Goal: Transaction & Acquisition: Purchase product/service

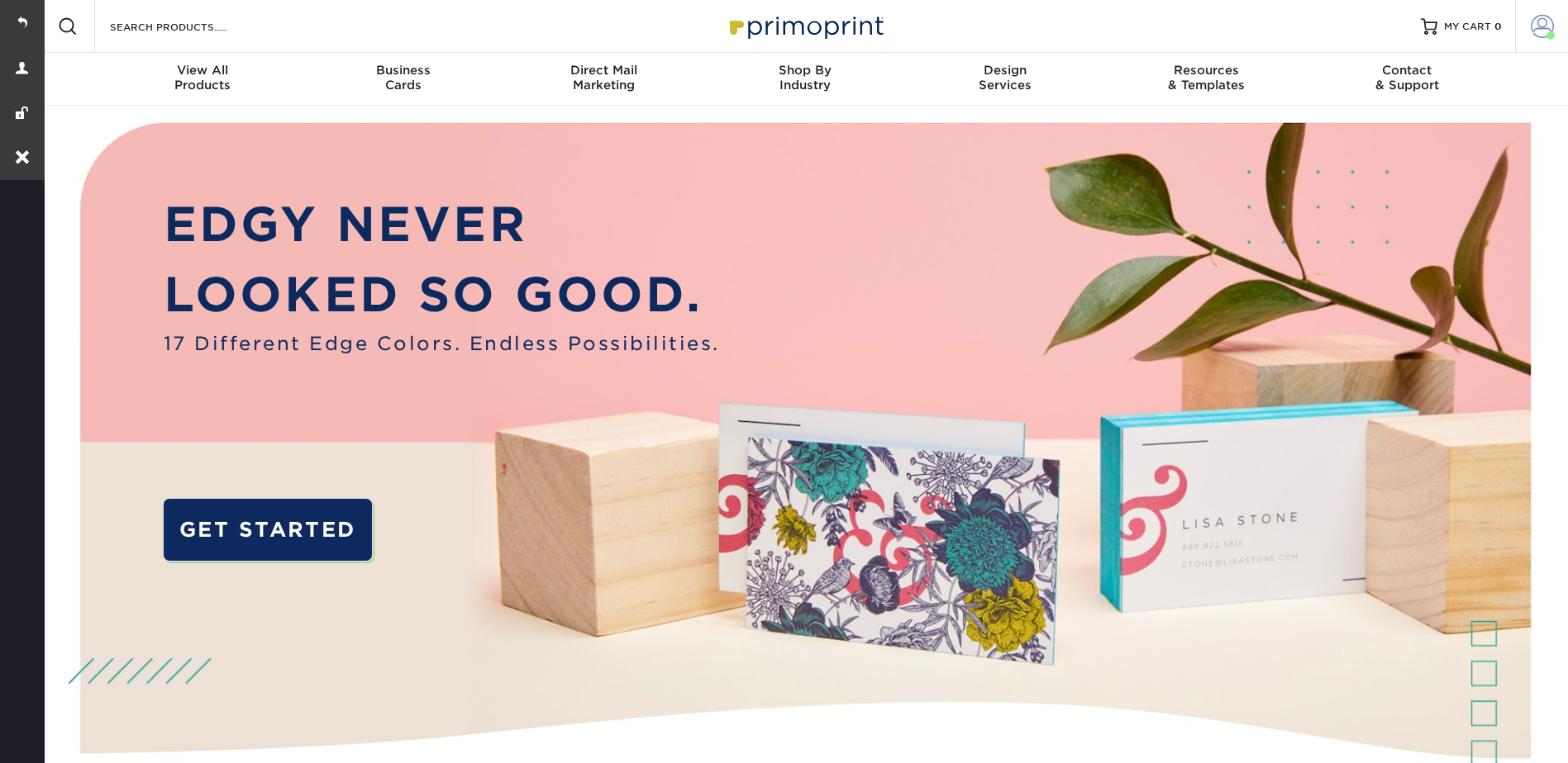
click at [1543, 18] on span at bounding box center [1541, 26] width 23 height 23
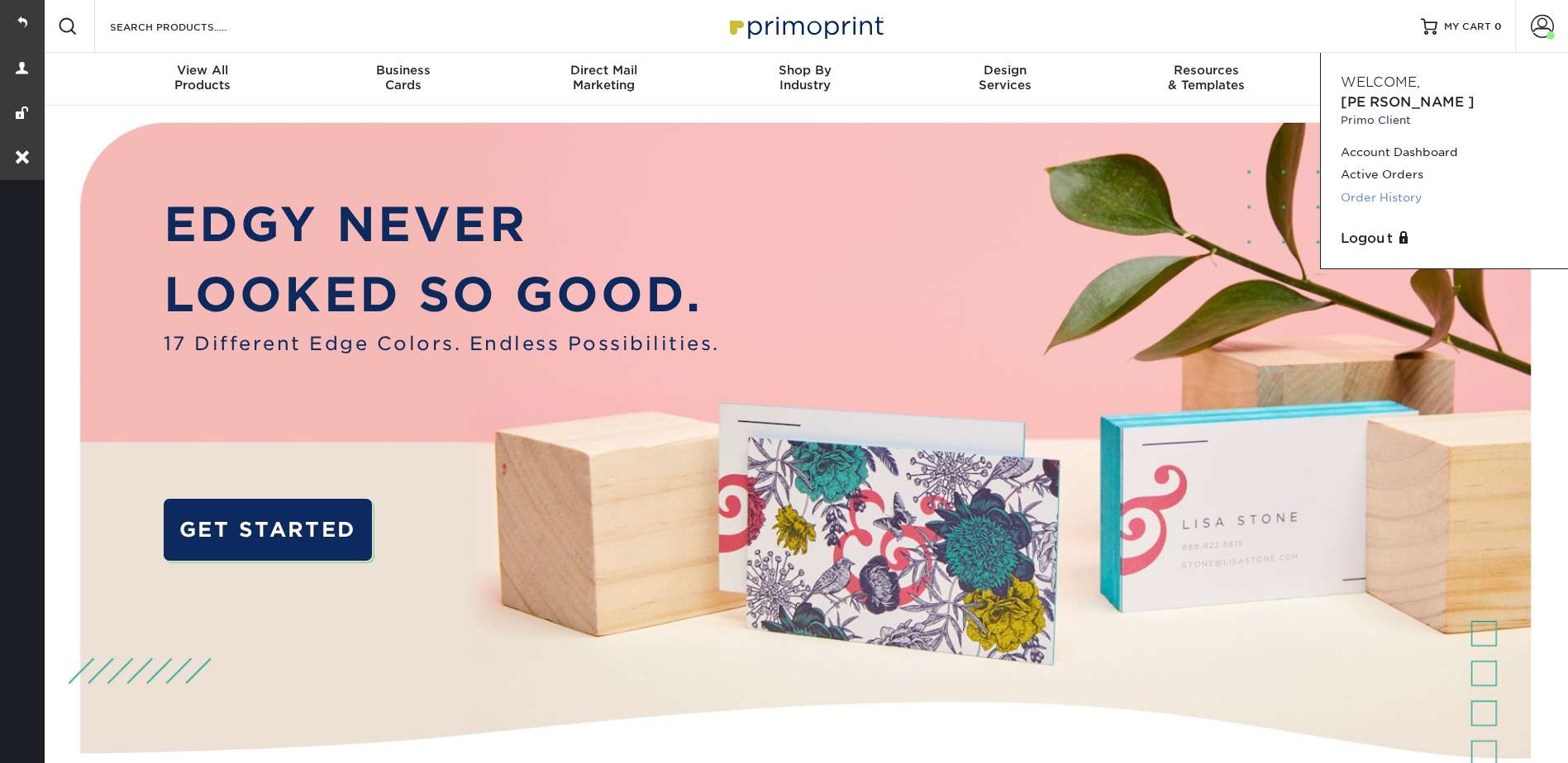
click at [1396, 187] on link "Order History" at bounding box center [1444, 198] width 208 height 23
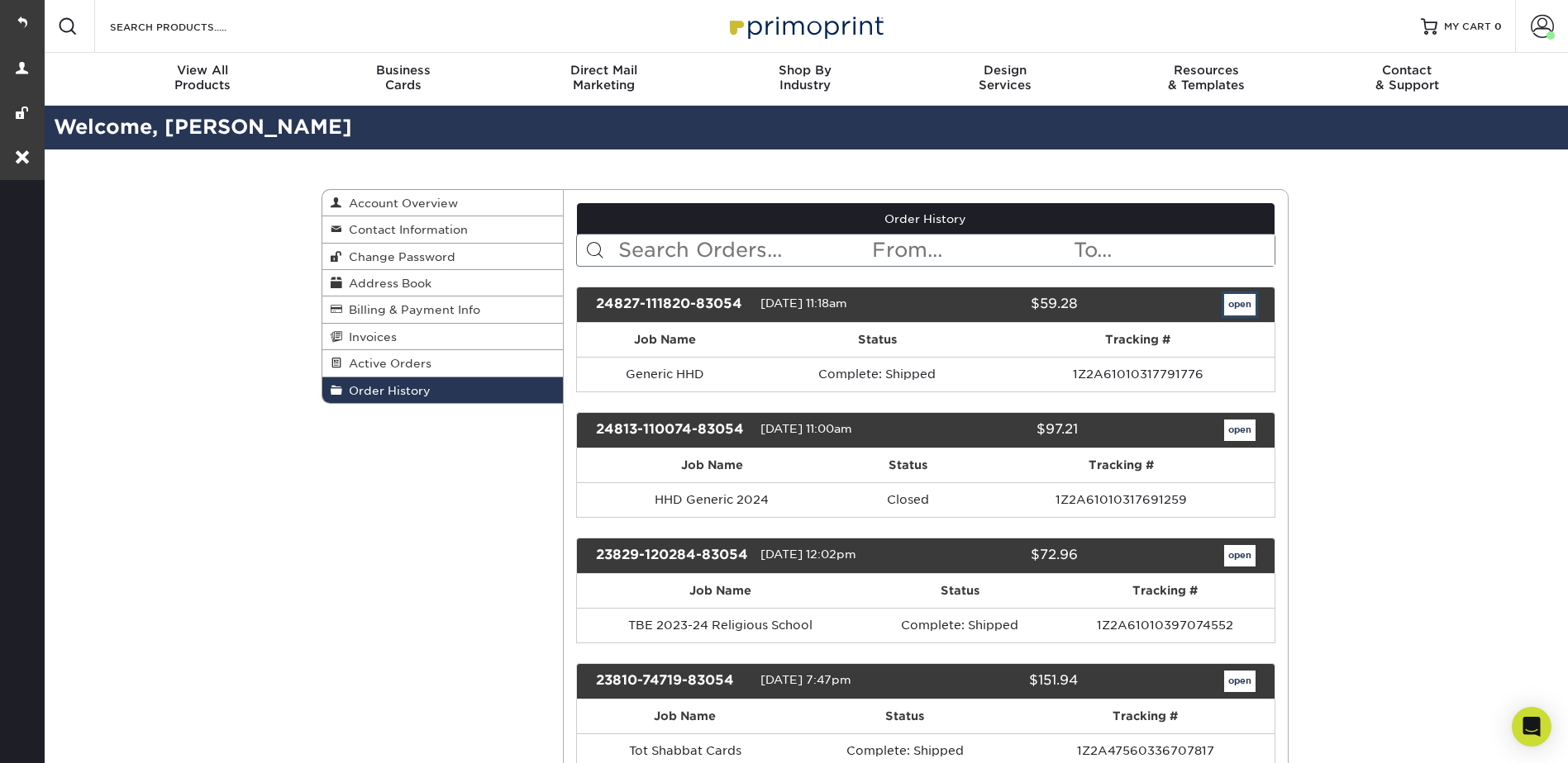
click at [1235, 302] on link "open" at bounding box center [1240, 305] width 32 height 22
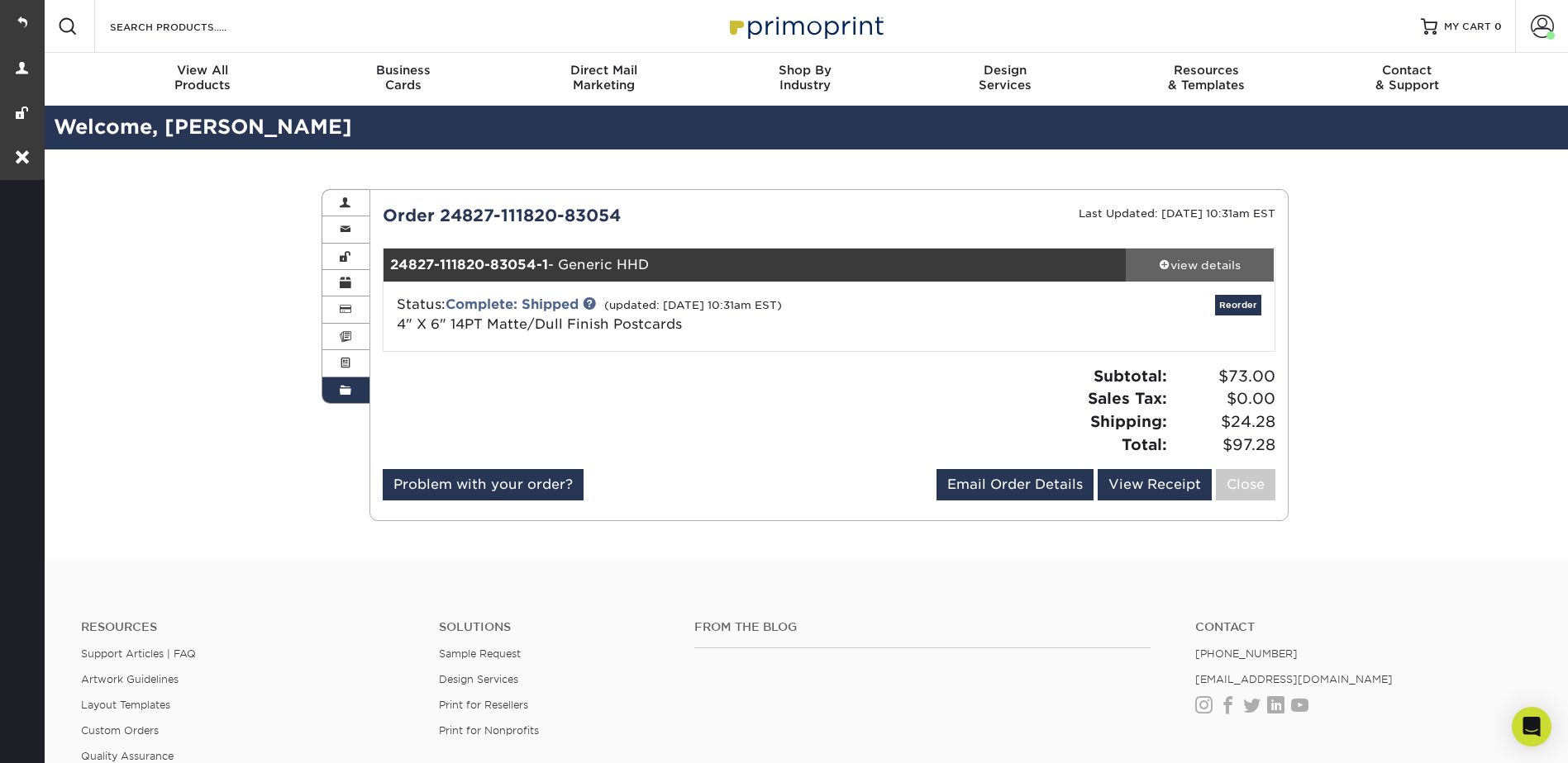
click at [1184, 258] on div "view details" at bounding box center [1200, 265] width 149 height 17
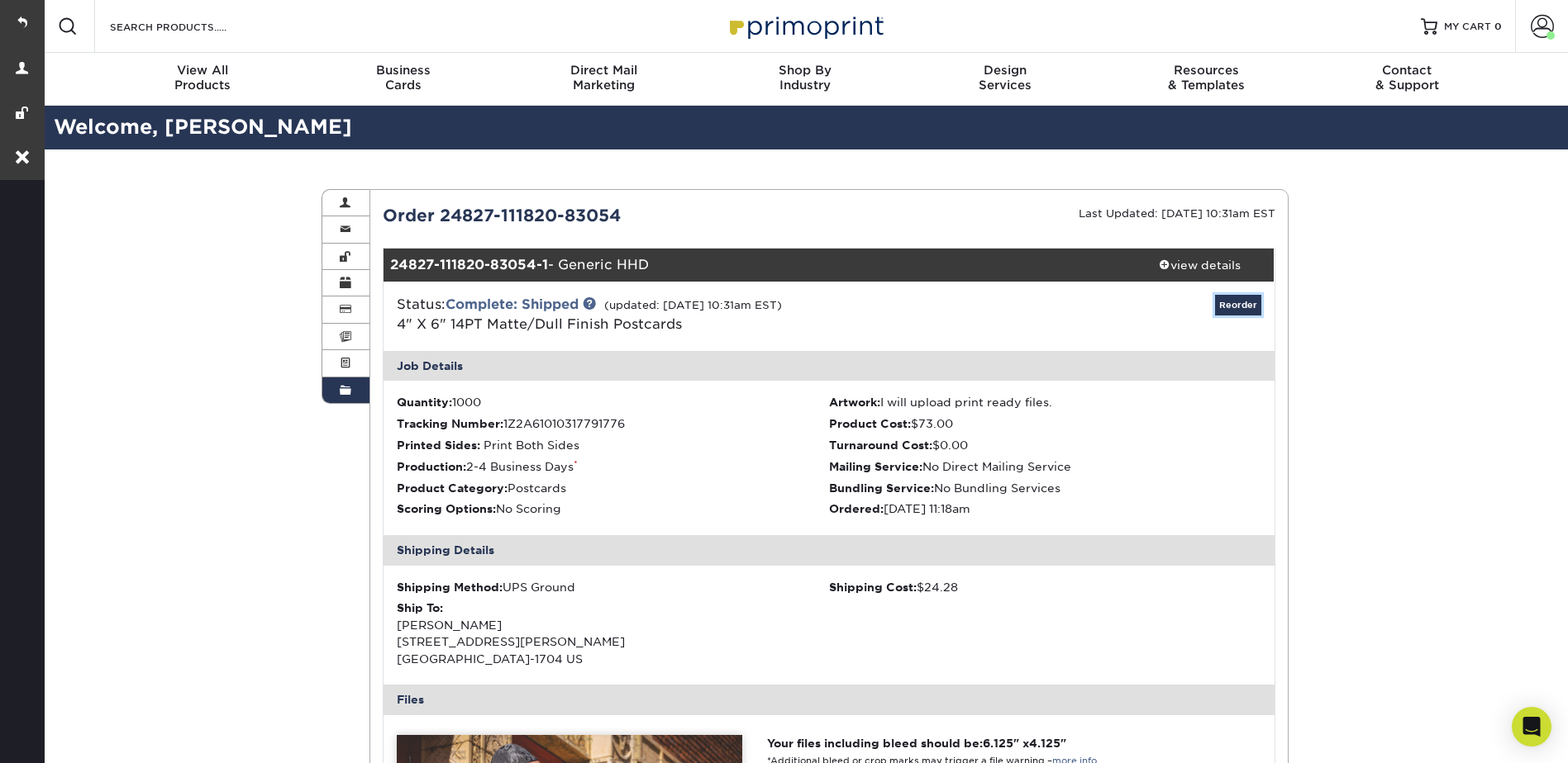
drag, startPoint x: 1246, startPoint y: 302, endPoint x: 1235, endPoint y: 305, distance: 11.4
click at [1245, 302] on link "Reorder" at bounding box center [1238, 305] width 46 height 21
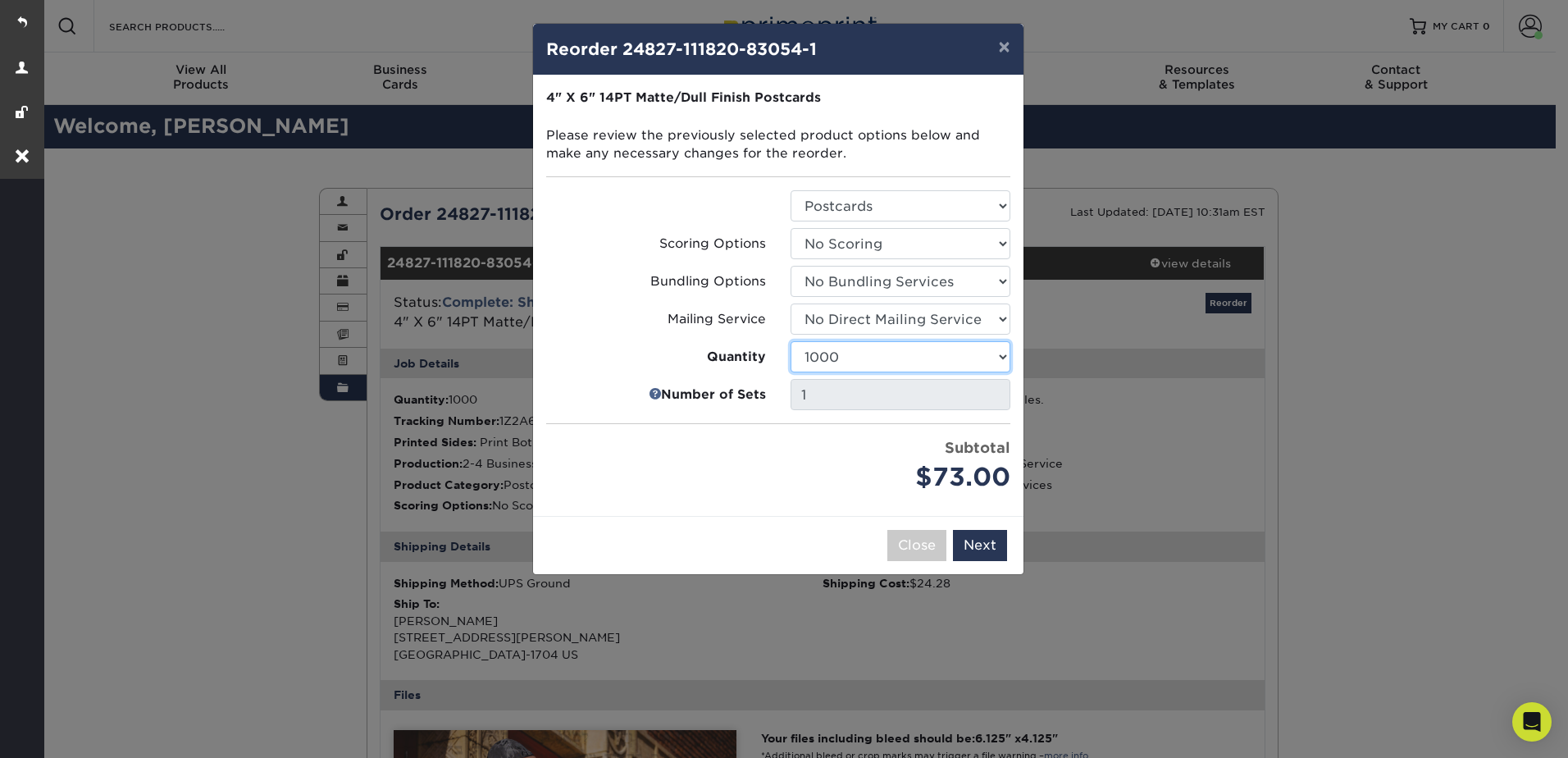
click at [873, 355] on select "100 250 500 1000 2500 5000 7500 10000 15000 20000 25000 30000 35000 40000 45000…" at bounding box center [900, 357] width 220 height 31
select select "6237a36b-b046-4ef6-8fed-6cb9c22a5ece"
click at [791, 341] on select "100 250 500 1000 2500 5000 7500 10000 15000 20000 25000 30000 35000 40000 45000…" at bounding box center [900, 357] width 220 height 31
click at [977, 544] on button "Next" at bounding box center [980, 546] width 54 height 31
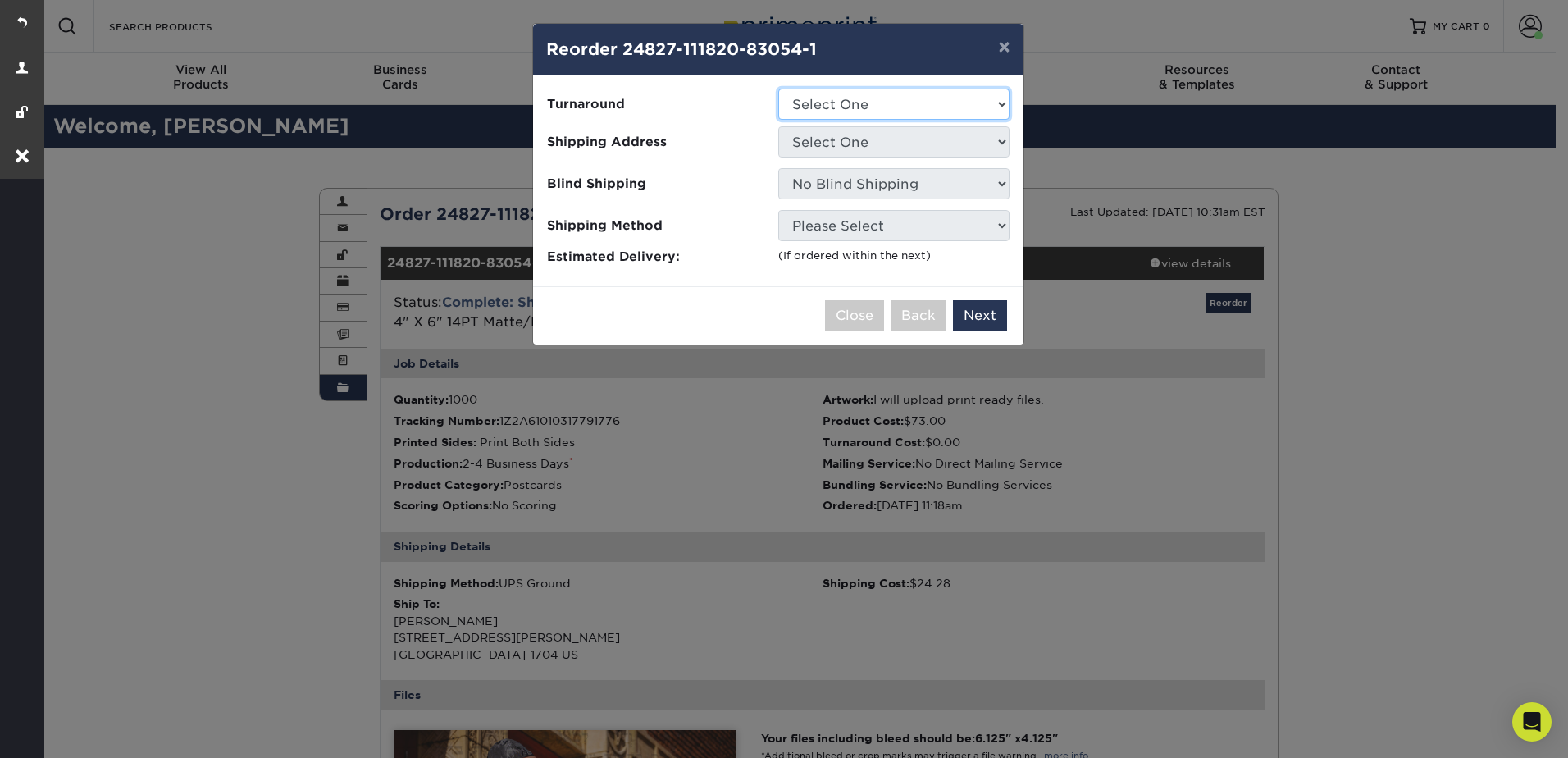
click at [825, 102] on select "Select One 2-4 Business Days 2 Day Next Business Day" at bounding box center [893, 105] width 232 height 31
select select "15fa17a3-8709-480f-878d-e7db8950d05f"
click at [778, 89] on select "Select One 2-4 Business Days 2 Day Next Business Day" at bounding box center [893, 105] width 232 height 31
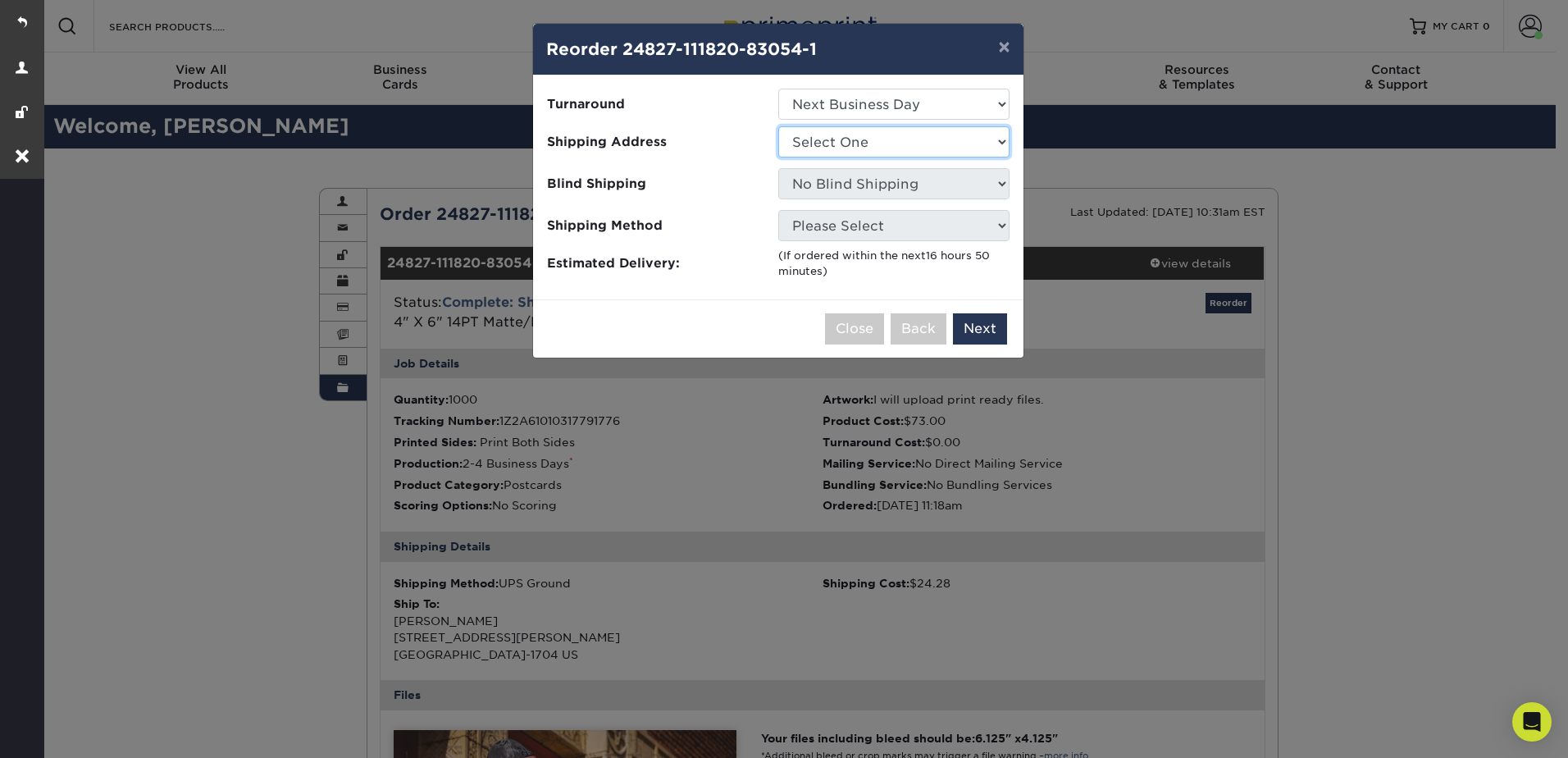
click at [834, 140] on select "Select One Karen Nancy's robin" at bounding box center [893, 142] width 232 height 31
select select "128494"
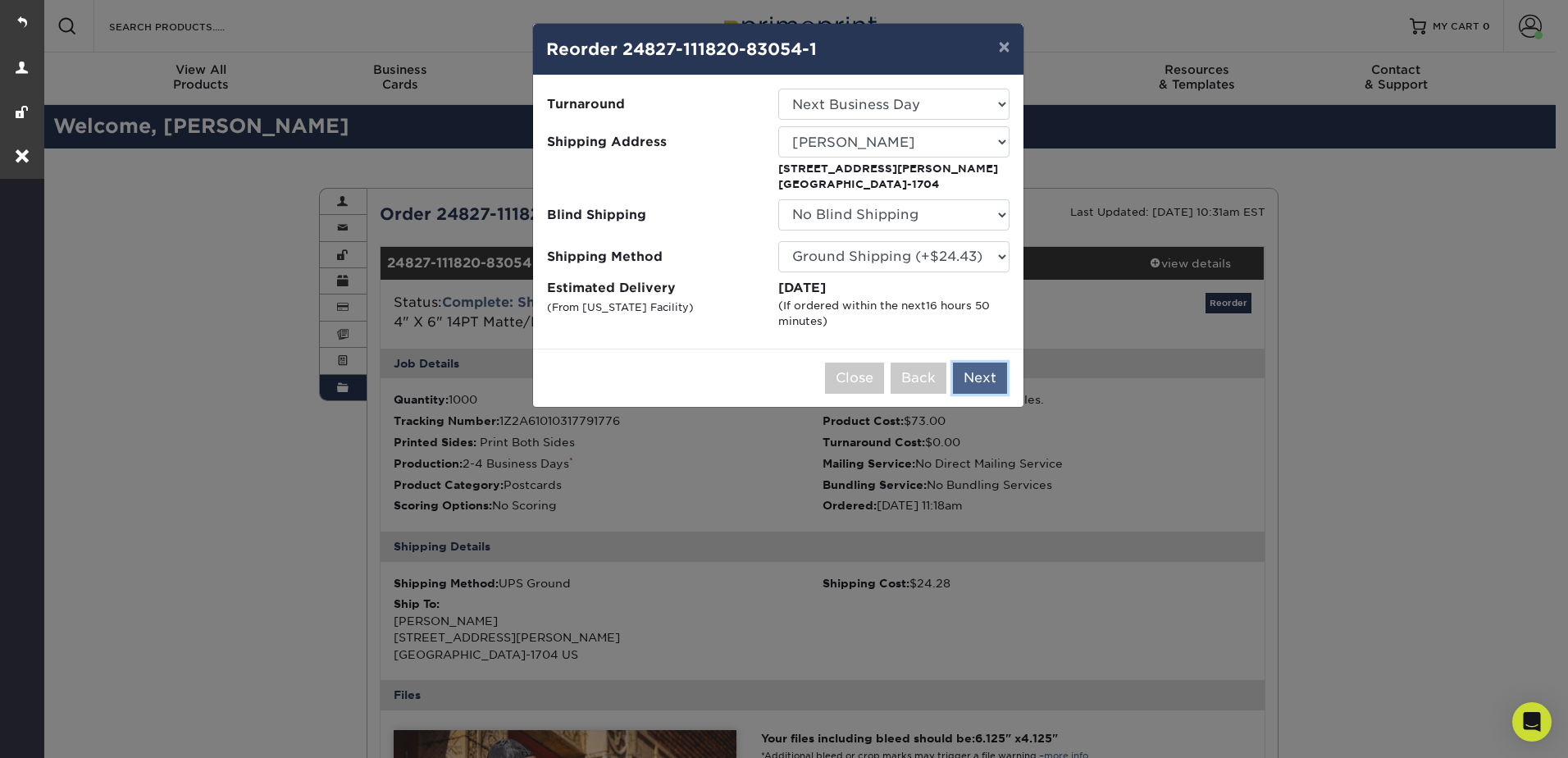
click at [990, 379] on button "Next" at bounding box center [980, 379] width 54 height 31
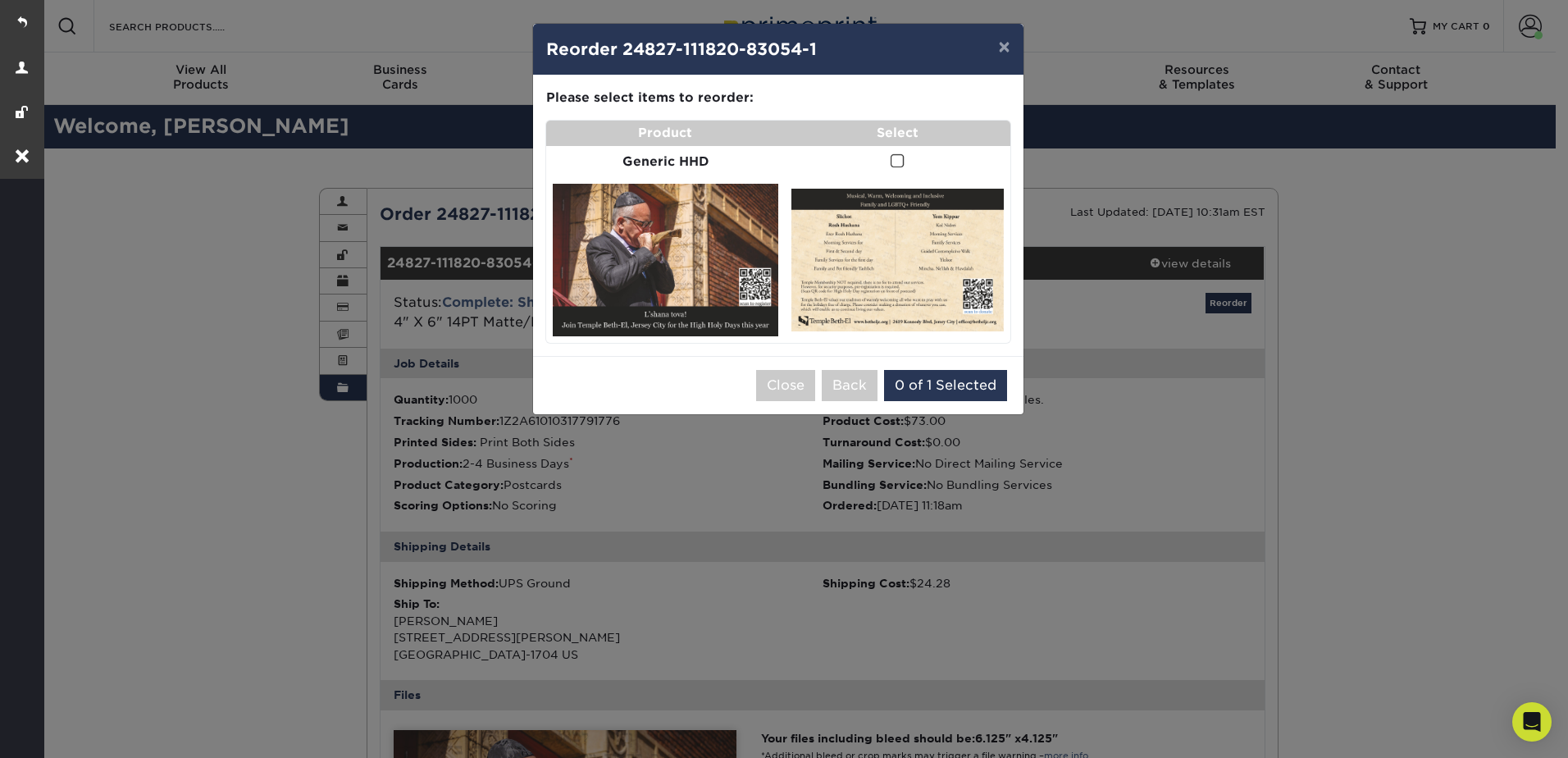
click at [896, 159] on span at bounding box center [897, 161] width 14 height 16
click at [0, 0] on input "checkbox" at bounding box center [0, 0] width 0 height 0
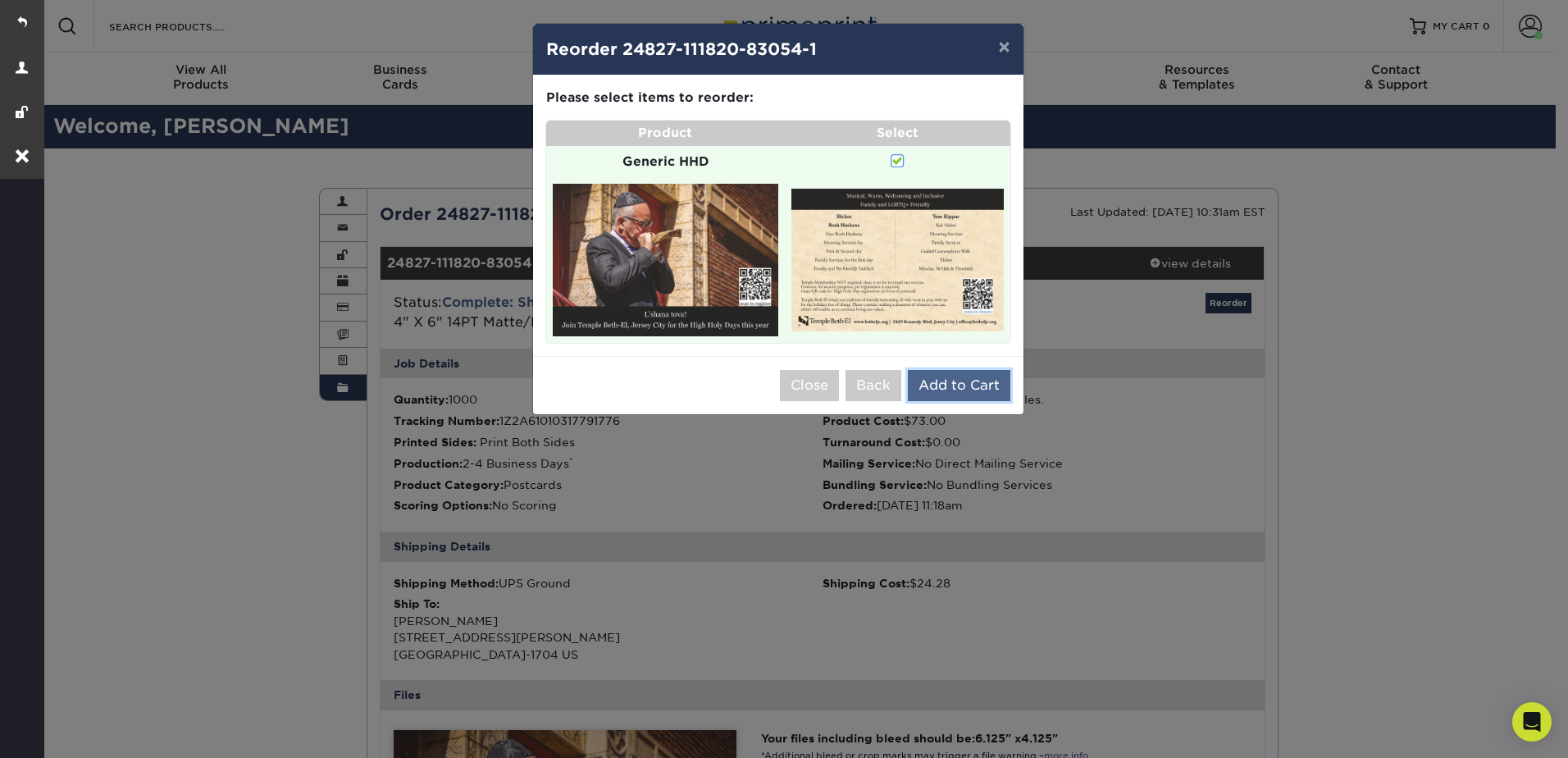
click at [959, 391] on button "Add to Cart" at bounding box center [959, 385] width 103 height 31
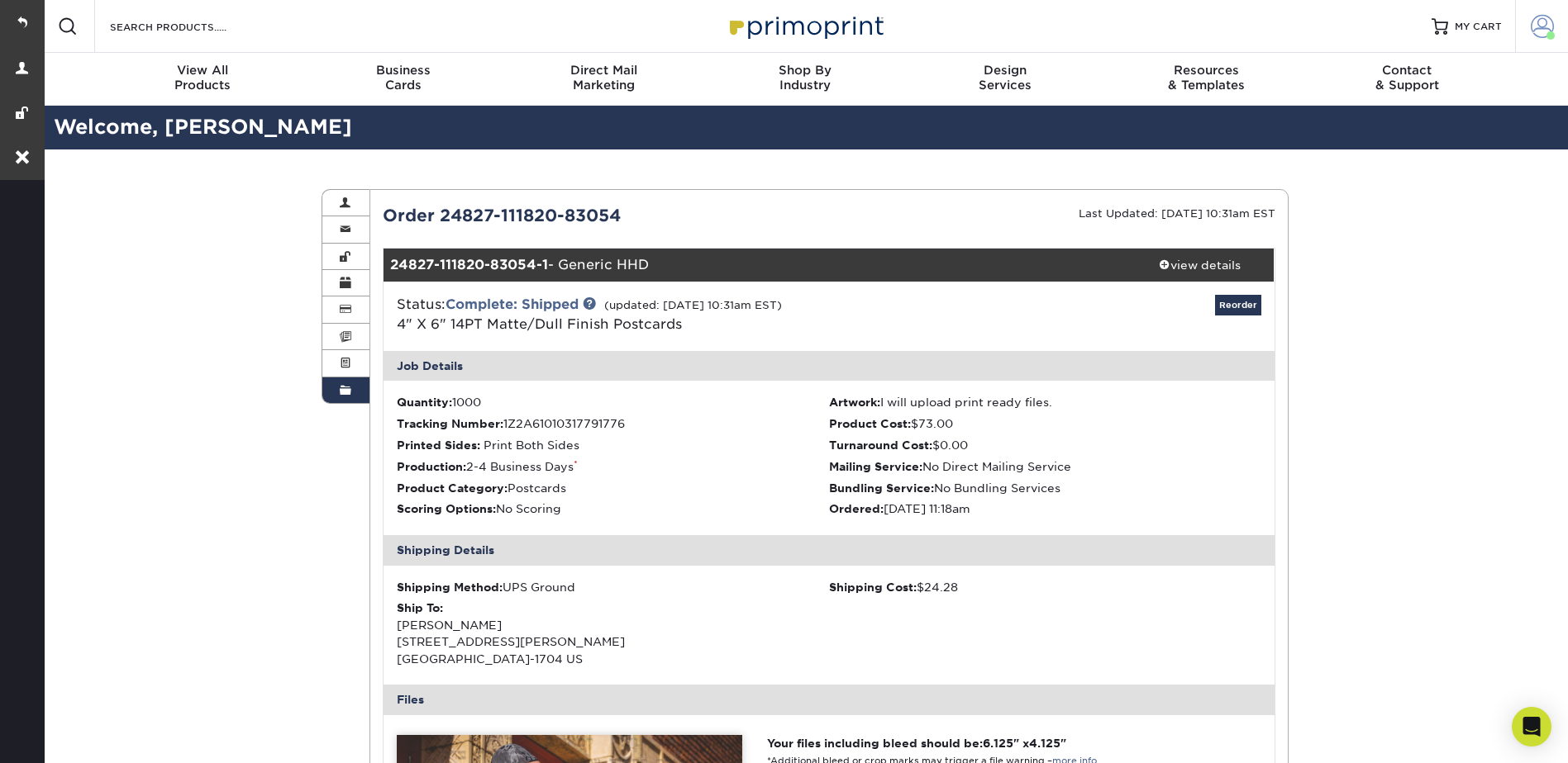
click at [1534, 17] on span at bounding box center [1541, 26] width 23 height 23
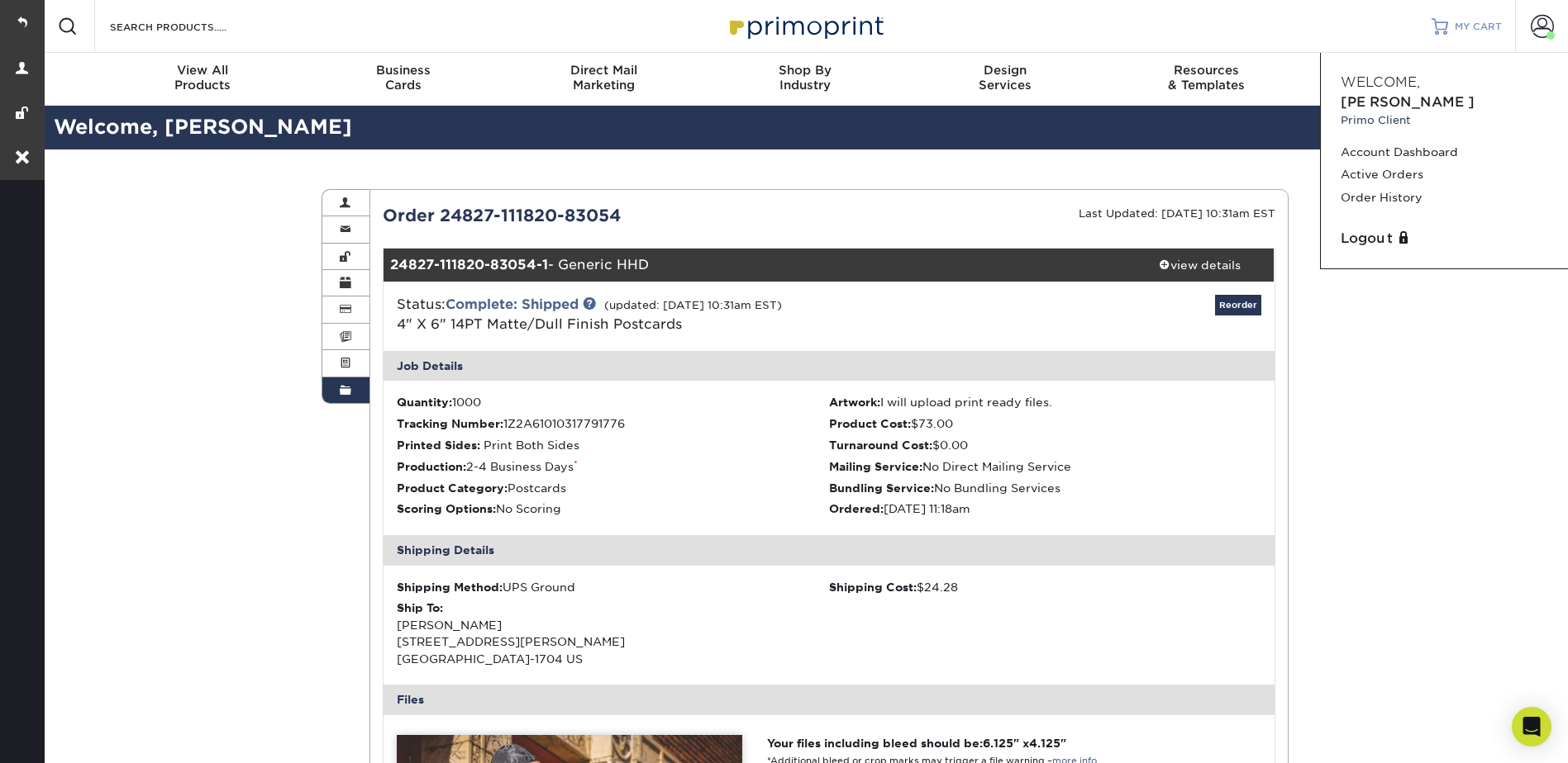
click at [1460, 32] on span "MY CART" at bounding box center [1478, 27] width 47 height 14
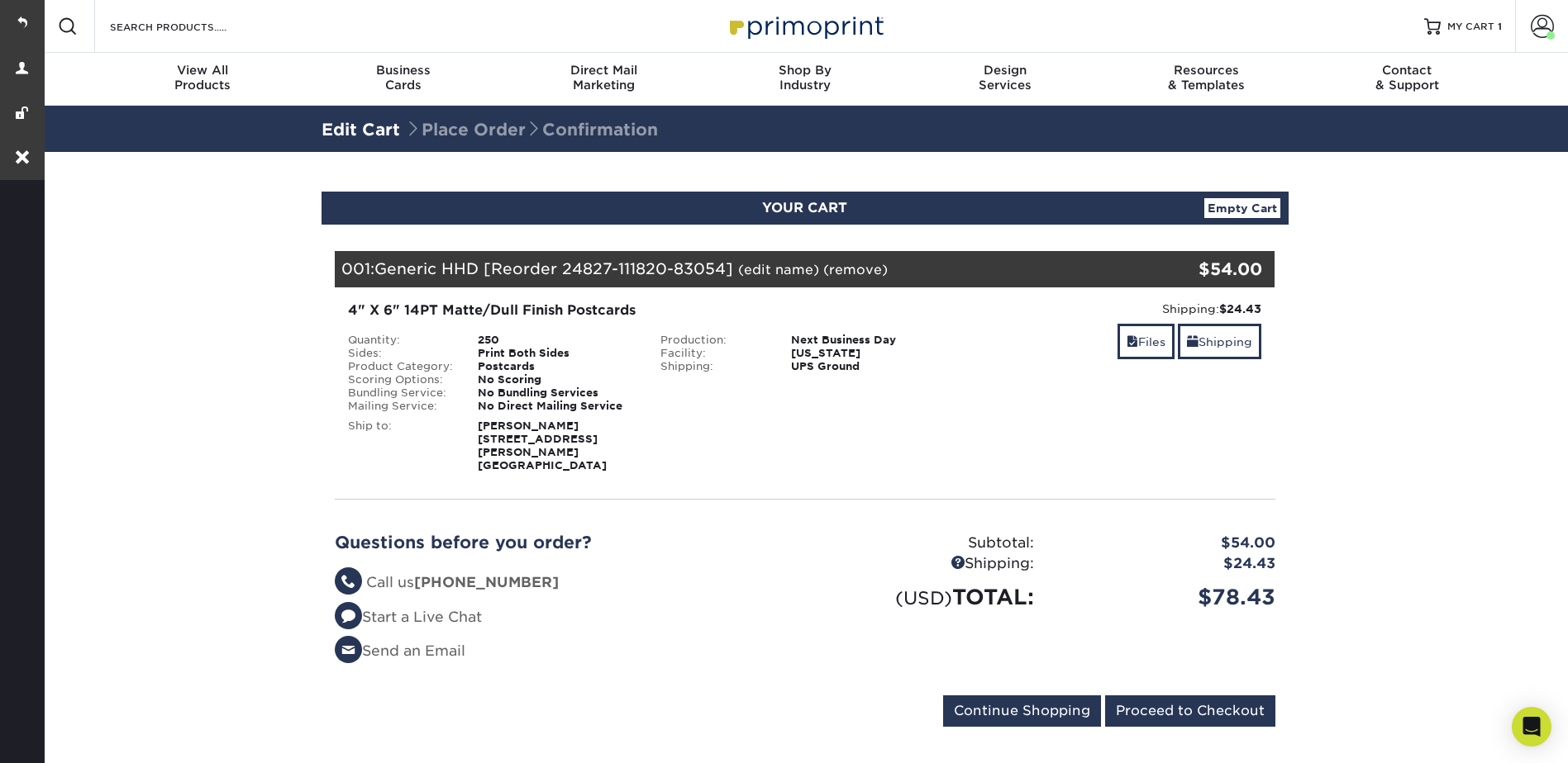
click section "YOUR CART Empty Cart Your Cart is Empty View Account Active Orders Order Histor…"
click link "Files"
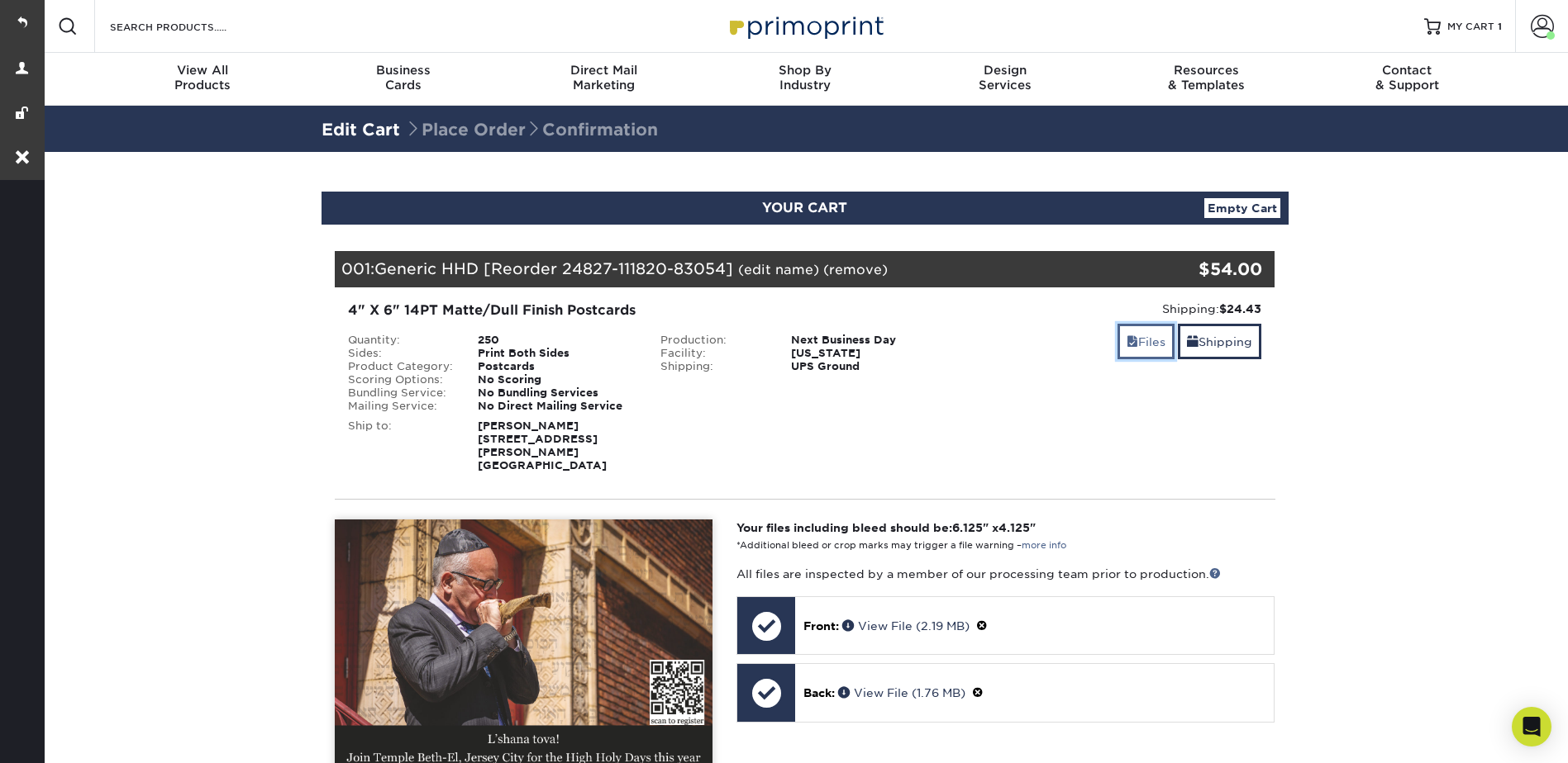
click link "Files"
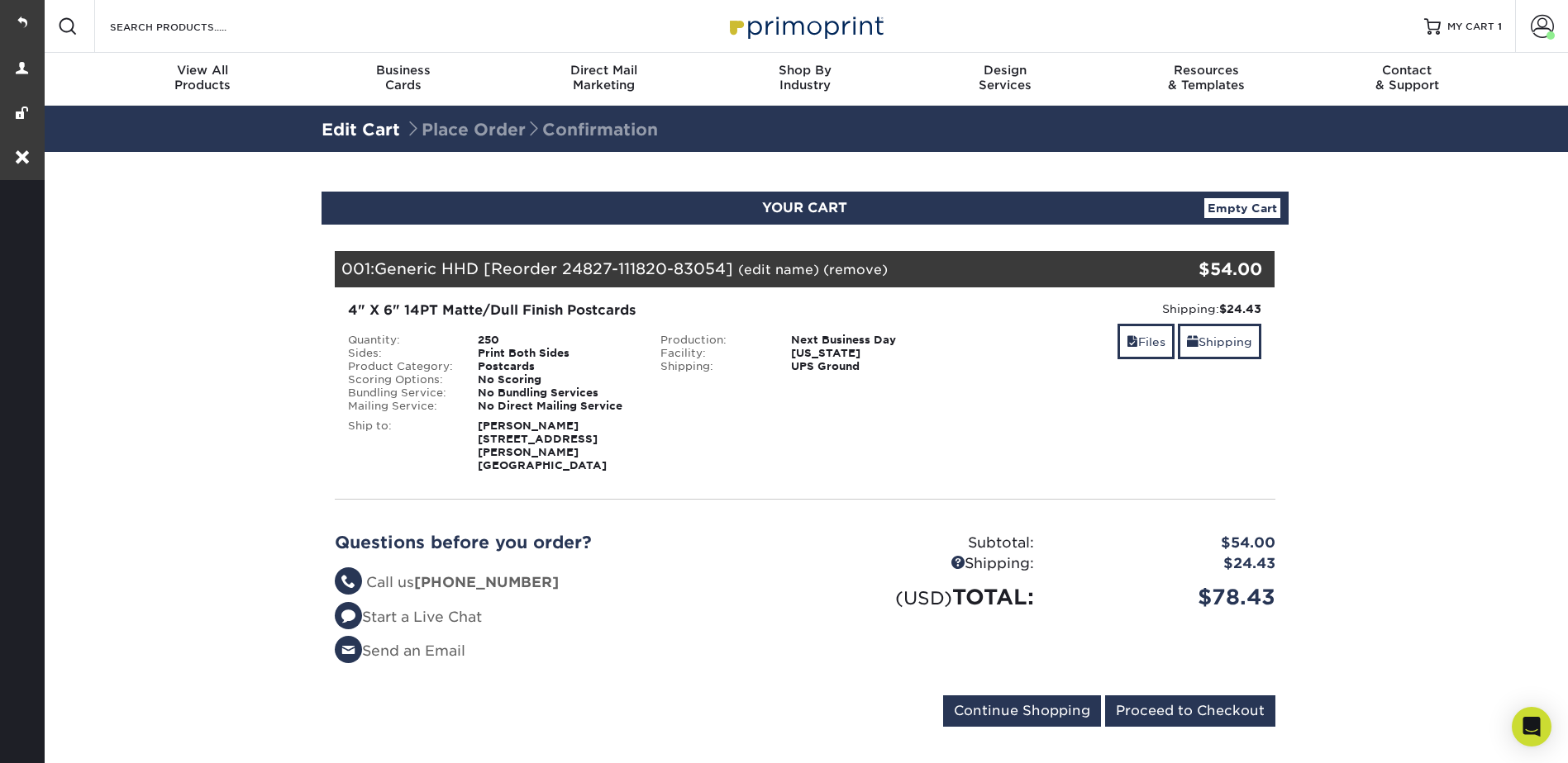
click section "YOUR CART Empty Cart Your Cart is Empty View Account Active Orders Order Histor…"
click span
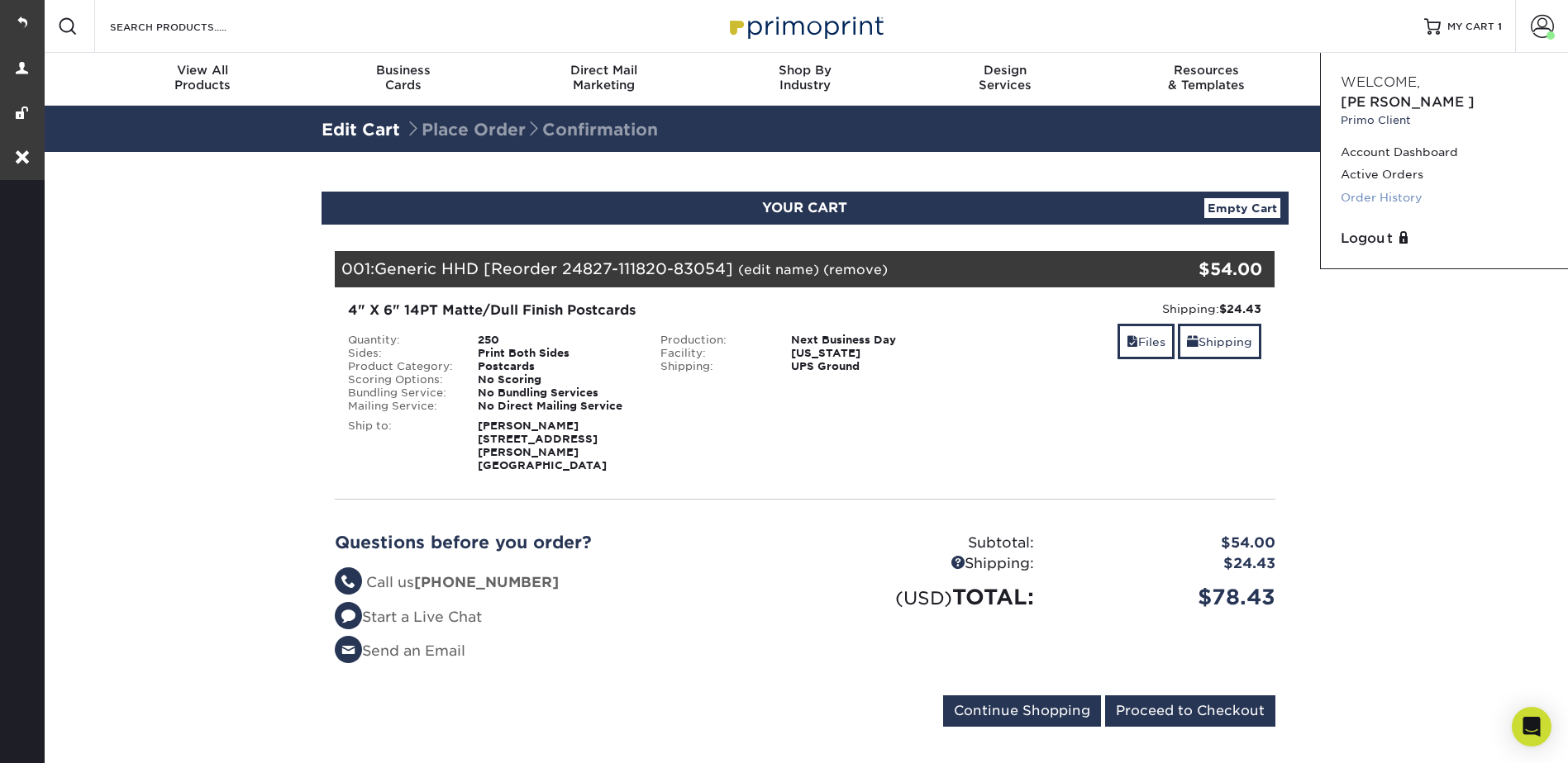
click link "Order History"
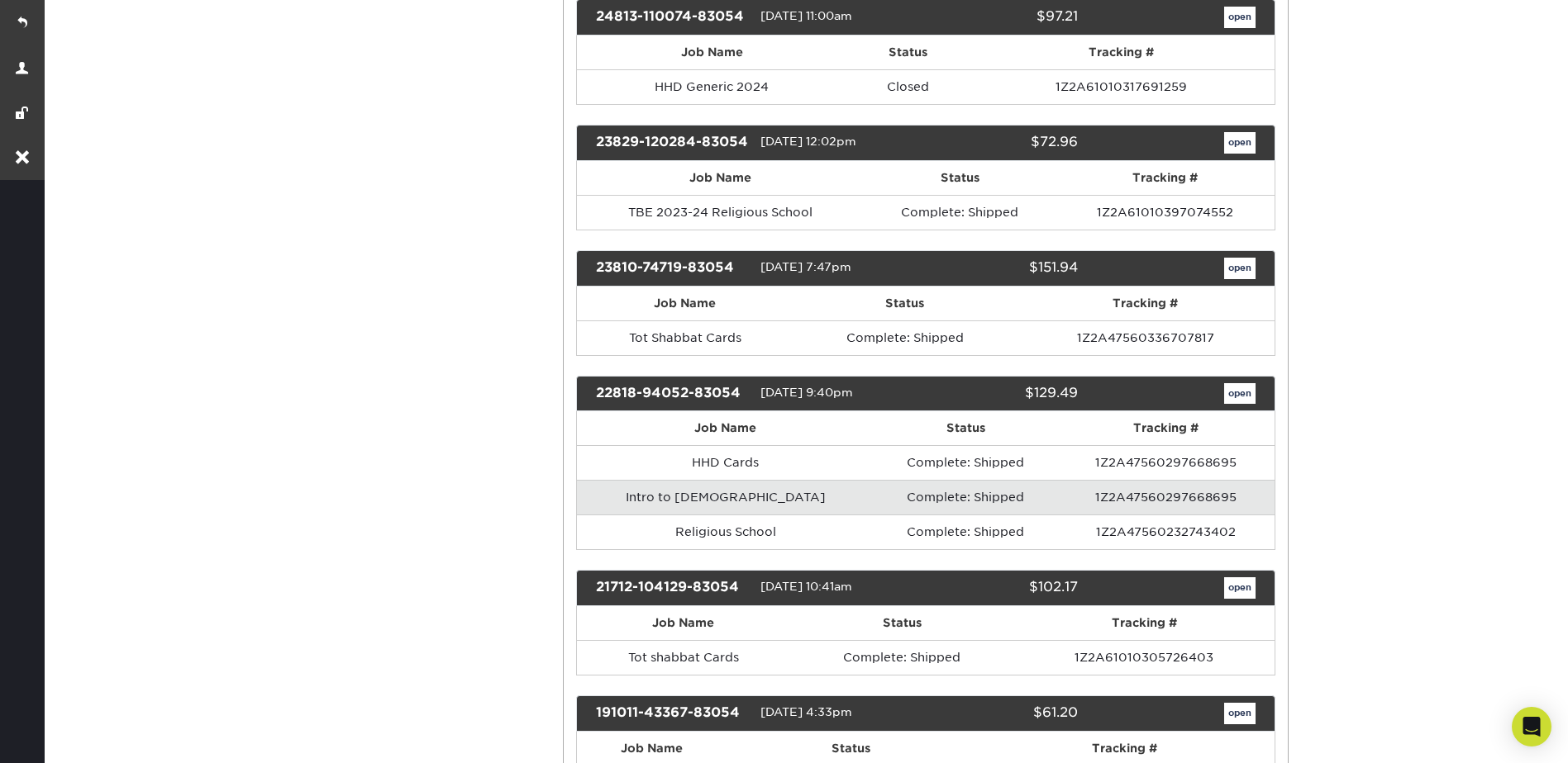
scroll to position [331, 0]
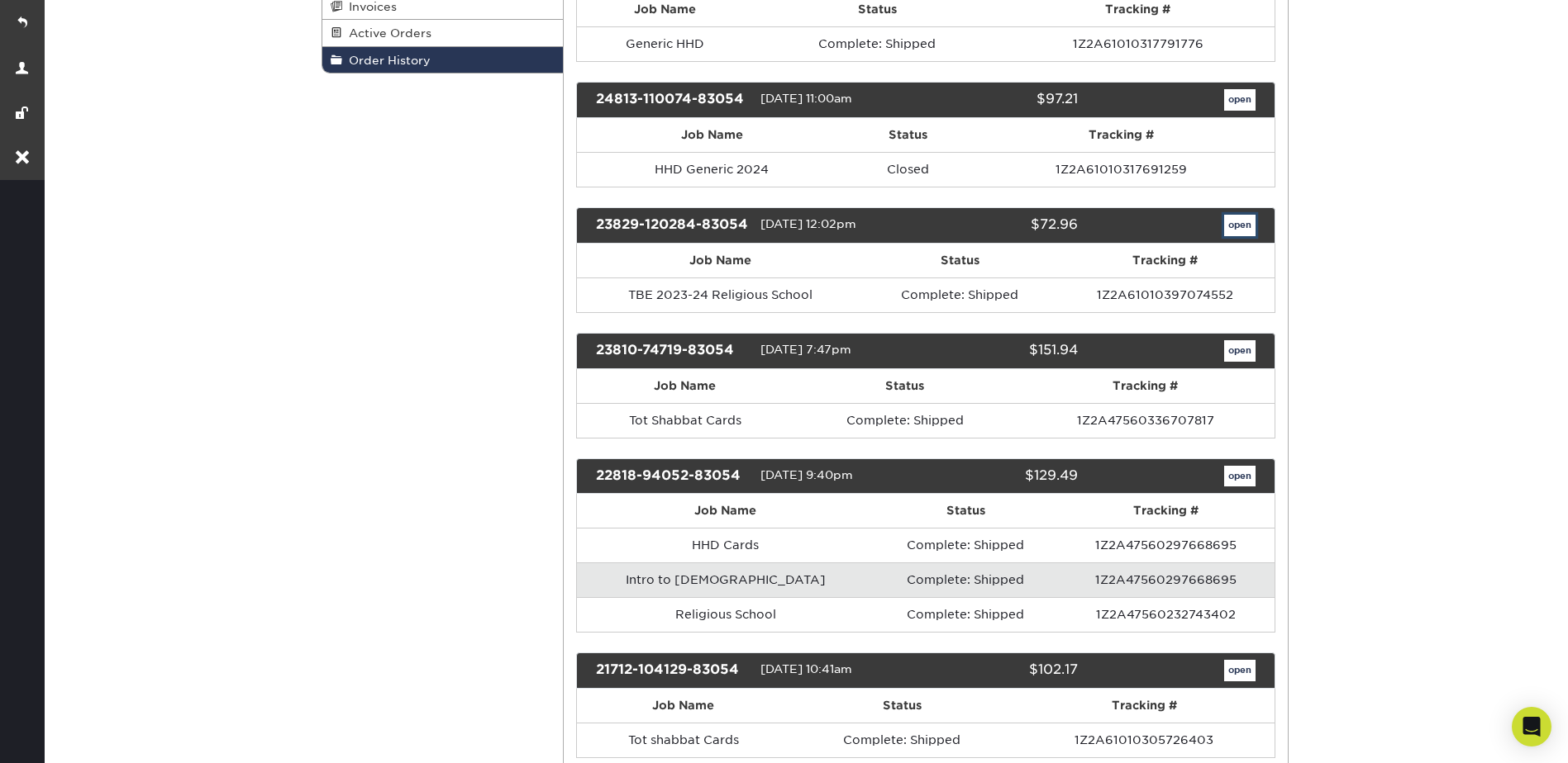
click at [1236, 232] on link "open" at bounding box center [1240, 225] width 32 height 22
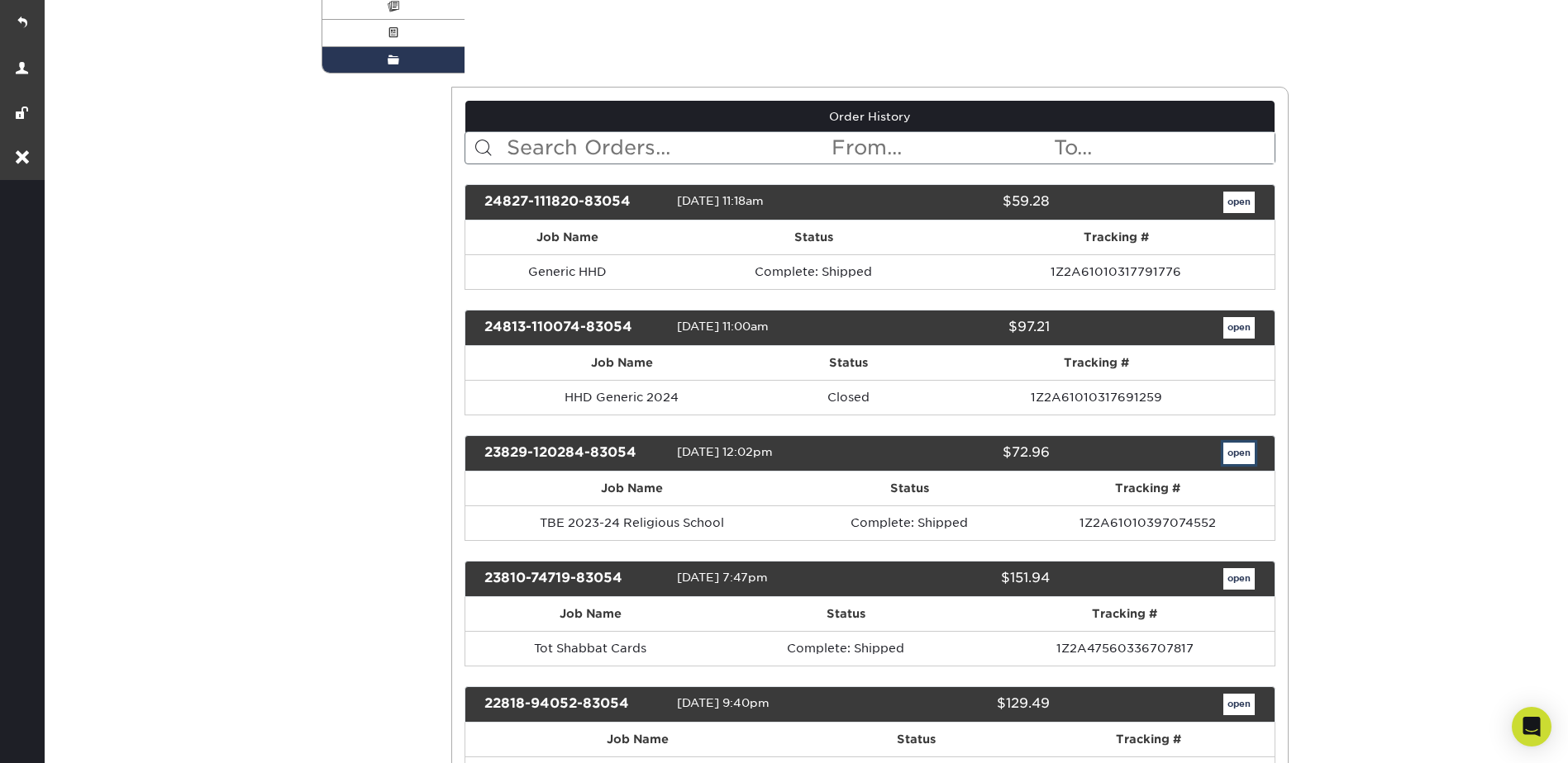
scroll to position [0, 0]
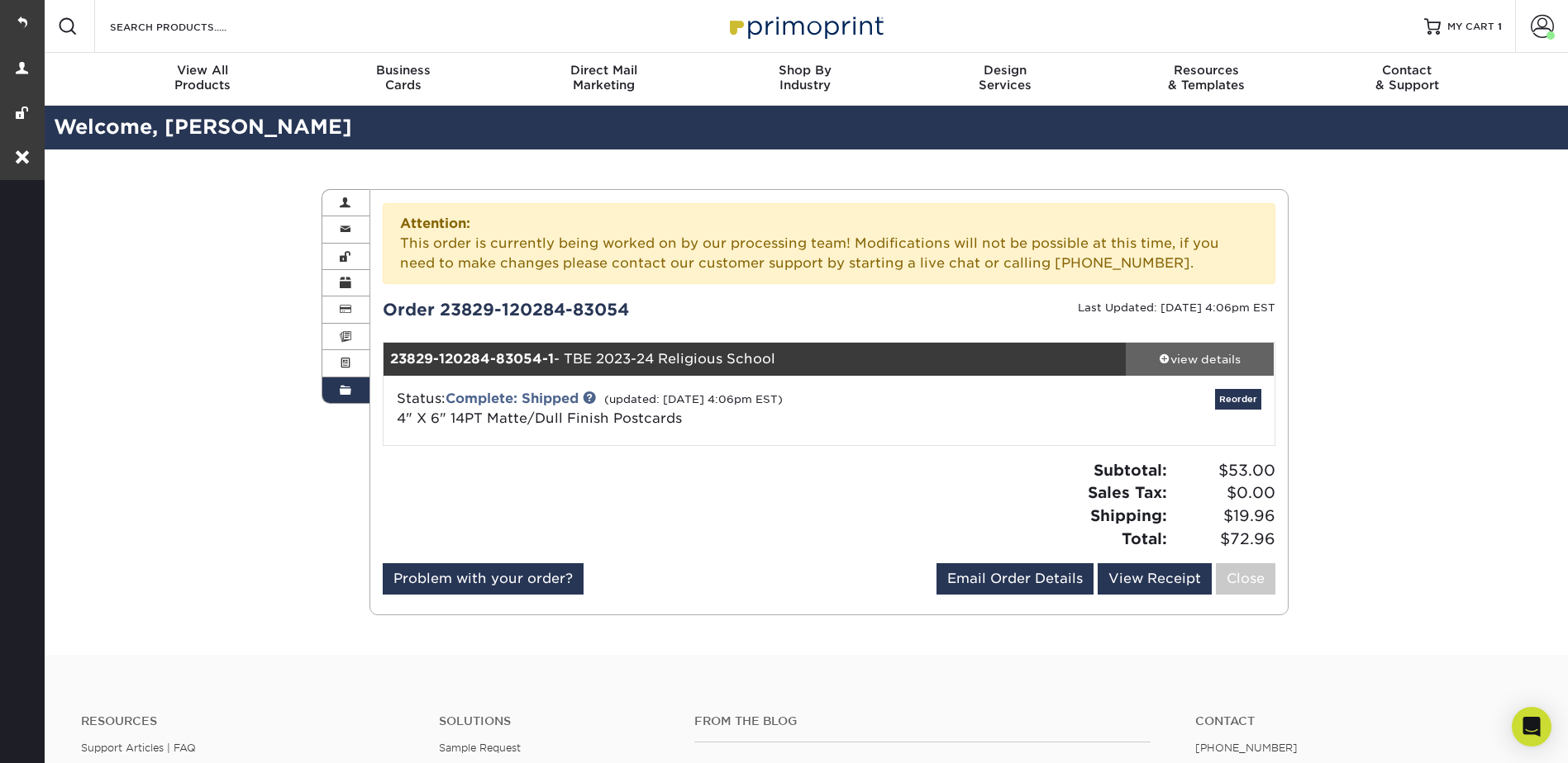
click at [1194, 352] on div "view details" at bounding box center [1200, 359] width 149 height 17
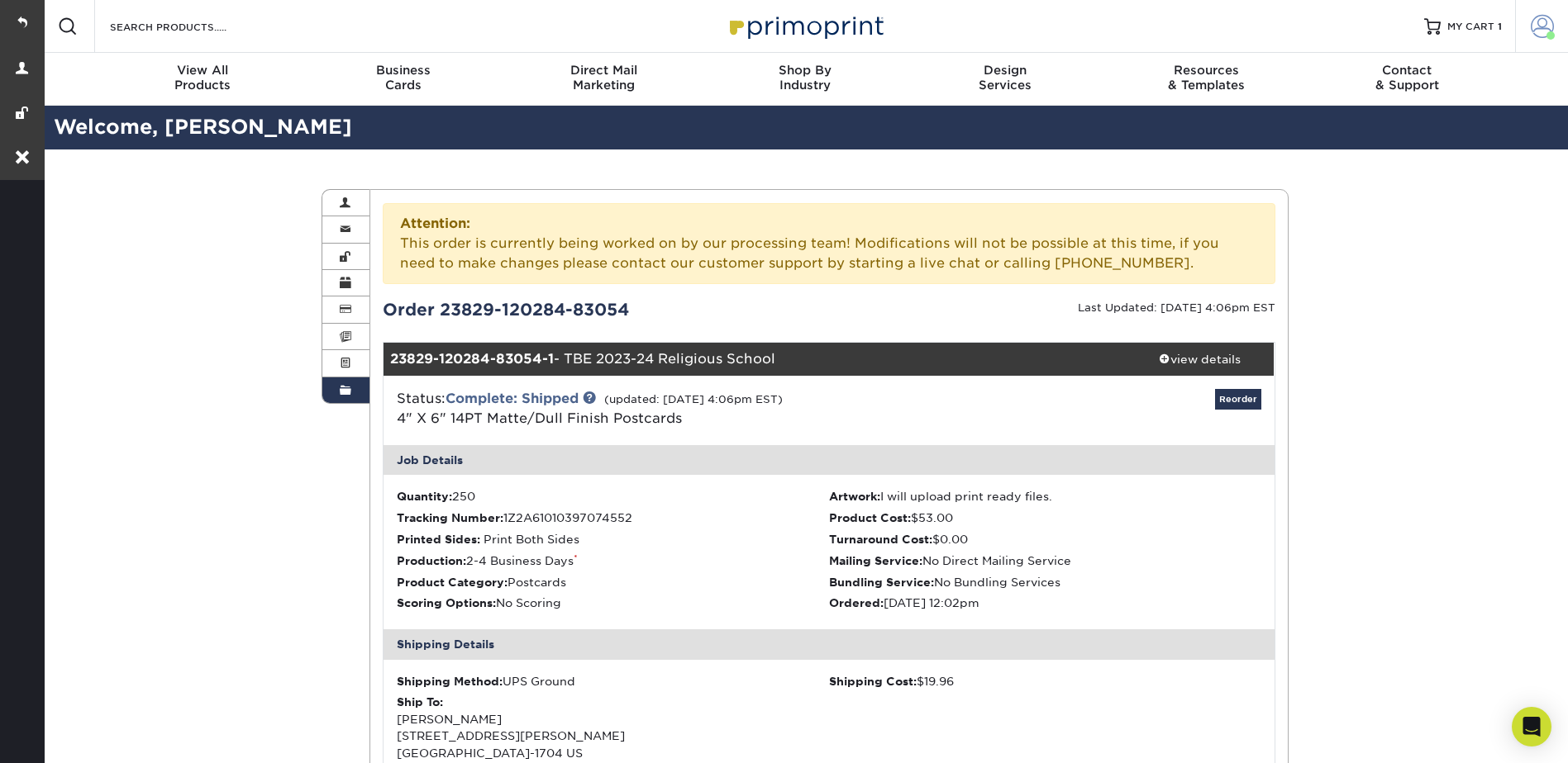
click at [1537, 24] on span at bounding box center [1541, 26] width 23 height 23
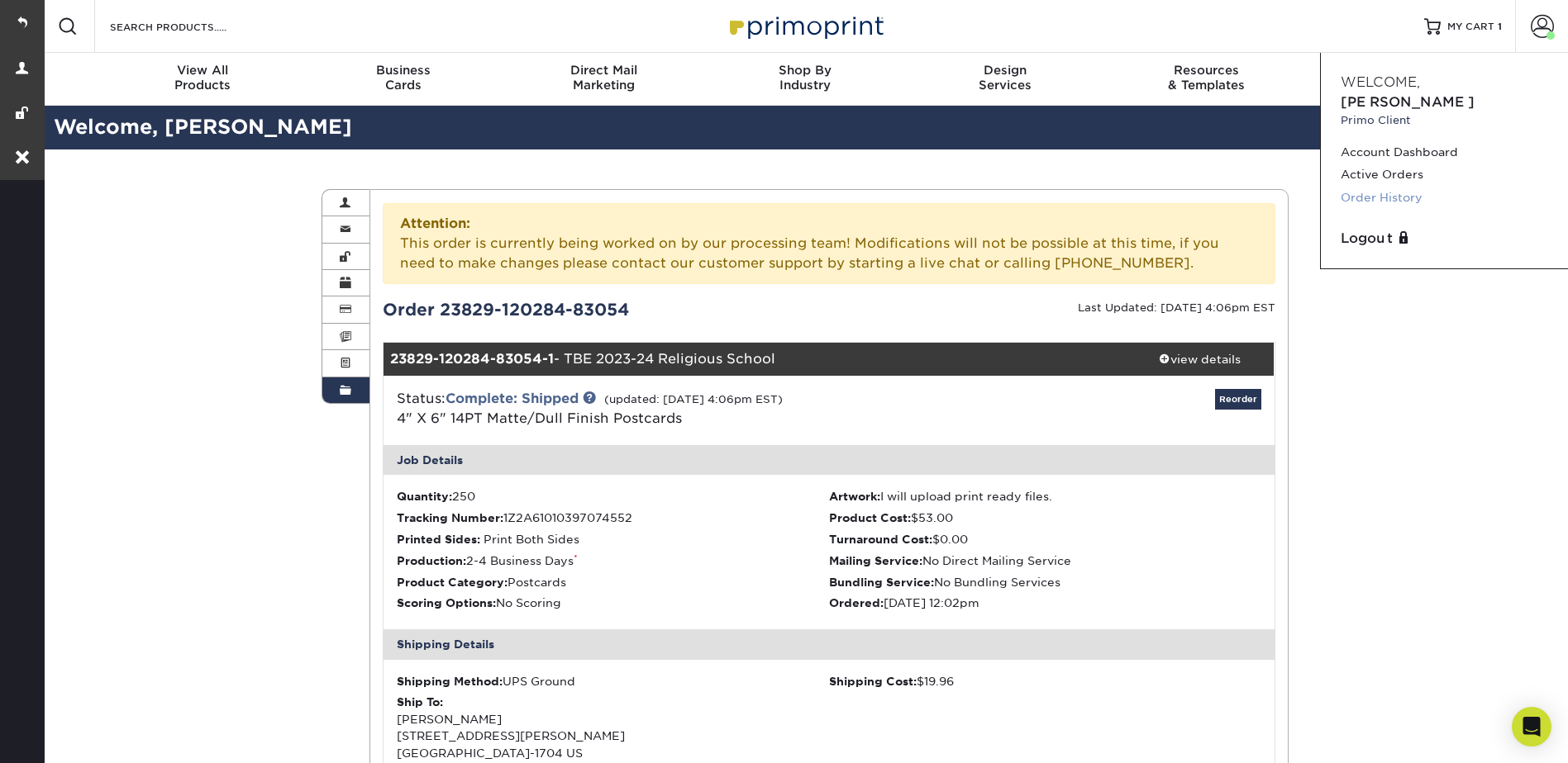
click at [1394, 187] on link "Order History" at bounding box center [1444, 198] width 208 height 23
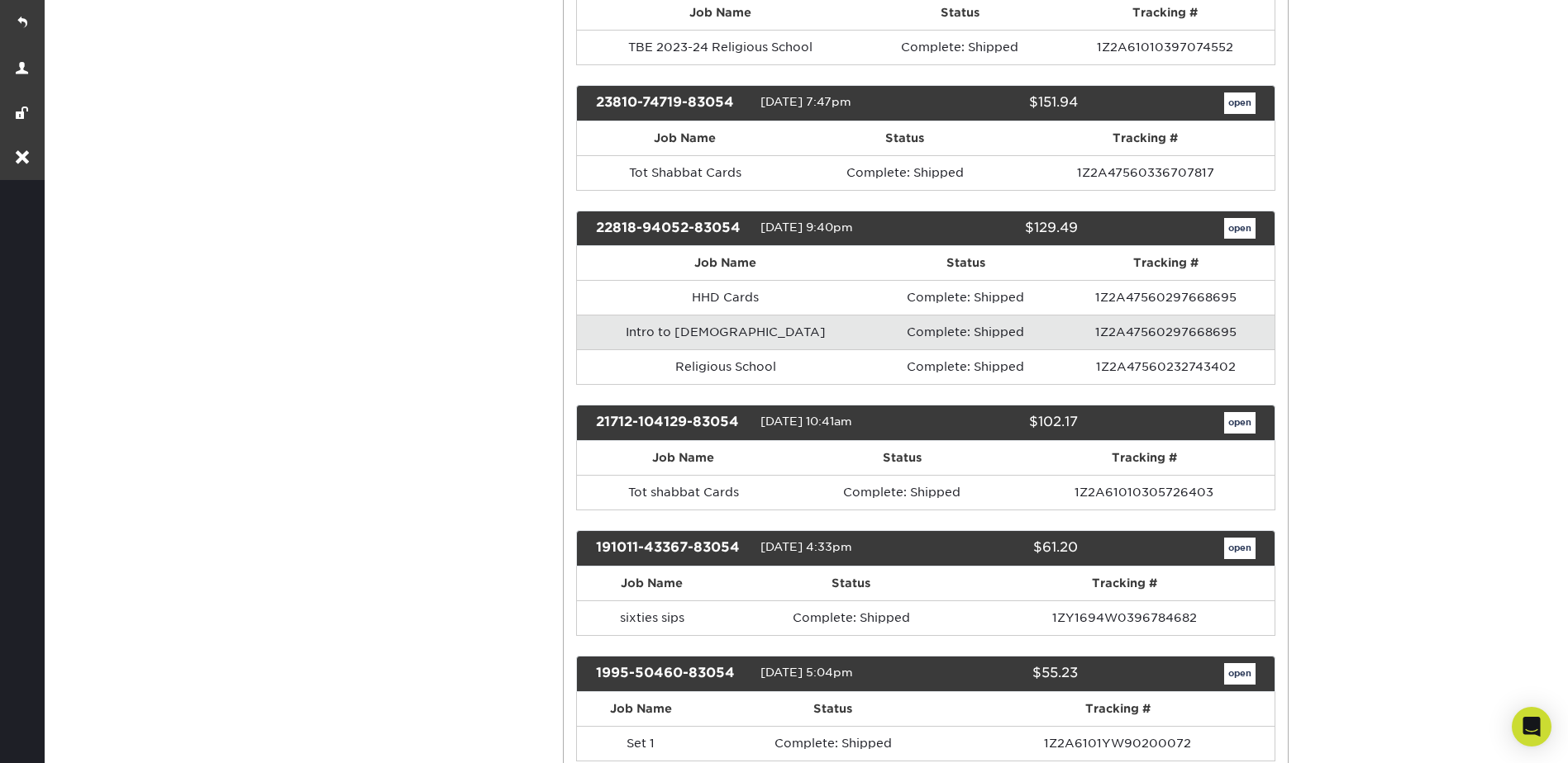
scroll to position [413, 0]
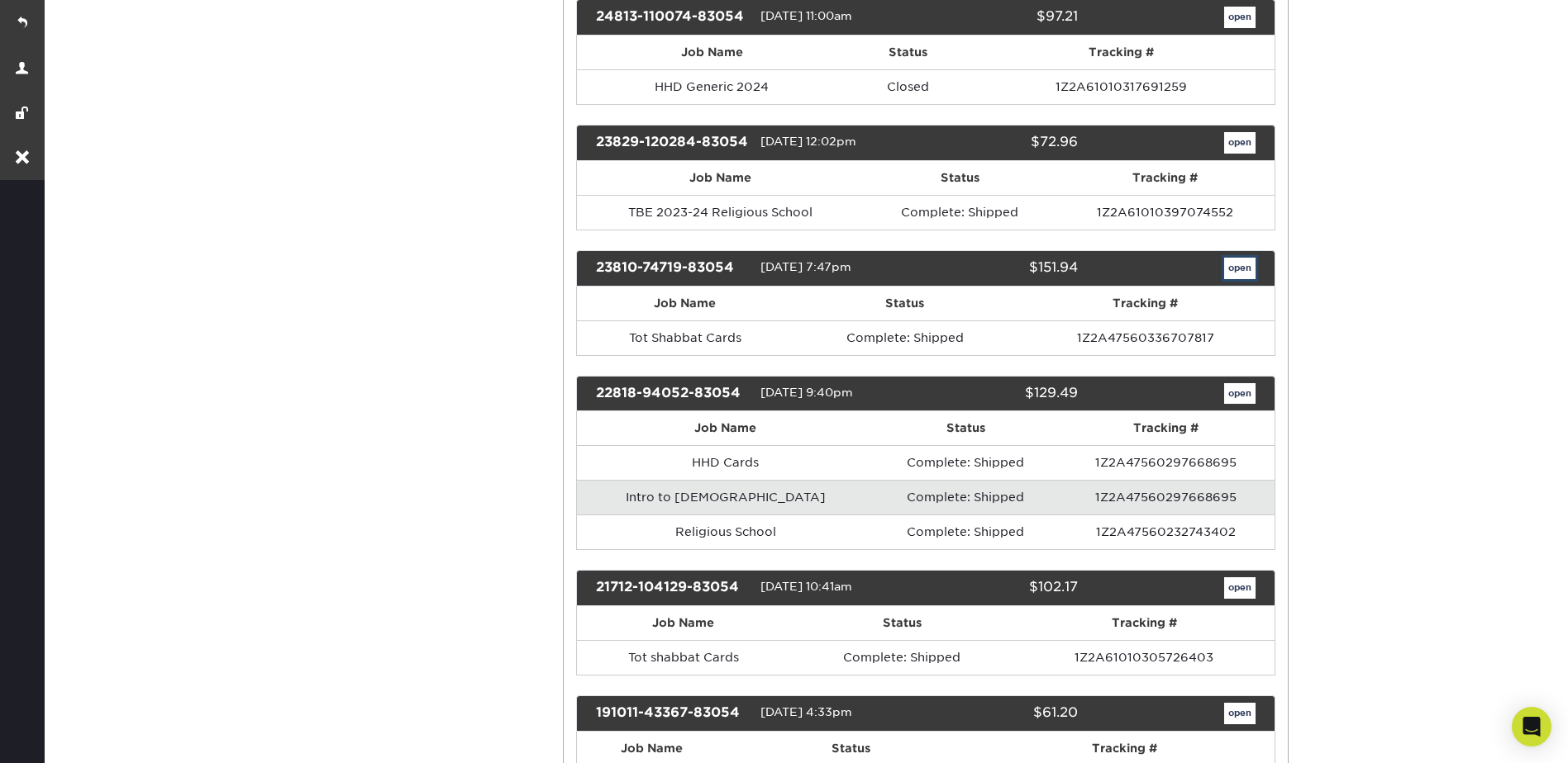
drag, startPoint x: 1246, startPoint y: 285, endPoint x: 1258, endPoint y: 283, distance: 12.2
click at [1246, 280] on link "open" at bounding box center [1240, 269] width 32 height 22
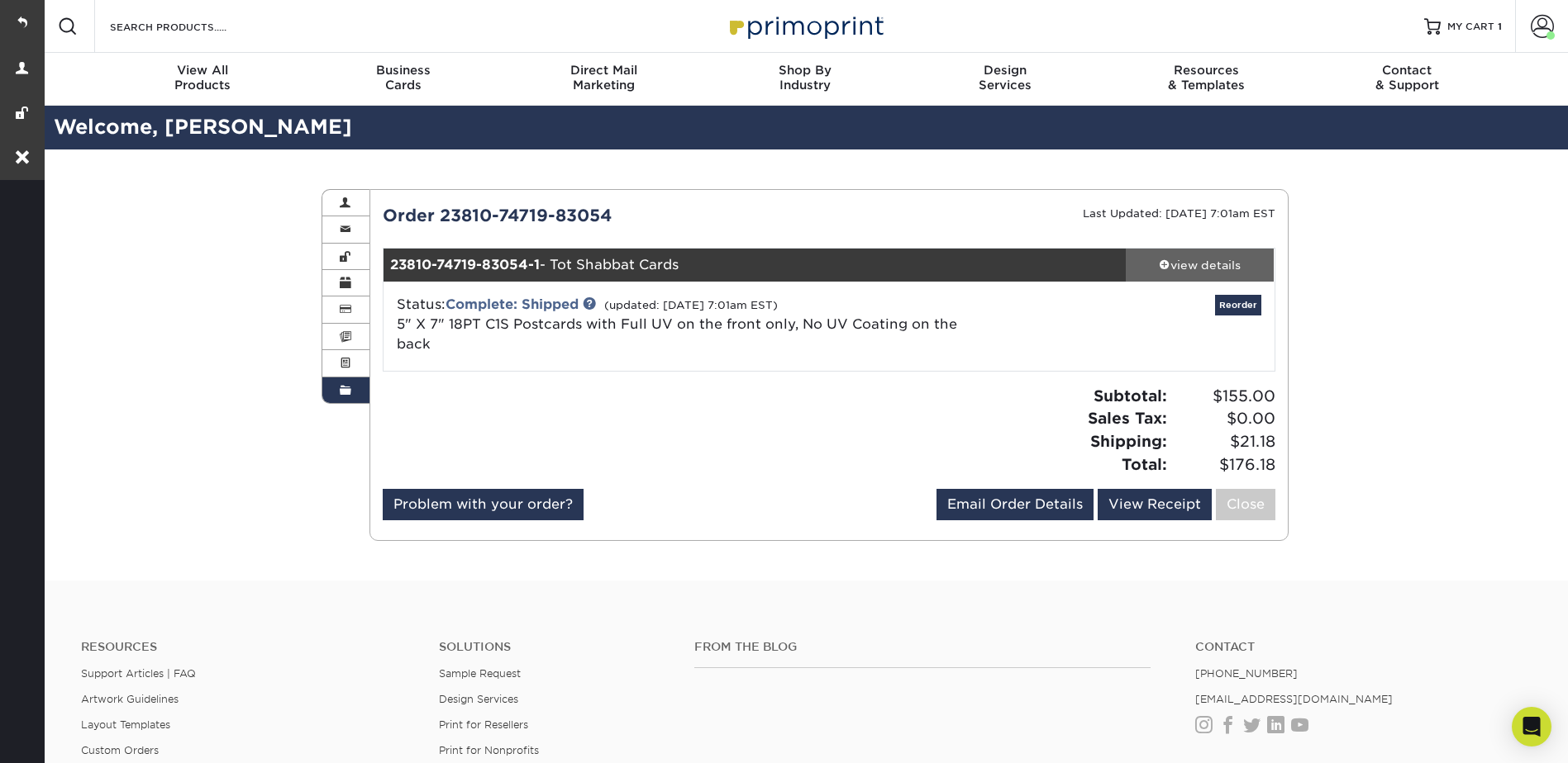
click at [1218, 252] on link "view details" at bounding box center [1200, 266] width 149 height 33
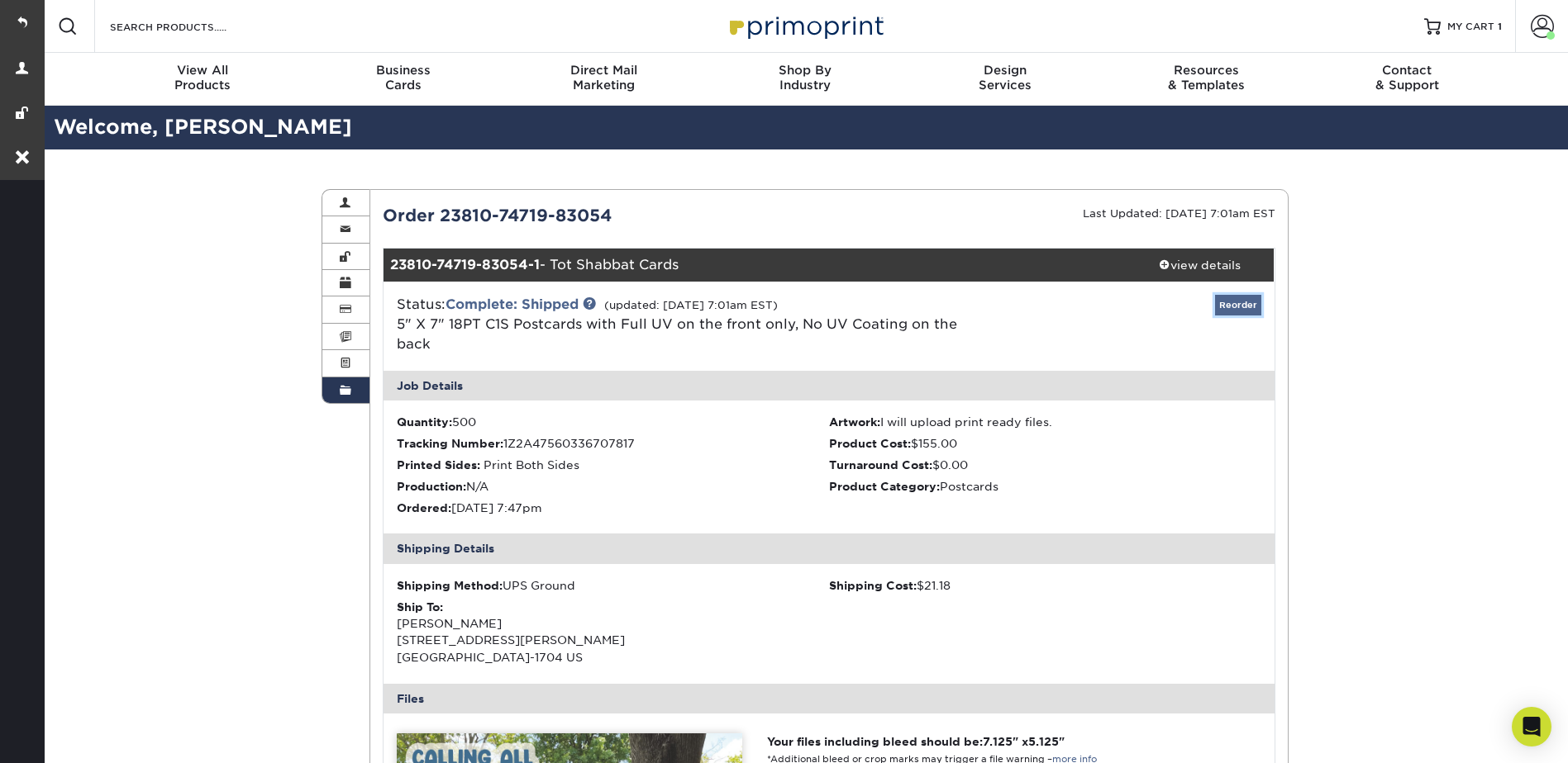
click at [1238, 299] on link "Reorder" at bounding box center [1238, 305] width 46 height 21
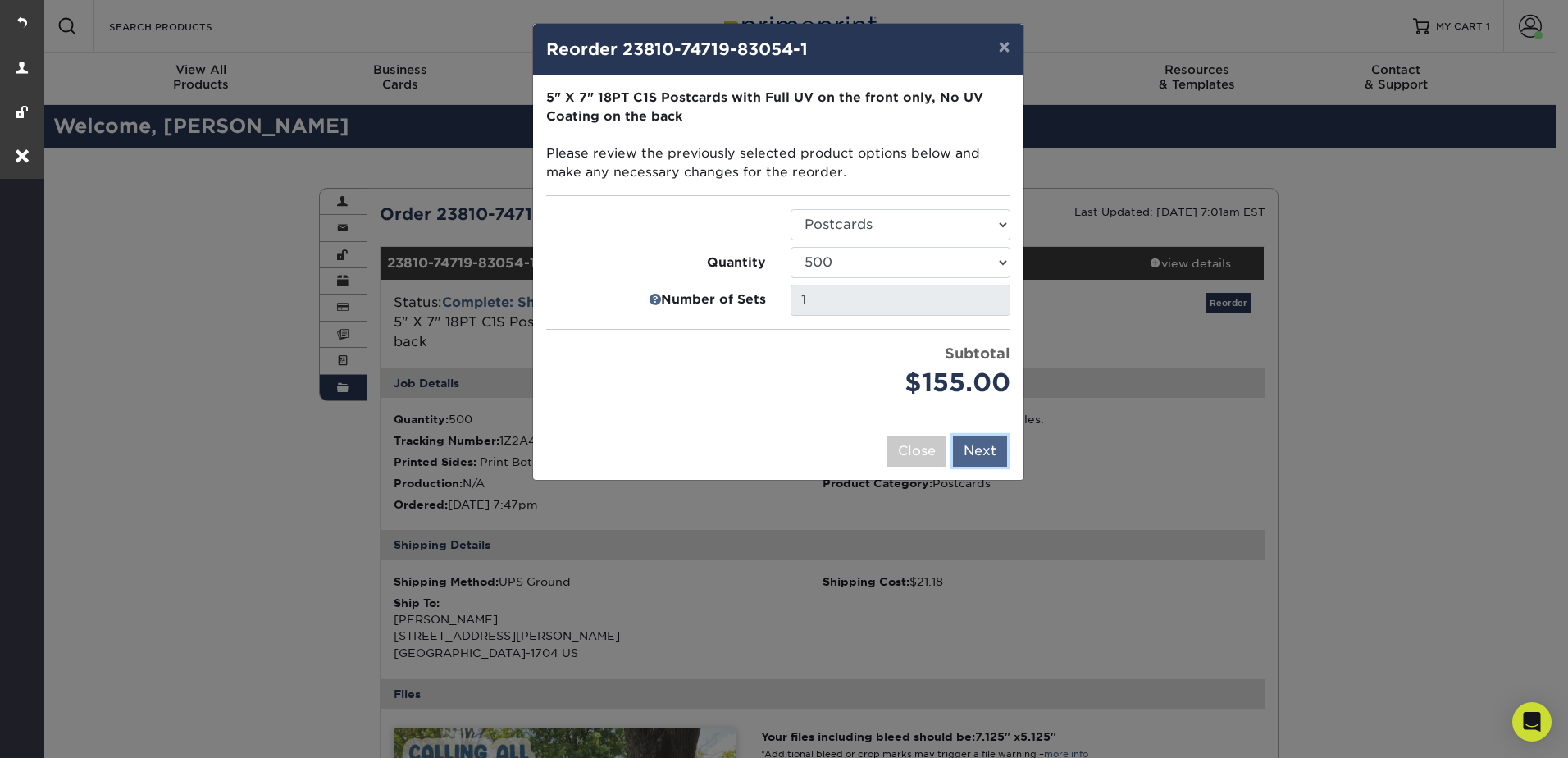
click at [981, 446] on button "Next" at bounding box center [980, 452] width 54 height 31
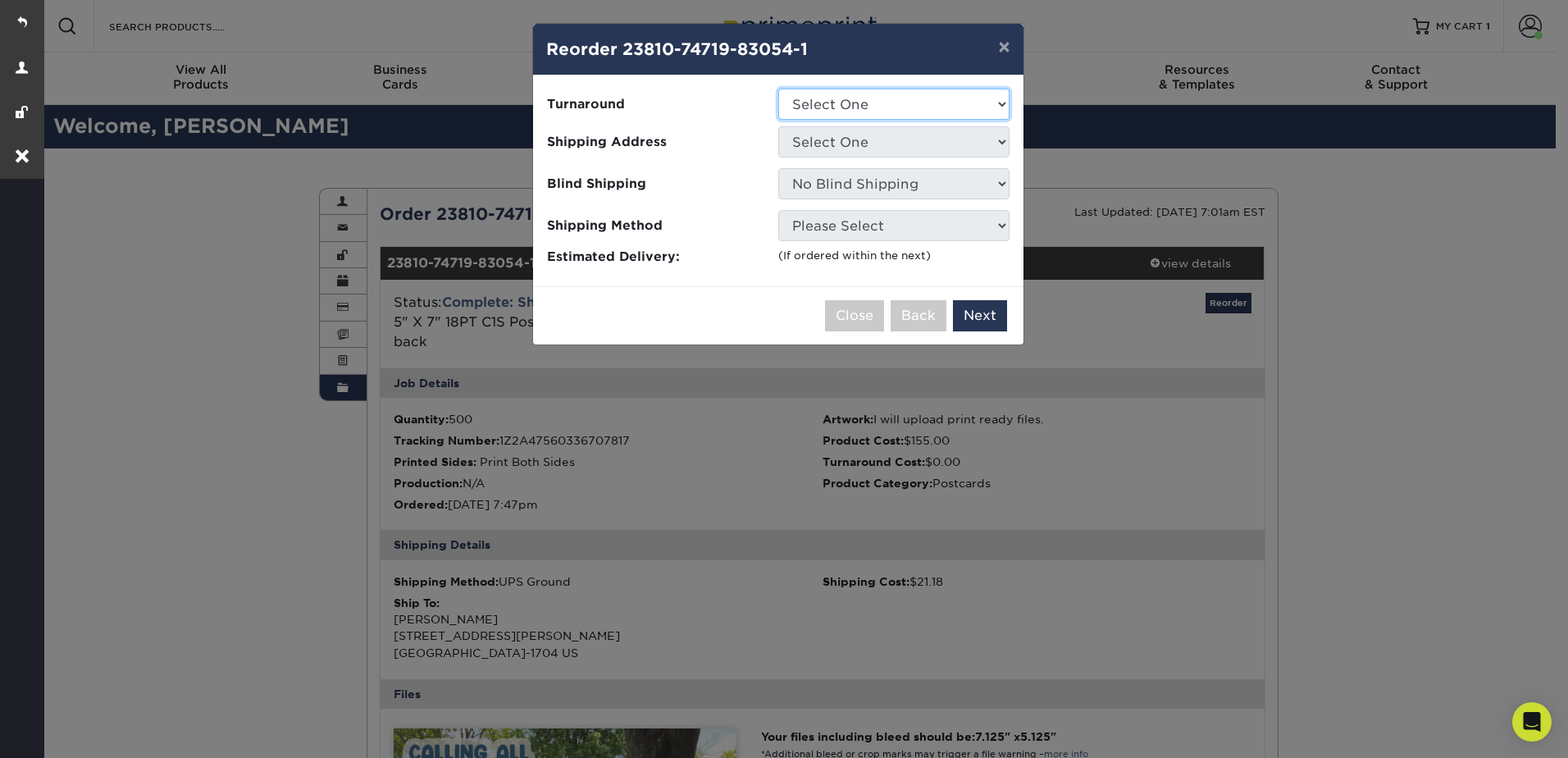
drag, startPoint x: 842, startPoint y: 102, endPoint x: 849, endPoint y: 119, distance: 18.4
click at [842, 102] on select "Select One 2-4 Business Days" at bounding box center [893, 105] width 232 height 31
select select "8409a244-506b-47bd-88d1-cf04e2698c34"
click at [778, 89] on select "Select One 2-4 Business Days" at bounding box center [893, 105] width 232 height 31
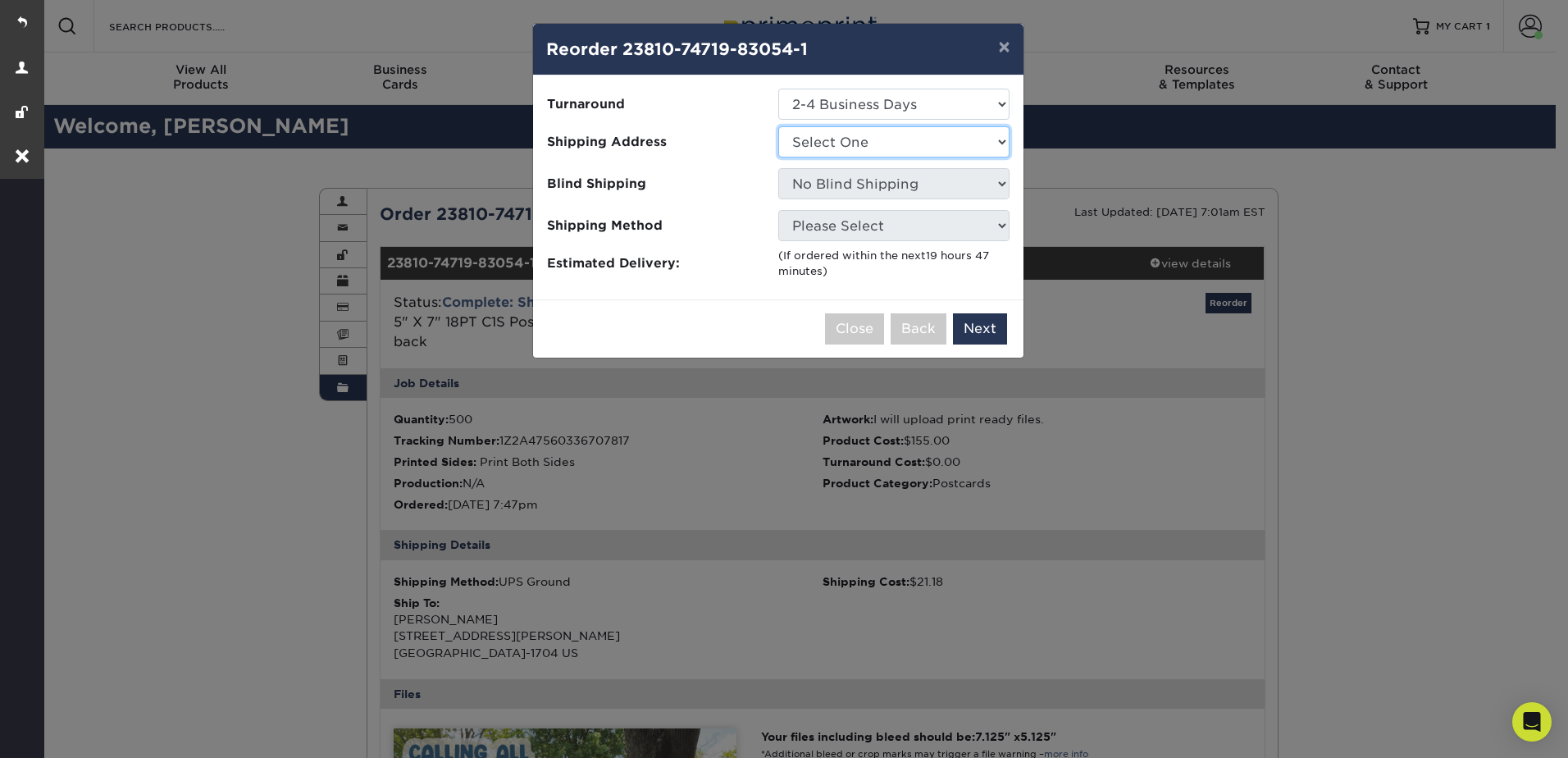
click at [844, 131] on select "Select One Karen Nancy's robin" at bounding box center [893, 142] width 232 height 31
select select "130395"
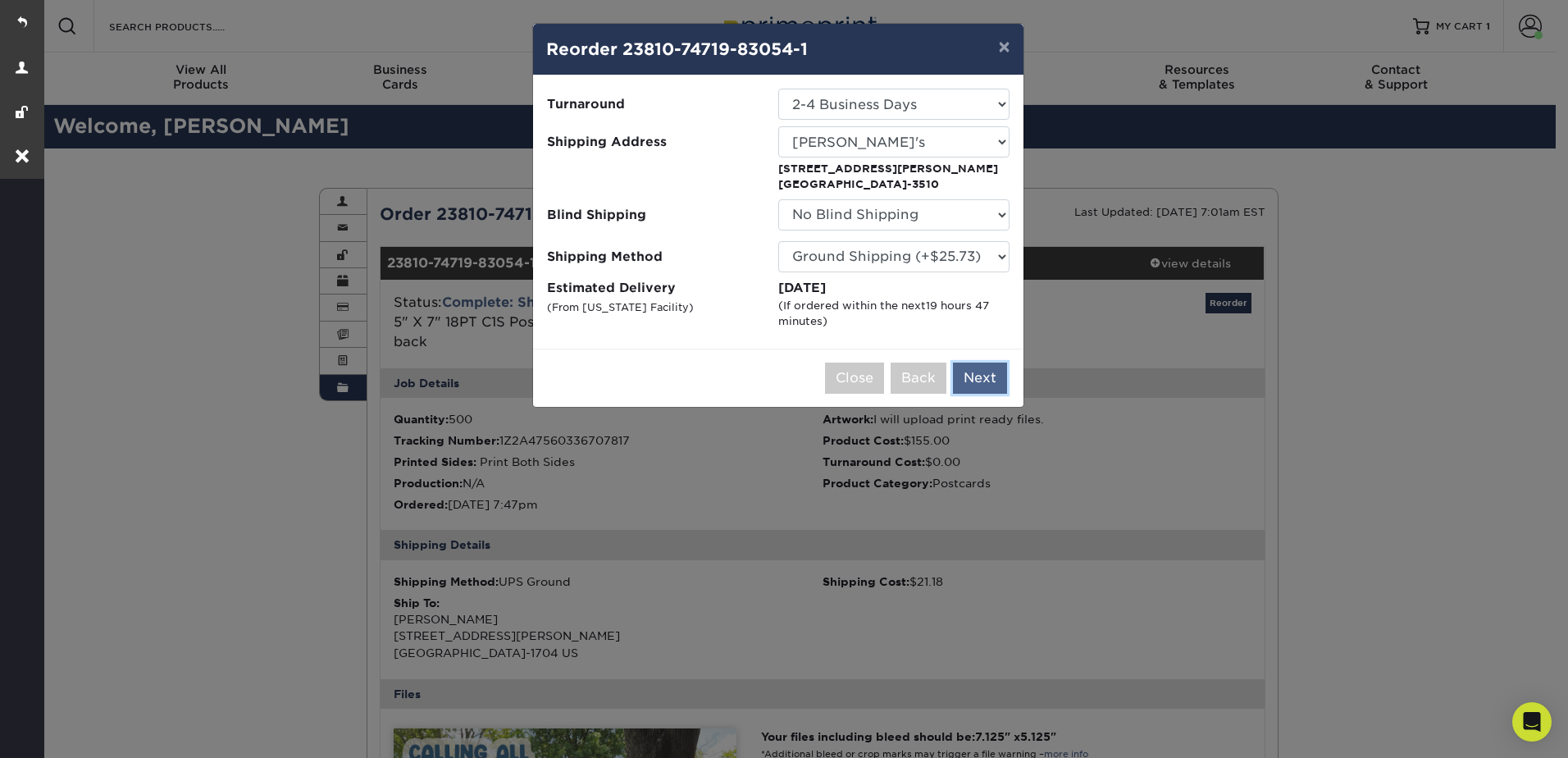
click at [978, 381] on button "Next" at bounding box center [980, 379] width 54 height 31
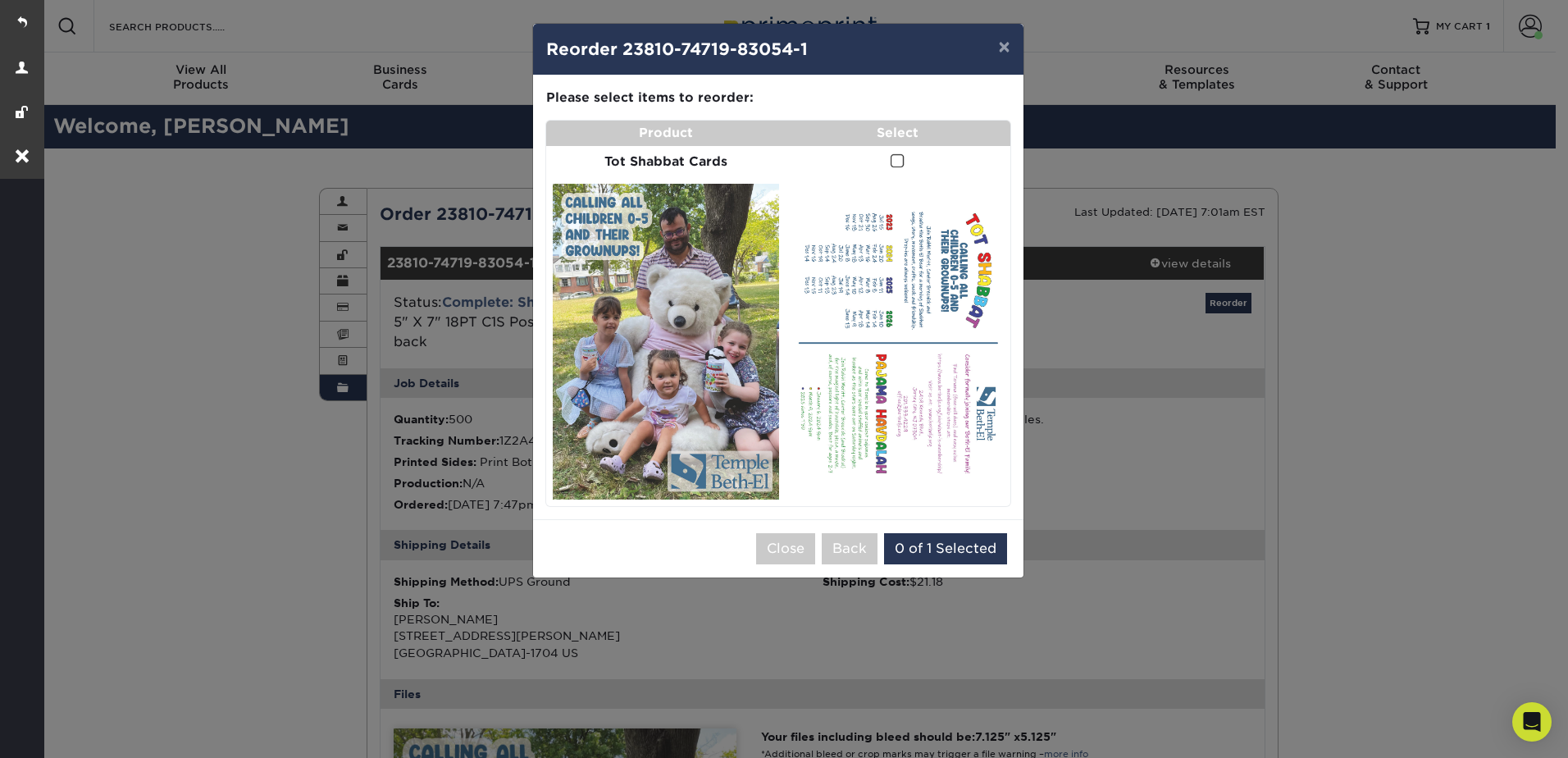
click at [889, 161] on td at bounding box center [898, 161] width 225 height 32
click at [902, 160] on span at bounding box center [897, 161] width 14 height 16
click at [0, 0] on input "checkbox" at bounding box center [0, 0] width 0 height 0
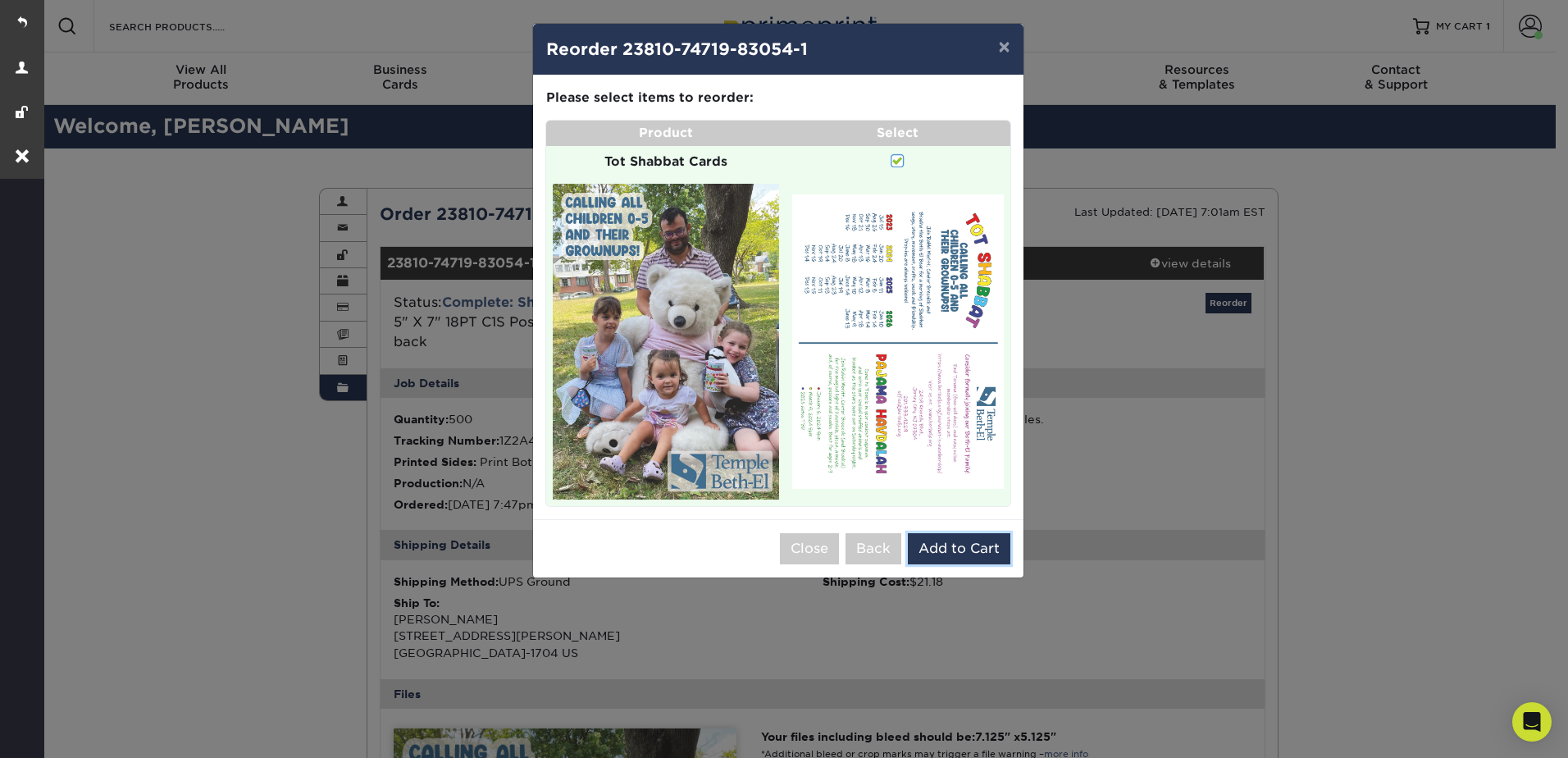
drag, startPoint x: 961, startPoint y: 549, endPoint x: 1110, endPoint y: 487, distance: 161.4
click at [961, 549] on button "Add to Cart" at bounding box center [959, 549] width 103 height 31
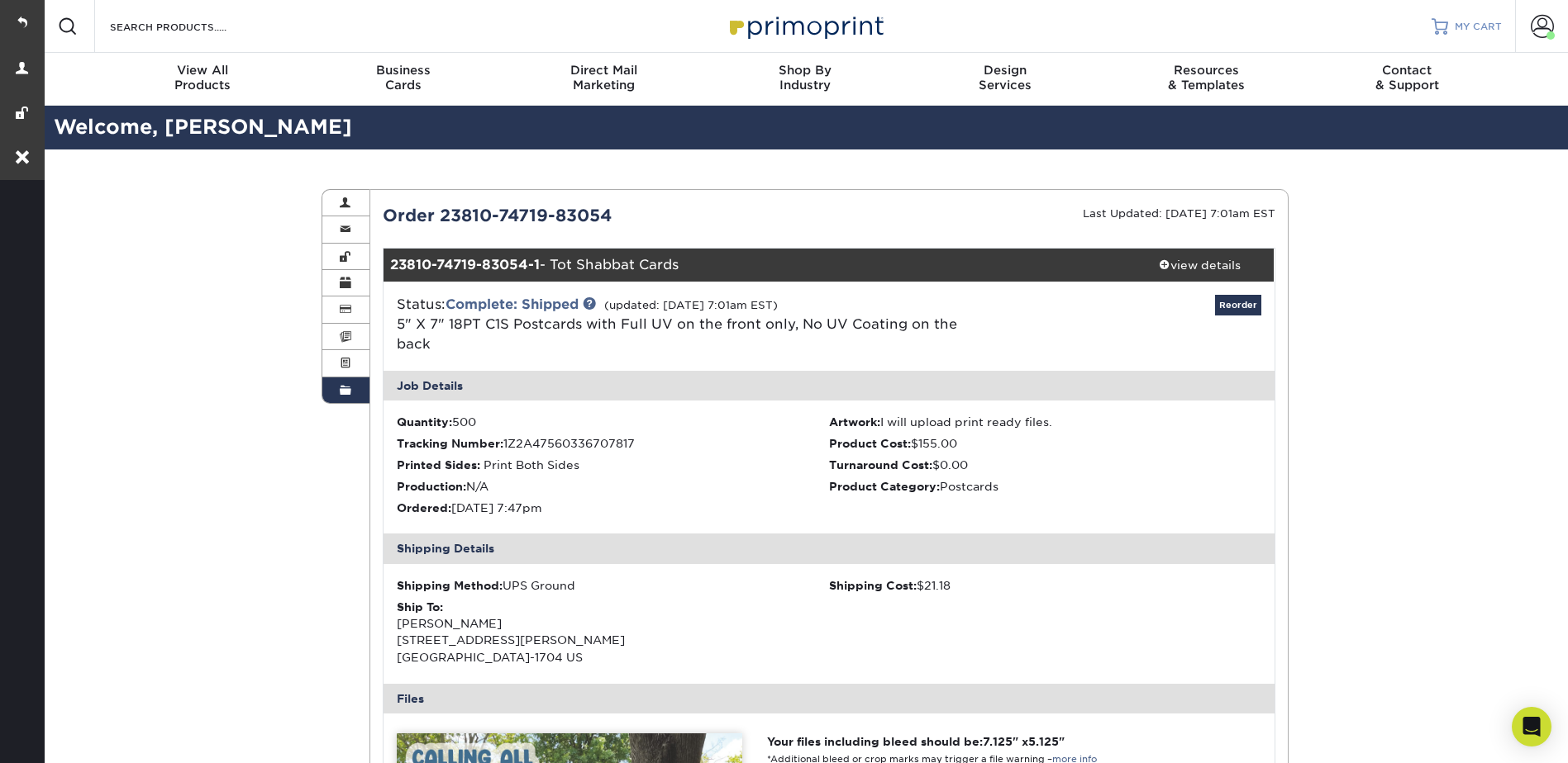
click at [1470, 29] on span "MY CART" at bounding box center [1478, 27] width 47 height 14
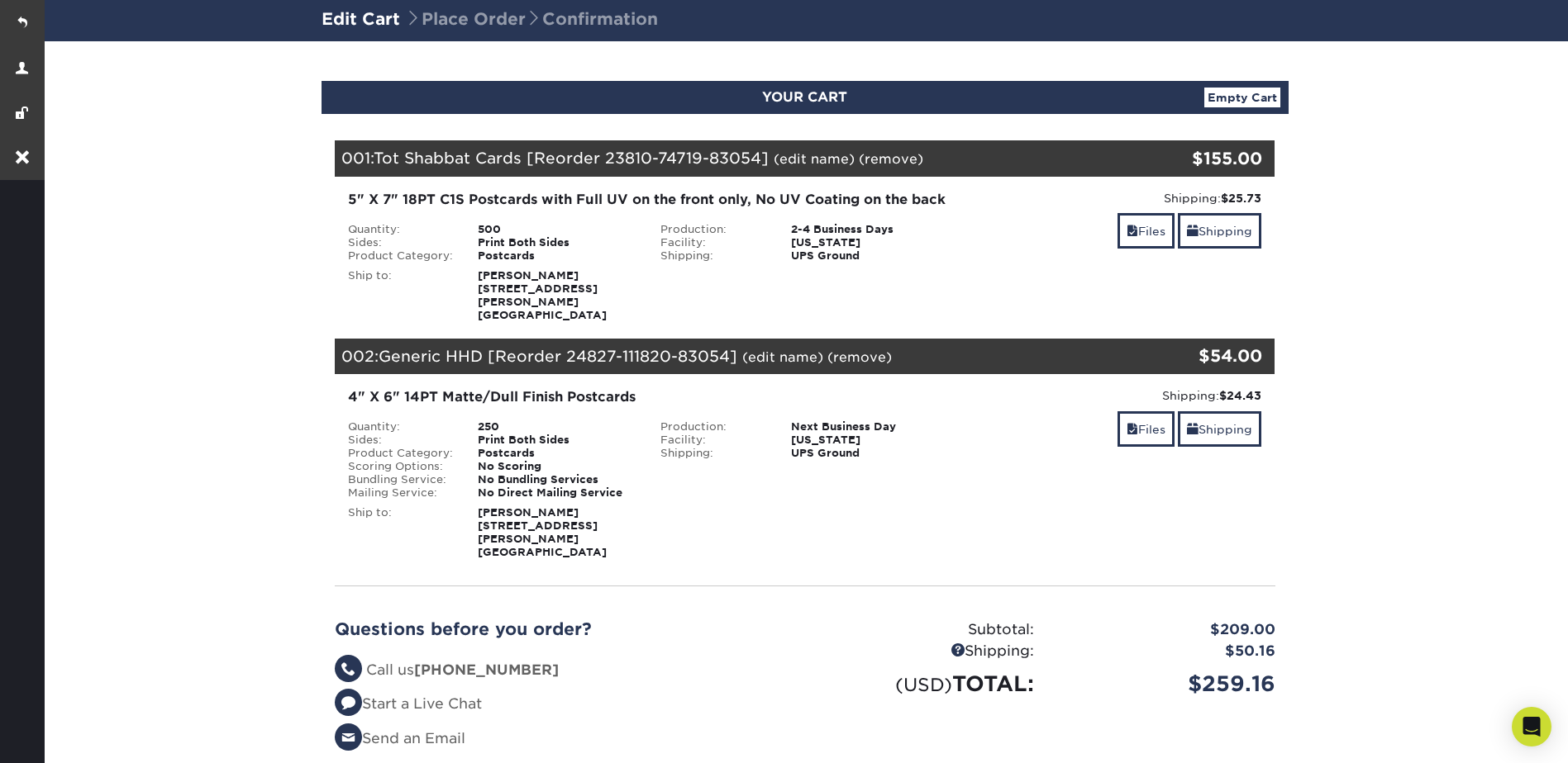
scroll to position [83, 0]
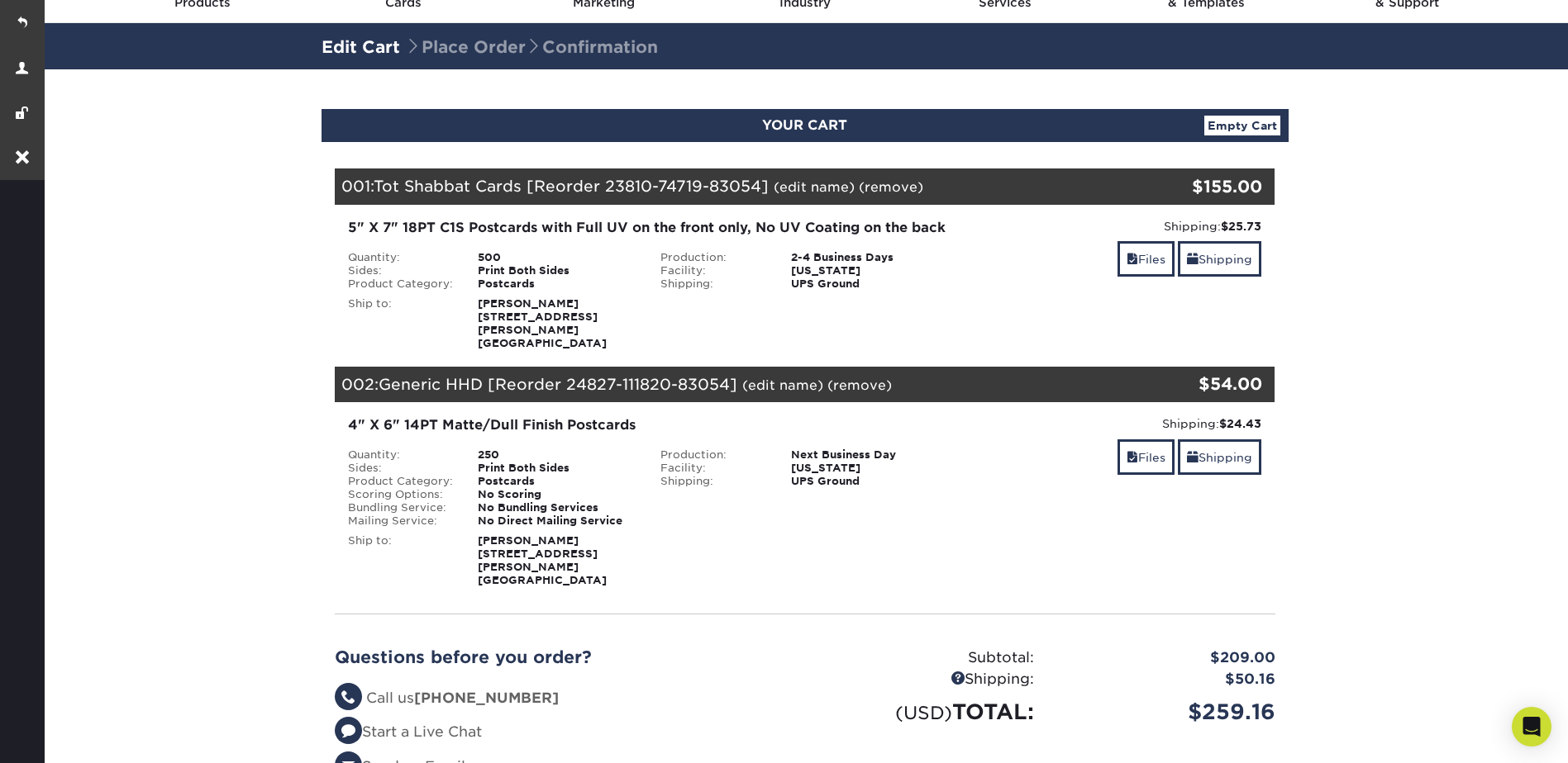
click at [1376, 237] on section "YOUR CART Empty Cart Your Cart is Empty View Account Active Orders Order Histor…" at bounding box center [805, 484] width 1527 height 832
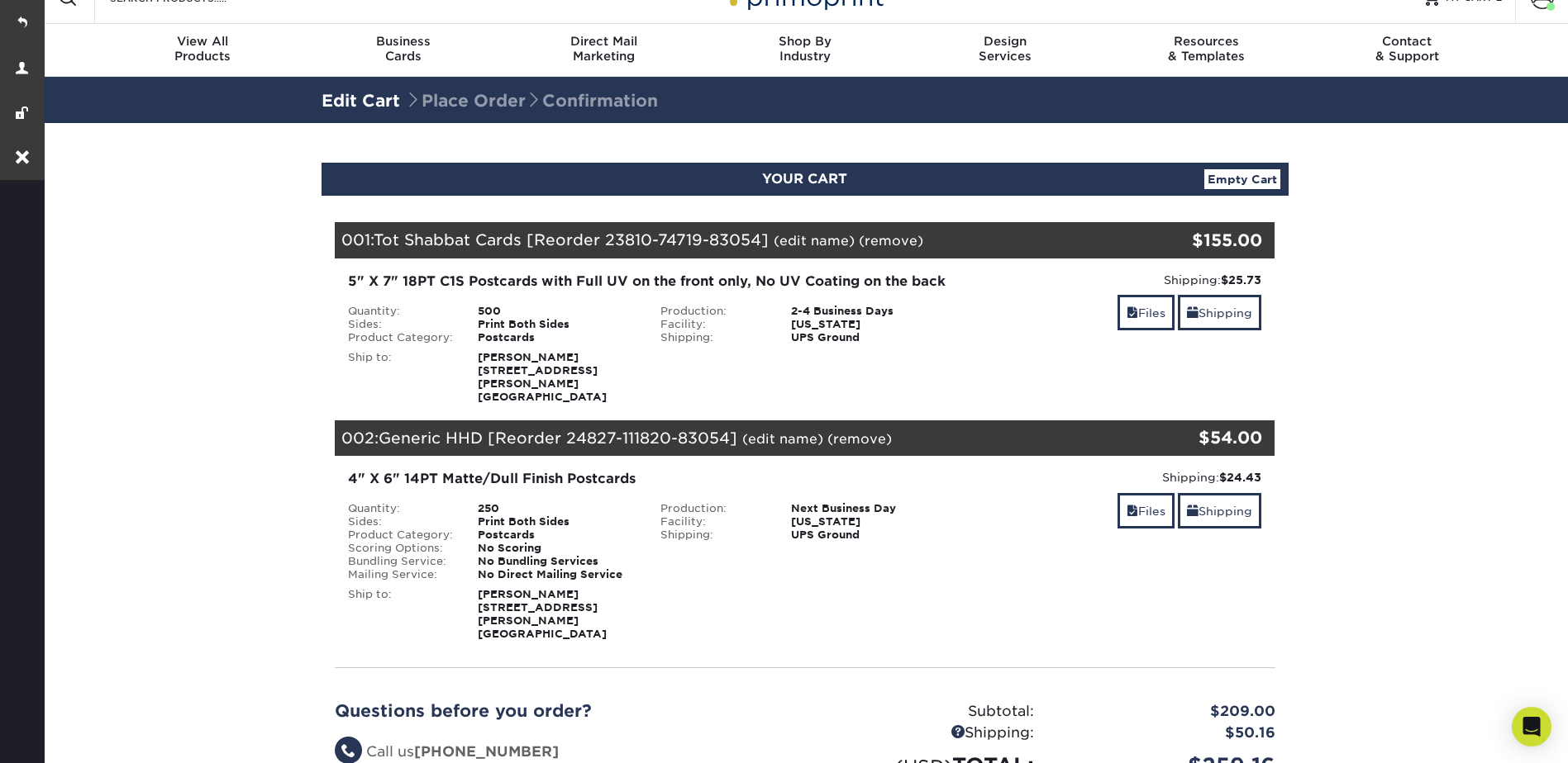
scroll to position [0, 0]
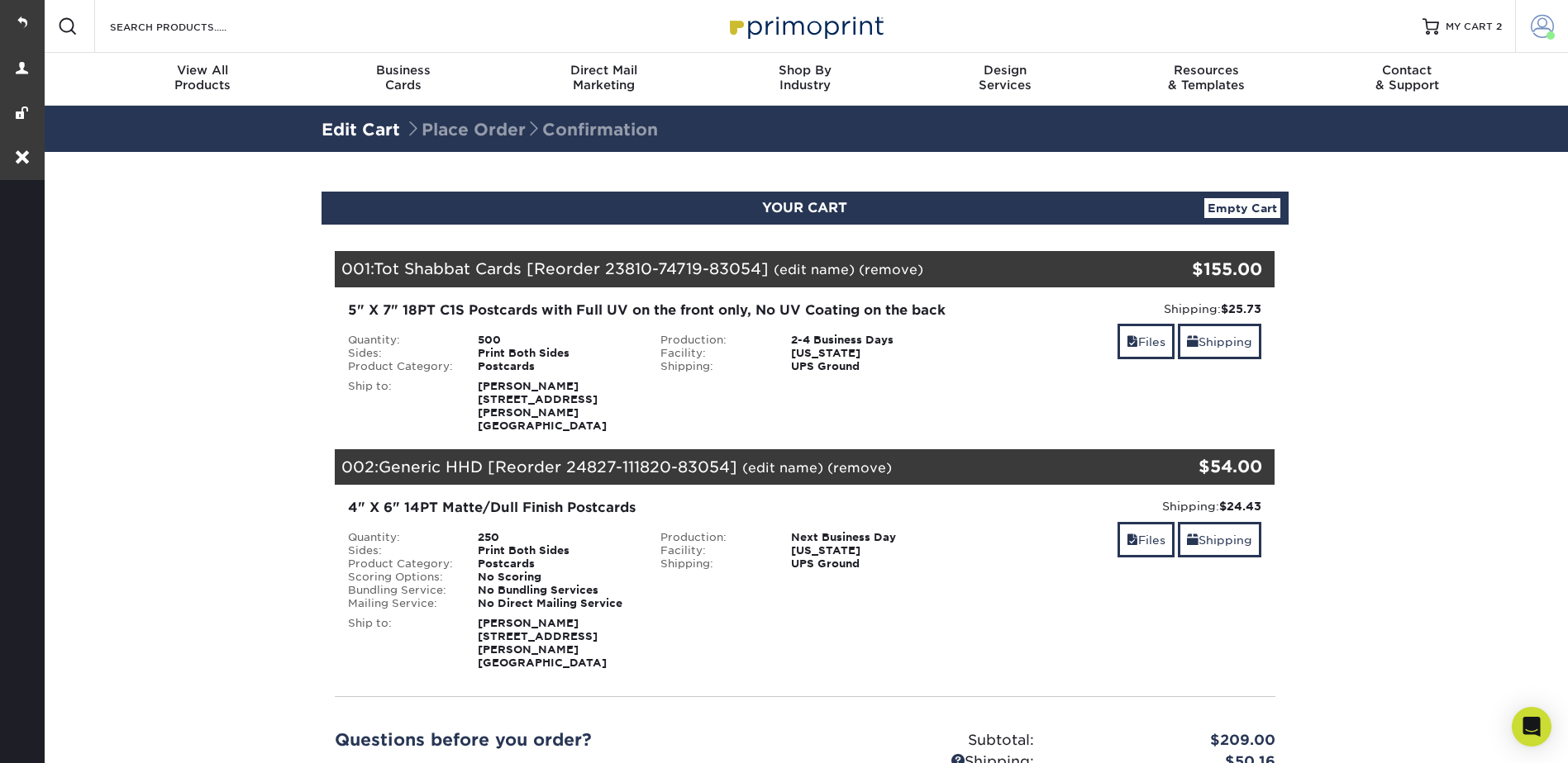
click at [1543, 17] on span at bounding box center [1541, 26] width 23 height 23
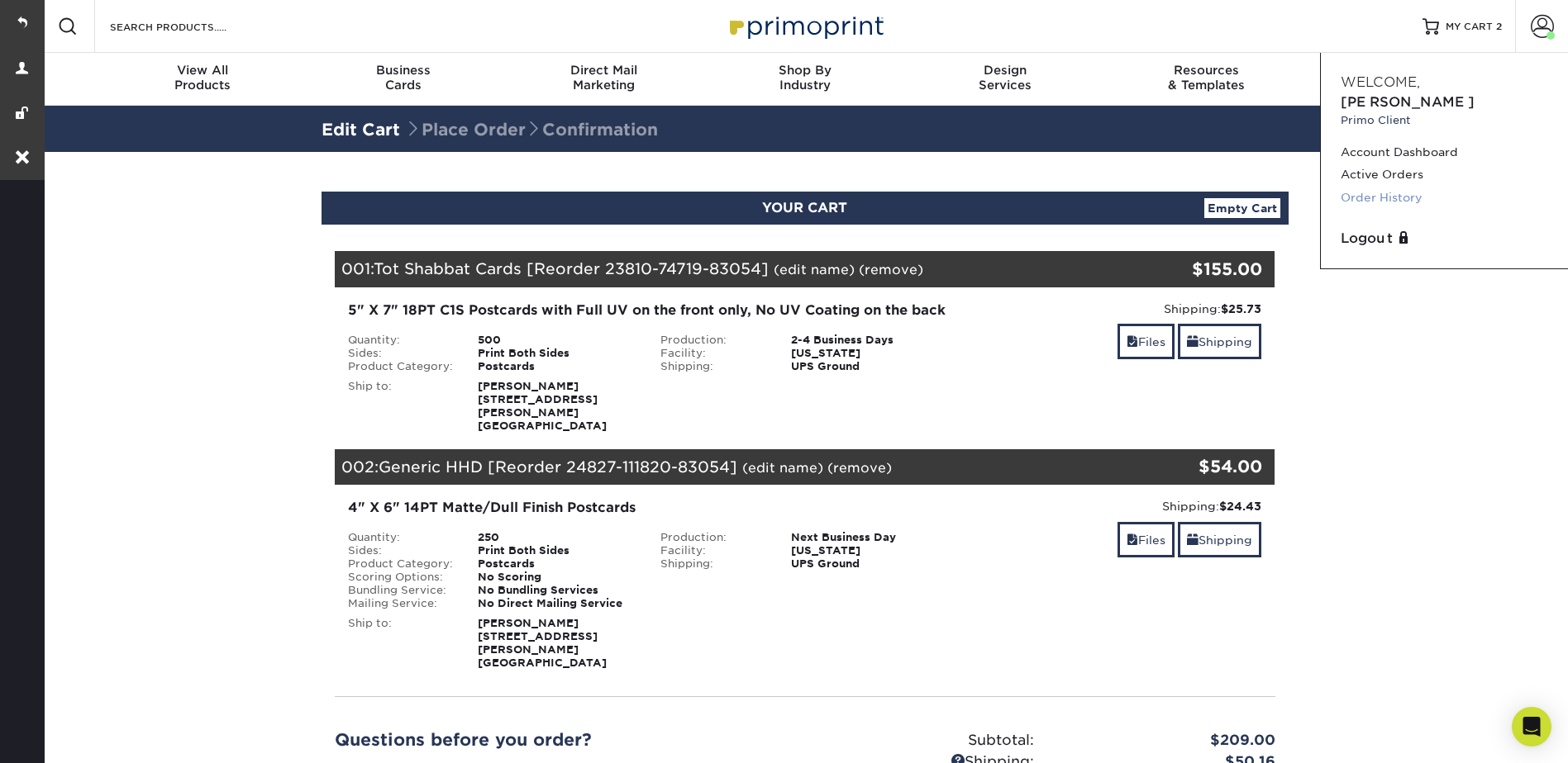
click at [1385, 187] on link "Order History" at bounding box center [1444, 198] width 208 height 23
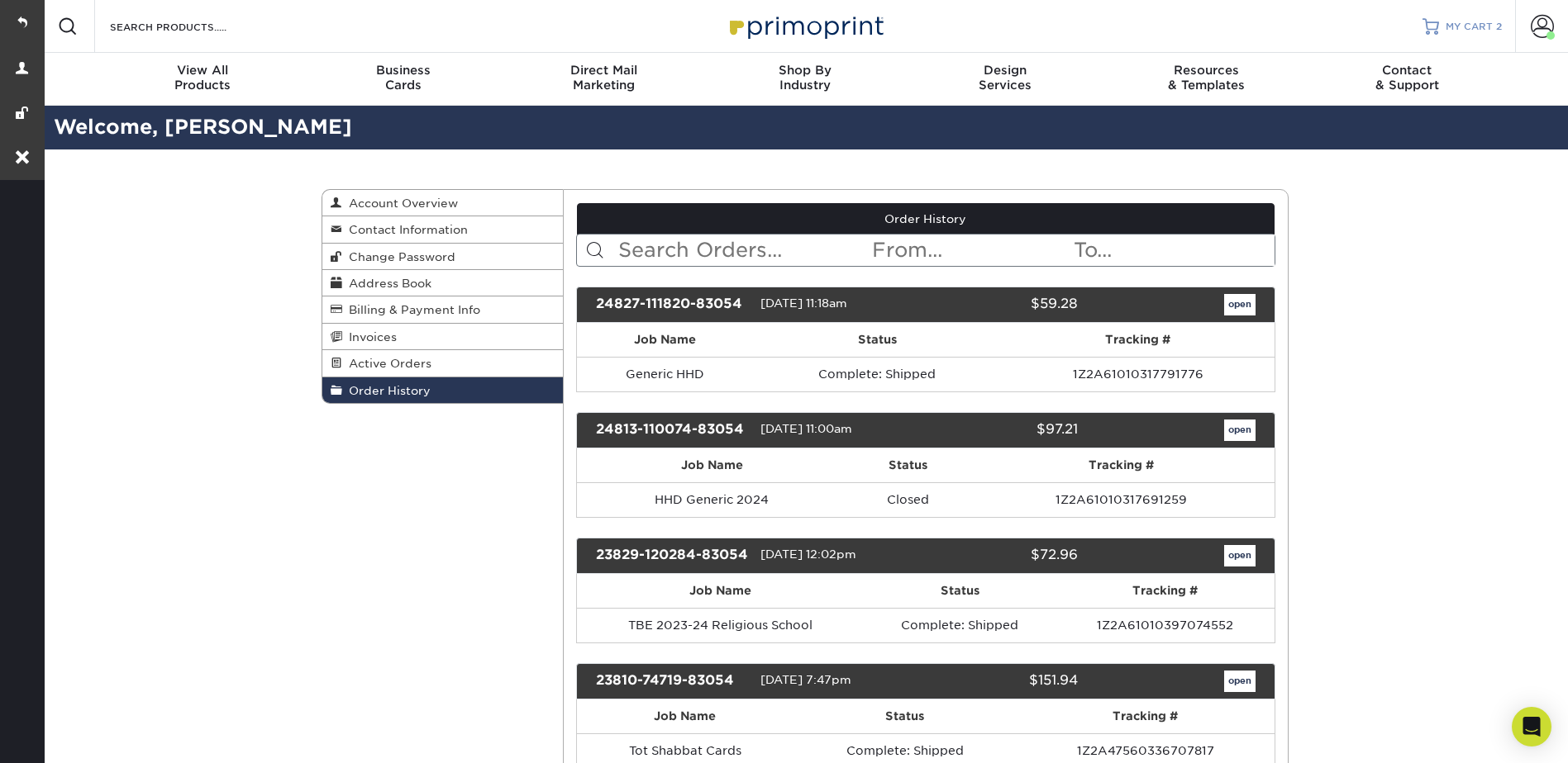
click at [1457, 28] on span "MY CART" at bounding box center [1470, 27] width 47 height 14
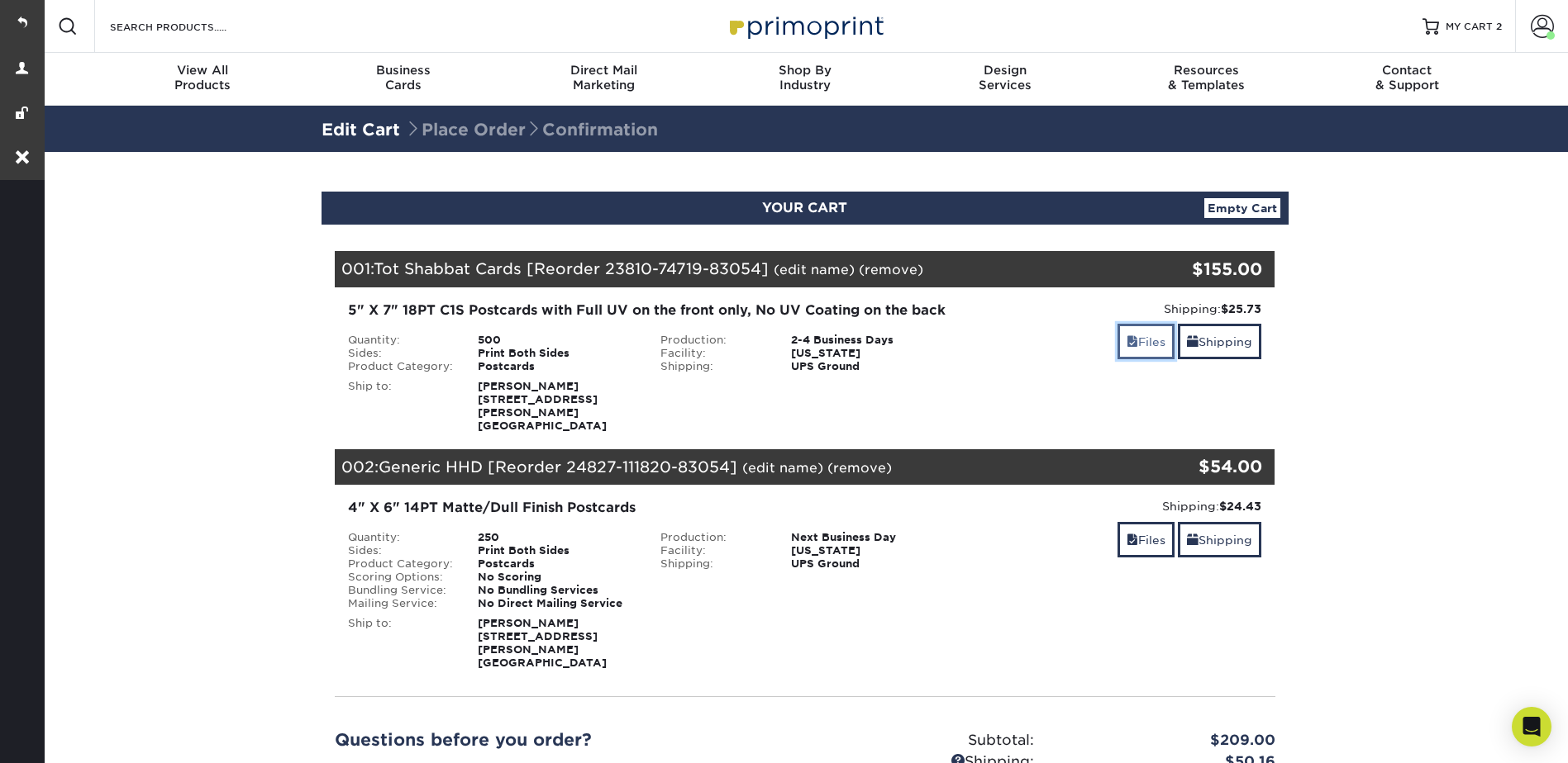
click at [1118, 339] on link "Files" at bounding box center [1146, 342] width 57 height 35
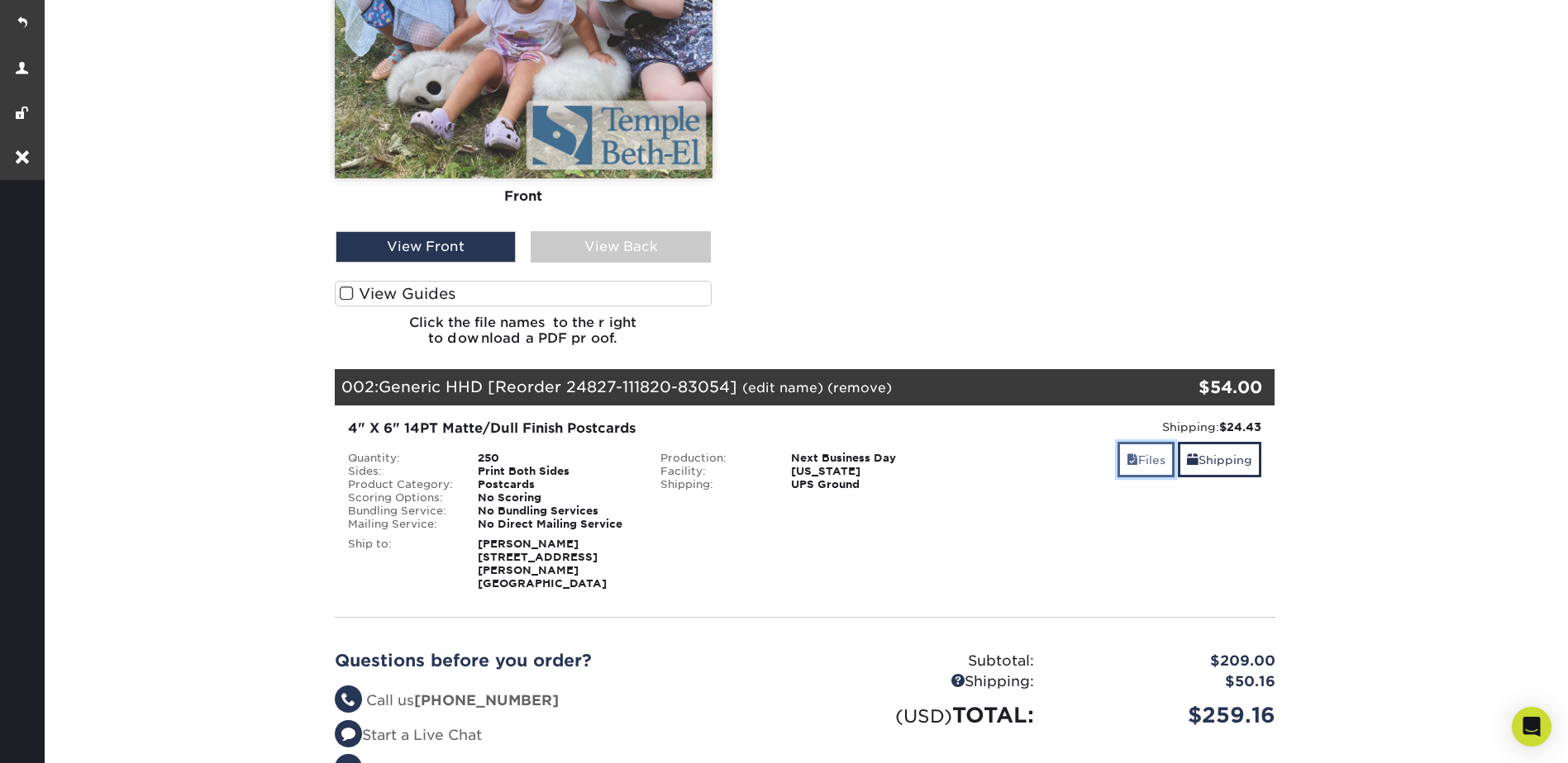
click at [1131, 454] on link "Files" at bounding box center [1146, 460] width 57 height 35
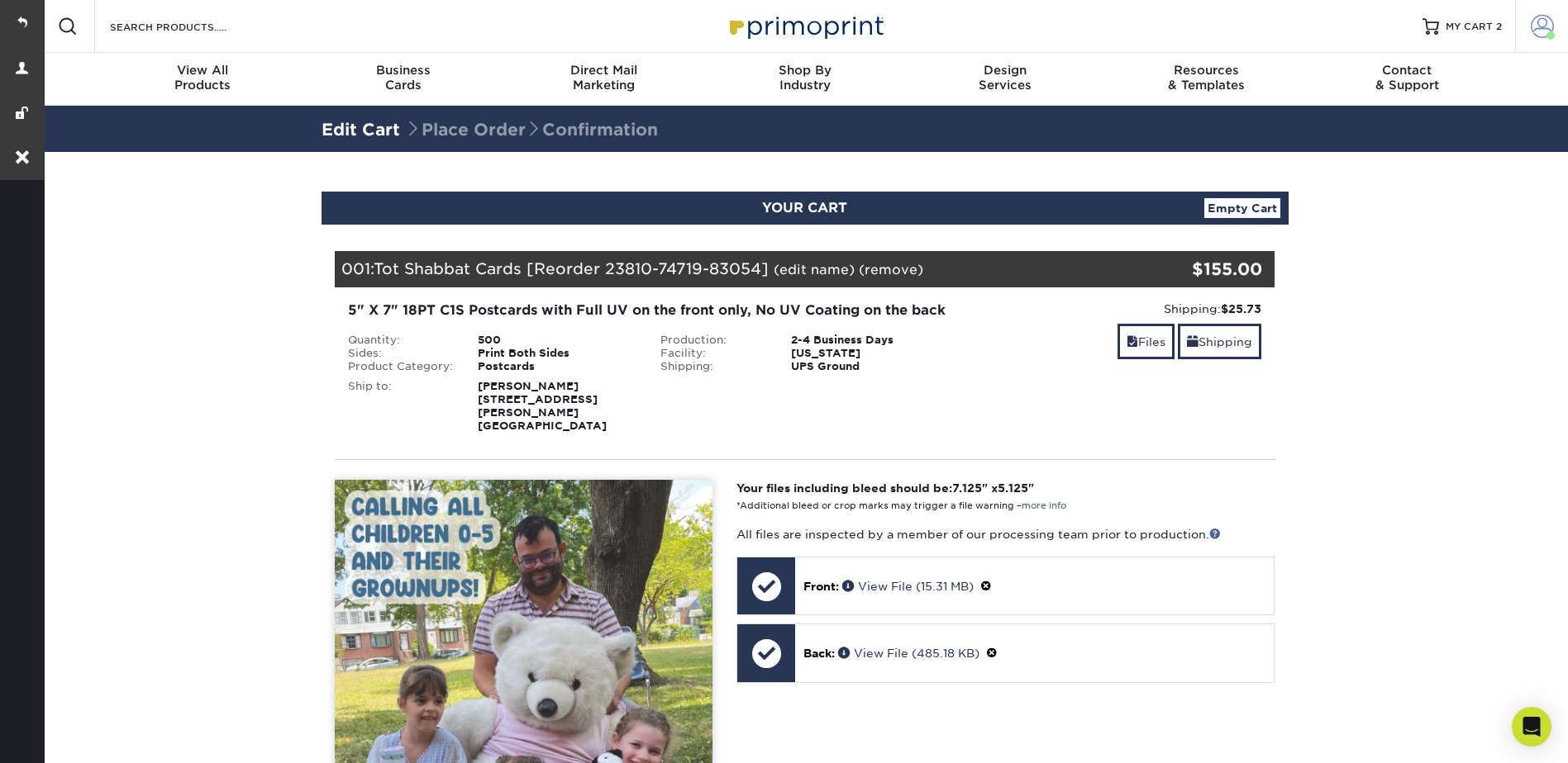
click at [1539, 9] on link "Account" at bounding box center [1541, 27] width 53 height 53
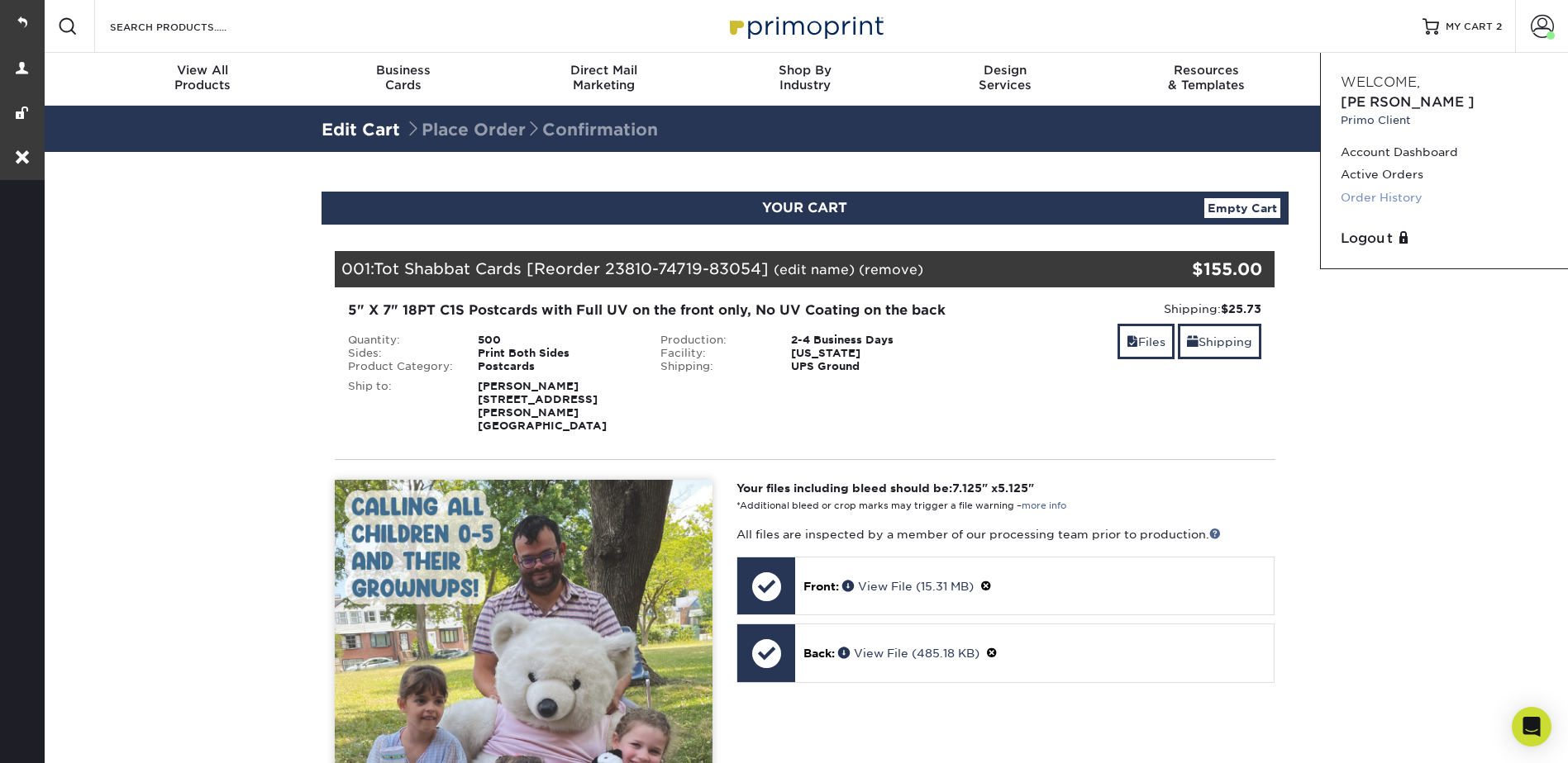
click at [1385, 187] on link "Order History" at bounding box center [1444, 198] width 208 height 23
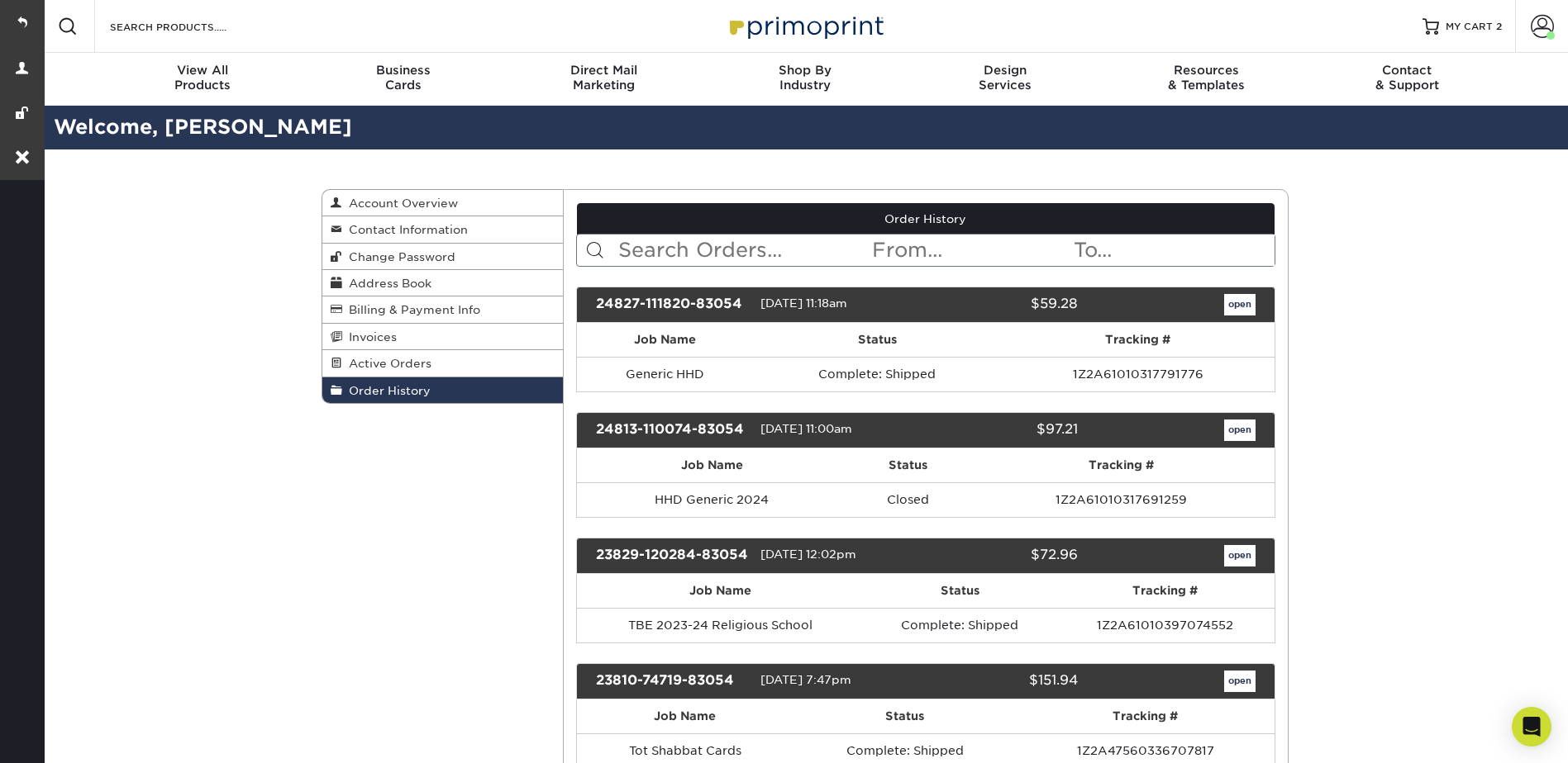
click at [1473, 27] on span "MY CART" at bounding box center [1470, 27] width 47 height 14
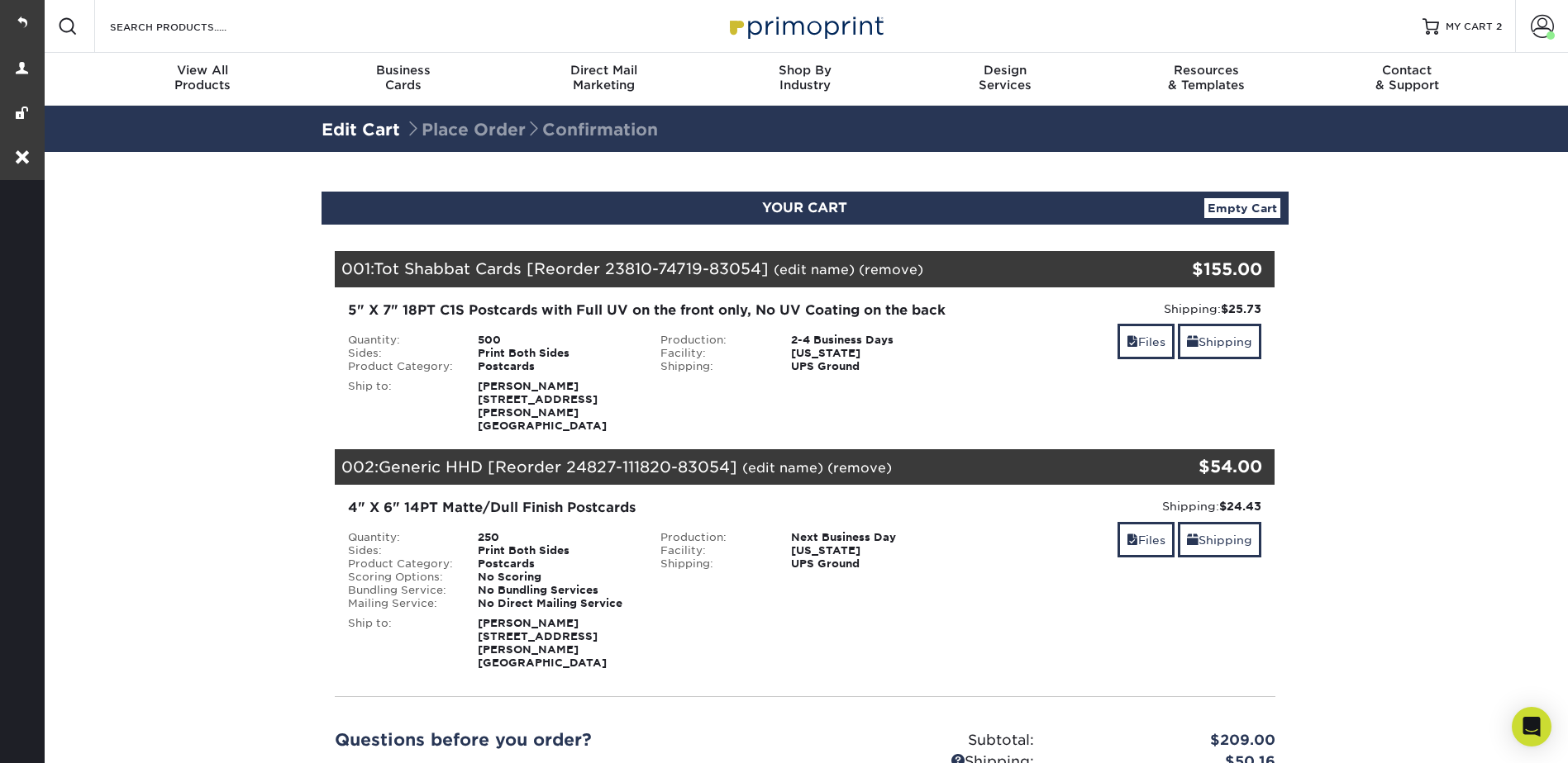
click at [1432, 401] on section "YOUR CART Empty Cart Your Cart is Empty View Account Active Orders Order Histor…" at bounding box center [805, 567] width 1527 height 832
click at [1537, 27] on span at bounding box center [1541, 26] width 23 height 23
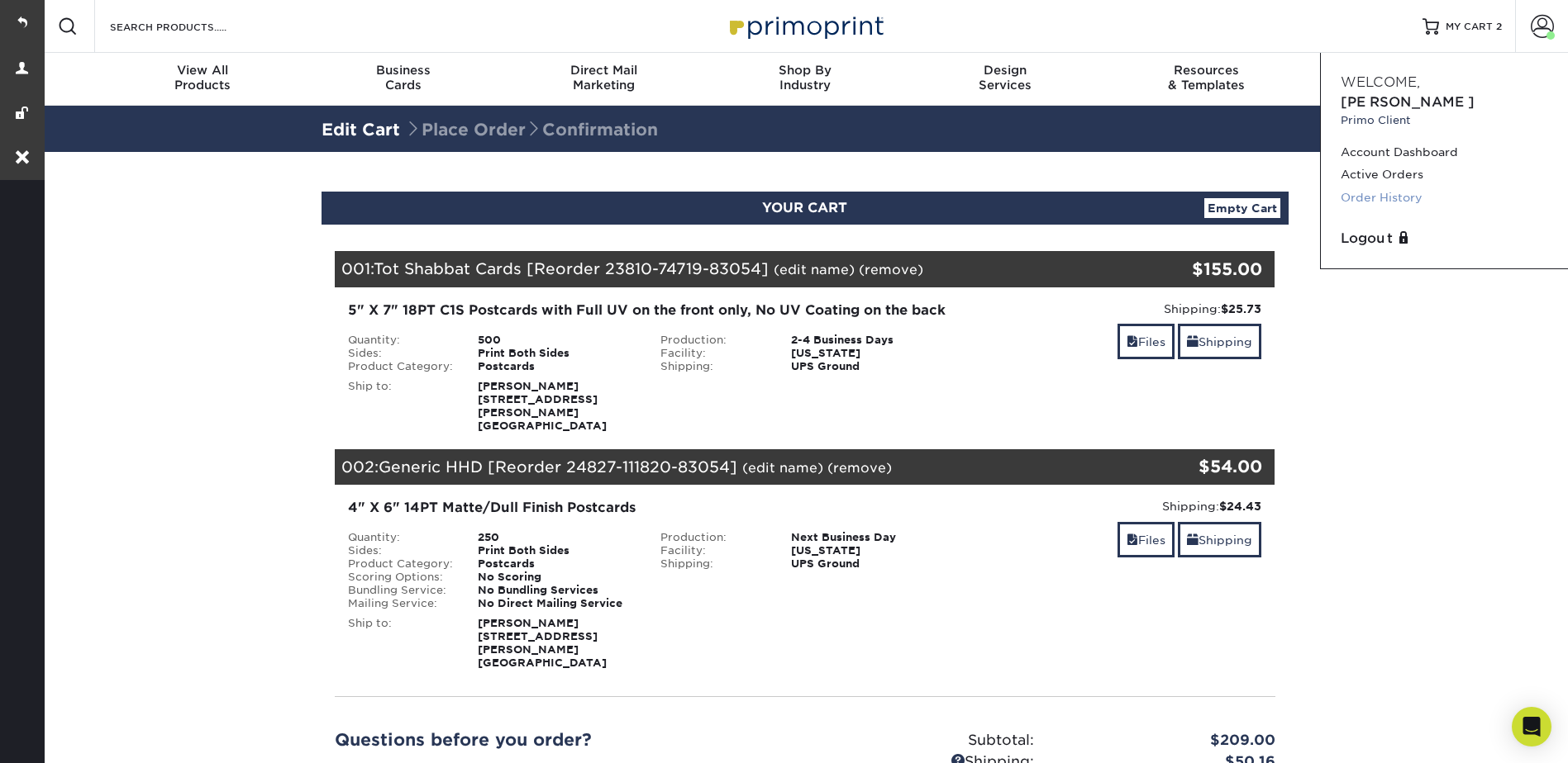
click at [1389, 187] on link "Order History" at bounding box center [1444, 198] width 208 height 23
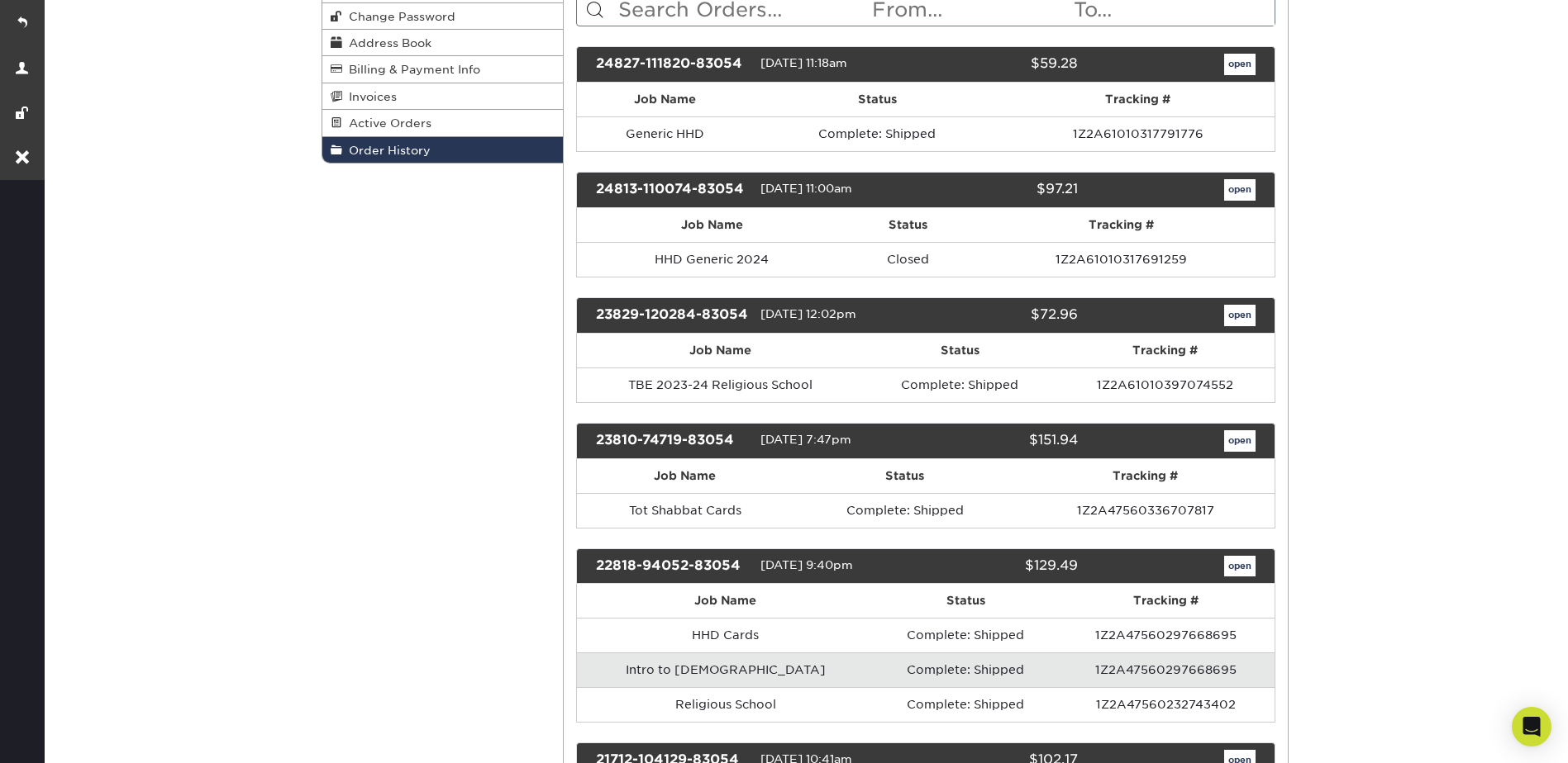
scroll to position [248, 0]
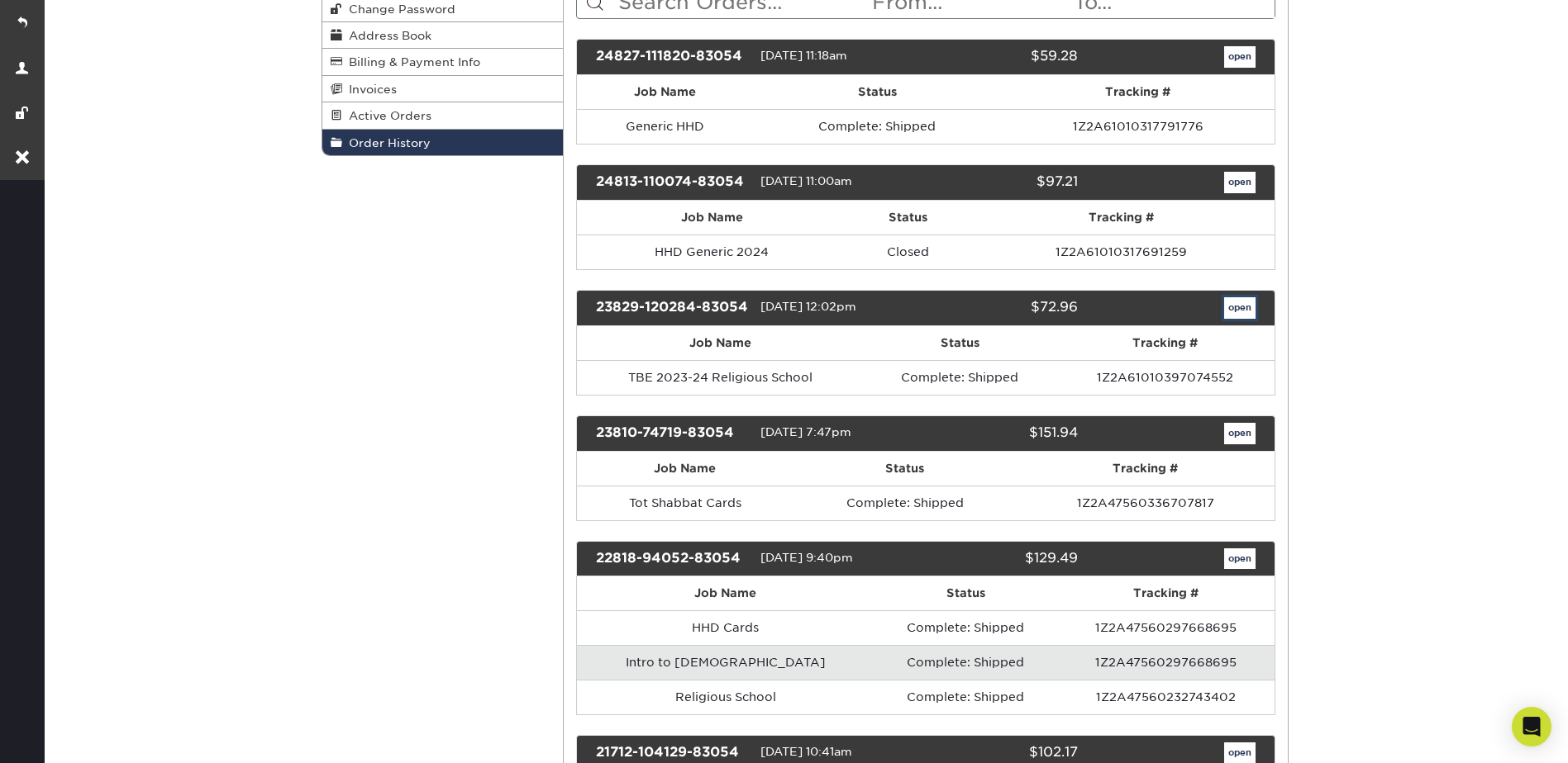
click at [1249, 310] on link "open" at bounding box center [1240, 308] width 32 height 22
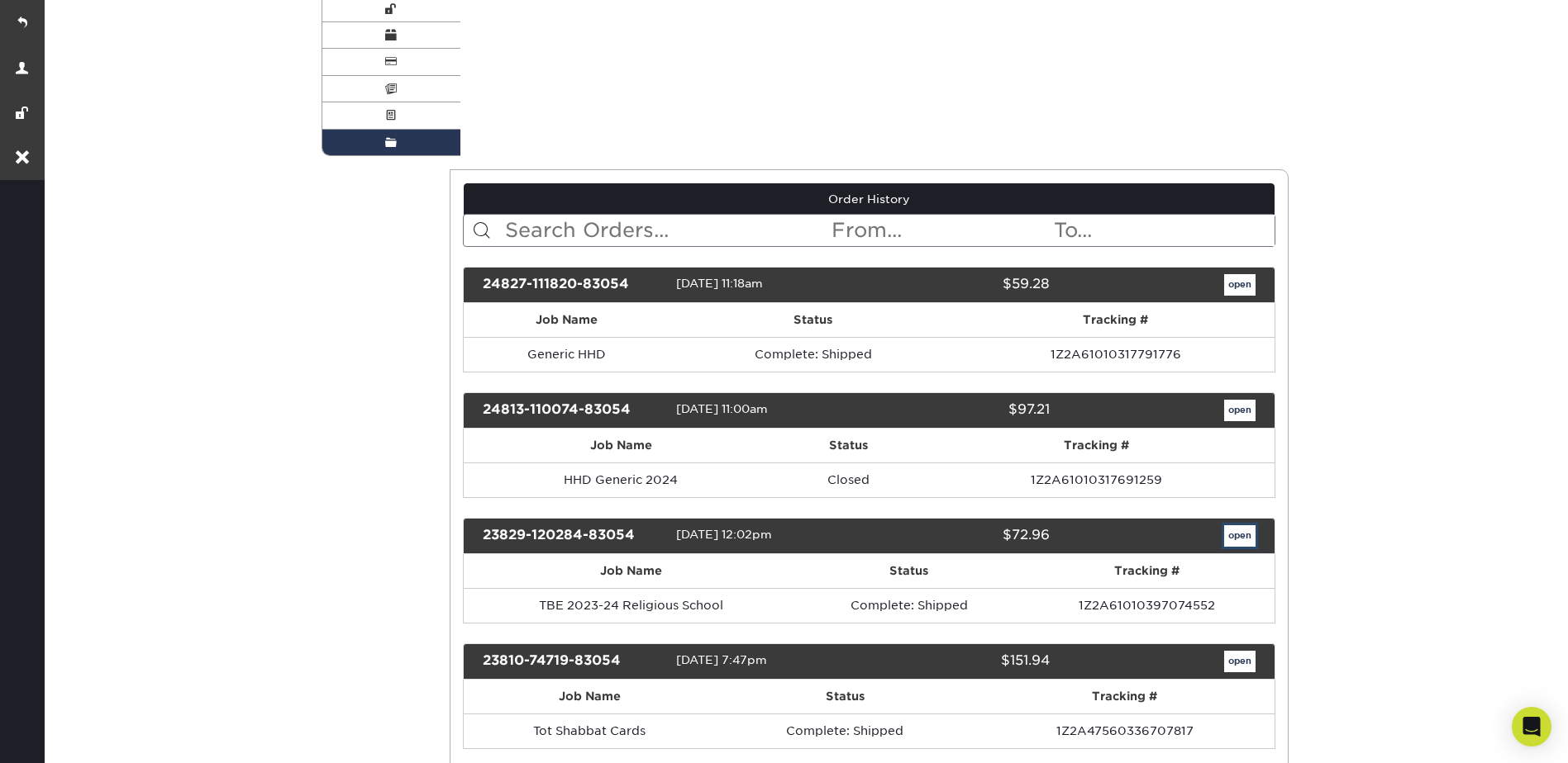
scroll to position [0, 0]
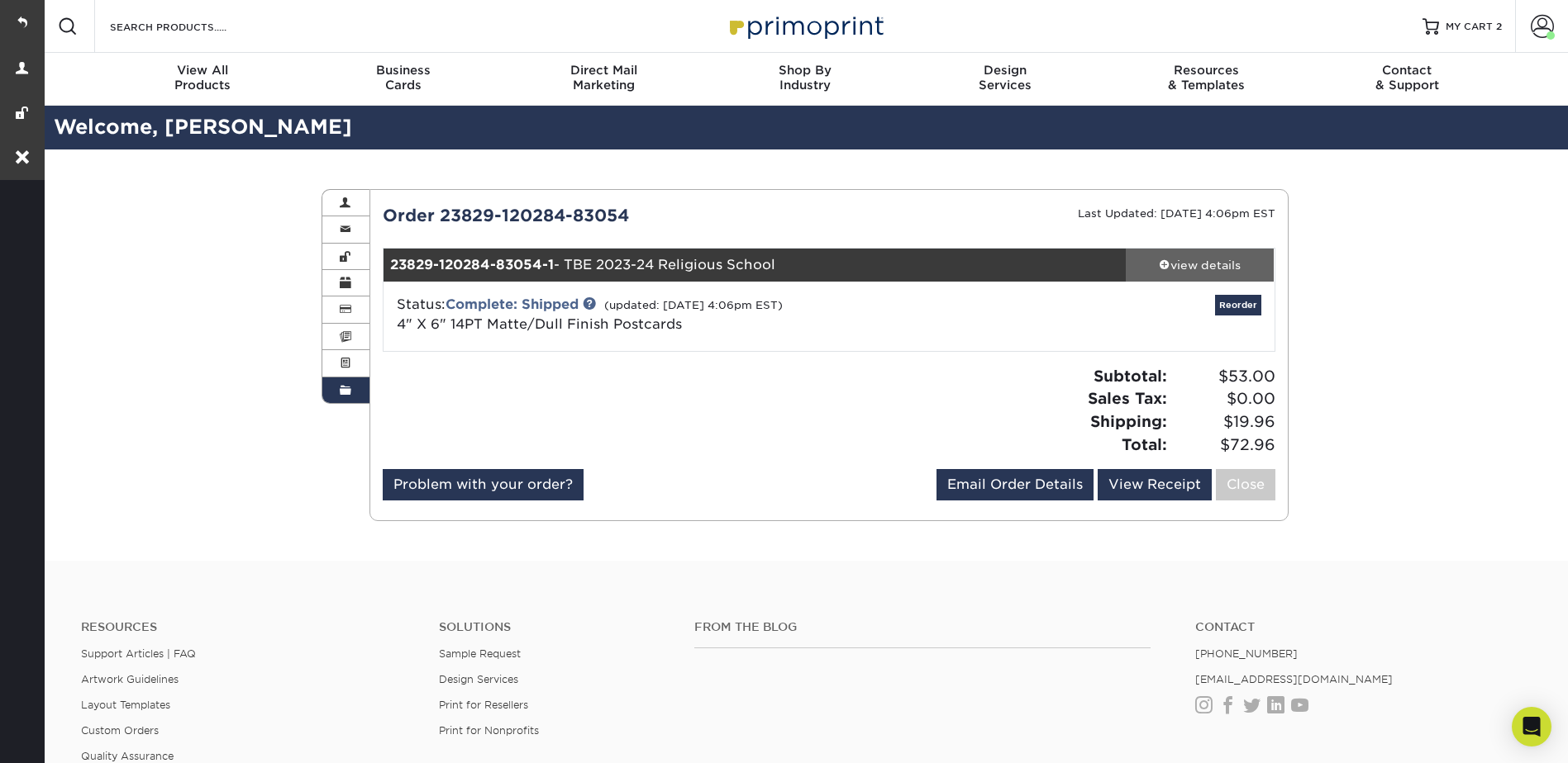
click at [1196, 267] on div "view details" at bounding box center [1200, 265] width 149 height 17
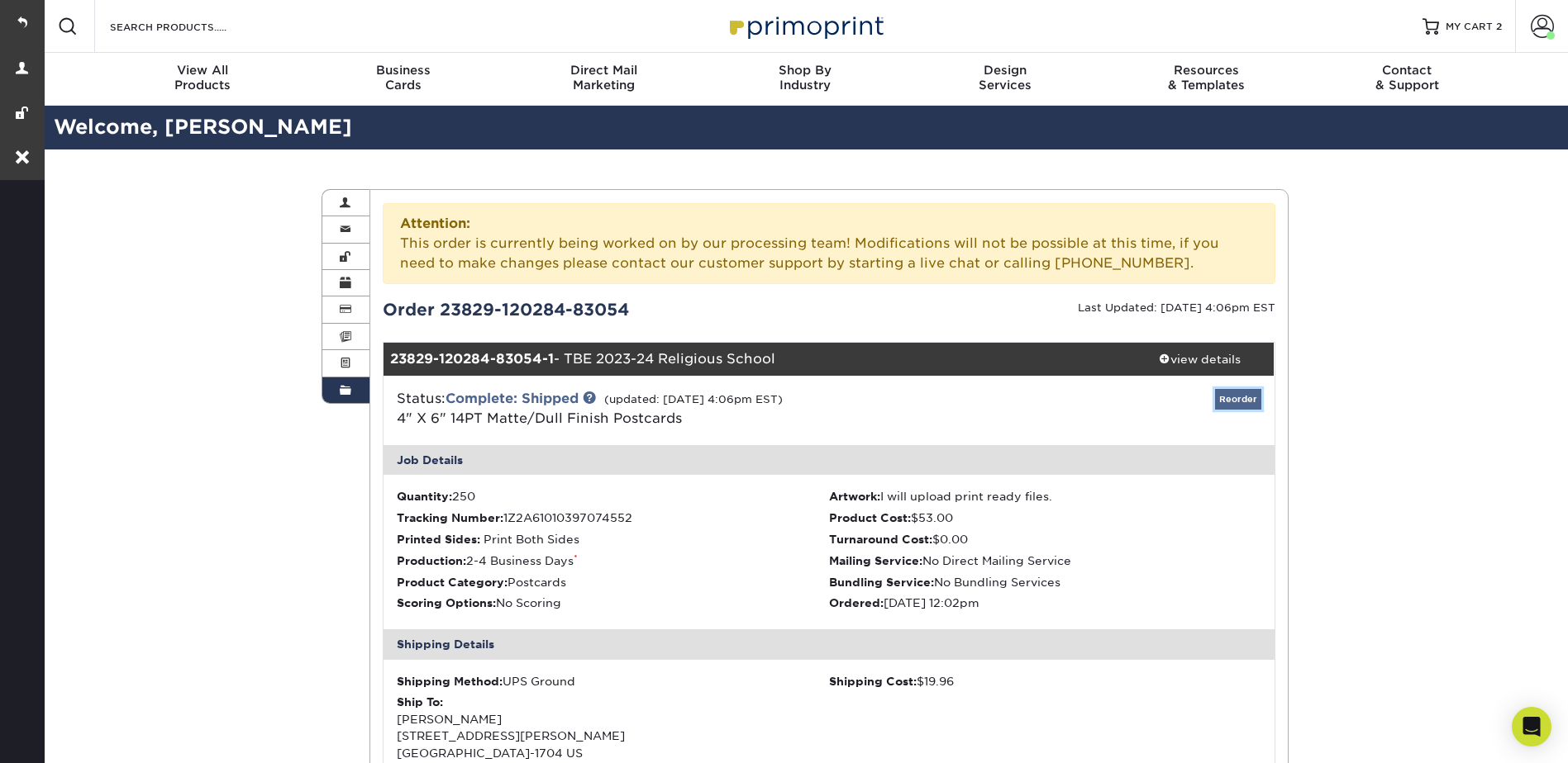
click at [1245, 396] on link "Reorder" at bounding box center [1238, 399] width 46 height 21
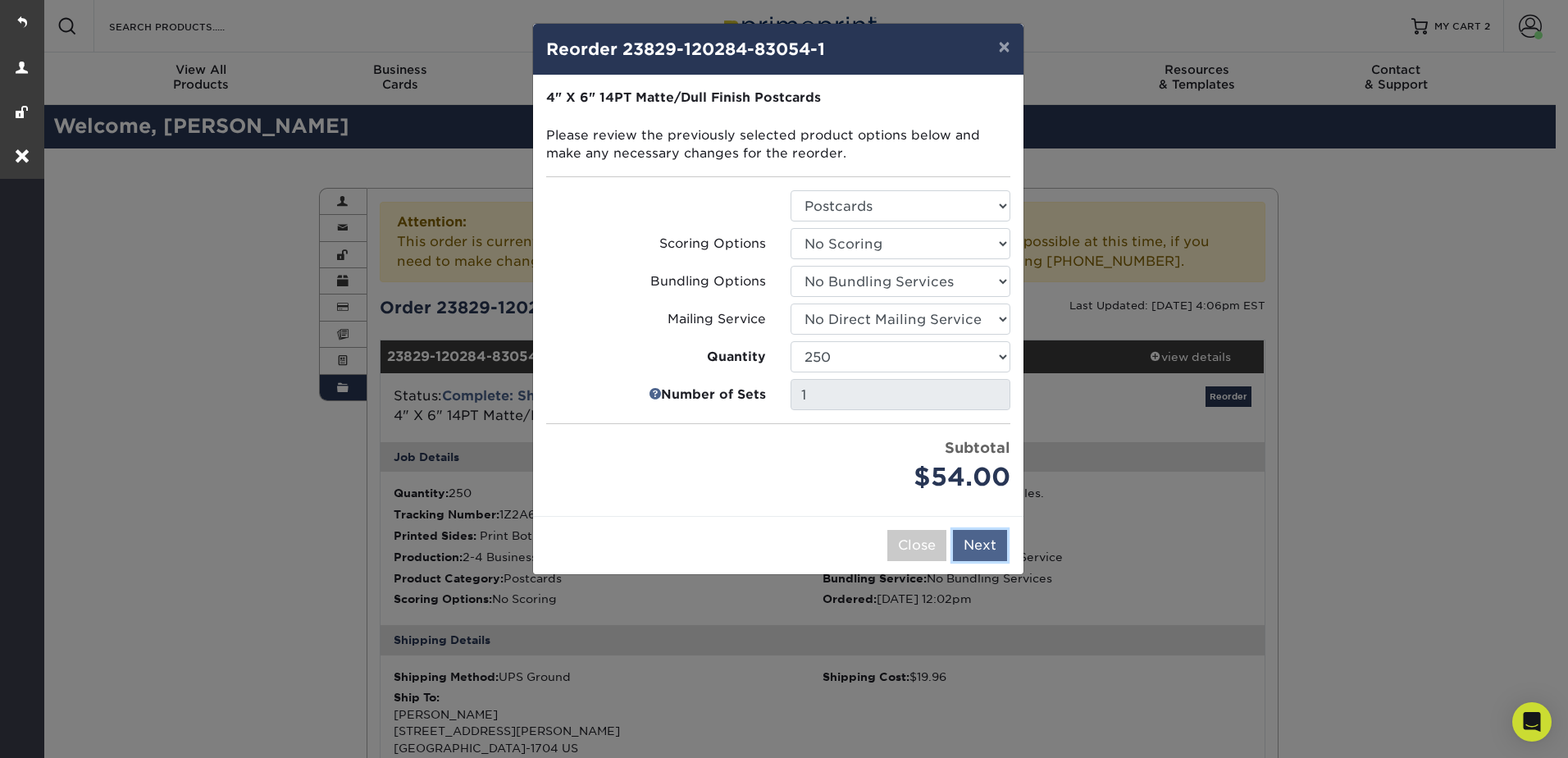
click at [983, 549] on button "Next" at bounding box center [980, 546] width 54 height 31
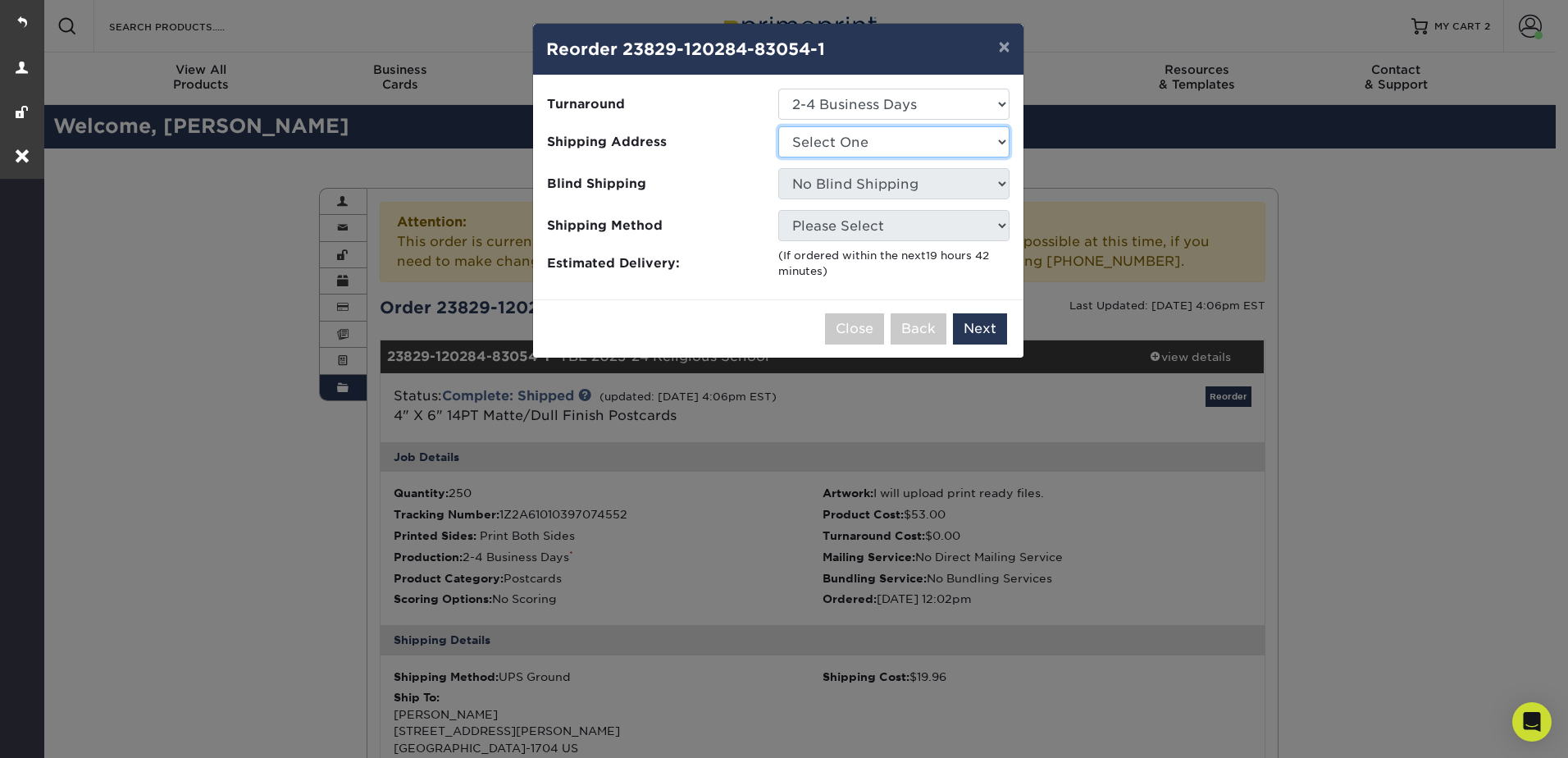
click at [838, 139] on select "Select One Karen Nancy's robin" at bounding box center [893, 142] width 232 height 31
select select "130395"
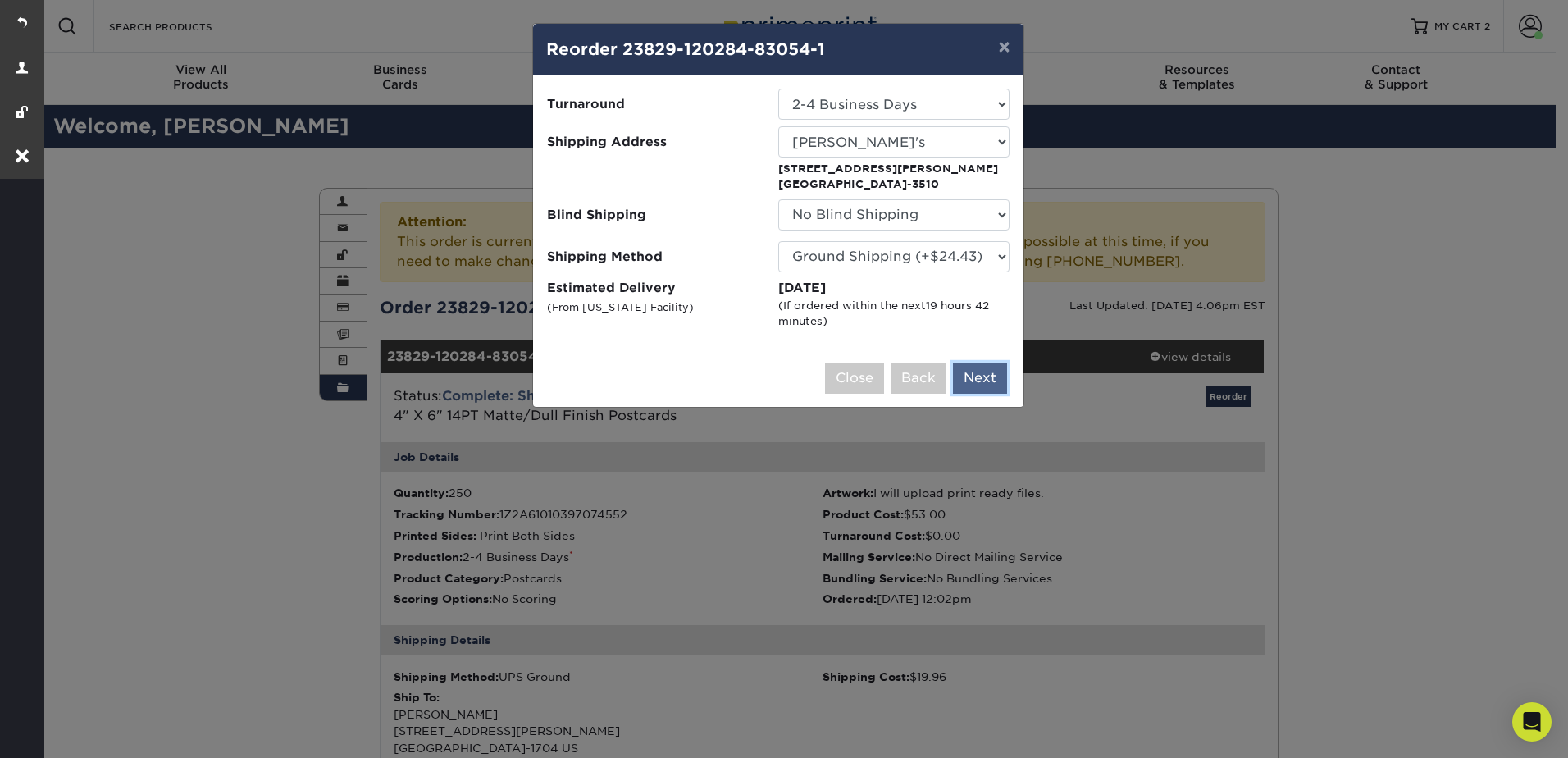
click at [981, 366] on button "Next" at bounding box center [980, 379] width 54 height 31
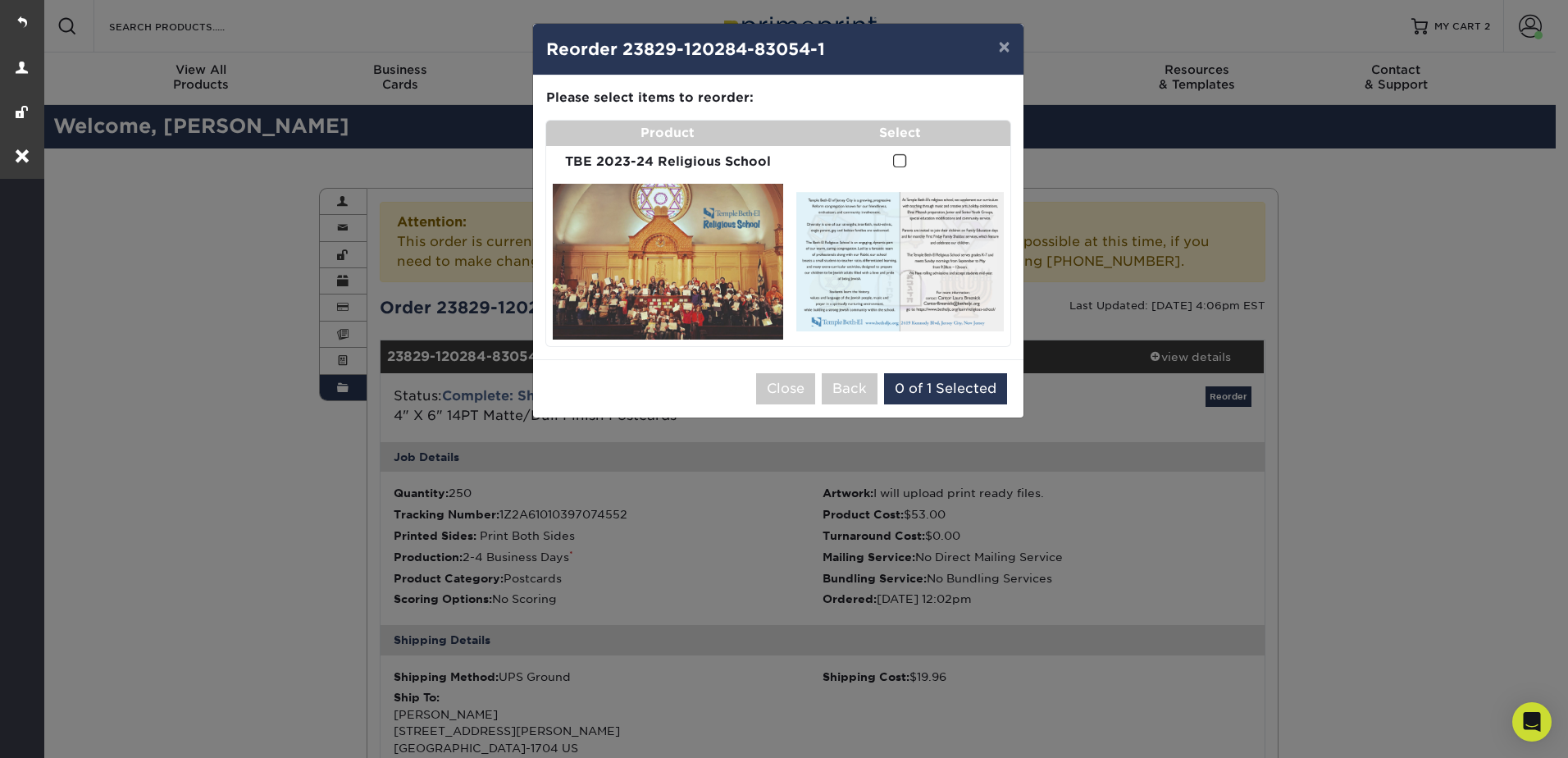
click at [908, 156] on td at bounding box center [900, 161] width 221 height 32
click at [891, 160] on td at bounding box center [900, 161] width 221 height 32
click at [893, 160] on td at bounding box center [900, 161] width 221 height 32
click at [898, 161] on span at bounding box center [900, 161] width 14 height 16
click at [0, 0] on input "checkbox" at bounding box center [0, 0] width 0 height 0
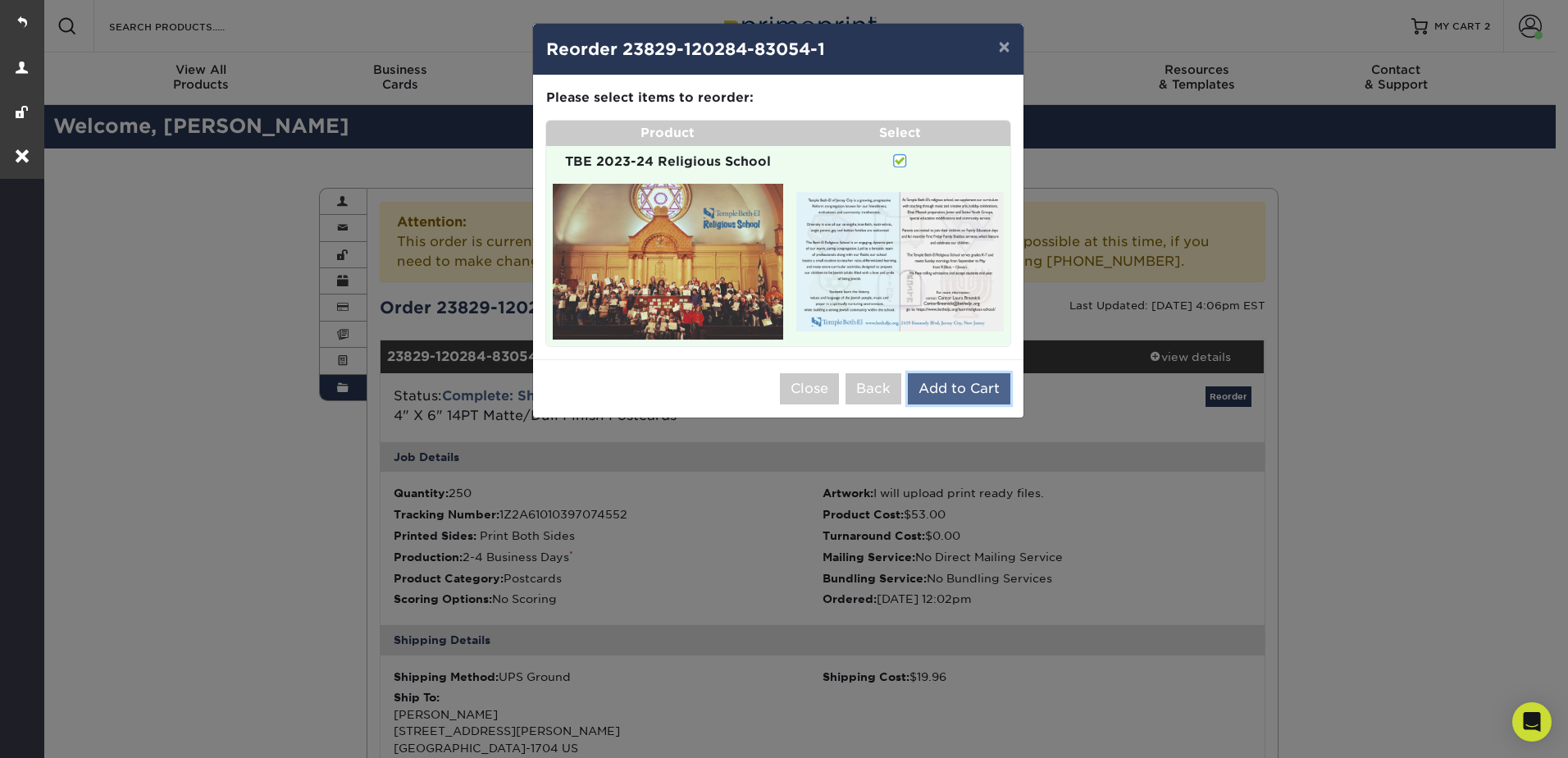
click at [970, 389] on button "Add to Cart" at bounding box center [959, 389] width 103 height 31
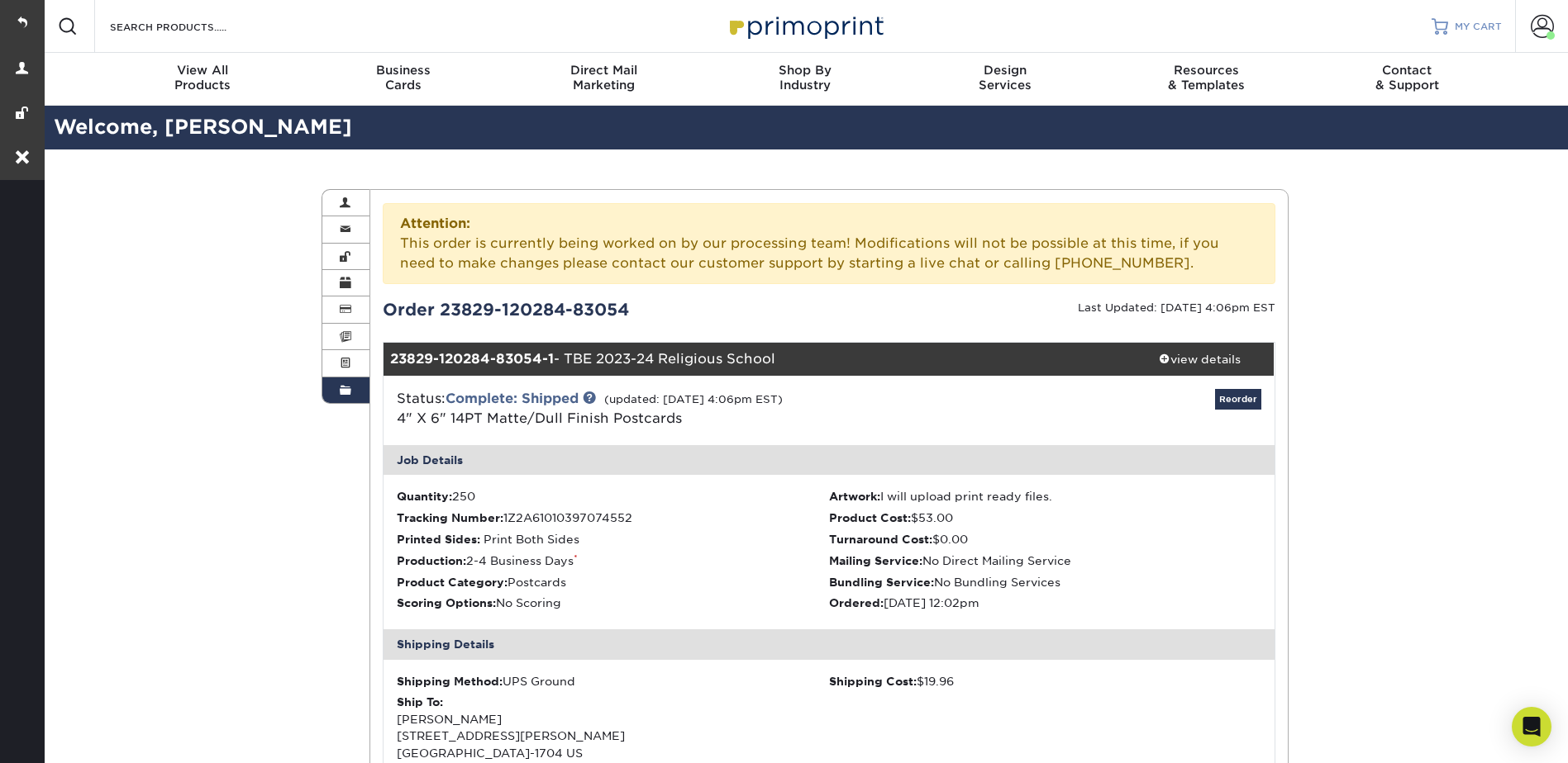
click at [1467, 13] on link "MY CART" at bounding box center [1466, 27] width 70 height 53
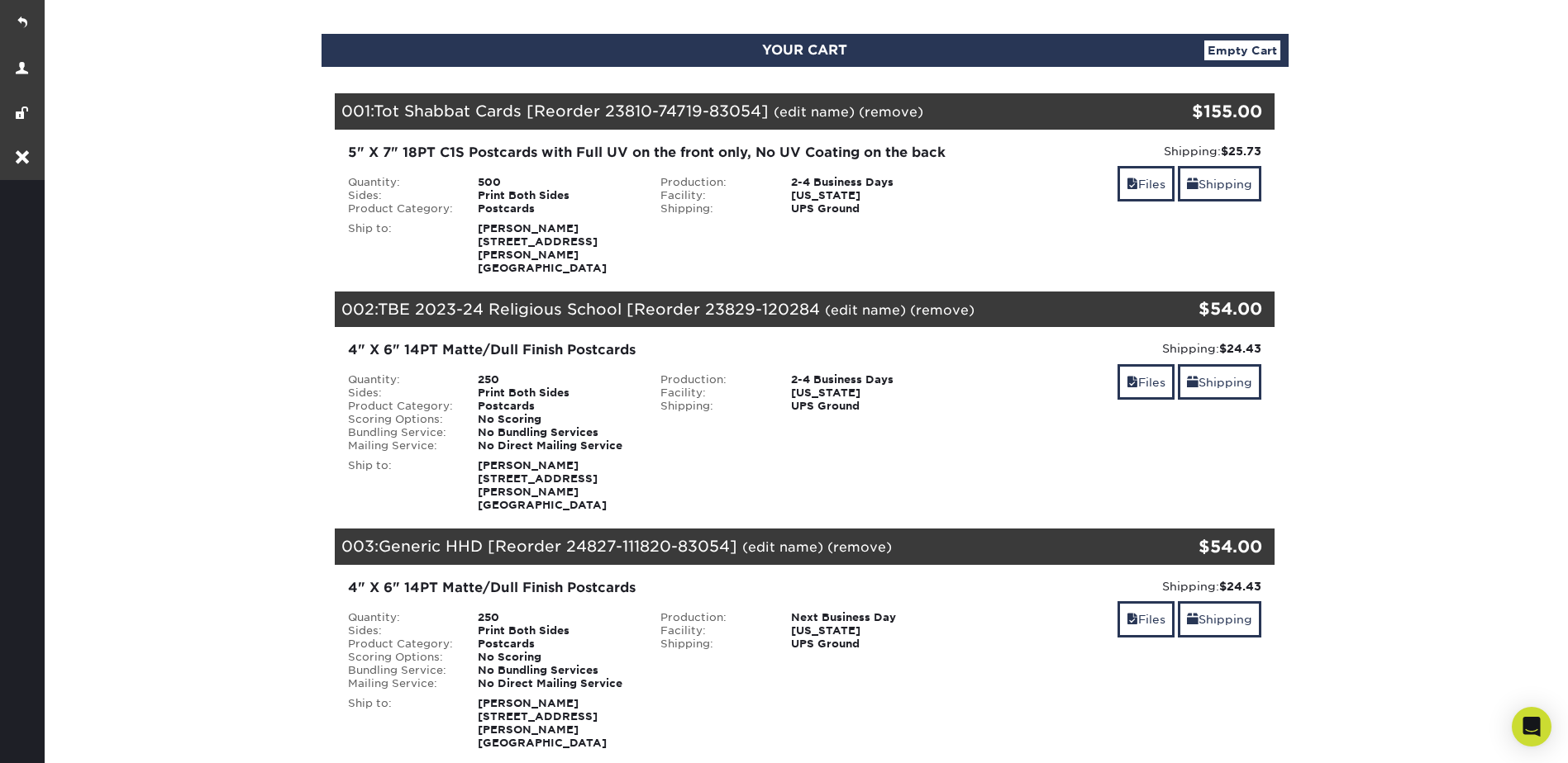
scroll to position [165, 0]
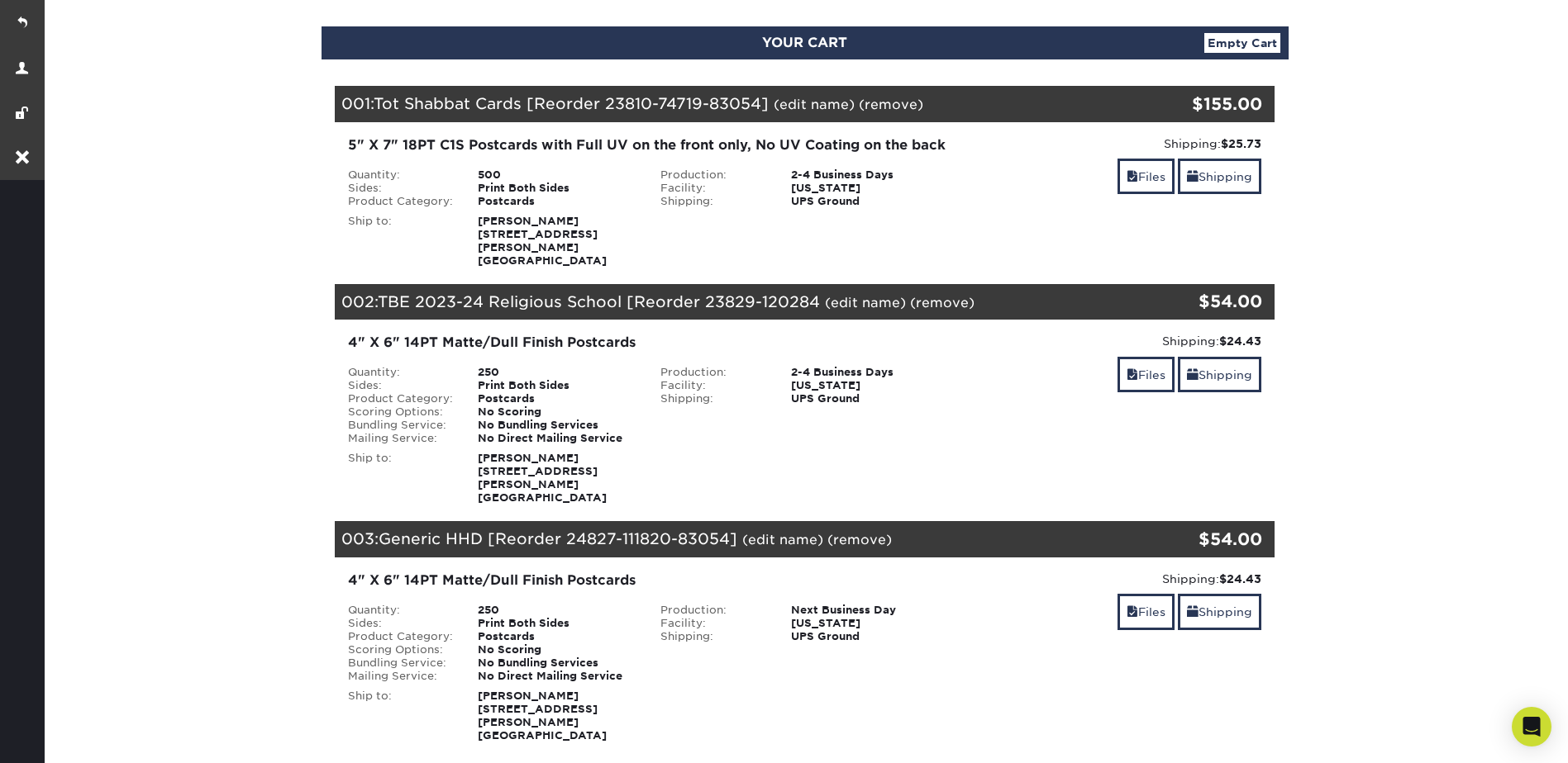
click at [1460, 321] on section "YOUR CART Empty Cart Your Cart is Empty View Account Active Orders Order Histor…" at bounding box center [805, 522] width 1527 height 1070
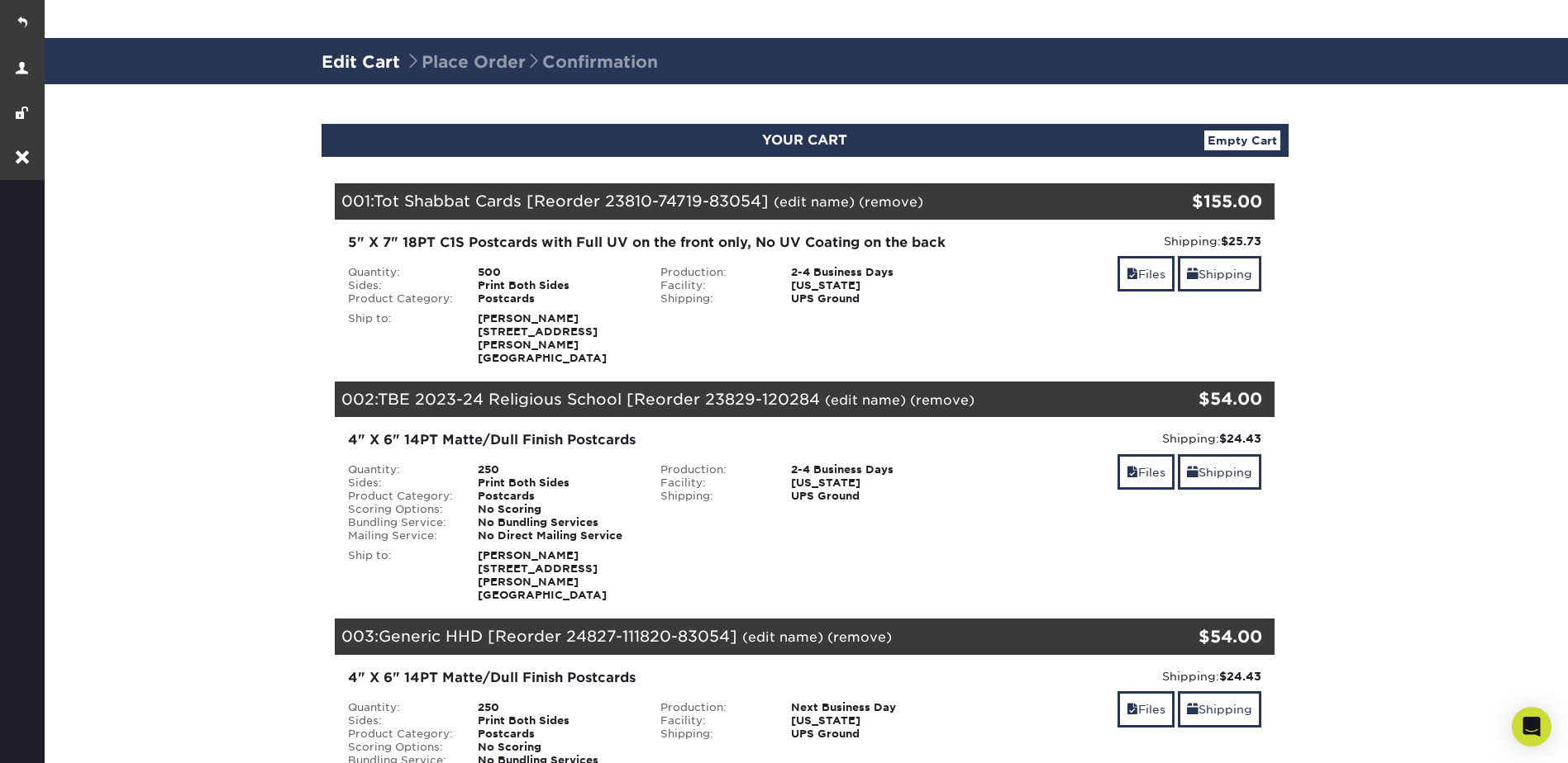
scroll to position [0, 0]
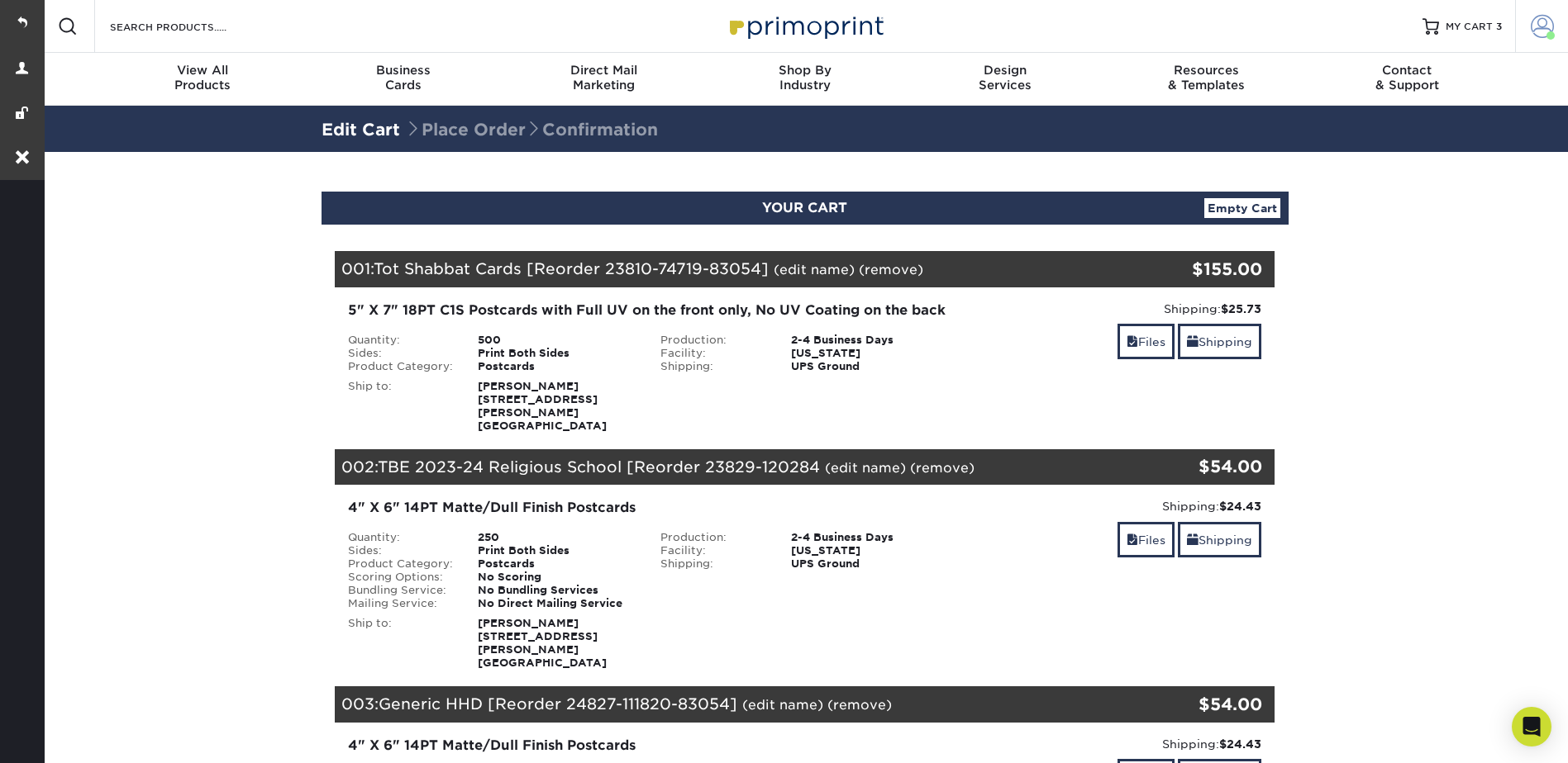
click at [1536, 19] on span at bounding box center [1541, 26] width 23 height 23
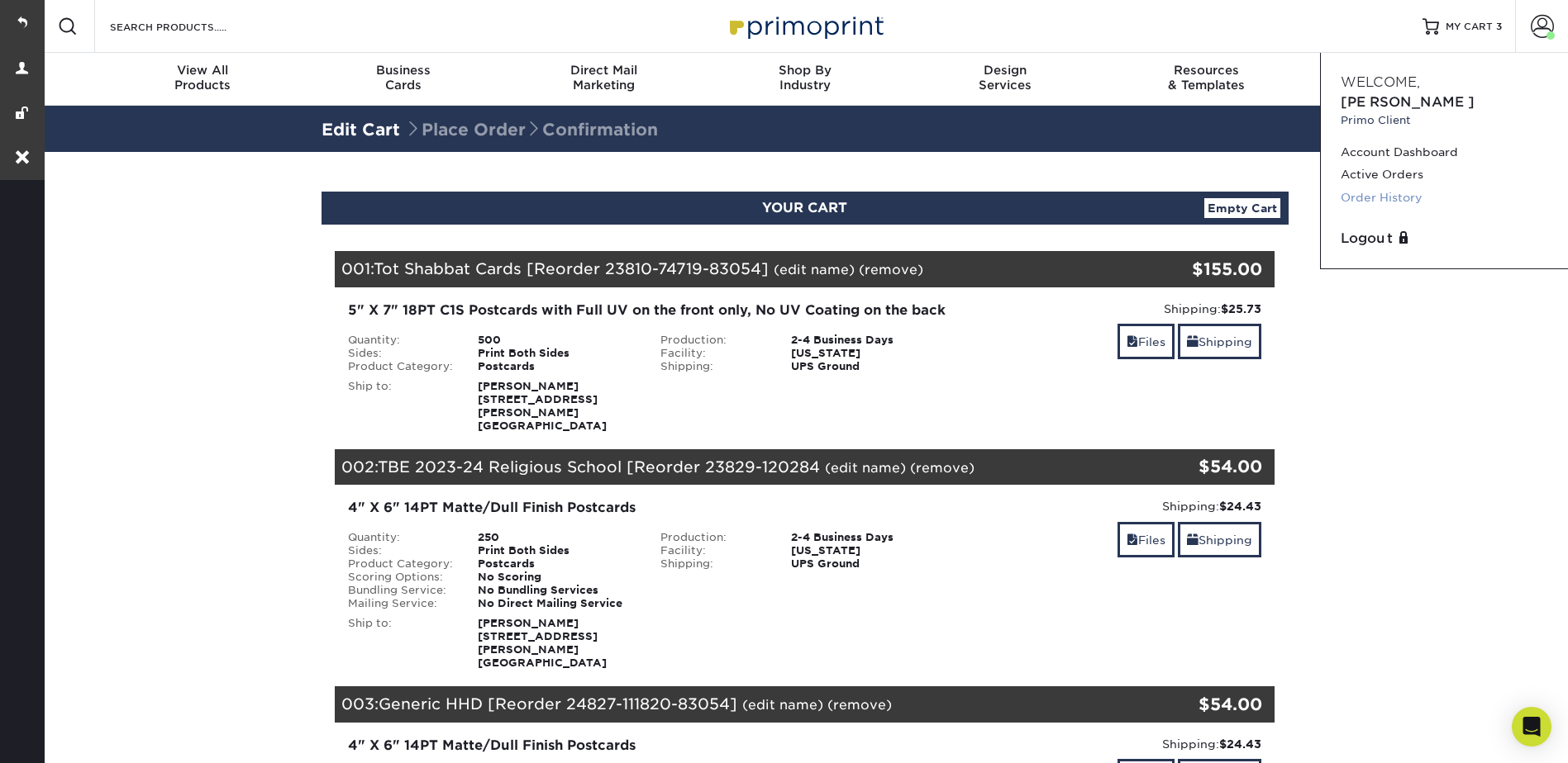
click at [1399, 187] on link "Order History" at bounding box center [1444, 198] width 208 height 23
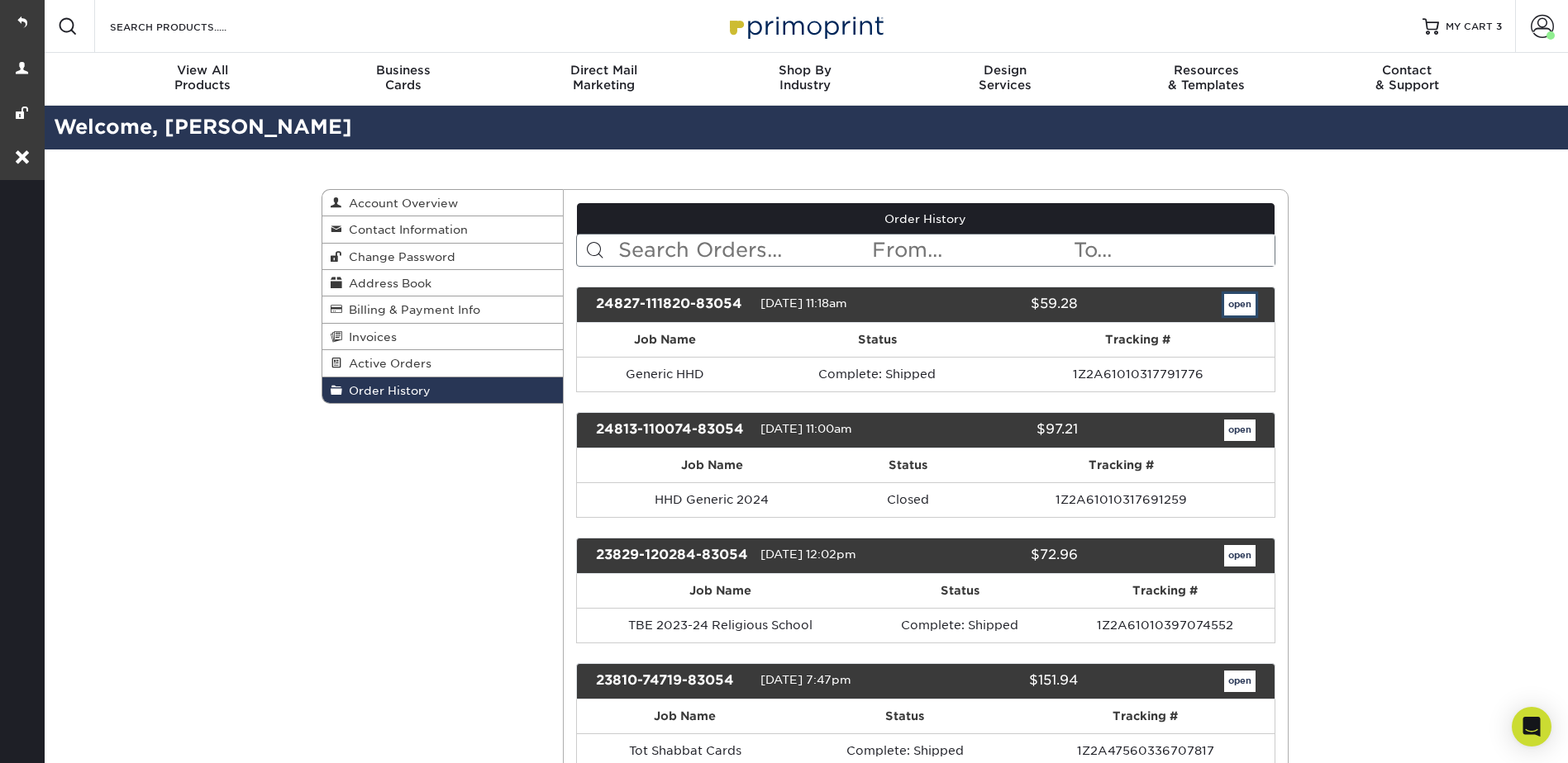
click at [1235, 303] on link "open" at bounding box center [1240, 305] width 32 height 22
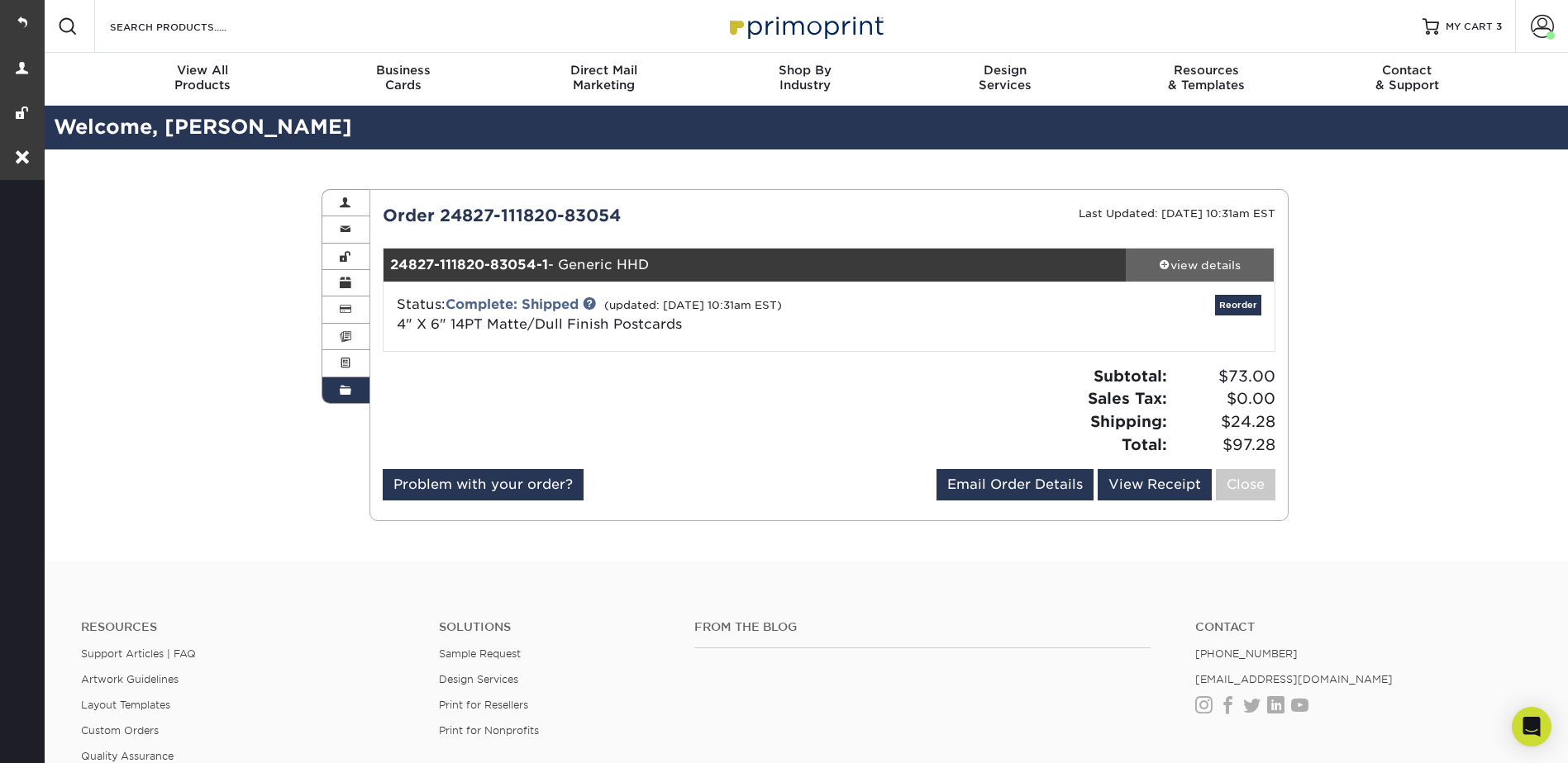
click at [1194, 259] on div "view details" at bounding box center [1200, 265] width 149 height 17
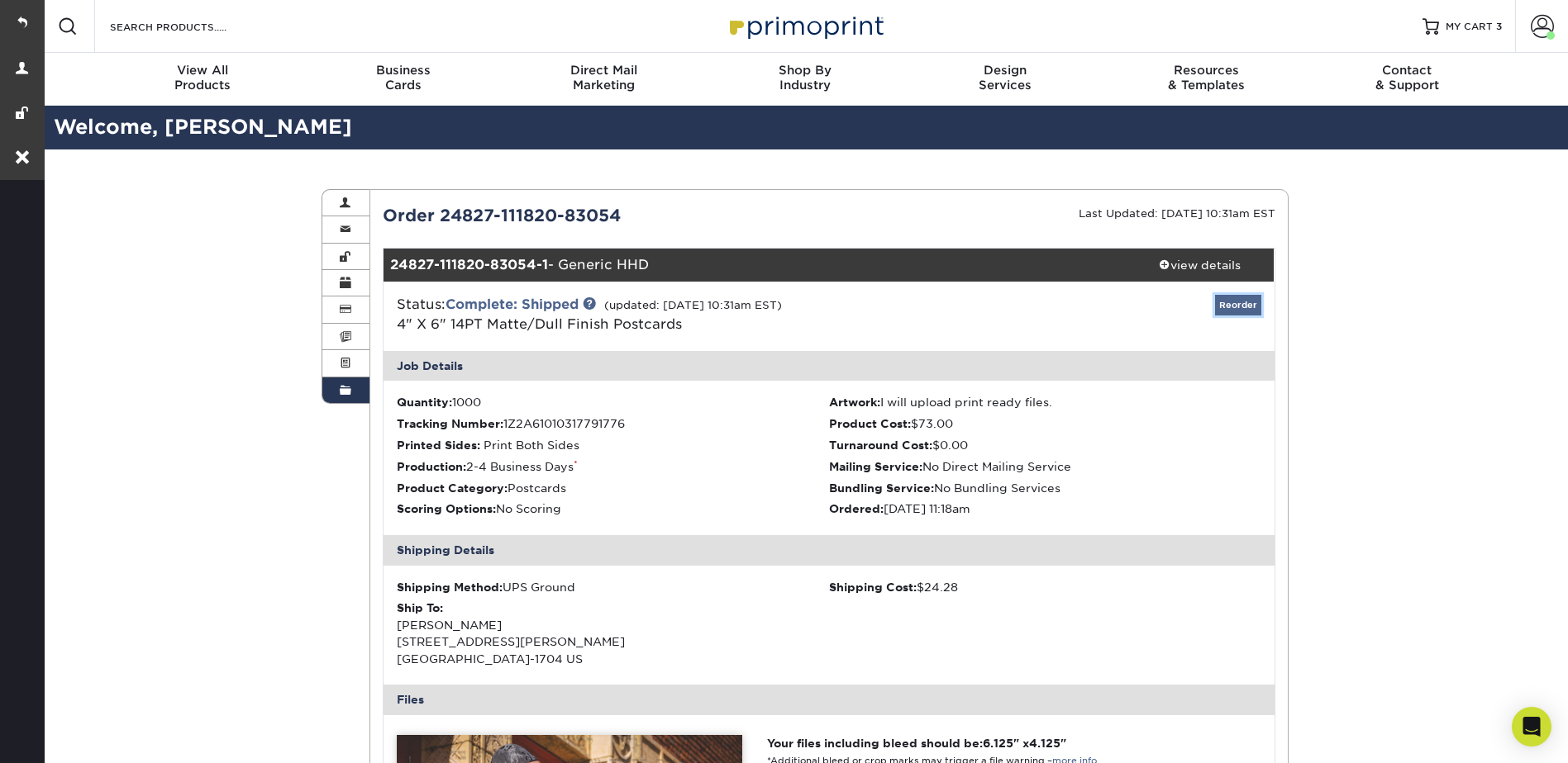
click at [1241, 307] on link "Reorder" at bounding box center [1238, 305] width 46 height 21
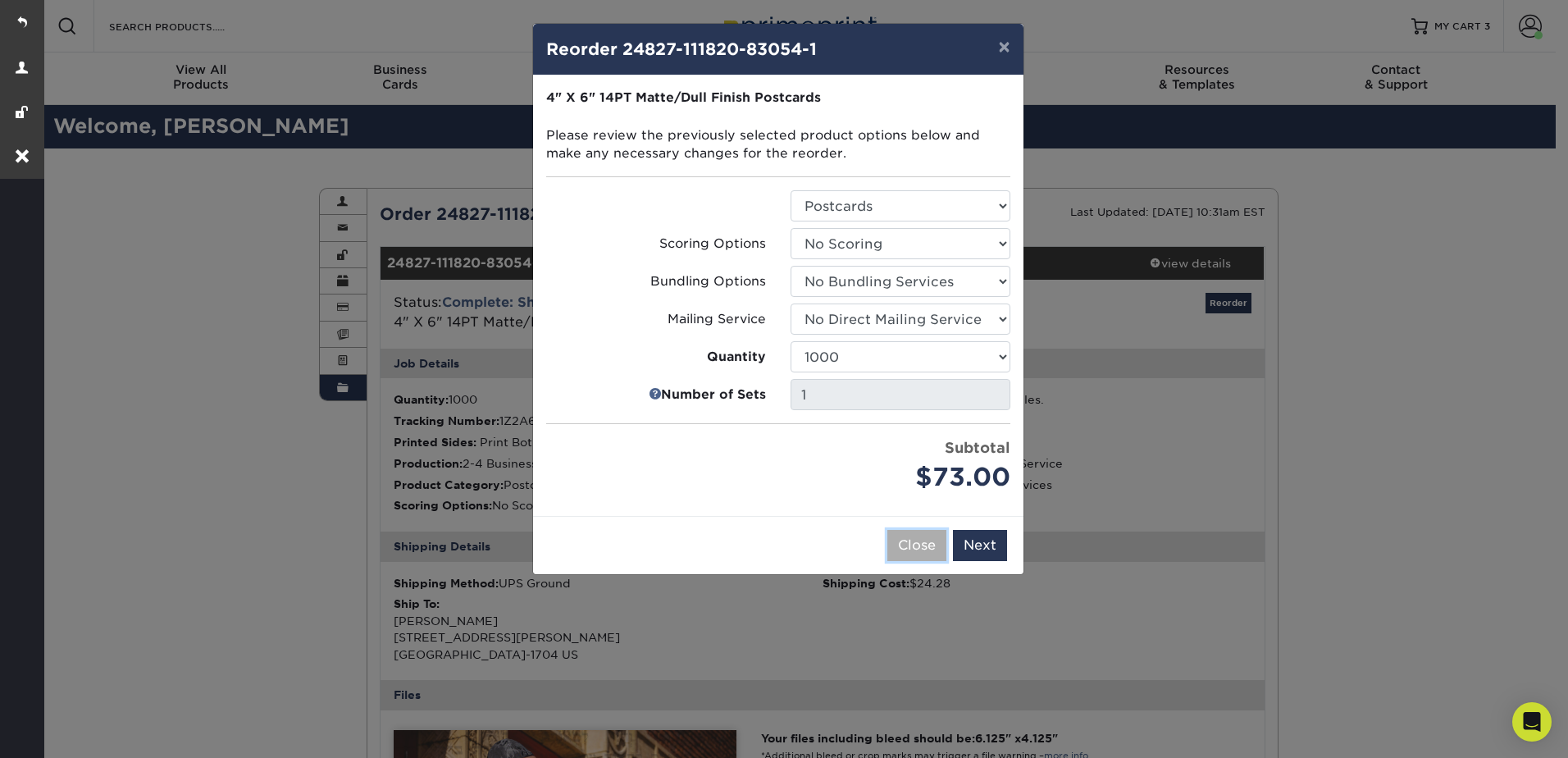
click at [915, 549] on button "Close" at bounding box center [917, 546] width 59 height 31
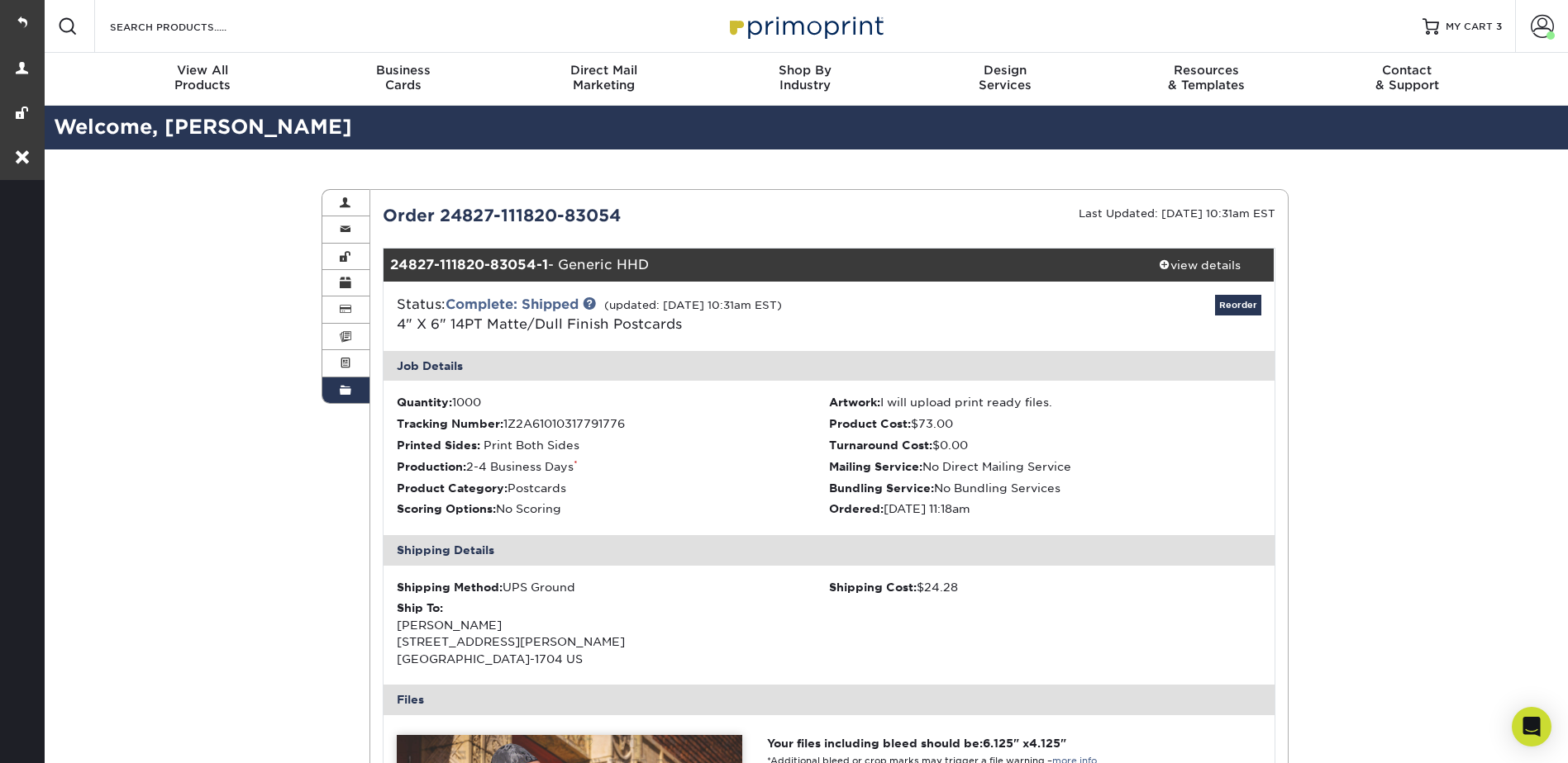
click at [1362, 288] on div "Order History Account Overview Contact Information Change Password Address Book…" at bounding box center [805, 762] width 1527 height 1225
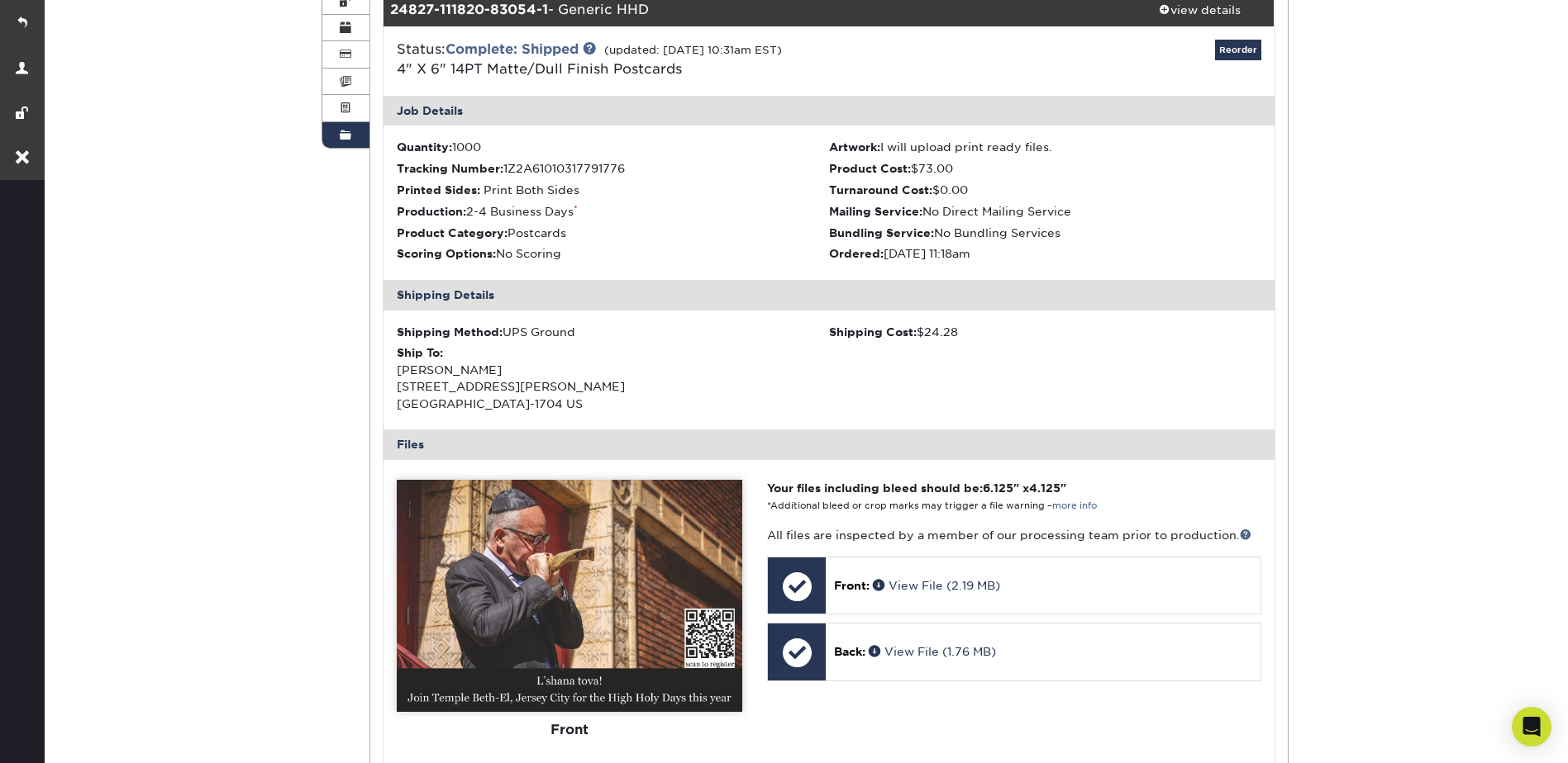
scroll to position [495, 0]
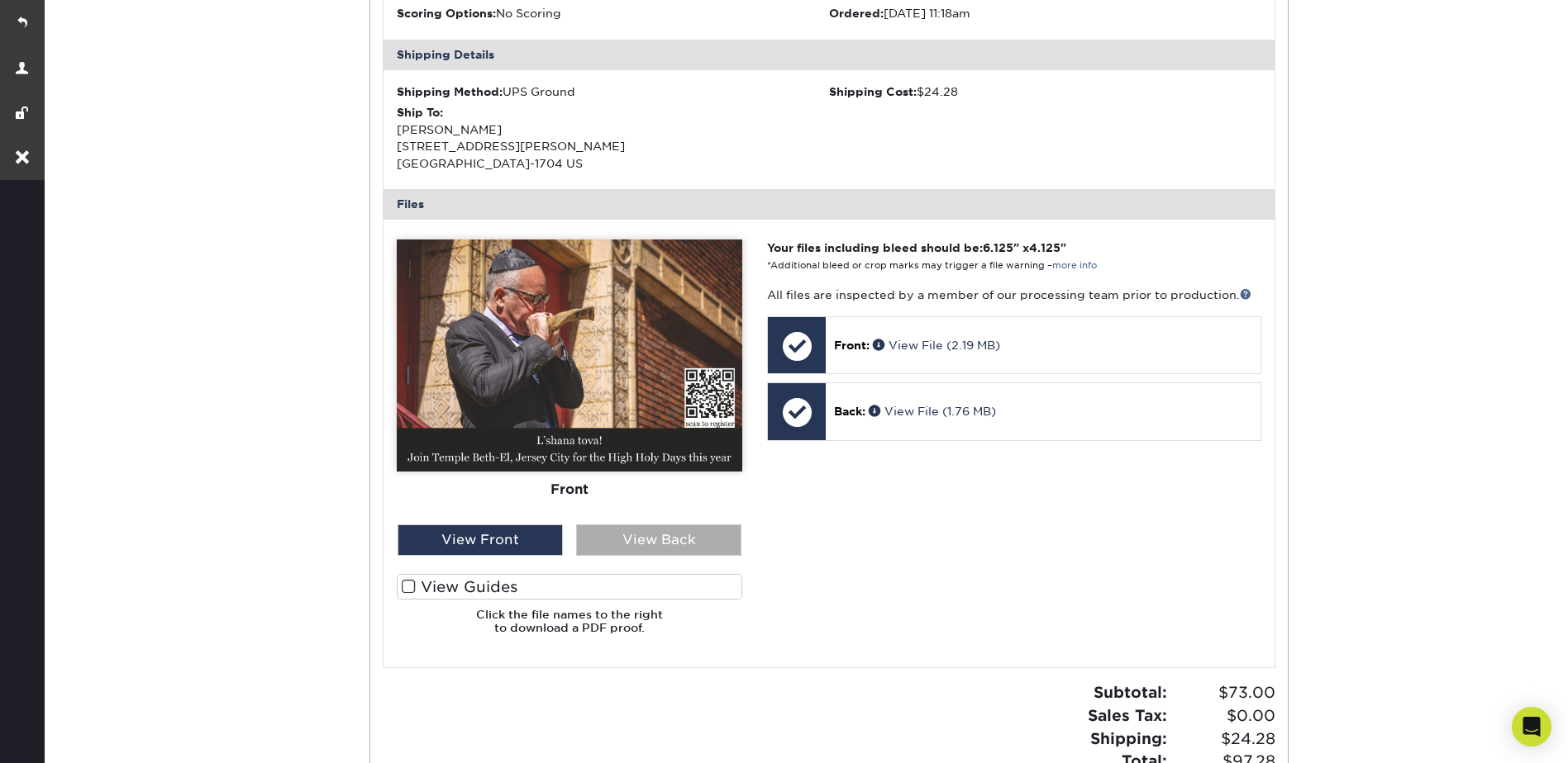
click at [646, 550] on div "View Back" at bounding box center [659, 540] width 165 height 32
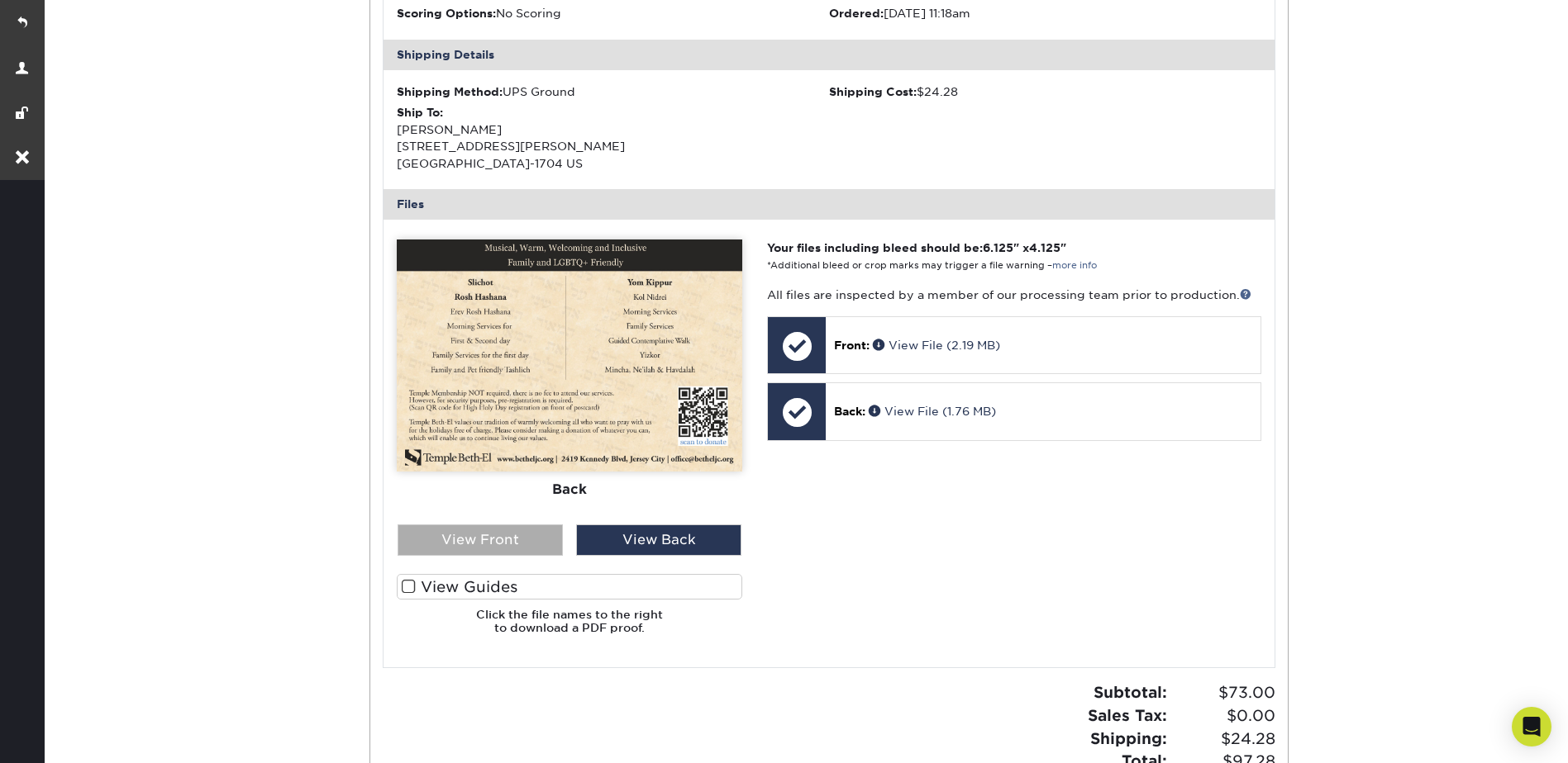
click at [480, 544] on div "View Front" at bounding box center [481, 540] width 165 height 32
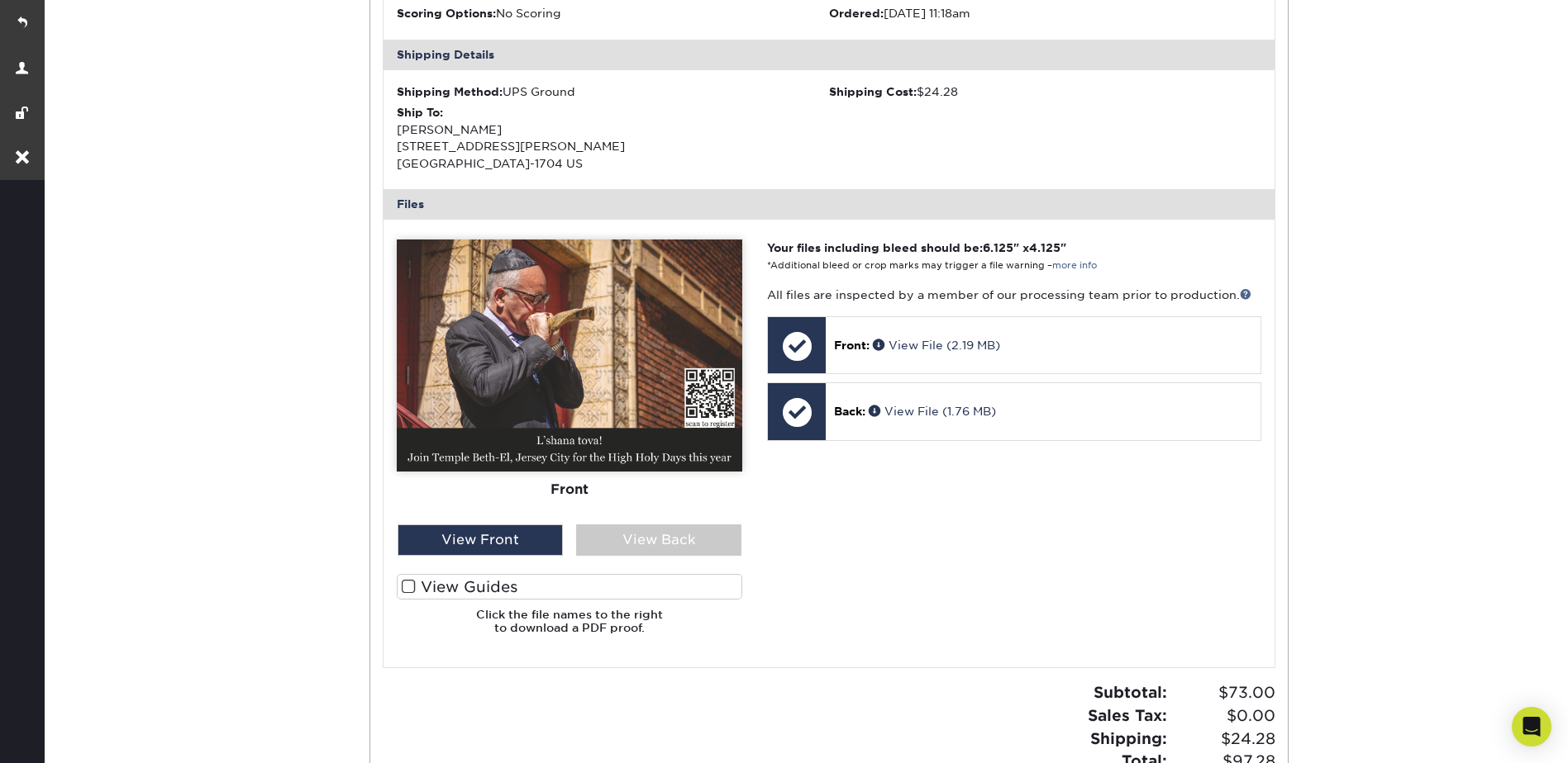
click at [1408, 152] on div "Order History Account Overview Contact Information Change Password Address Book…" at bounding box center [805, 266] width 1527 height 1225
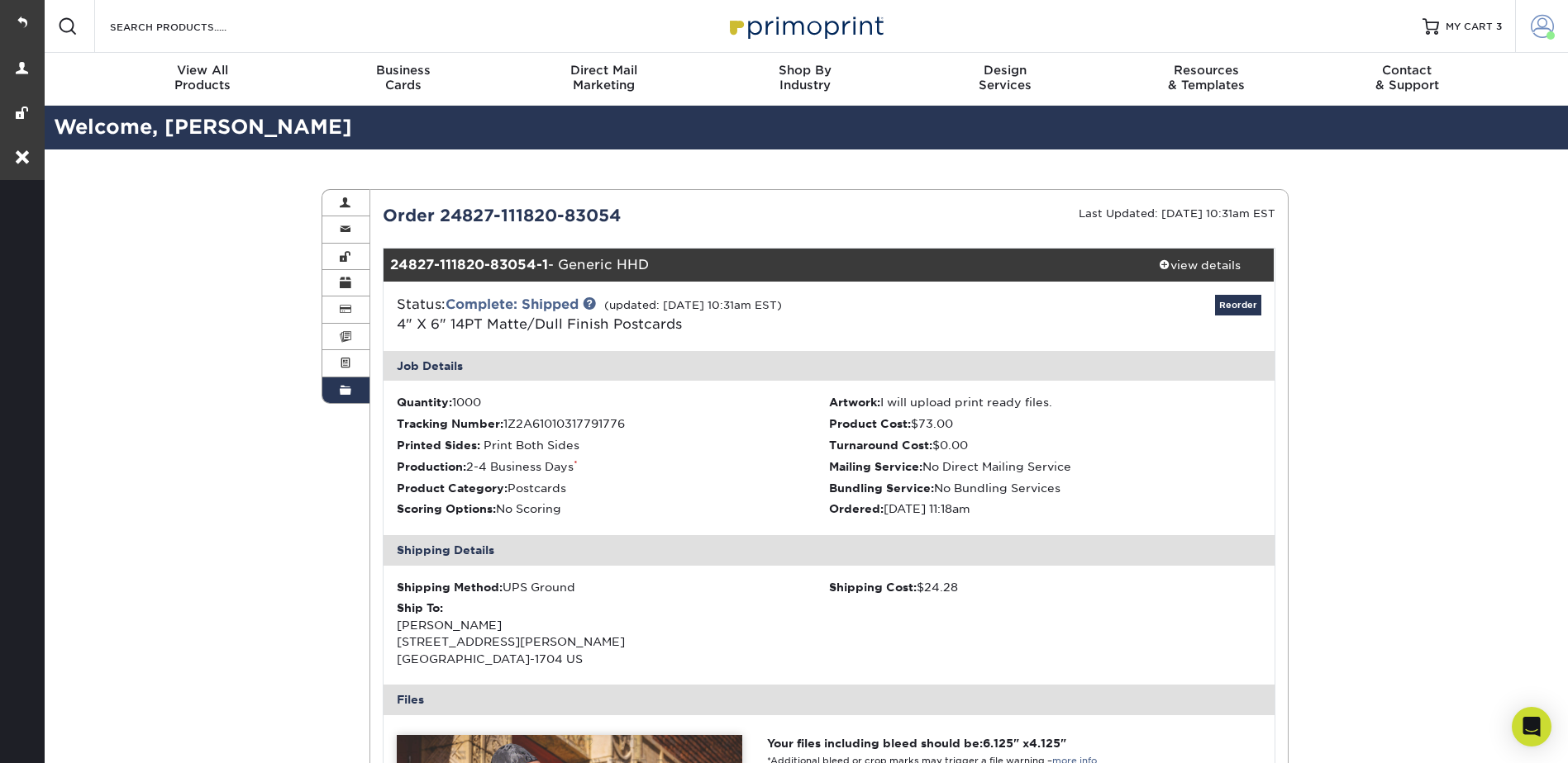
click at [1535, 20] on span at bounding box center [1541, 26] width 23 height 23
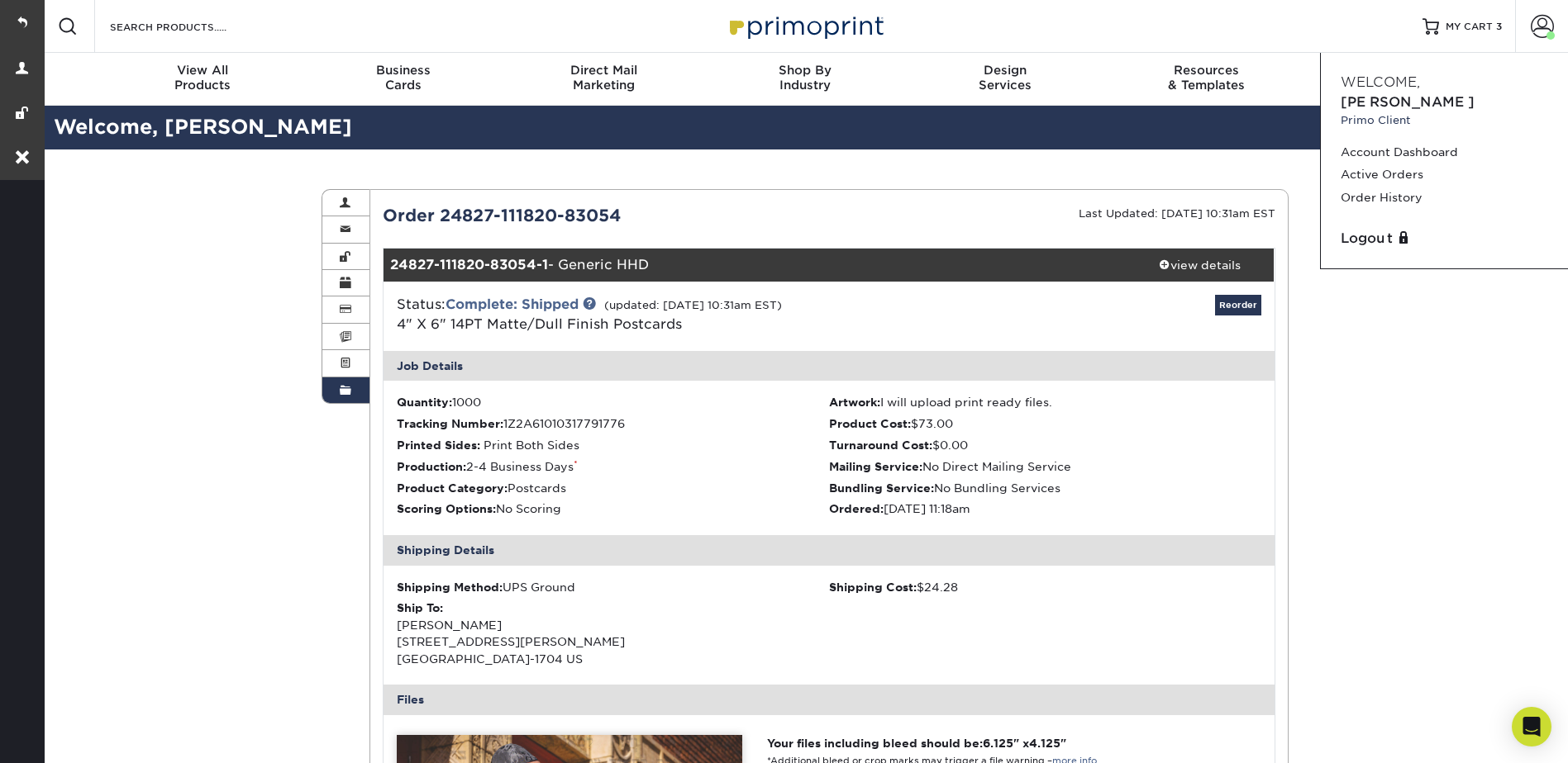
click at [1420, 511] on div "Order History Account Overview Contact Information Change Password Address Book…" at bounding box center [805, 762] width 1527 height 1225
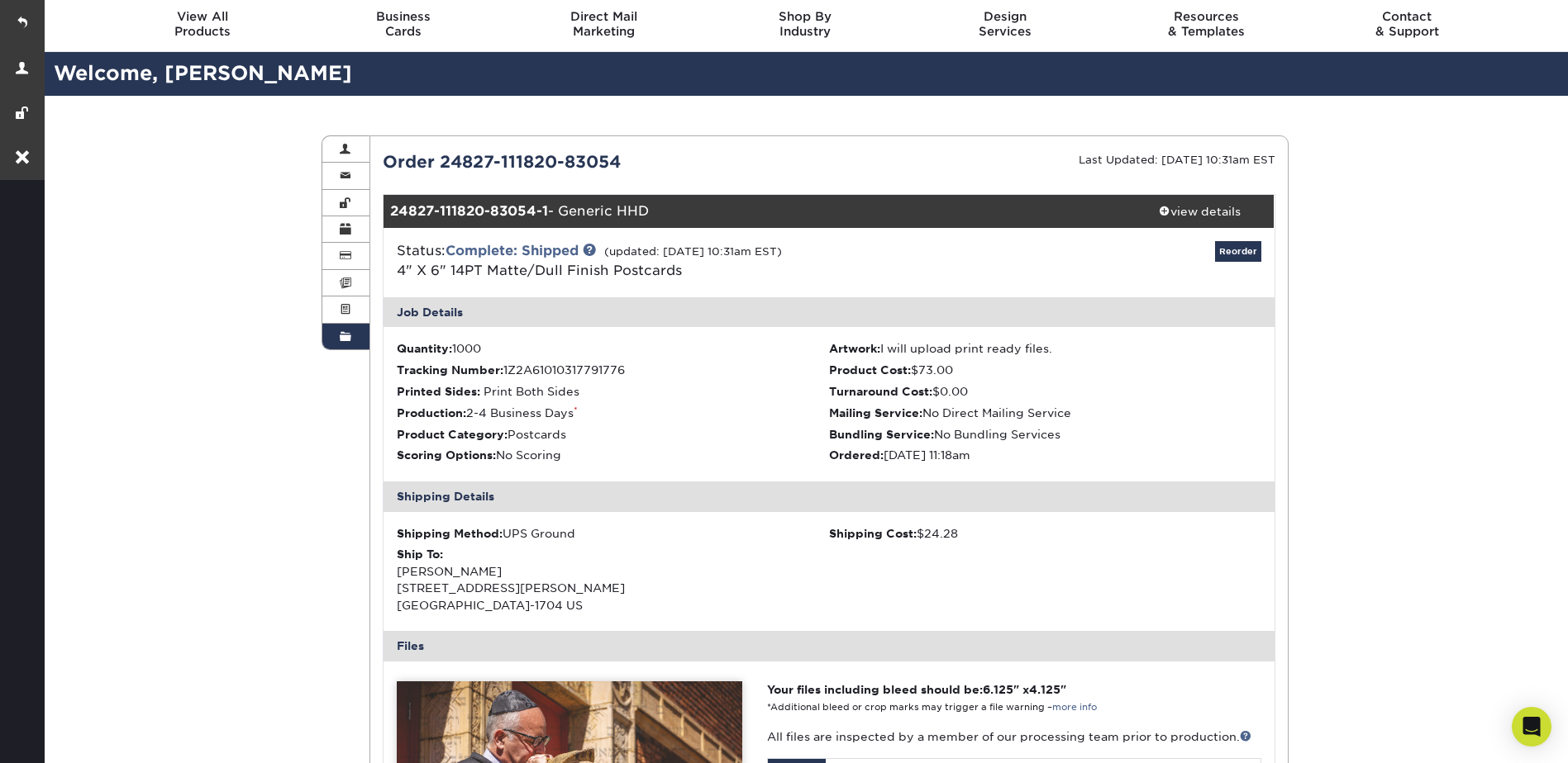
scroll to position [83, 0]
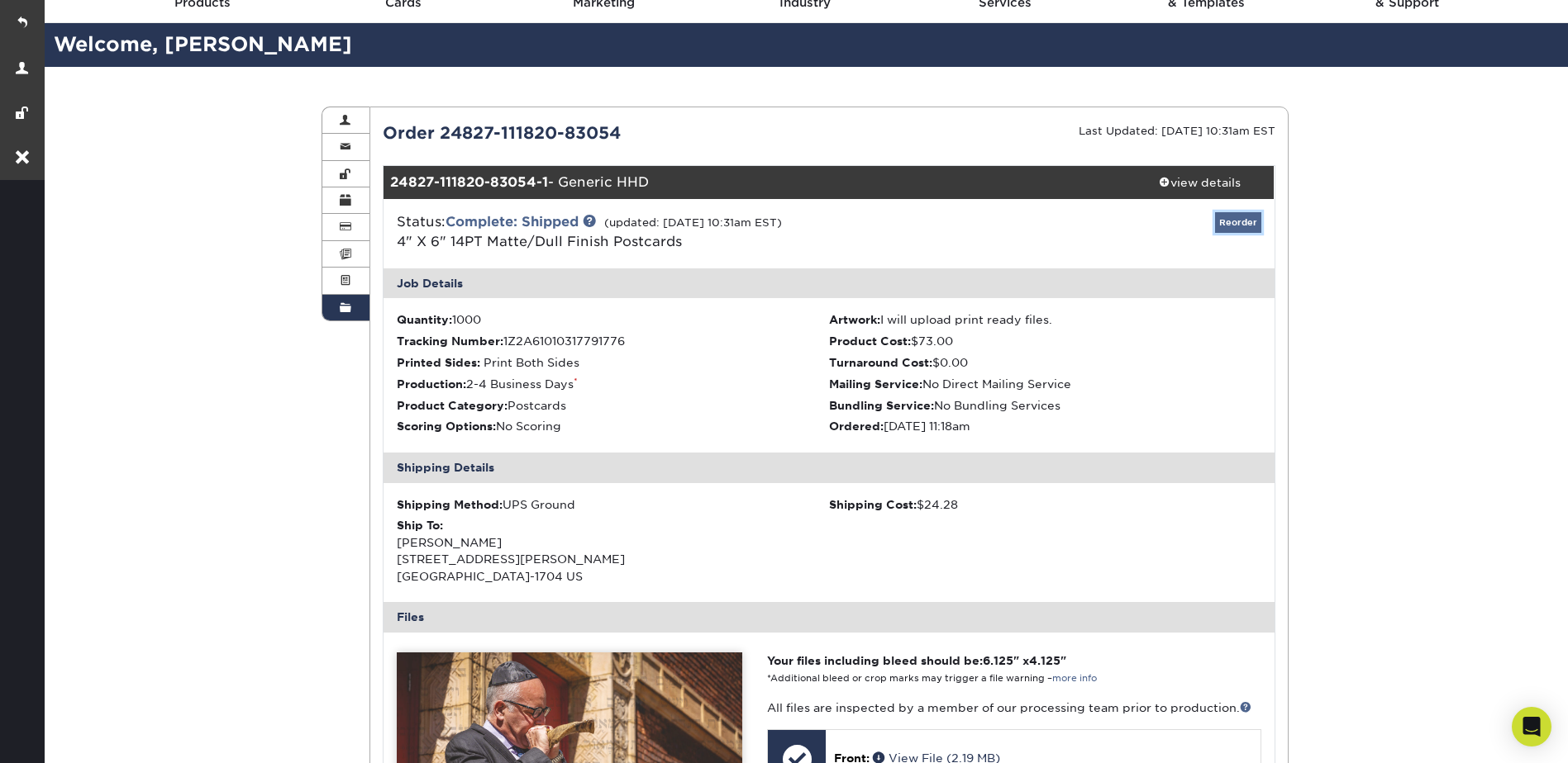
click at [1242, 224] on link "Reorder" at bounding box center [1238, 223] width 46 height 21
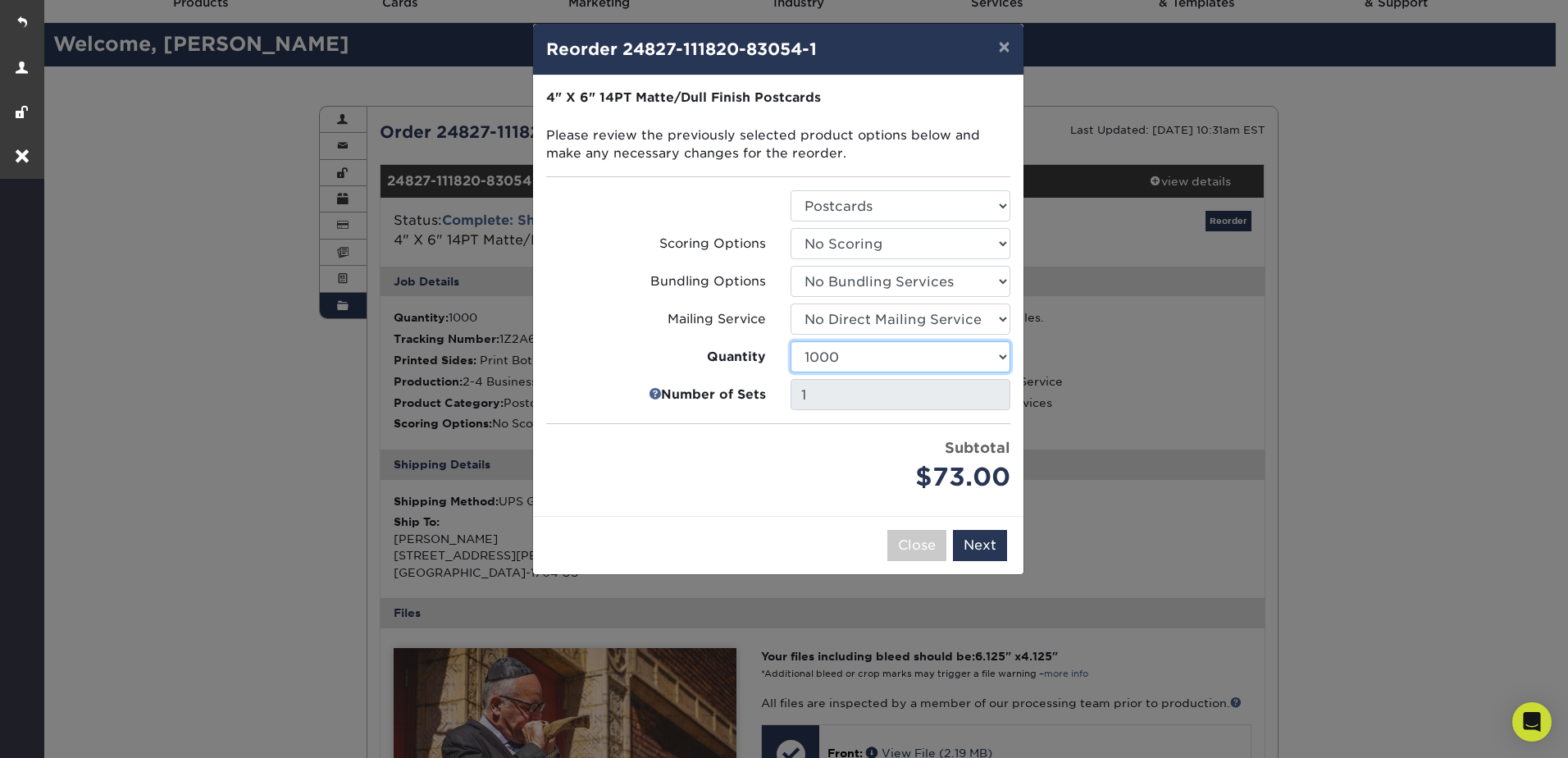
click at [866, 355] on select "100 250 500 1000 2500 5000 7500 10000 15000 20000 25000 30000 35000 40000 45000…" at bounding box center [900, 357] width 220 height 31
click at [727, 487] on div "Price per set $73.00" at bounding box center [656, 467] width 244 height 59
click at [880, 355] on select "100 250 500 1000 2500 5000 7500 10000 15000 20000 25000 30000 35000 40000 45000…" at bounding box center [900, 357] width 220 height 31
click at [791, 341] on select "100 250 500 1000 2500 5000 7500 10000 15000 20000 25000 30000 35000 40000 45000…" at bounding box center [900, 357] width 220 height 31
click at [849, 344] on select "100 250 500 1000 2500 5000 7500 10000 15000 20000 25000 30000 35000 40000 45000…" at bounding box center [900, 357] width 220 height 31
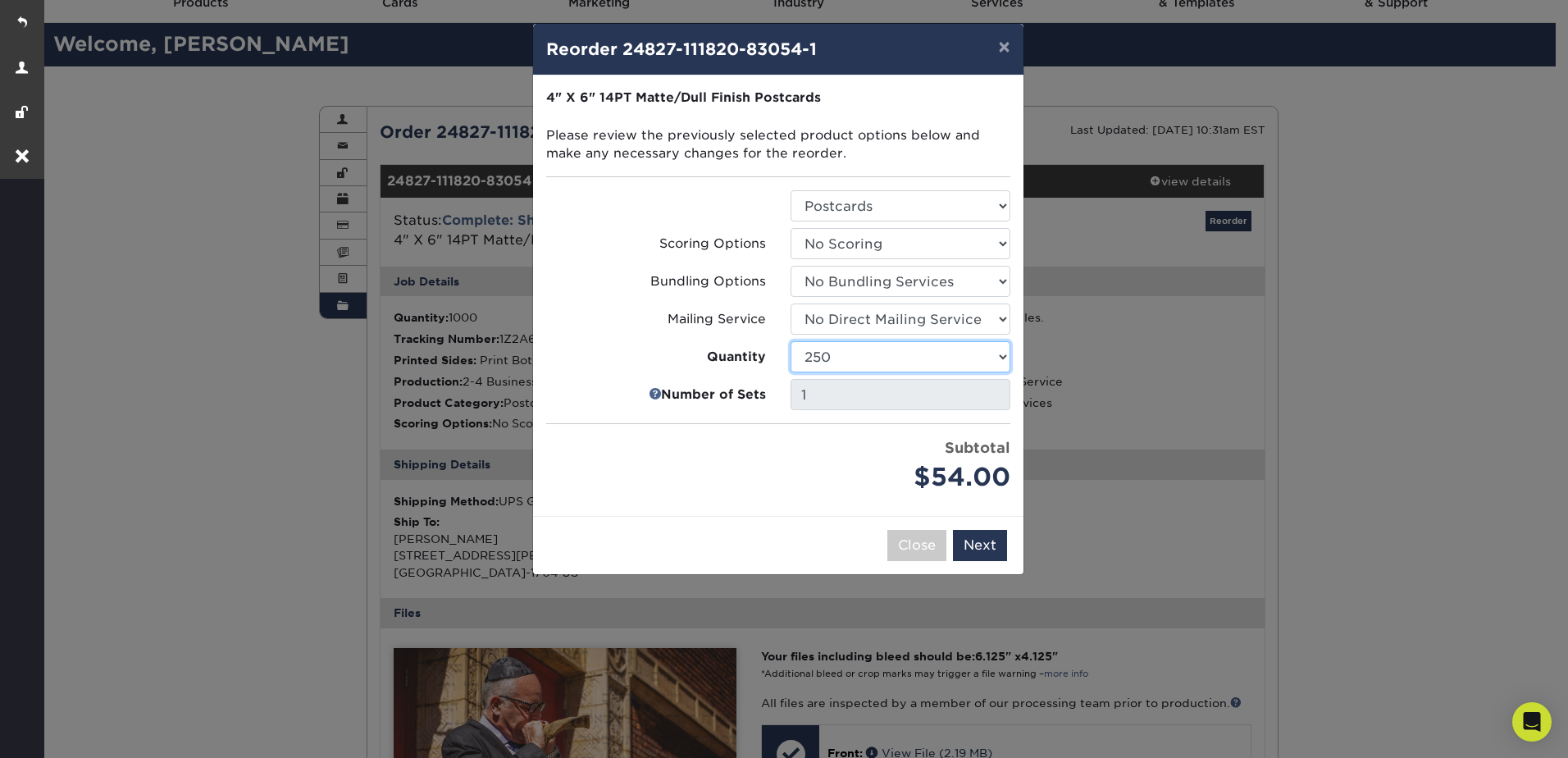
select select "52e3d710-0e8f-4d4d-8560-7d4d8655be69"
click at [791, 341] on select "100 250 500 1000 2500 5000 7500 10000 15000 20000 25000 30000 35000 40000 45000…" at bounding box center [900, 357] width 220 height 31
click at [981, 539] on button "Next" at bounding box center [980, 546] width 54 height 31
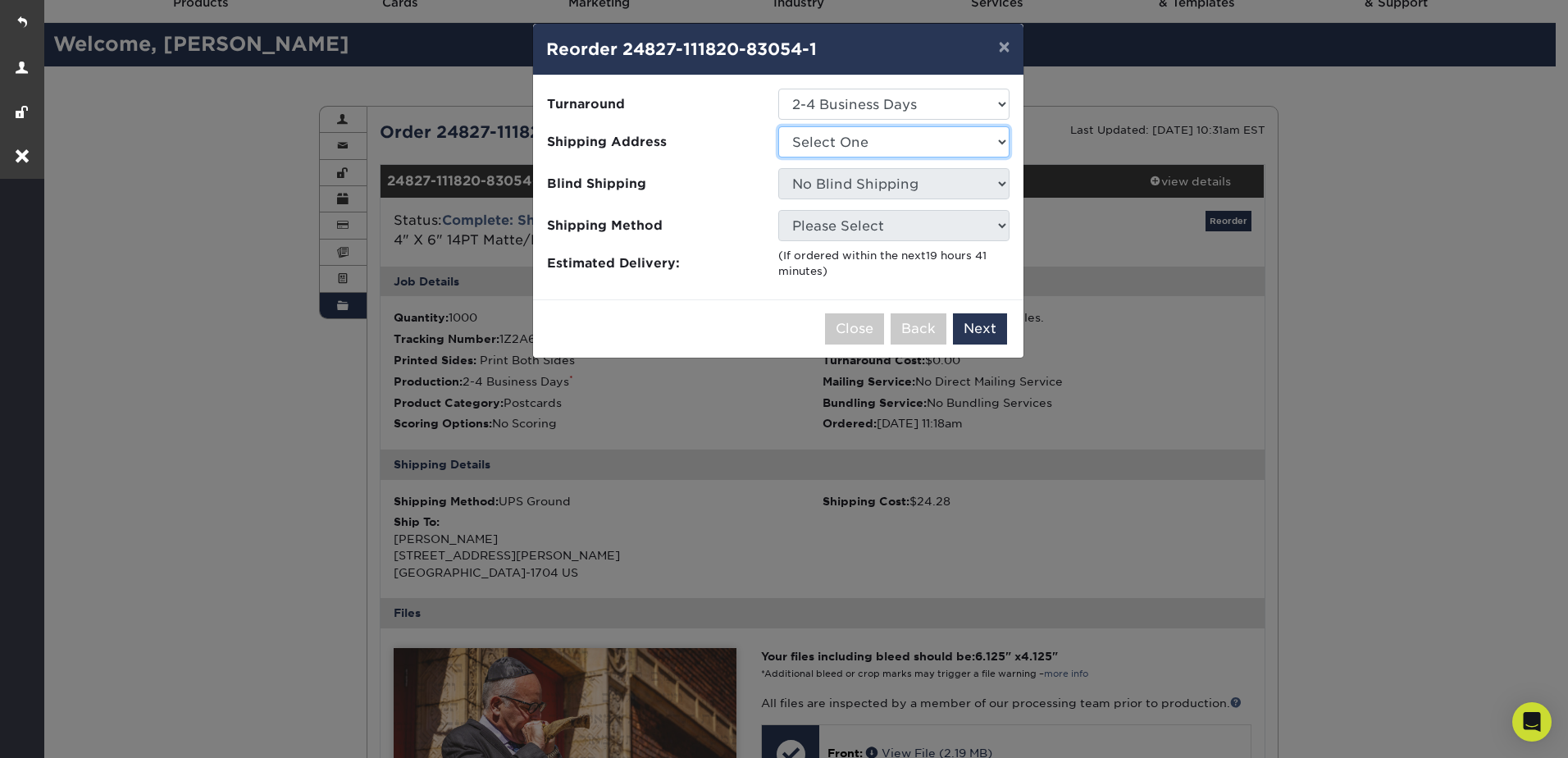
click at [813, 138] on select "Select One Karen Nancy's robin" at bounding box center [893, 142] width 232 height 31
select select "130395"
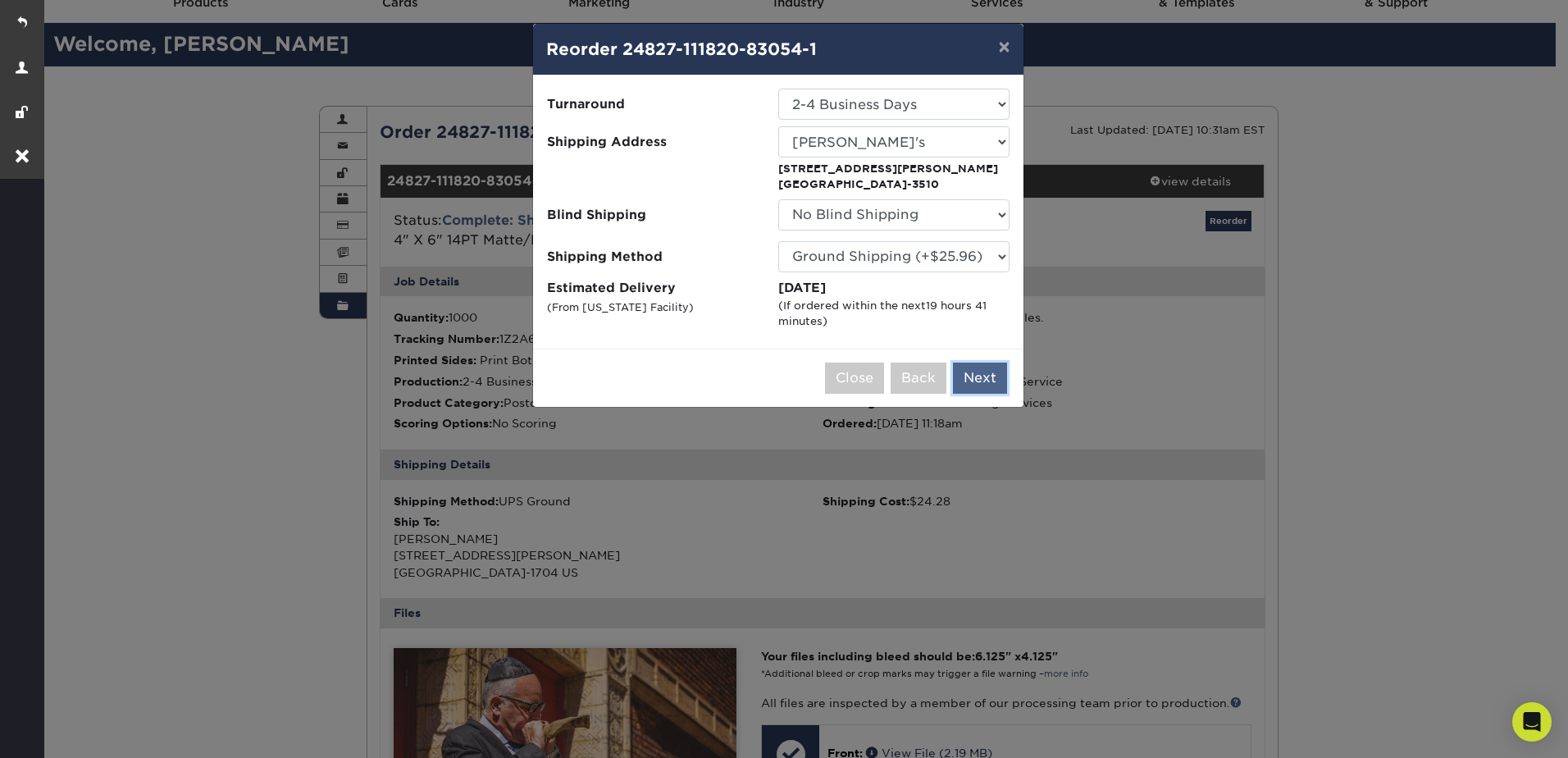
click at [978, 377] on button "Next" at bounding box center [980, 379] width 54 height 31
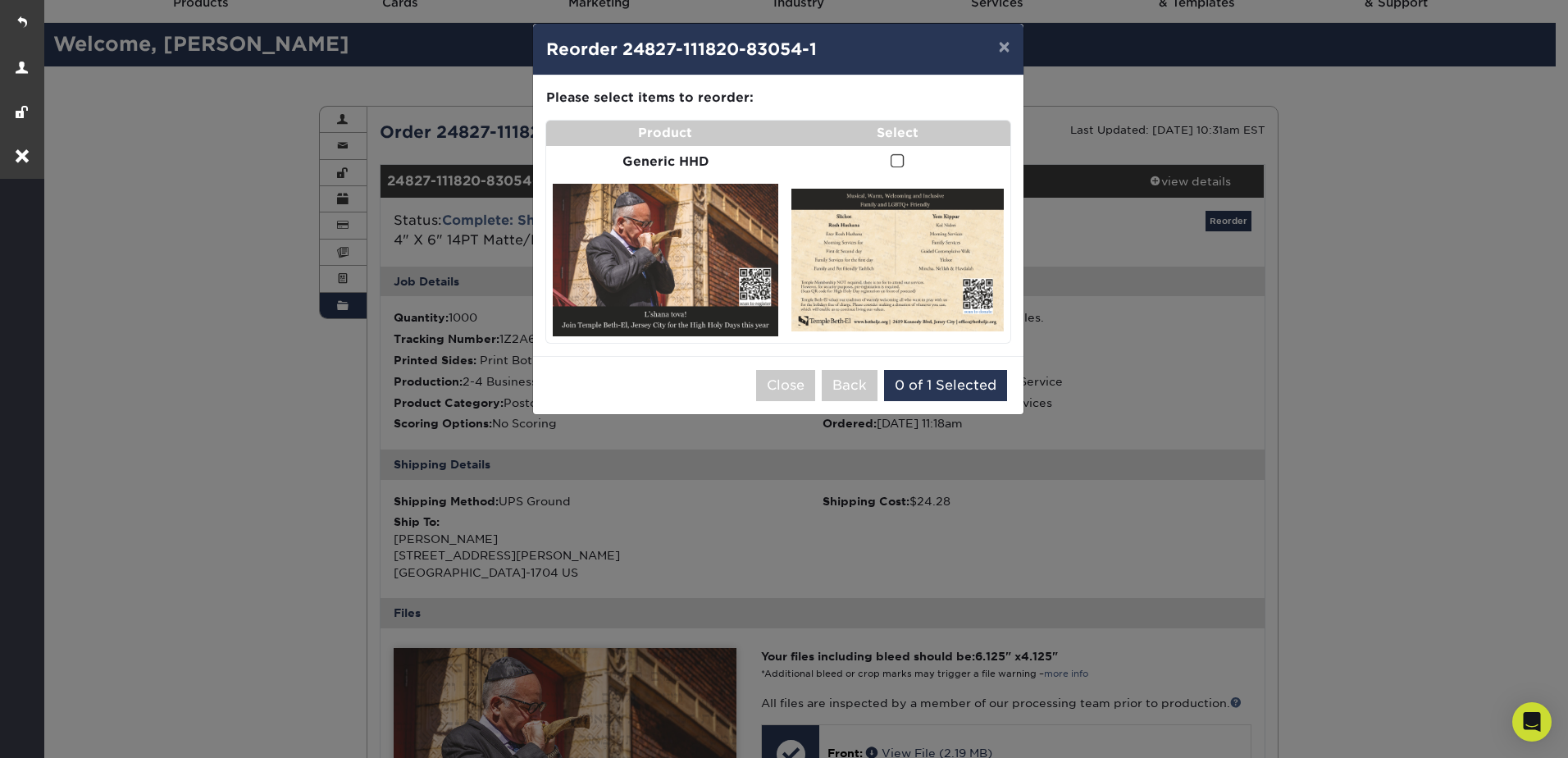
click at [899, 165] on span at bounding box center [897, 161] width 14 height 16
click at [0, 0] on input "checkbox" at bounding box center [0, 0] width 0 height 0
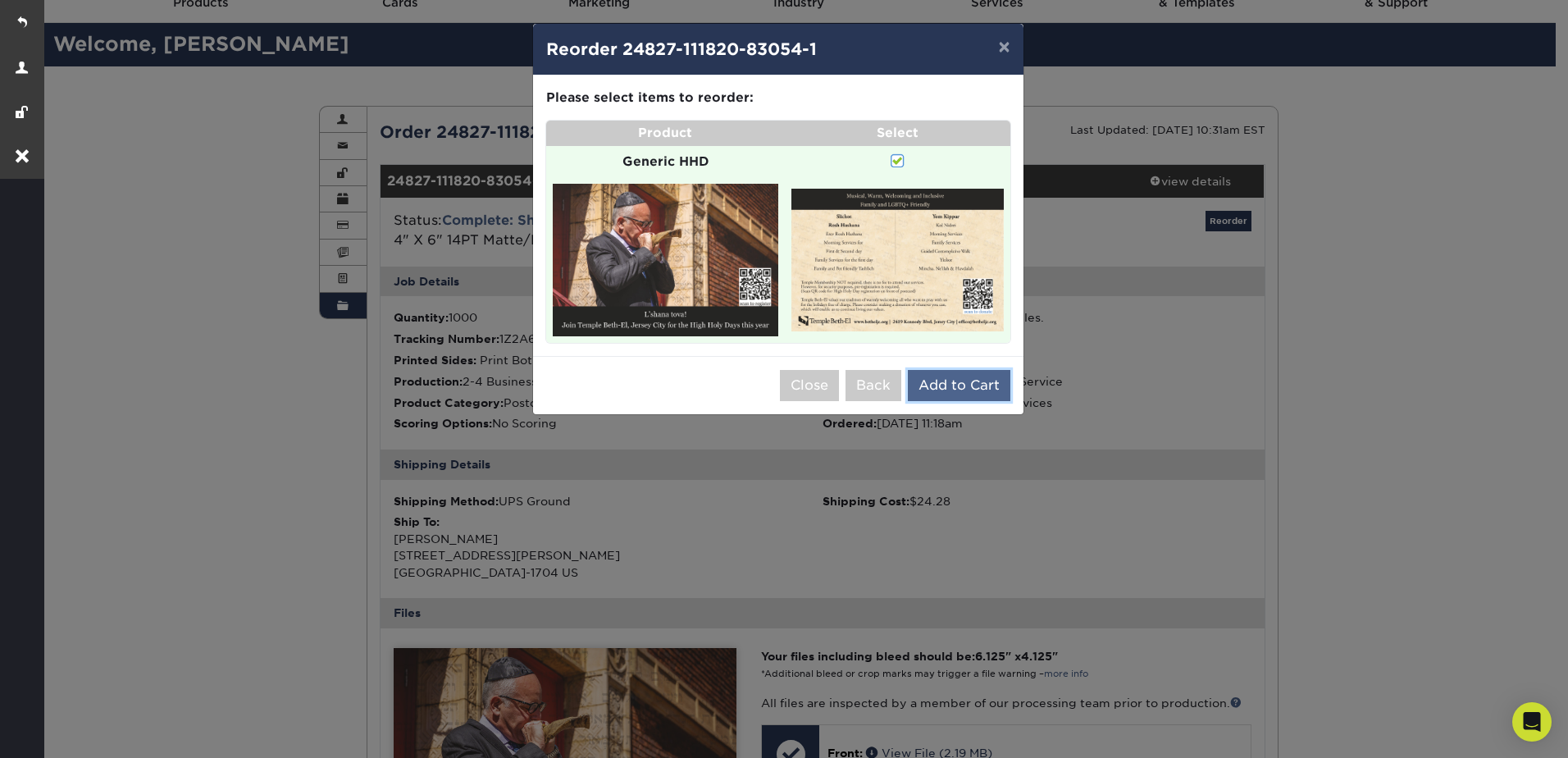
click at [994, 400] on button "Add to Cart" at bounding box center [959, 385] width 103 height 31
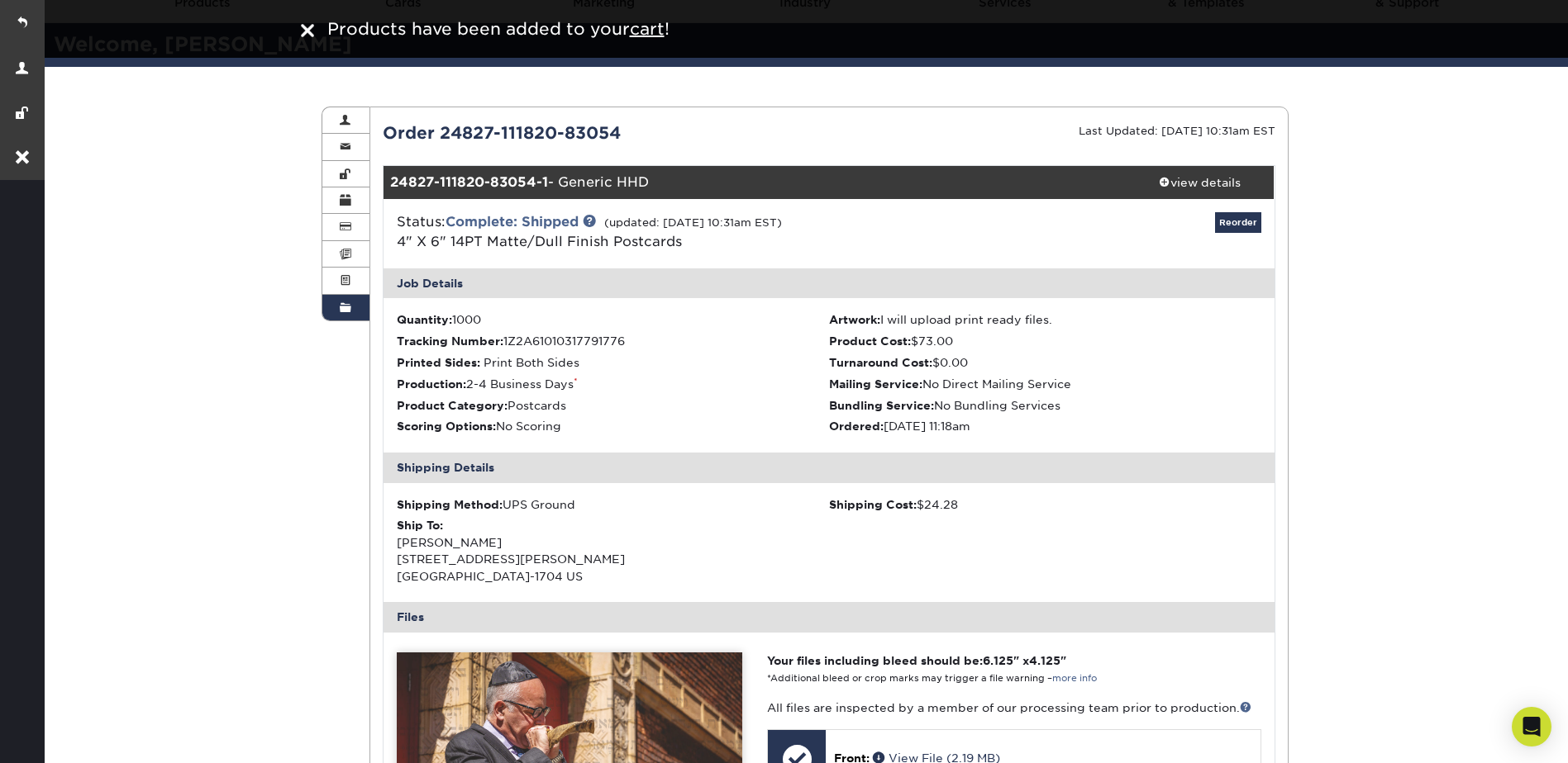
click at [1392, 280] on div "Order History Account Overview Contact Information Change Password Address Book…" at bounding box center [805, 679] width 1527 height 1225
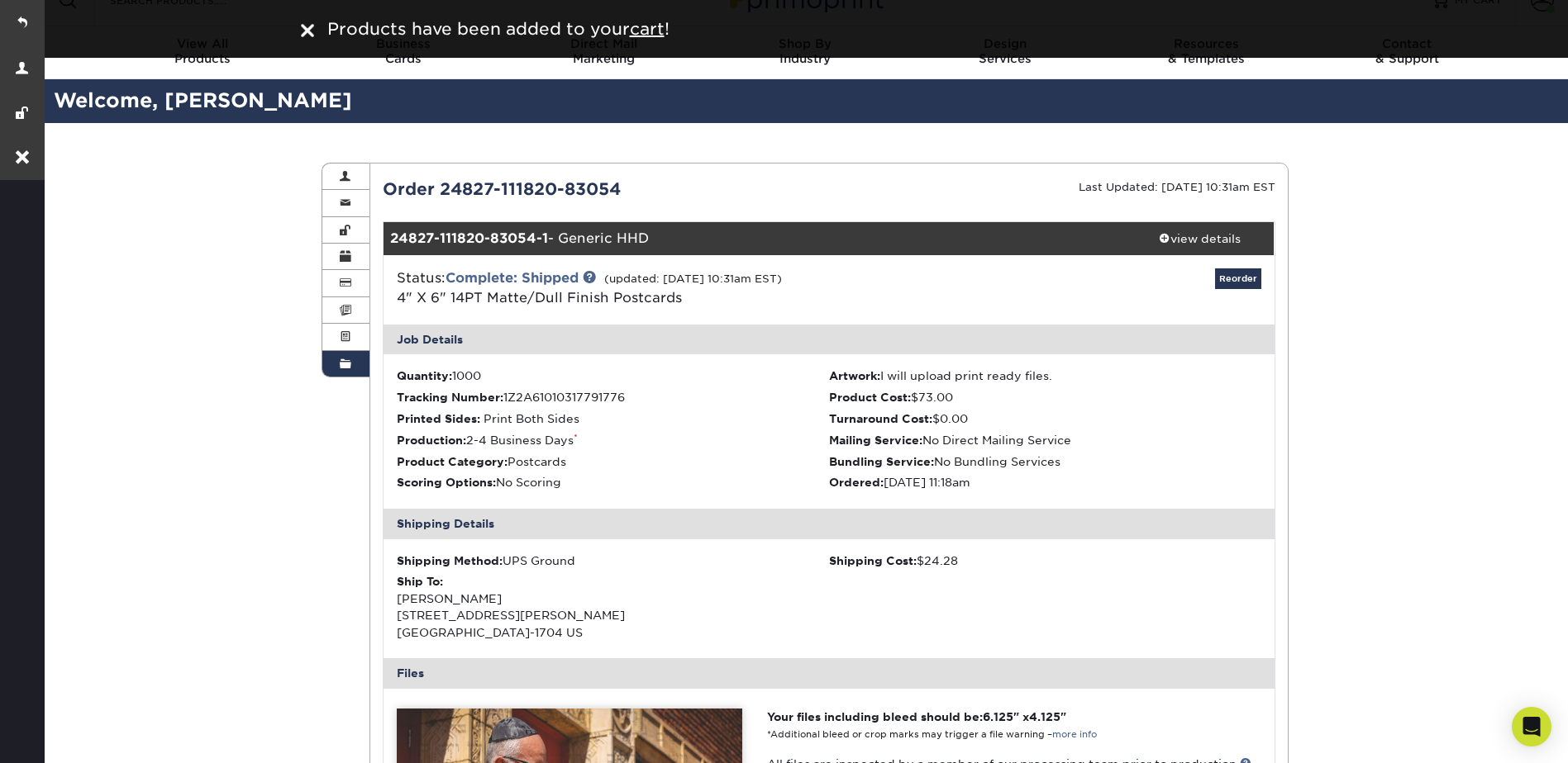
scroll to position [0, 0]
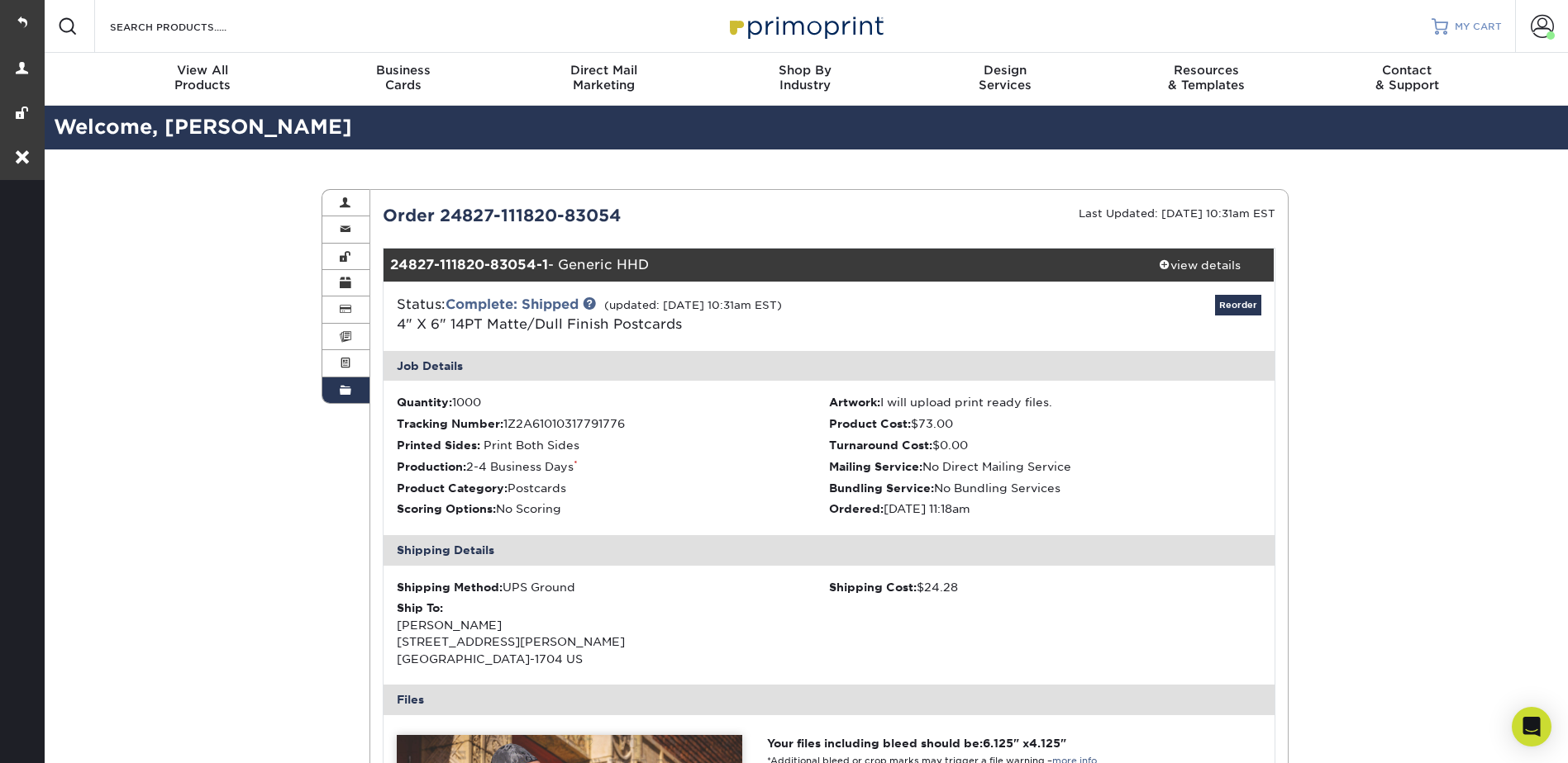
click at [1467, 31] on span "MY CART" at bounding box center [1478, 27] width 47 height 14
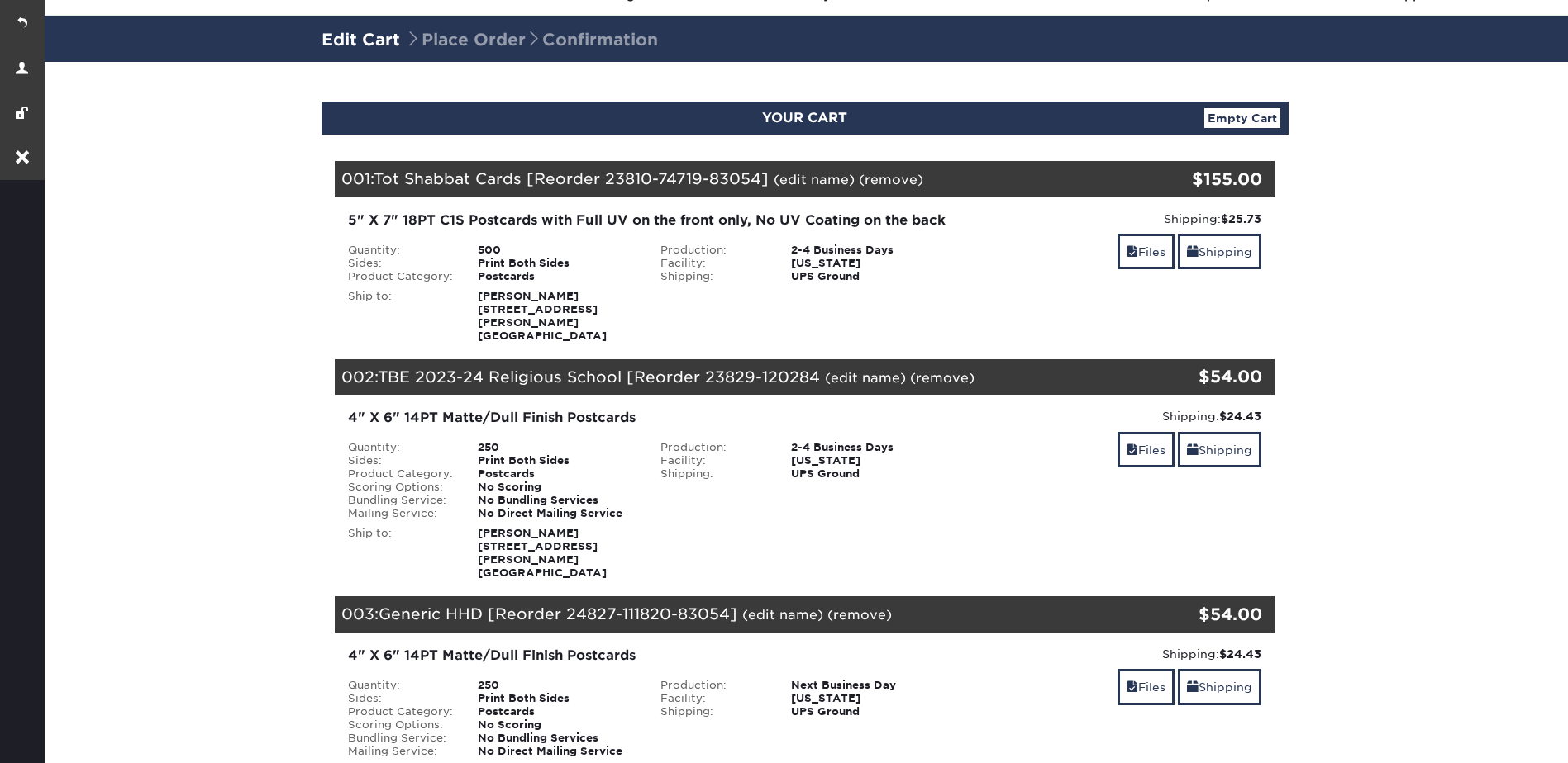
scroll to position [248, 0]
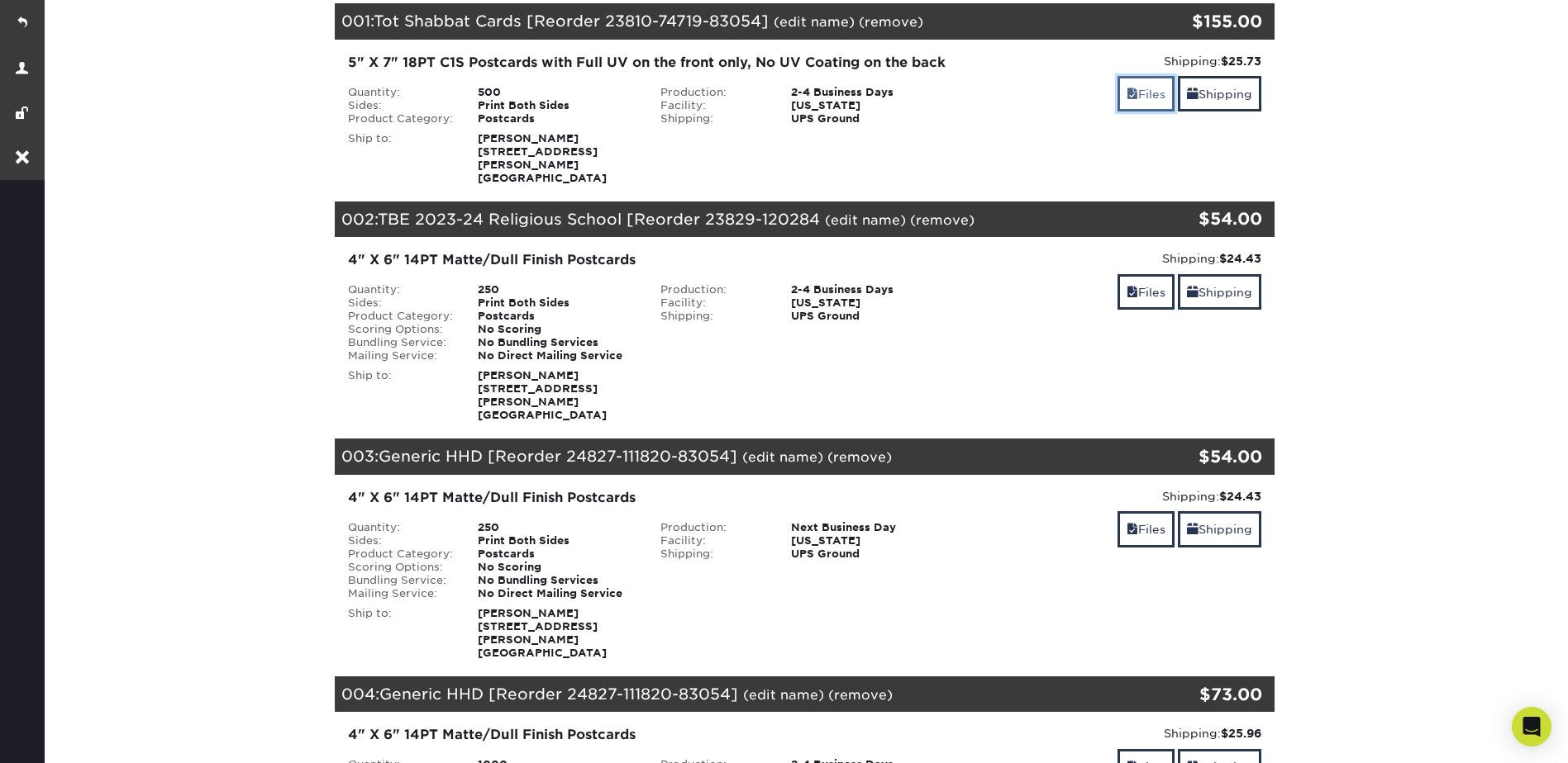
click at [1145, 95] on link "Files" at bounding box center [1146, 94] width 57 height 35
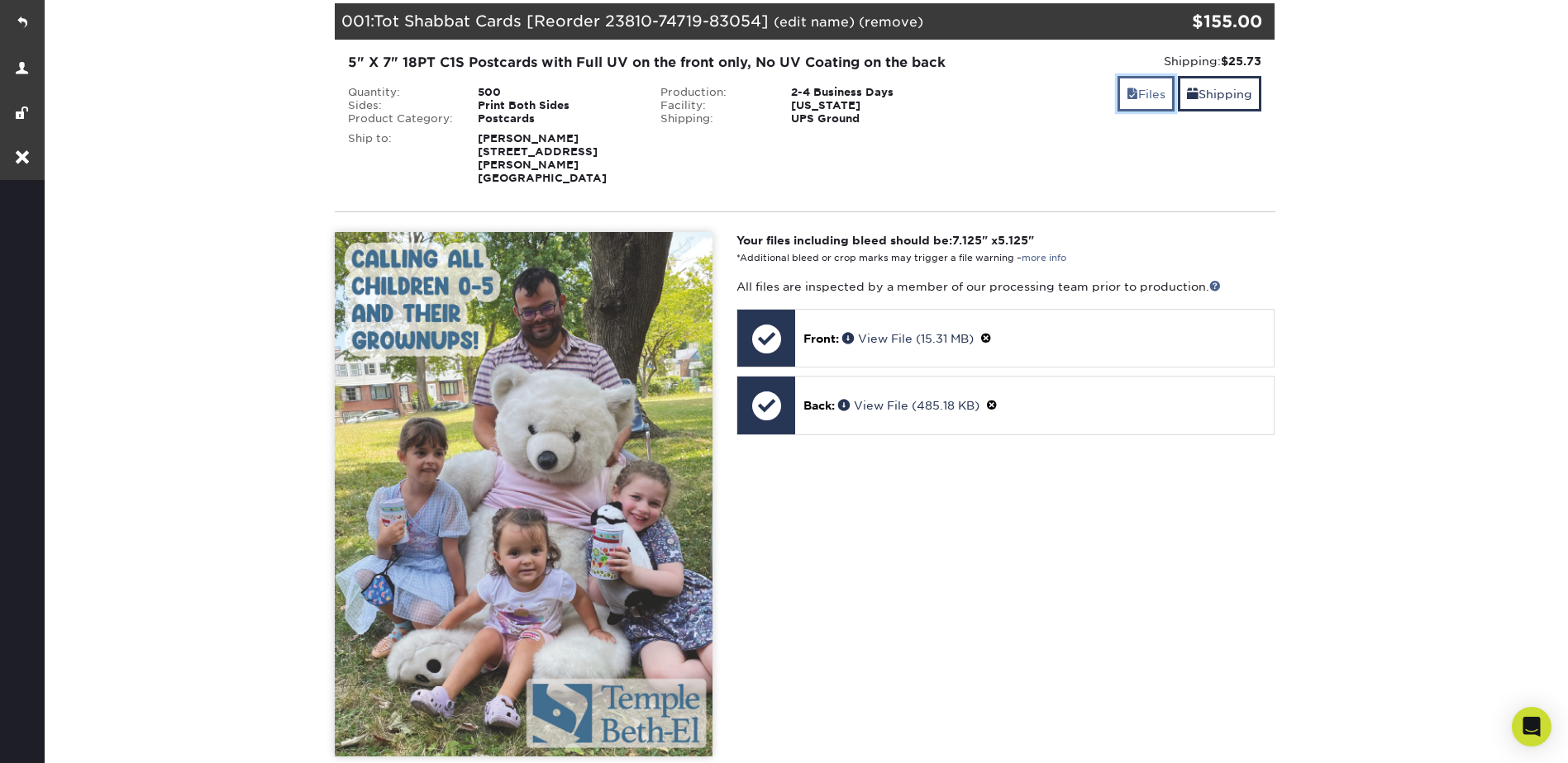
click at [1145, 95] on link "Files" at bounding box center [1146, 94] width 57 height 35
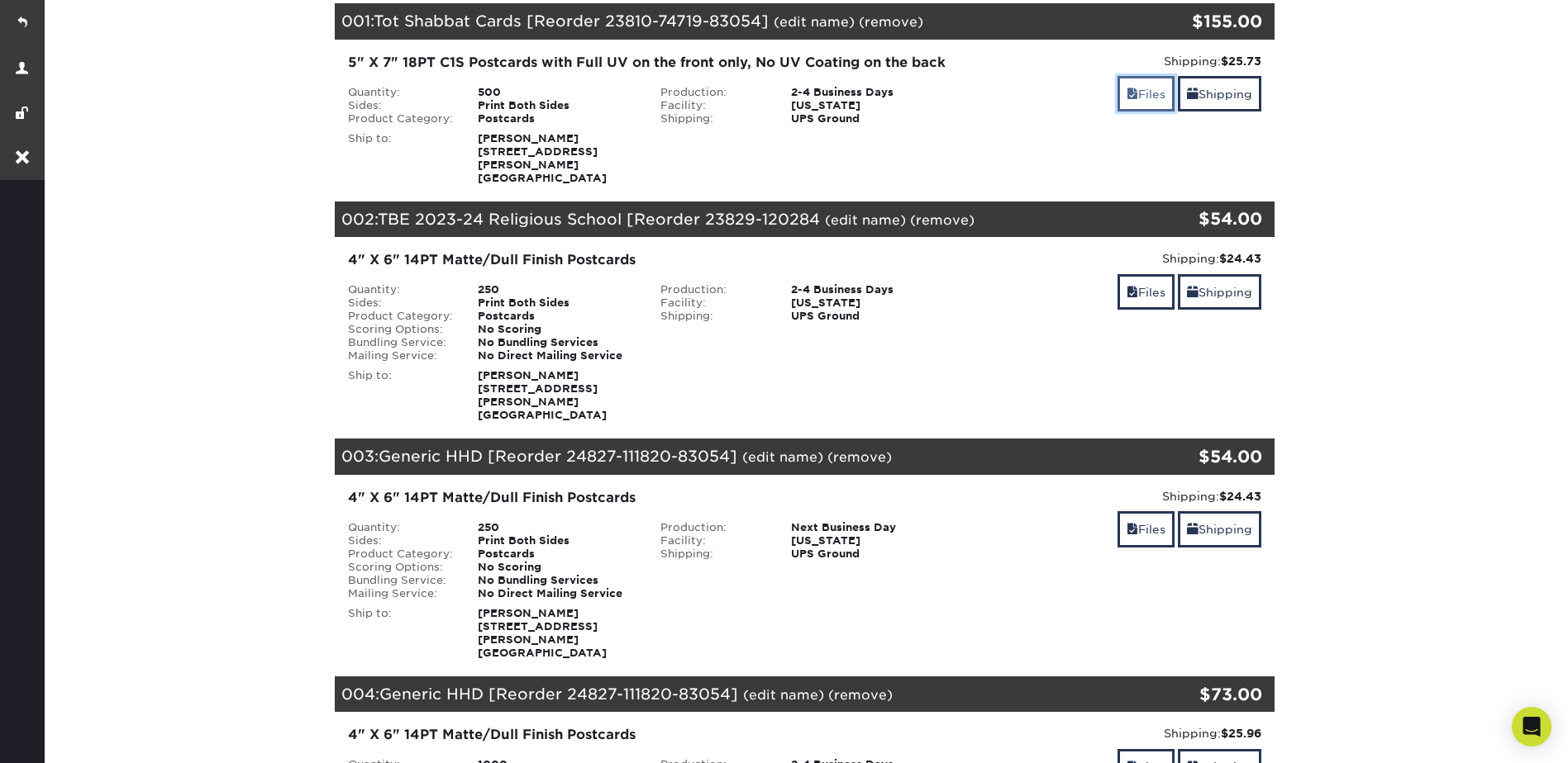
click at [1139, 98] on link "Files" at bounding box center [1146, 94] width 57 height 35
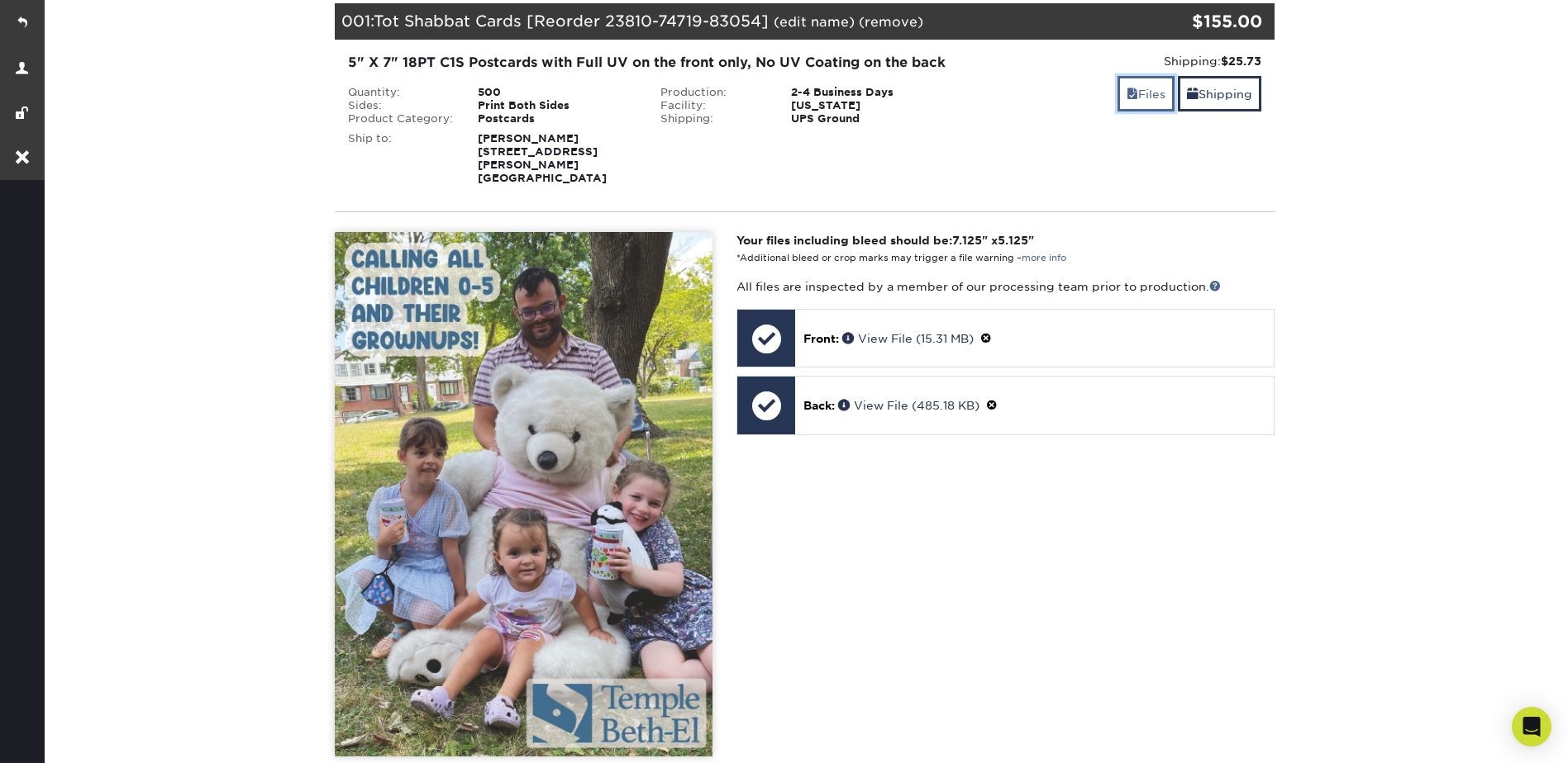
click at [1139, 98] on link "Files" at bounding box center [1146, 94] width 57 height 35
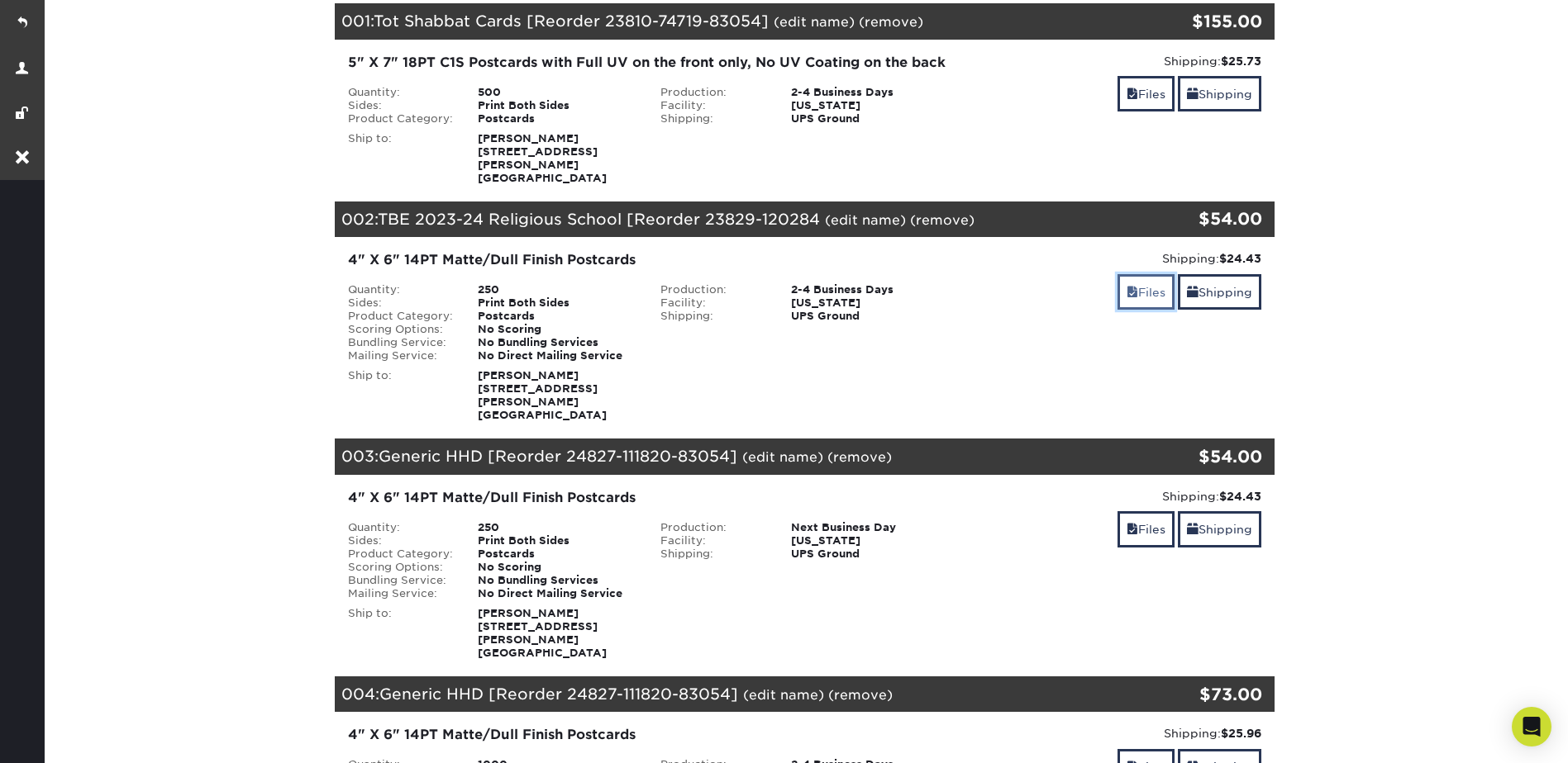
click at [1144, 298] on link "Files" at bounding box center [1146, 292] width 57 height 35
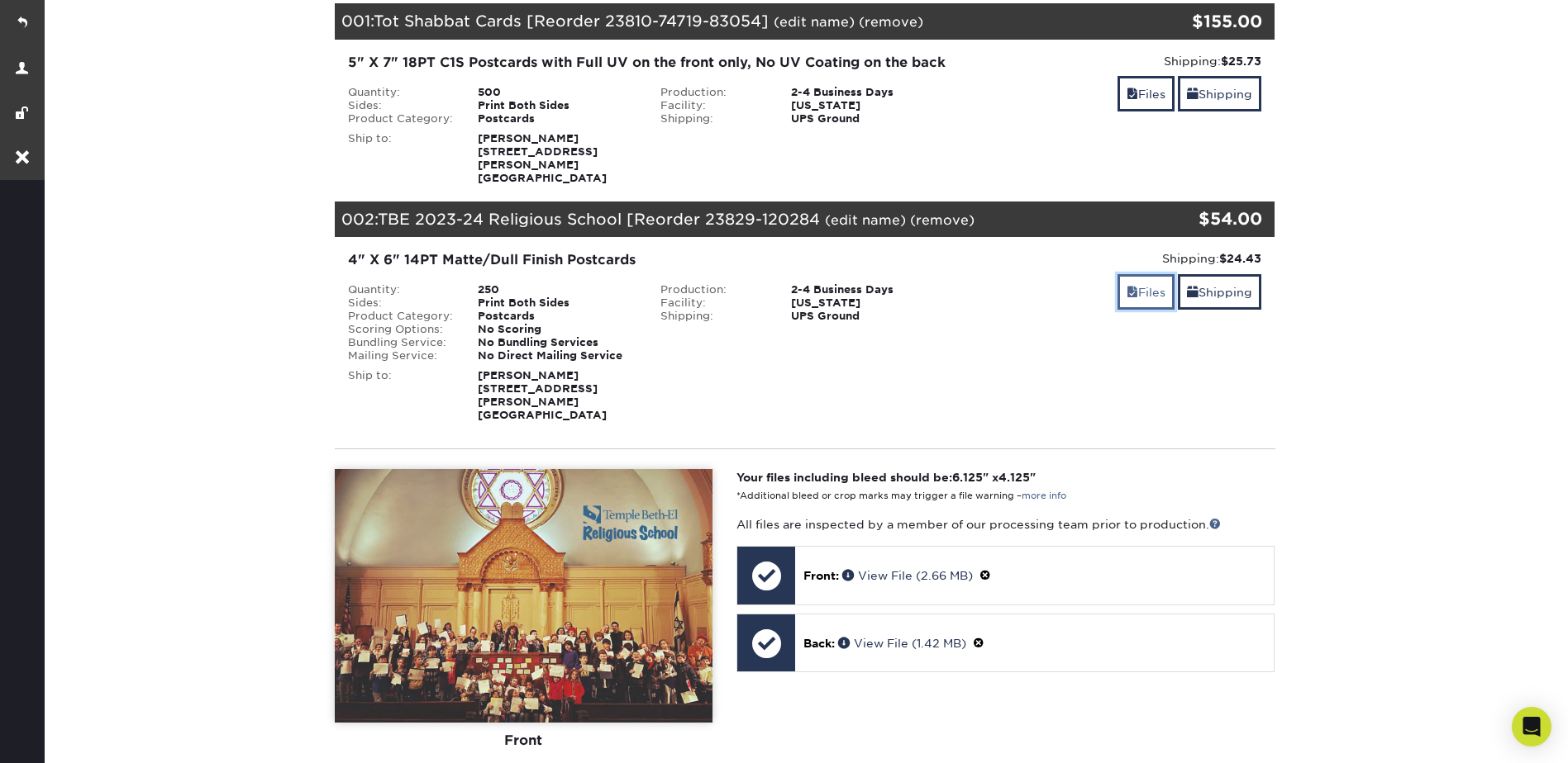
click at [1144, 298] on link "Files" at bounding box center [1146, 292] width 57 height 35
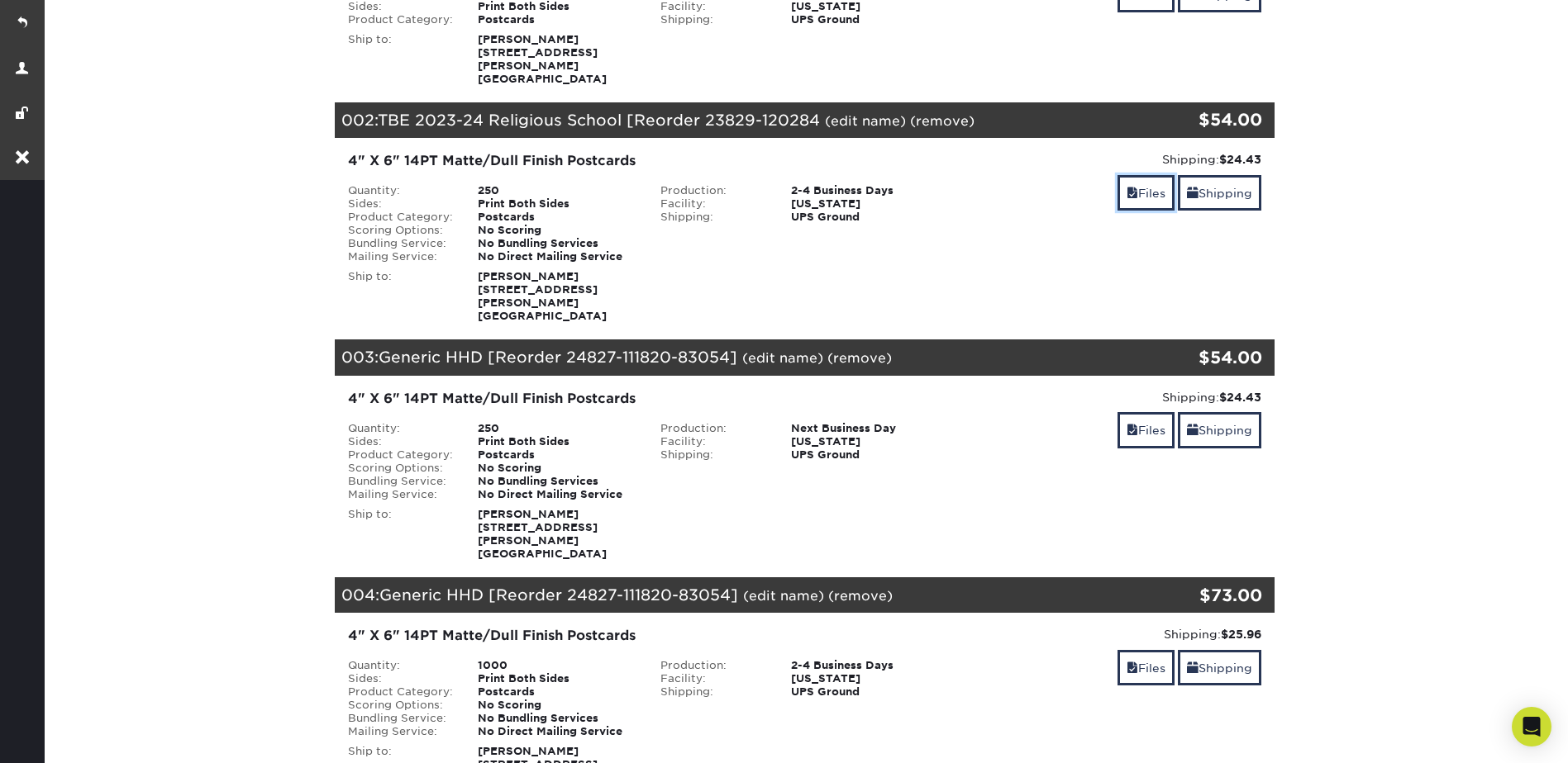
scroll to position [495, 0]
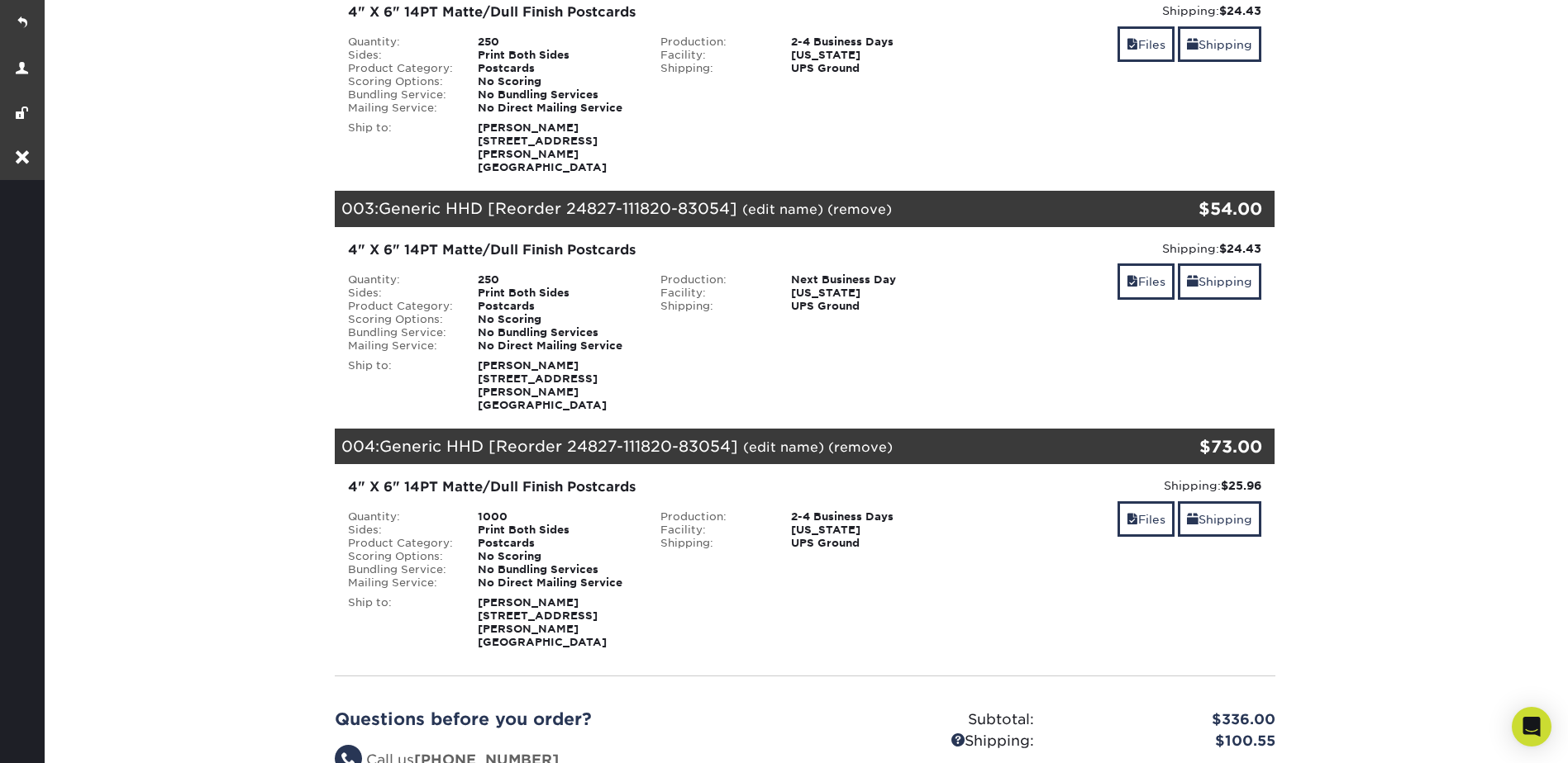
click at [855, 202] on link "(remove)" at bounding box center [859, 210] width 64 height 16
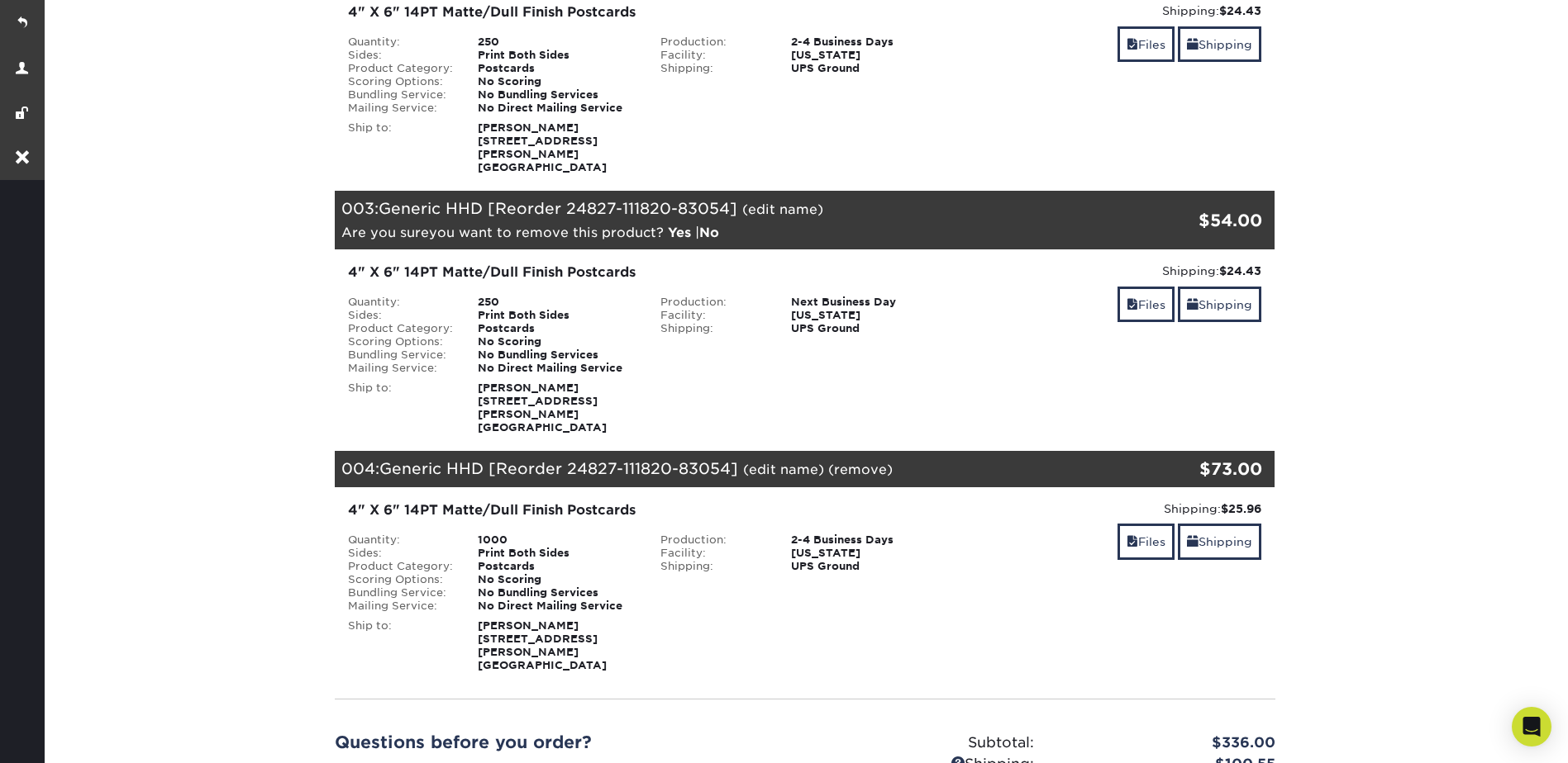
click at [675, 224] on link "Yes" at bounding box center [679, 232] width 23 height 16
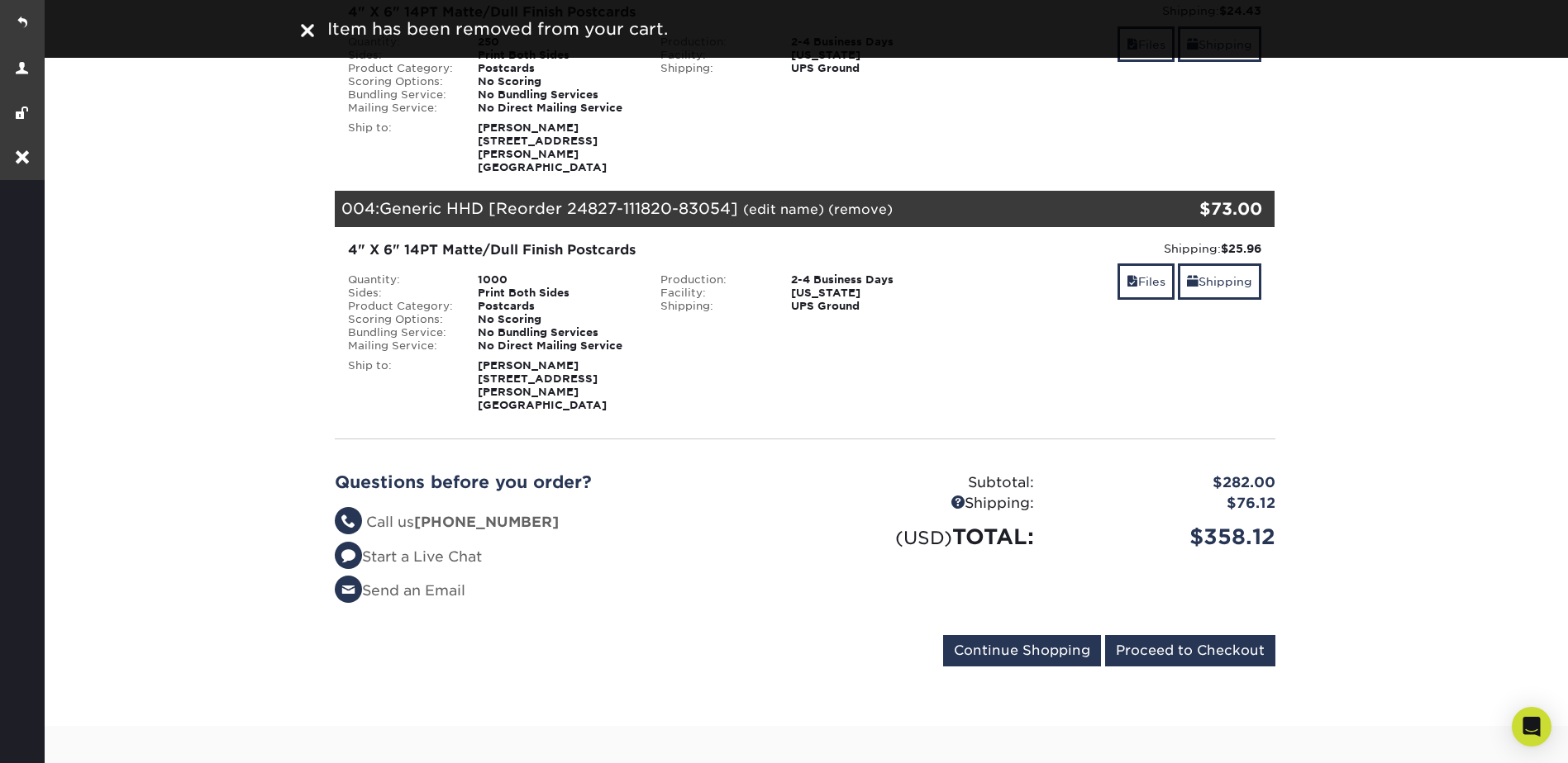
click at [1442, 169] on section "YOUR CART Empty Cart Your Cart is Empty View Account Active Orders Order Histor…" at bounding box center [805, 191] width 1527 height 1070
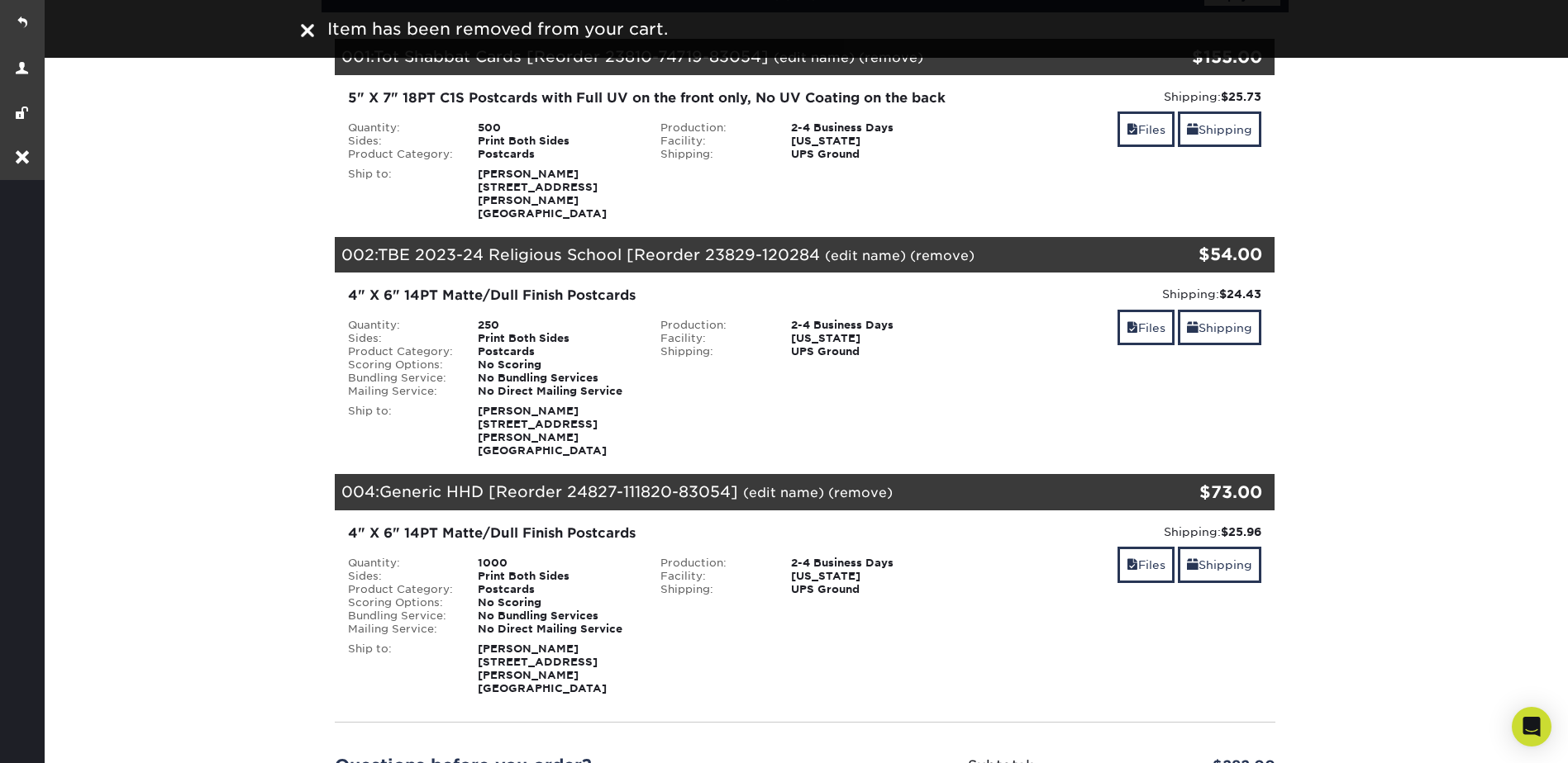
scroll to position [0, 0]
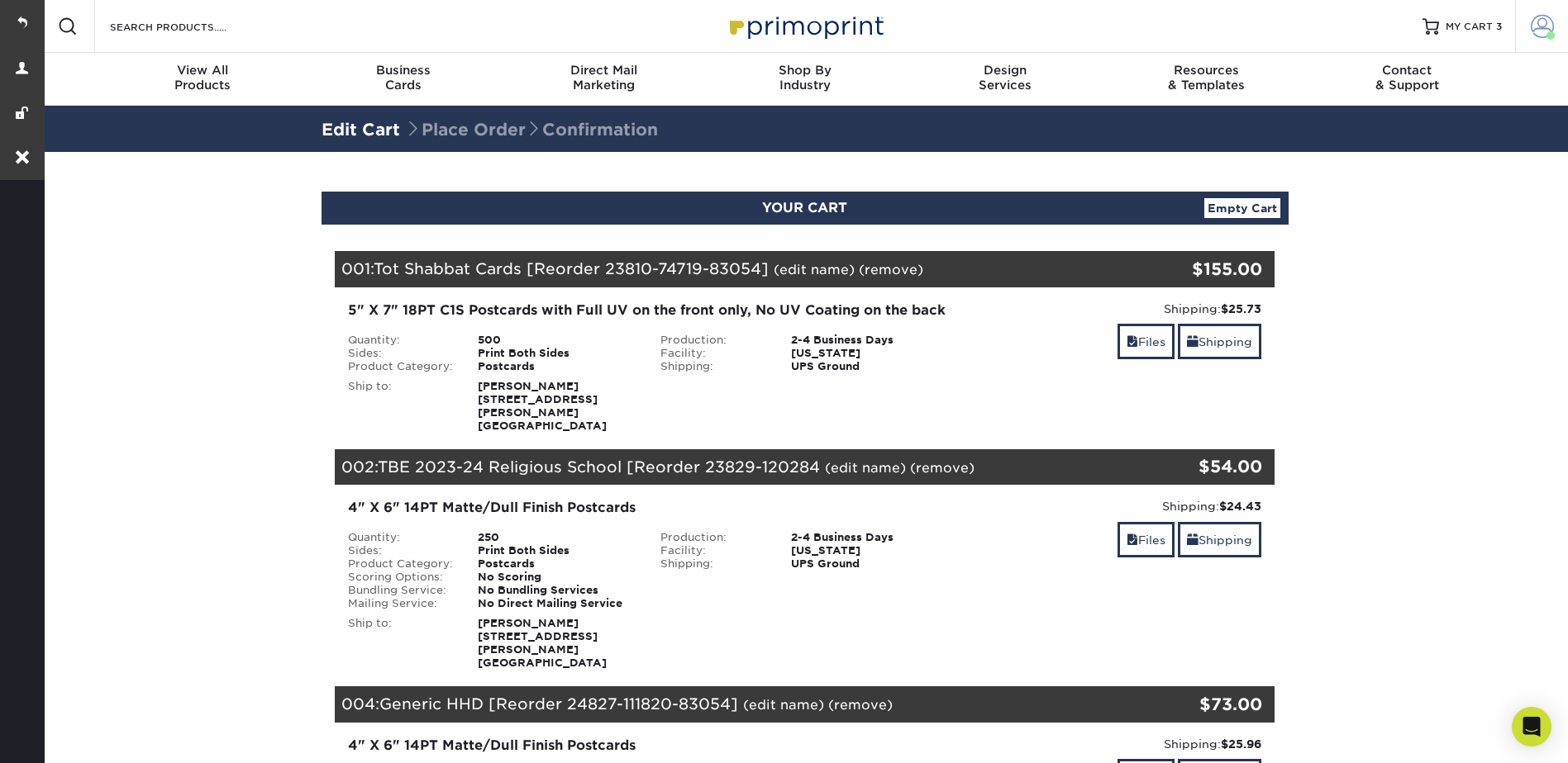
click at [1545, 13] on link "Account" at bounding box center [1541, 27] width 53 height 53
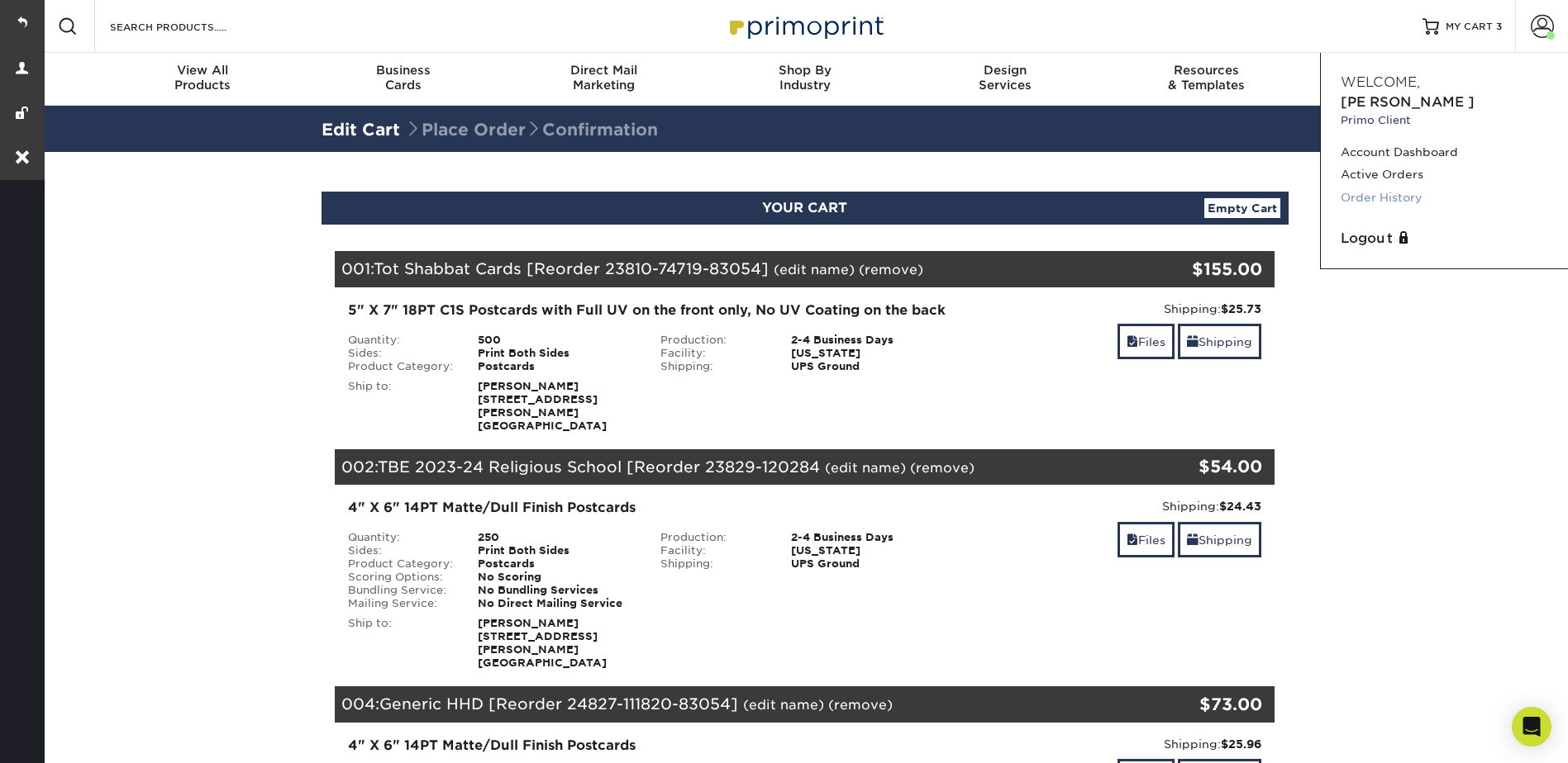
click at [1385, 187] on link "Order History" at bounding box center [1444, 198] width 208 height 23
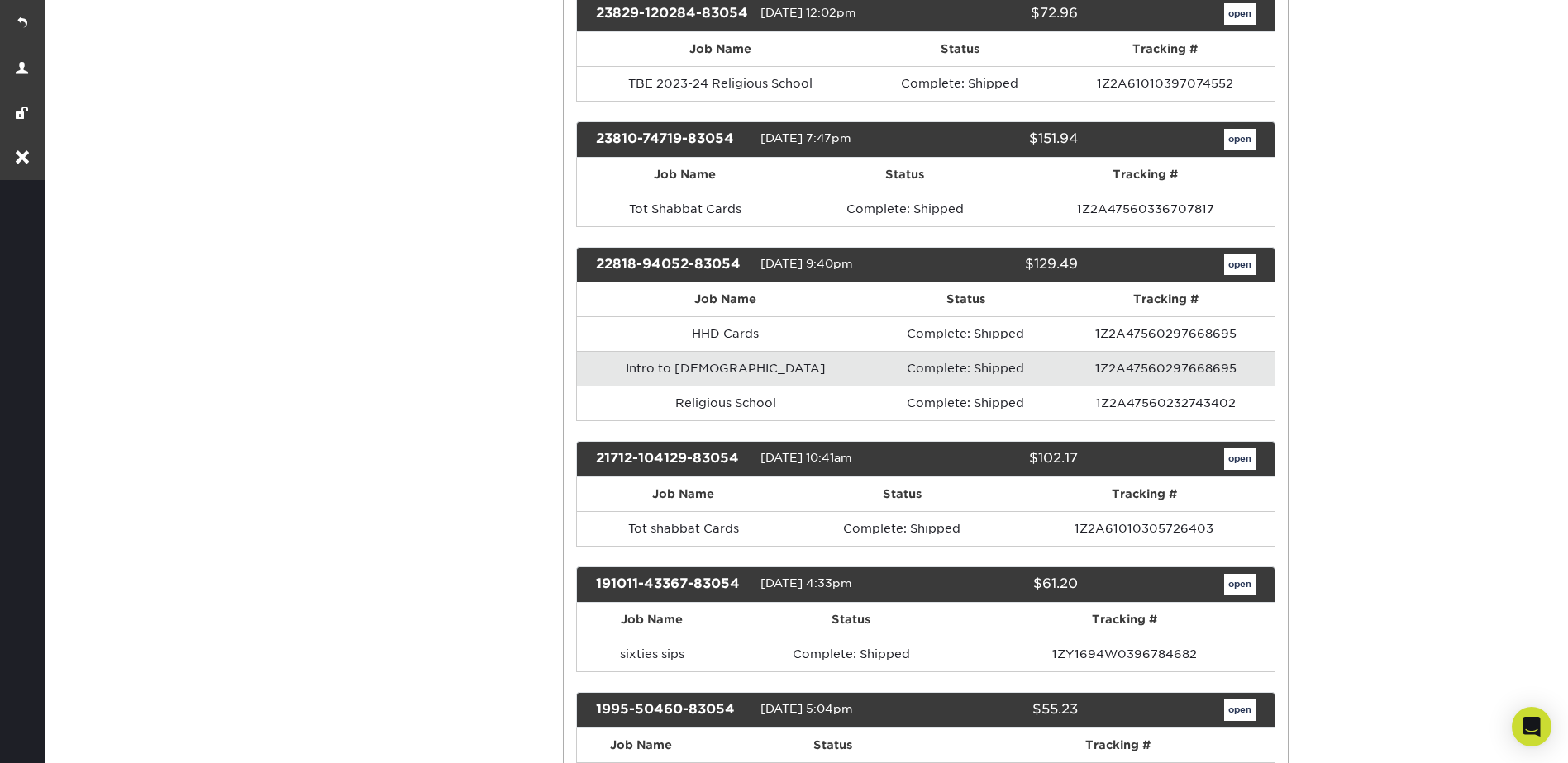
scroll to position [578, 0]
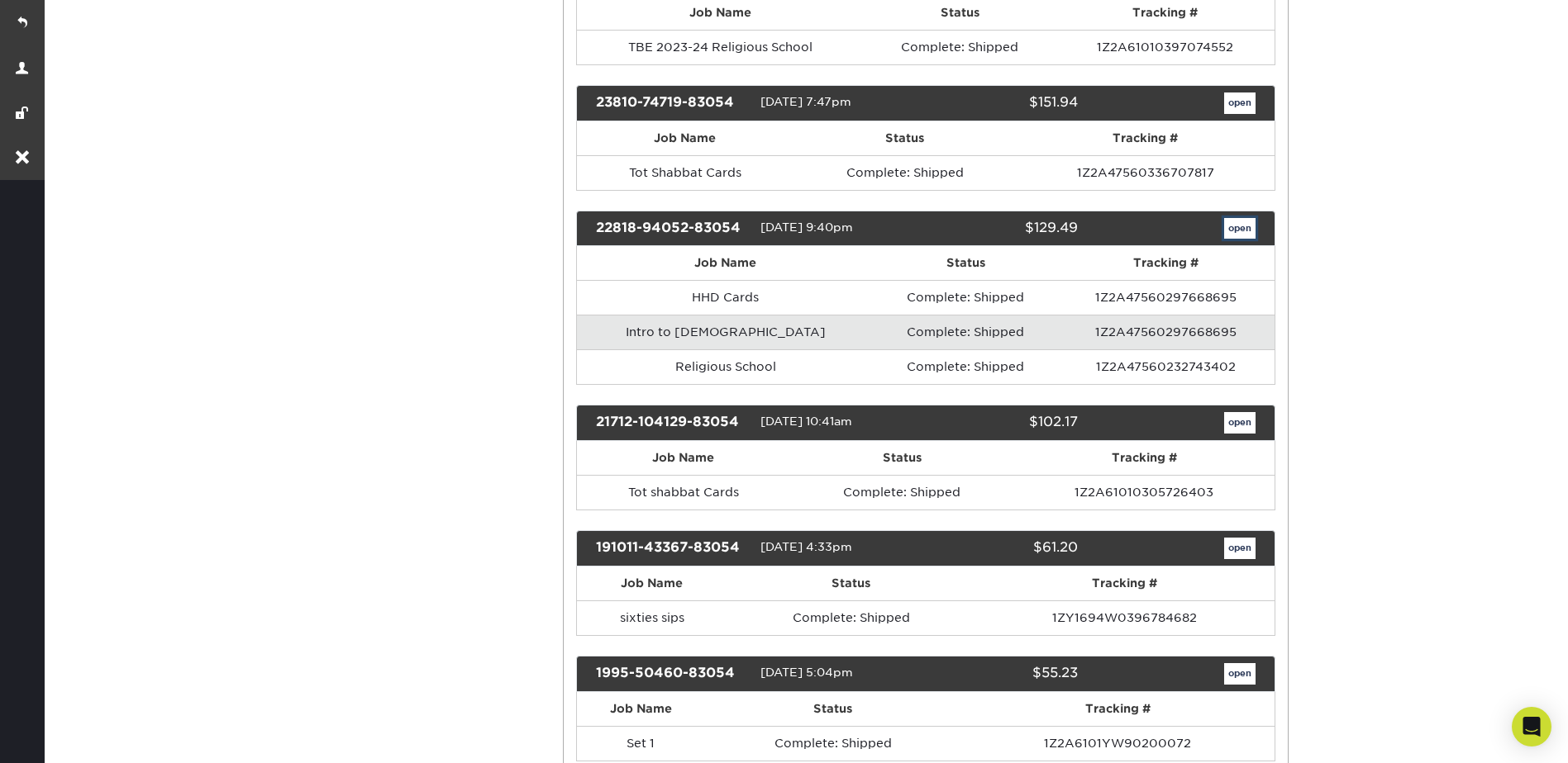
click at [1239, 239] on link "open" at bounding box center [1240, 229] width 32 height 22
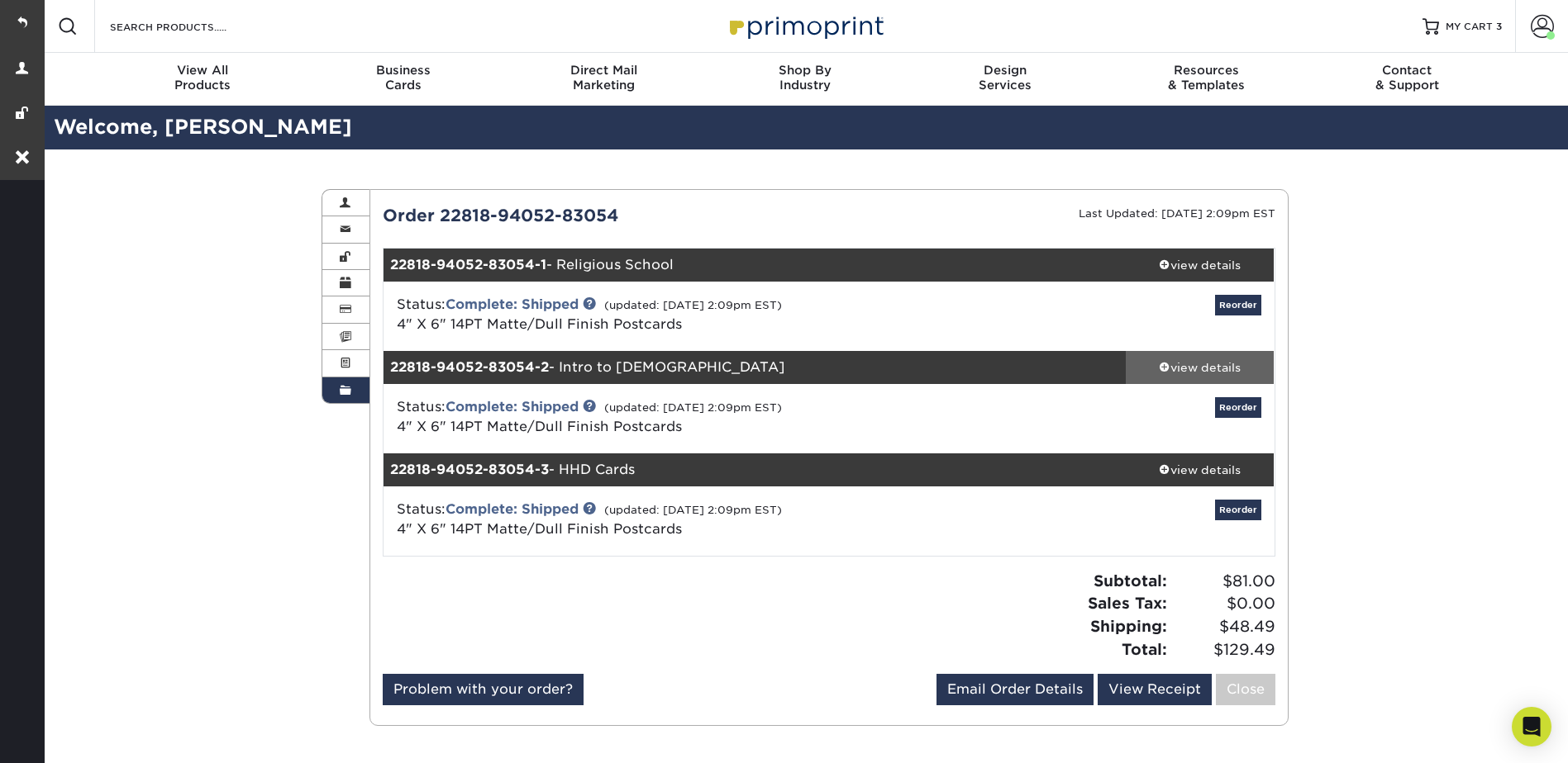
click at [1195, 372] on div "view details" at bounding box center [1200, 367] width 149 height 17
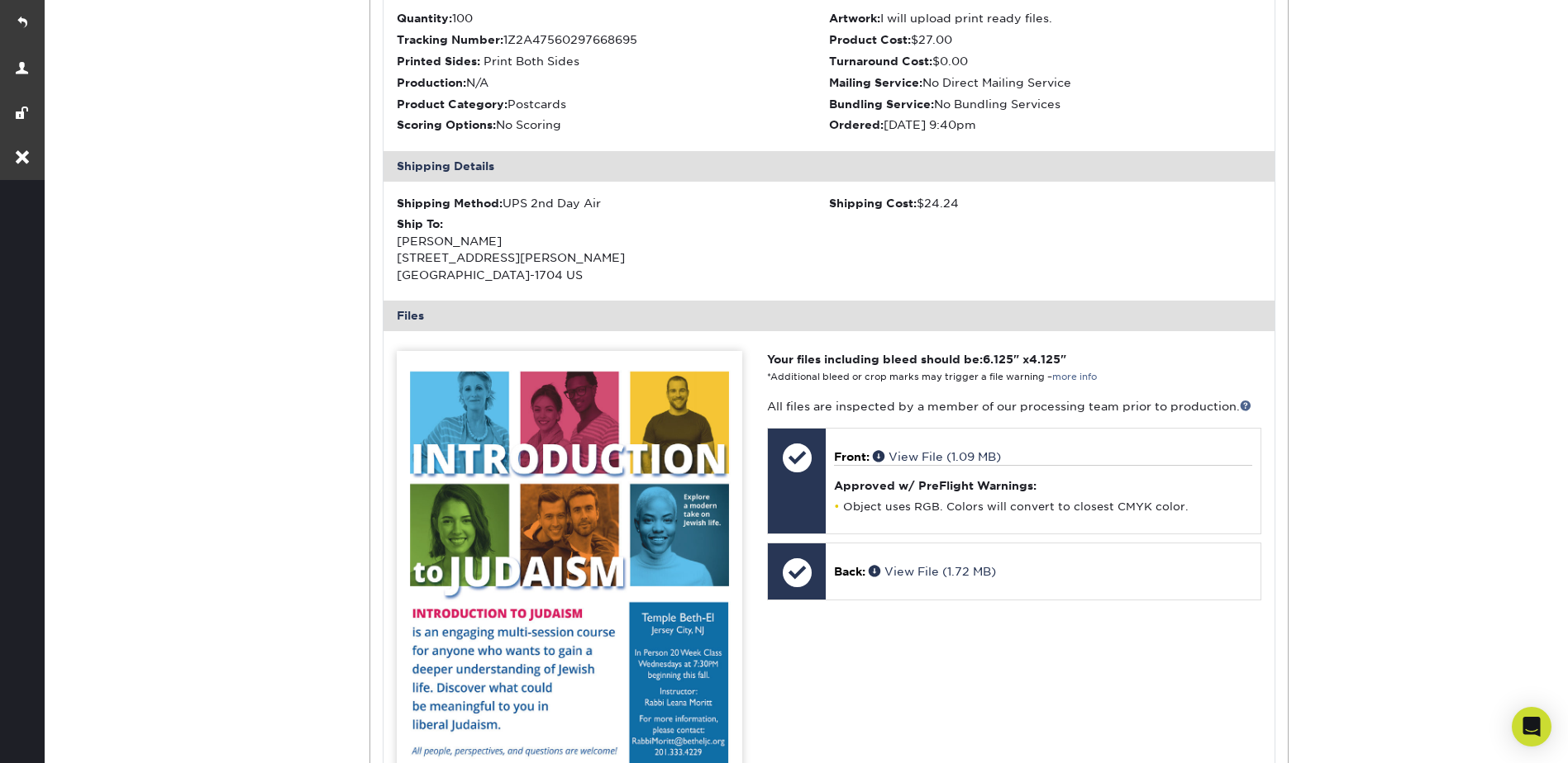
scroll to position [331, 0]
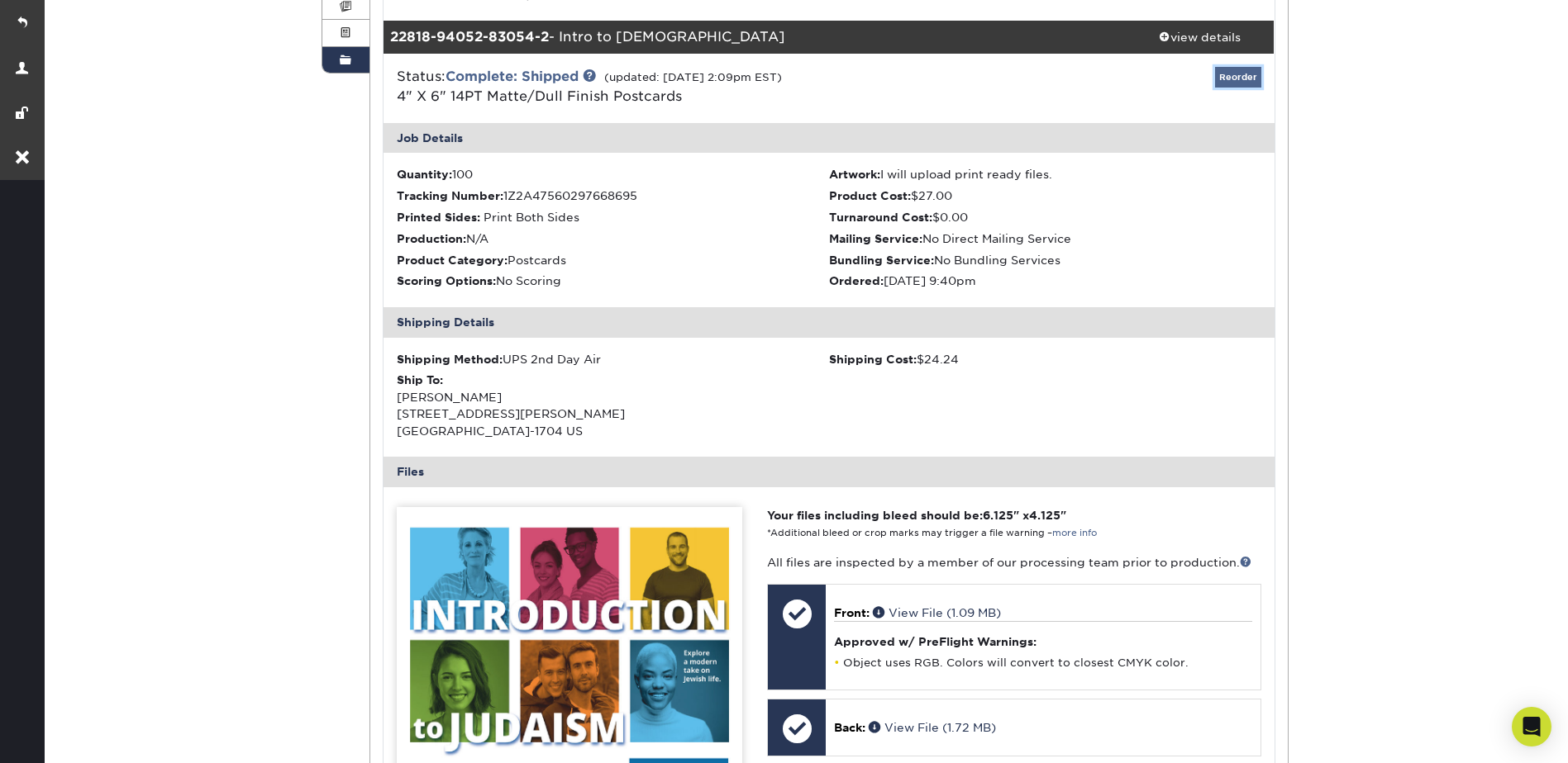
click at [1240, 78] on link "Reorder" at bounding box center [1238, 77] width 46 height 21
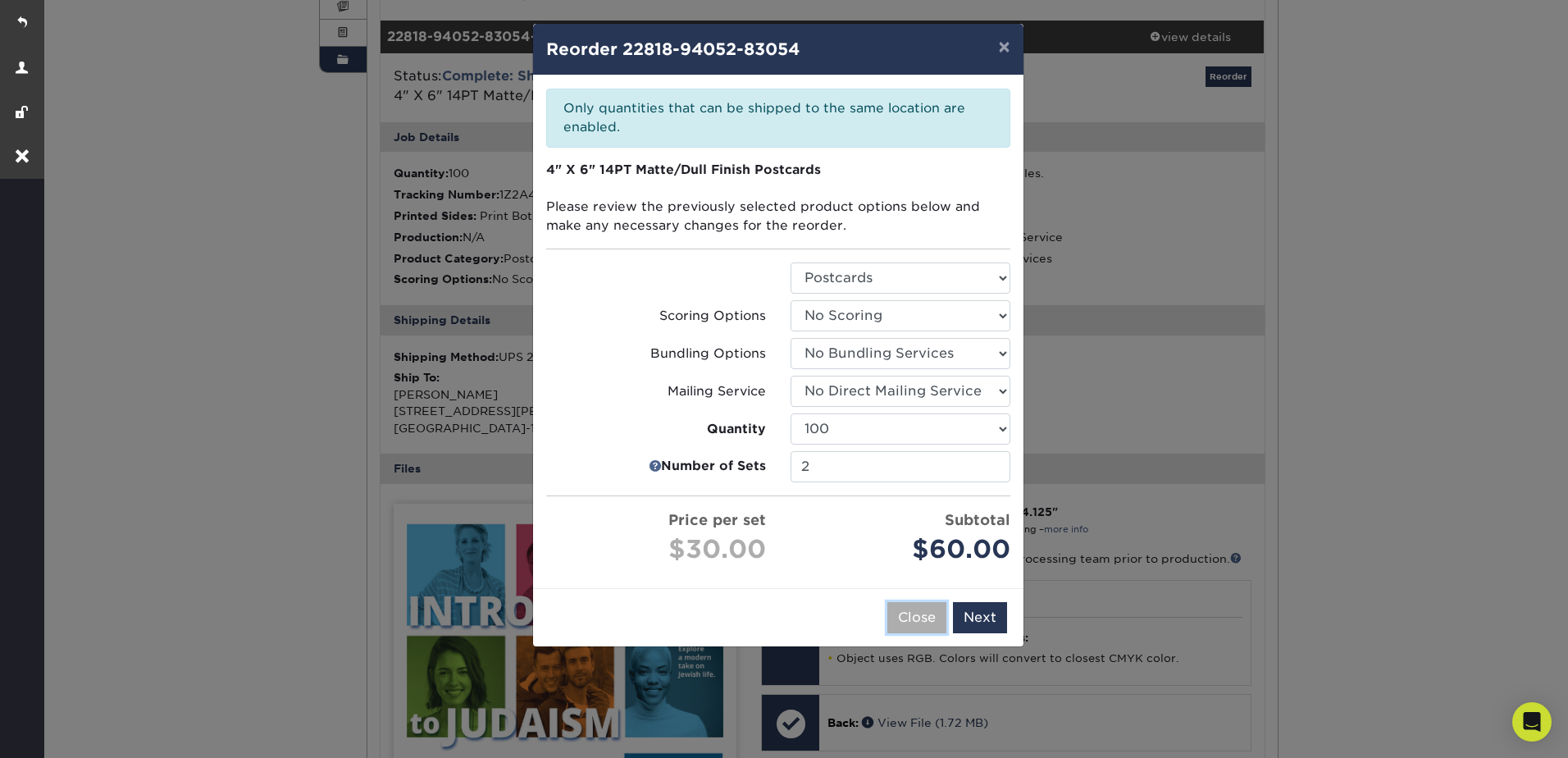
click at [910, 613] on button "Close" at bounding box center [917, 618] width 59 height 31
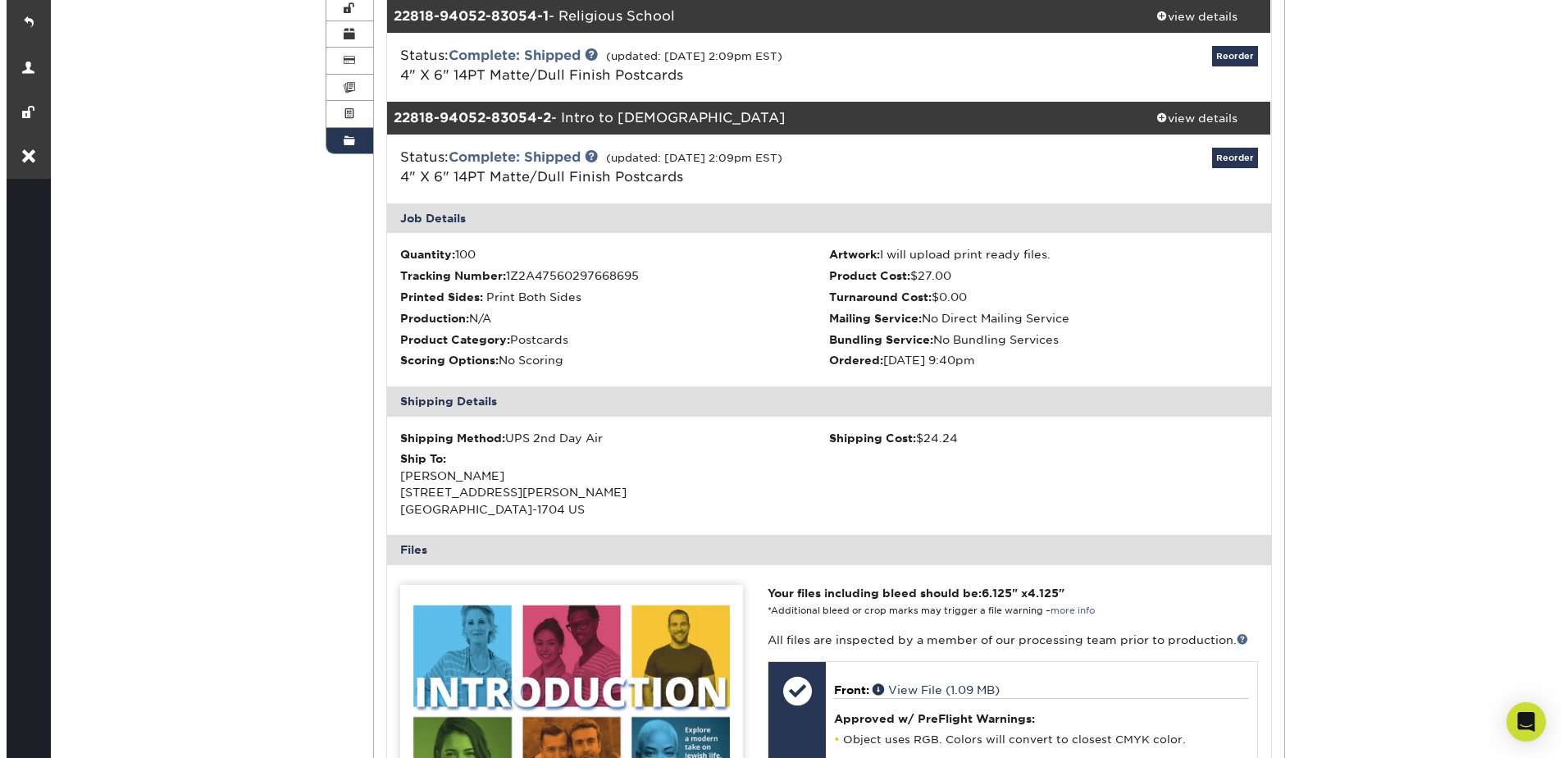
scroll to position [246, 0]
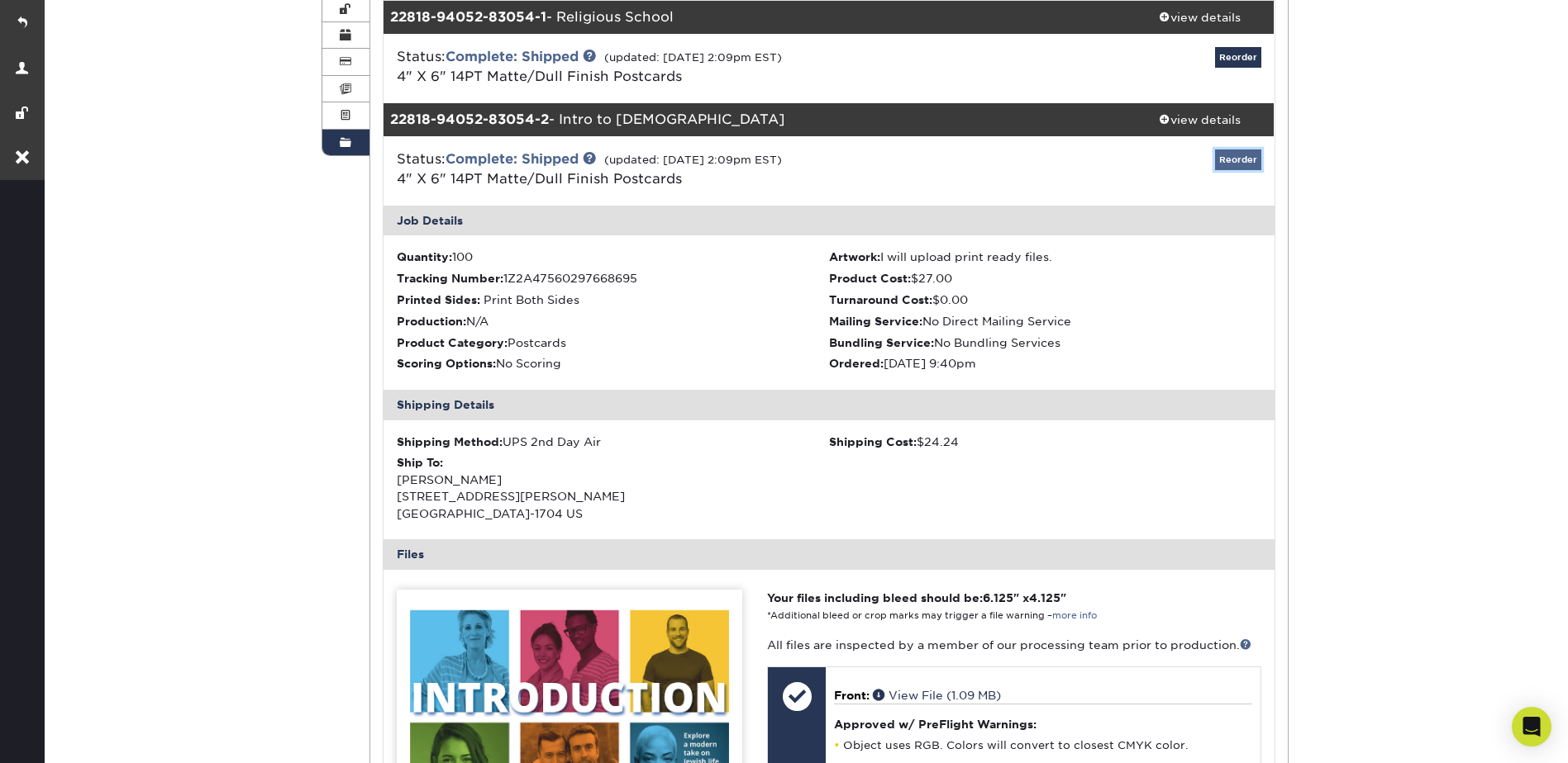
click at [1237, 163] on link "Reorder" at bounding box center [1238, 159] width 46 height 21
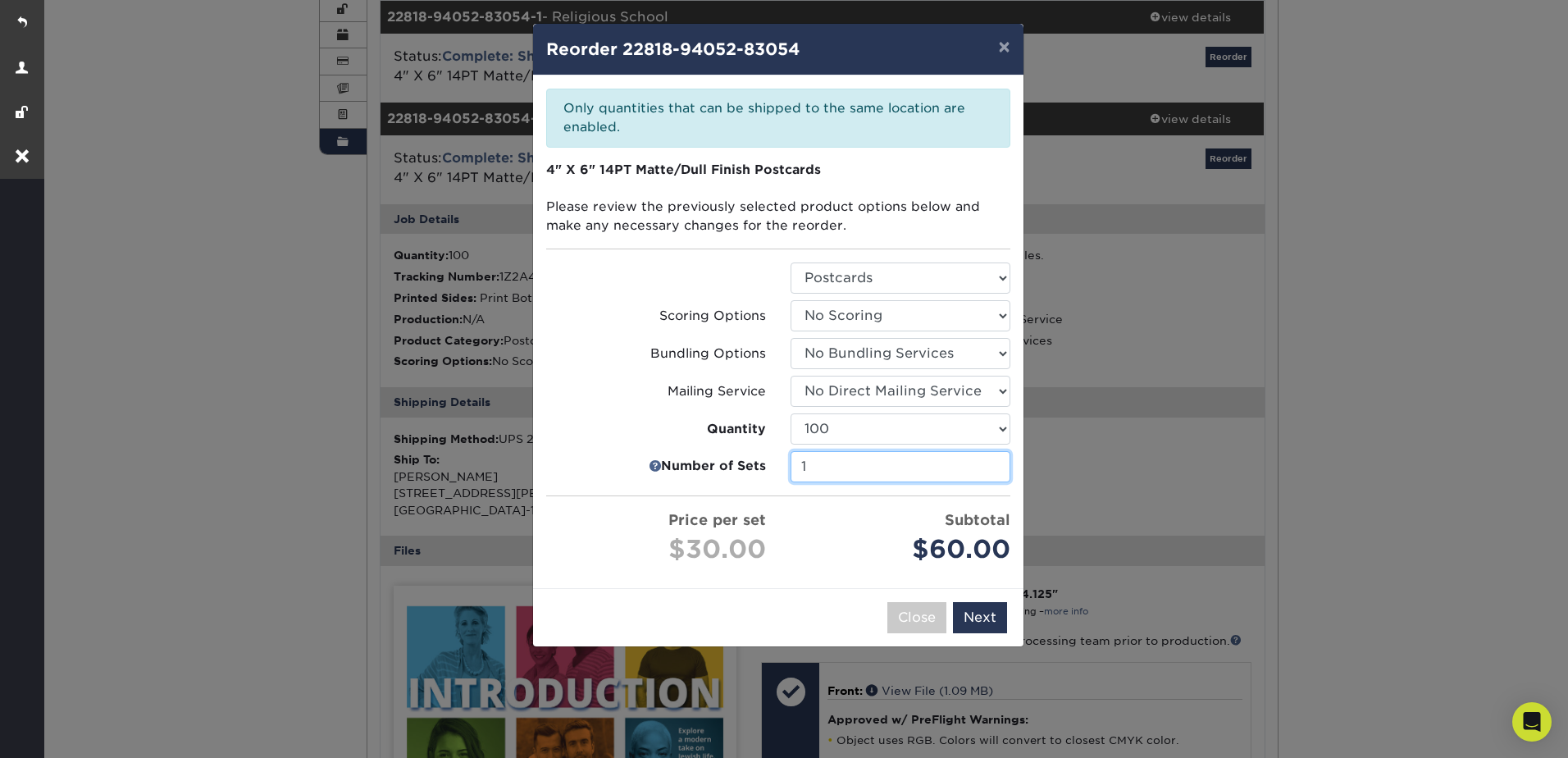
type input "1"
click at [993, 470] on input "1" at bounding box center [900, 468] width 220 height 31
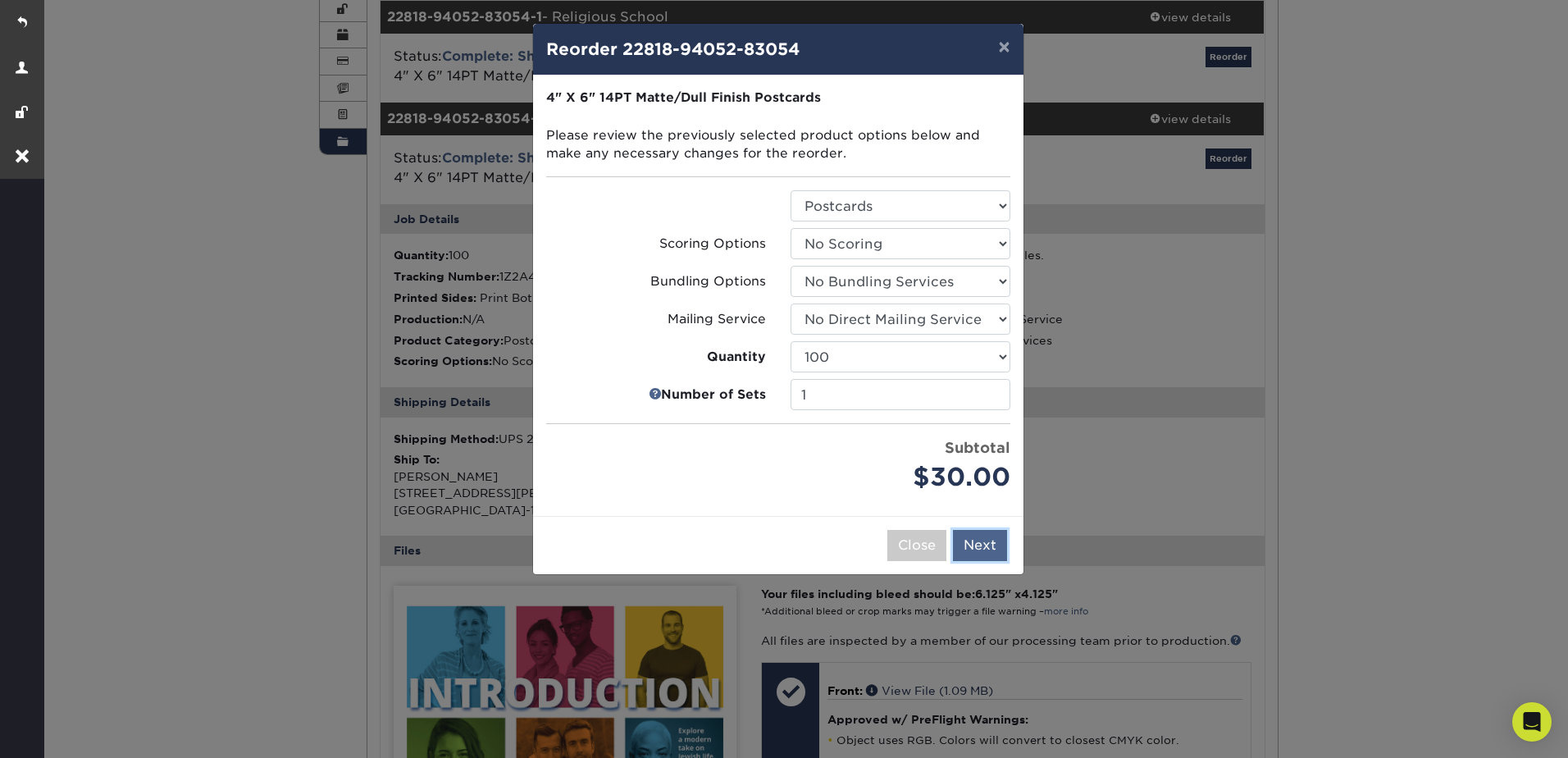
click at [987, 549] on button "Next" at bounding box center [980, 546] width 54 height 31
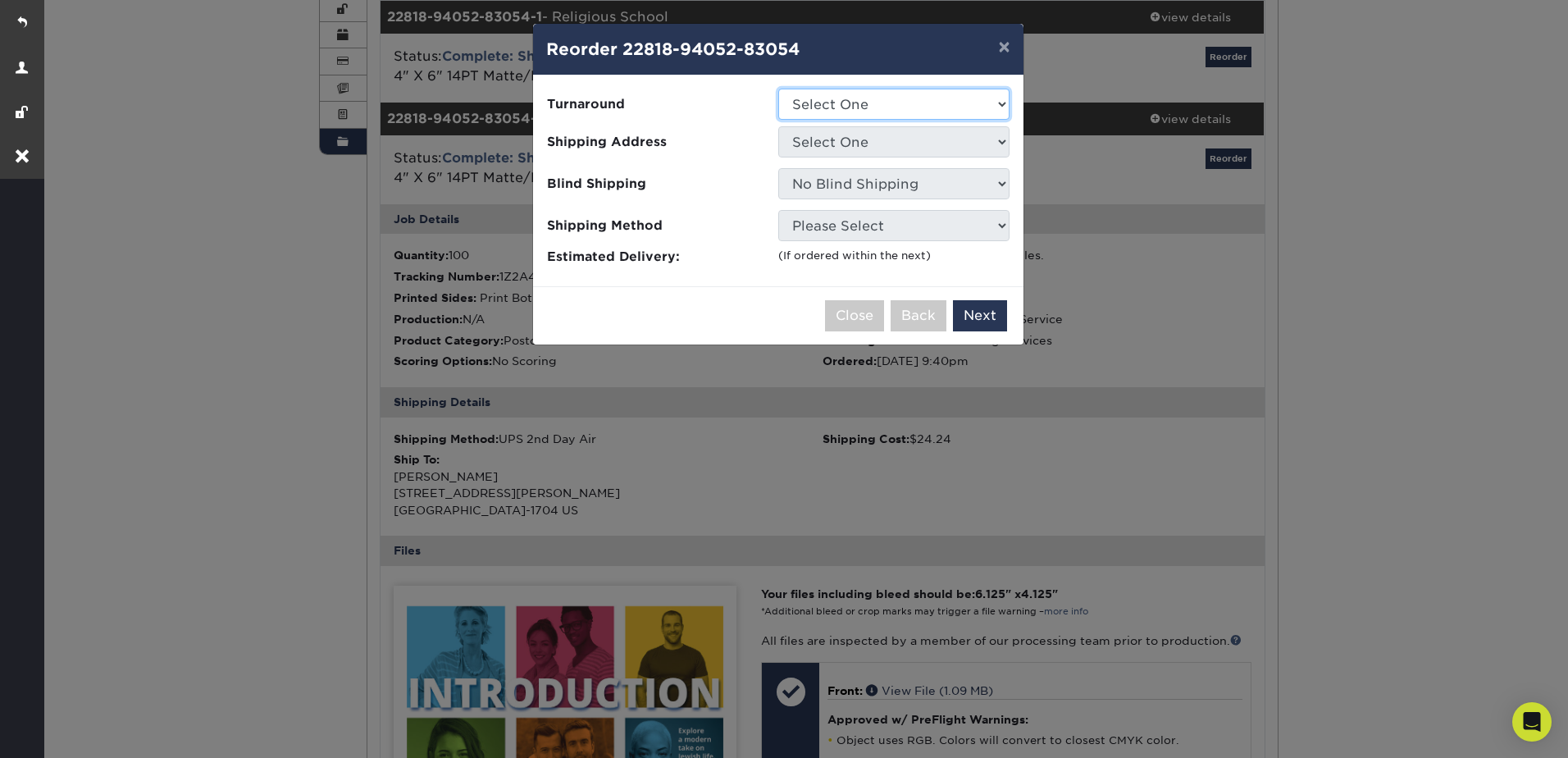
click at [854, 102] on select "Select One 2-4 Business Days 2 Day Next Business Day" at bounding box center [893, 105] width 232 height 31
select select "7f6f4ff1-f598-431f-b81c-bad62829be8e"
click at [778, 89] on select "Select One 2-4 Business Days 2 Day Next Business Day" at bounding box center [893, 105] width 232 height 31
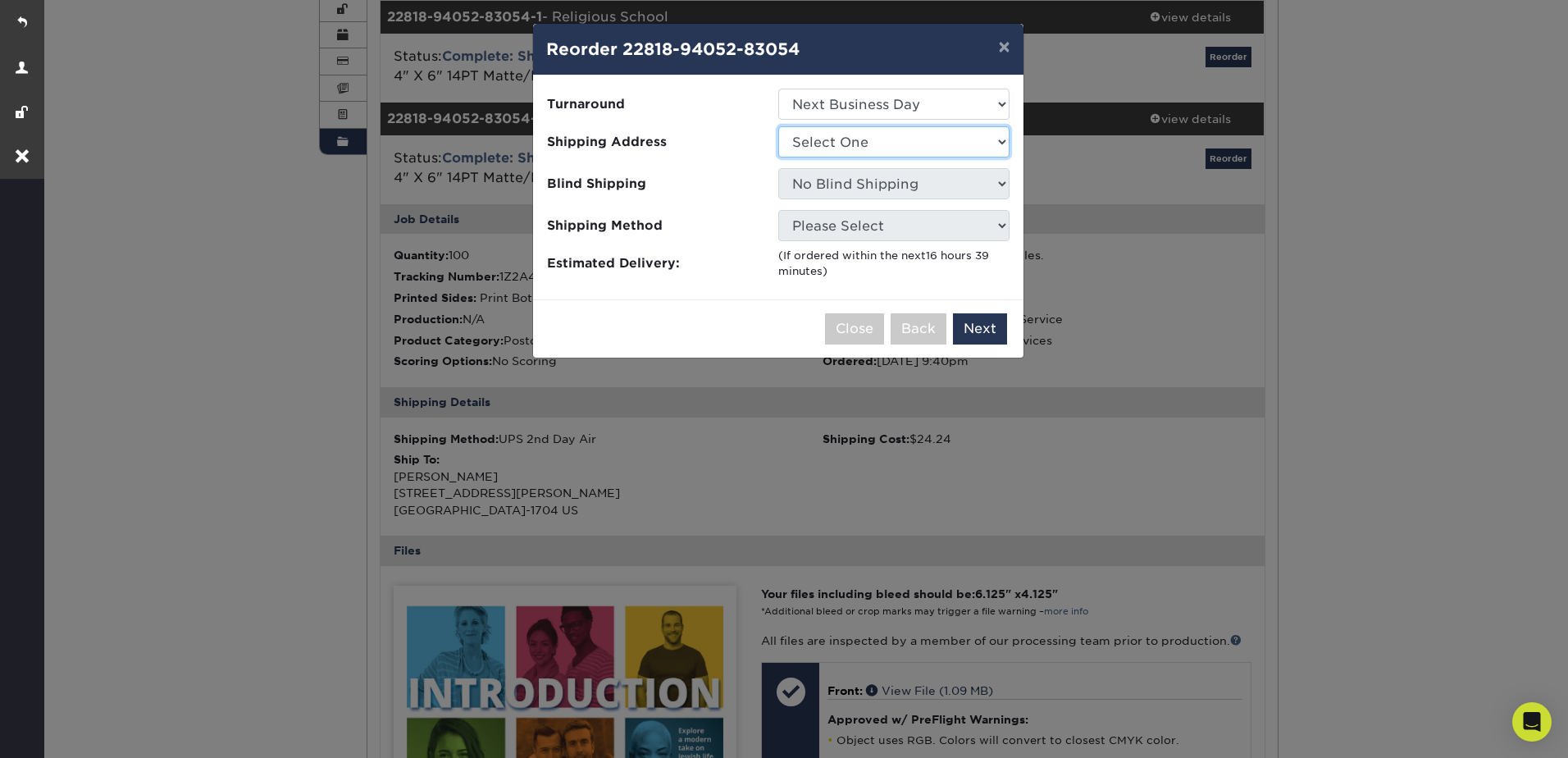
click at [849, 142] on select "Select One [PERSON_NAME]'s [PERSON_NAME]" at bounding box center [893, 142] width 232 height 31
select select "130395"
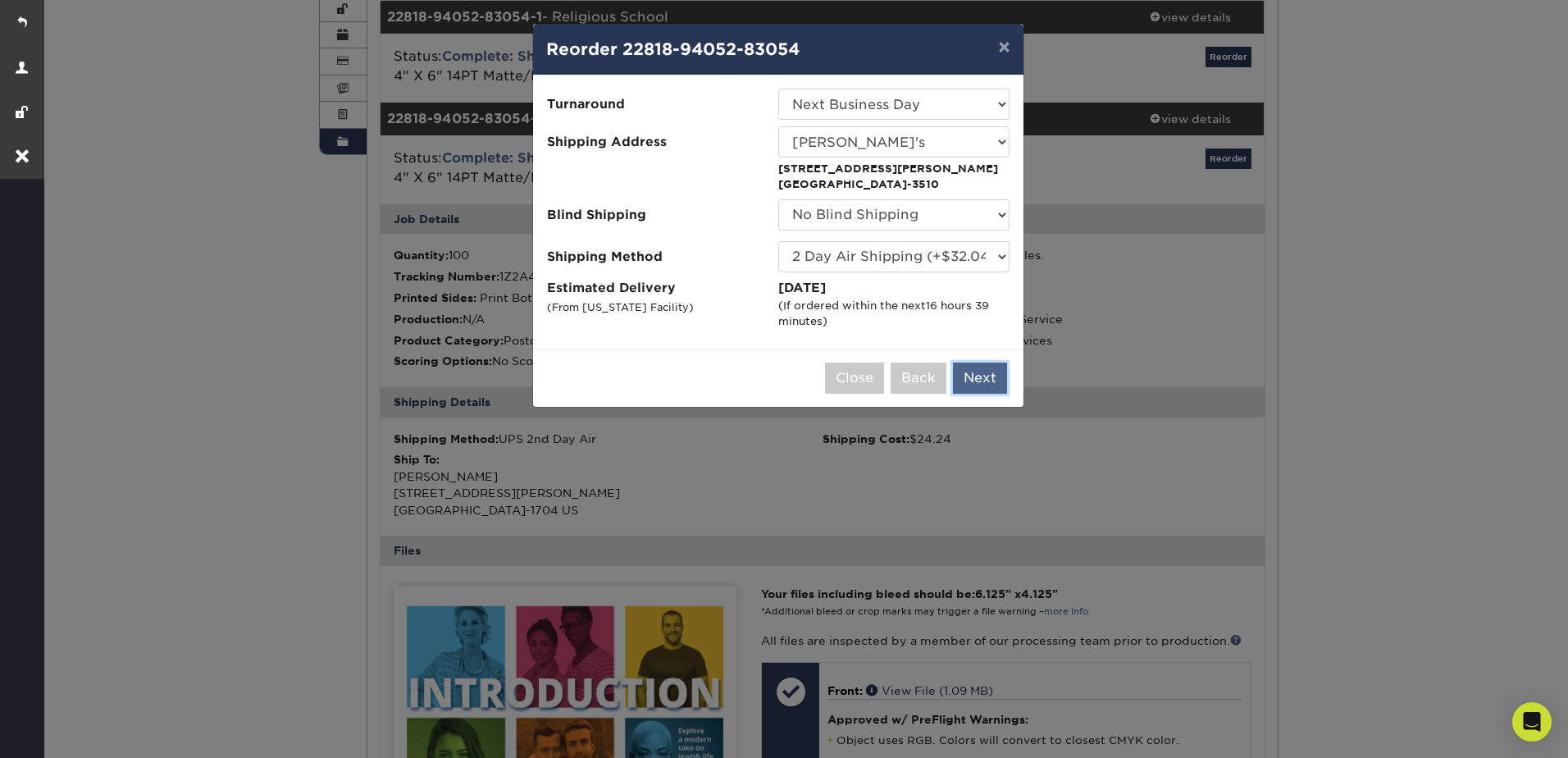
click at [976, 379] on button "Next" at bounding box center [980, 379] width 54 height 31
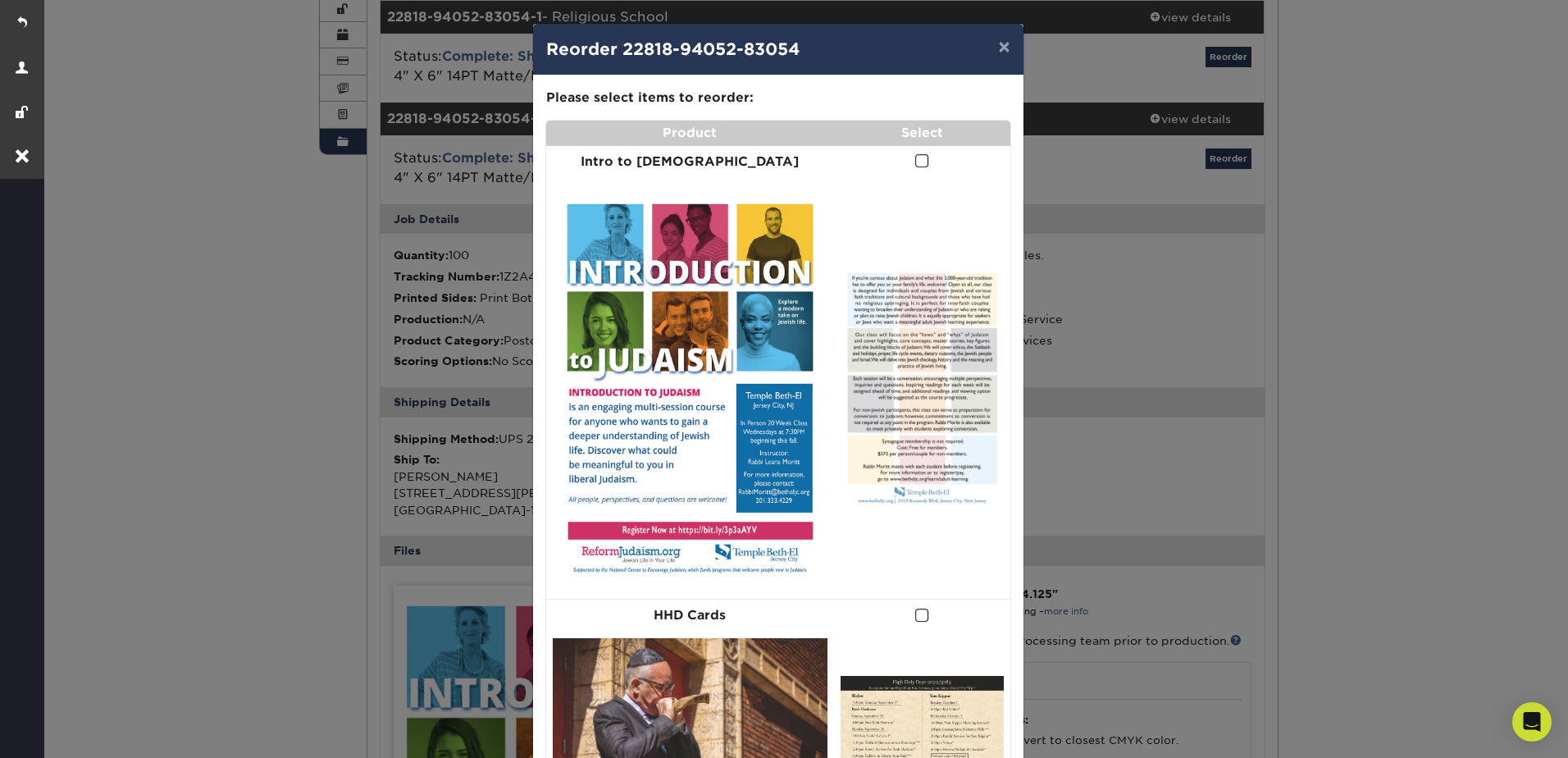
click at [915, 159] on span at bounding box center [922, 161] width 14 height 16
click at [0, 0] on input "checkbox" at bounding box center [0, 0] width 0 height 0
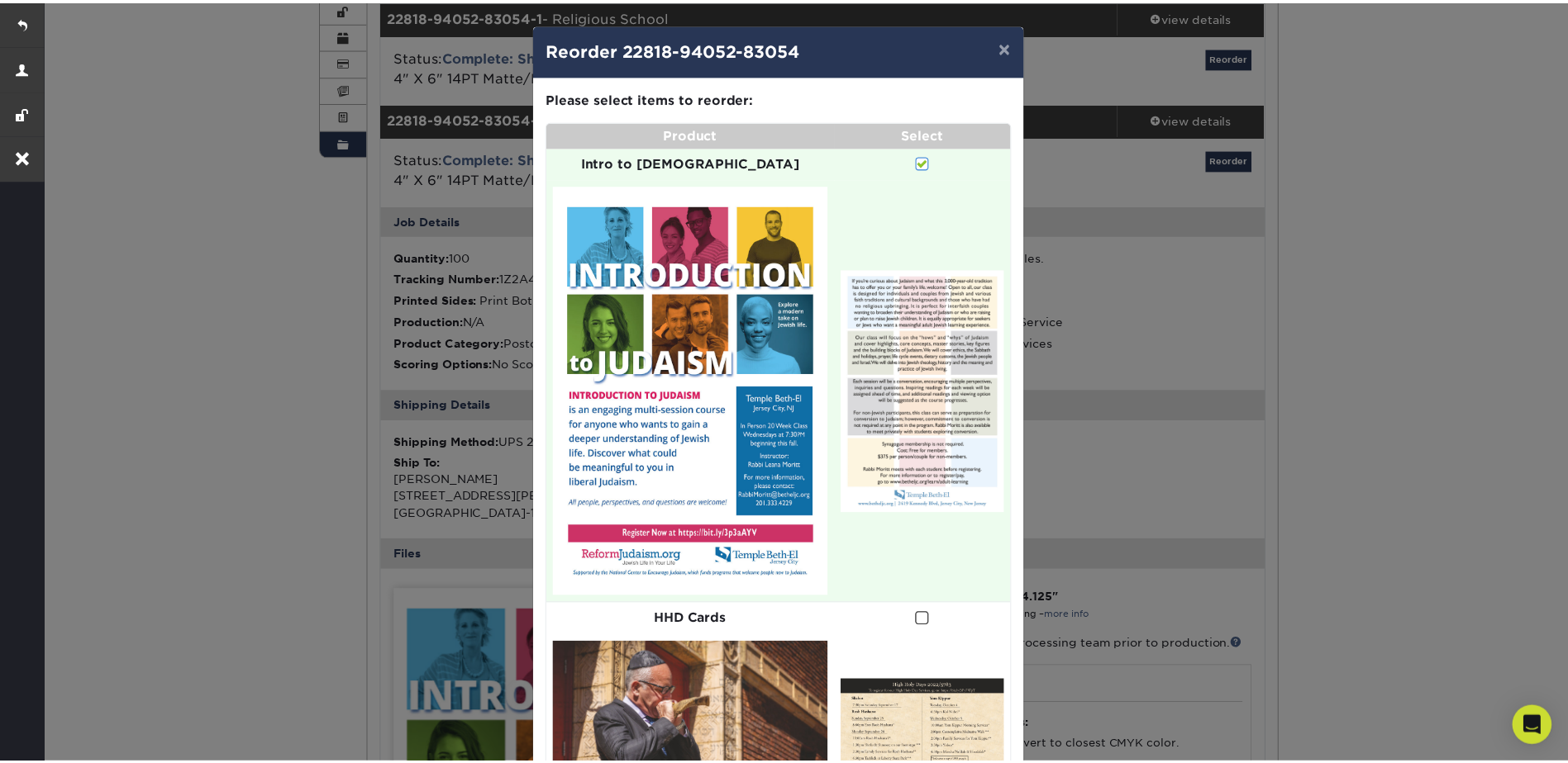
scroll to position [65, 0]
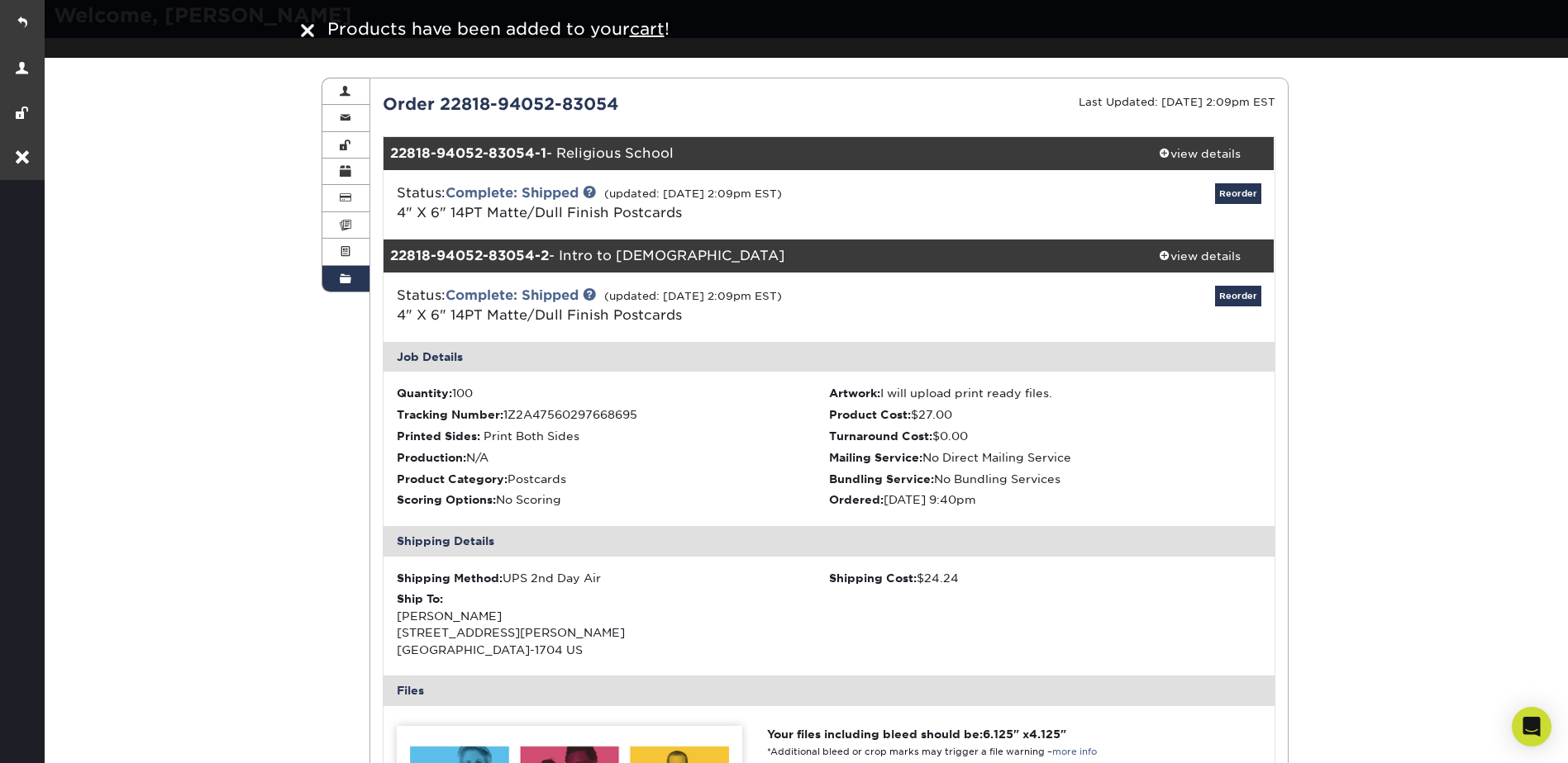
scroll to position [0, 0]
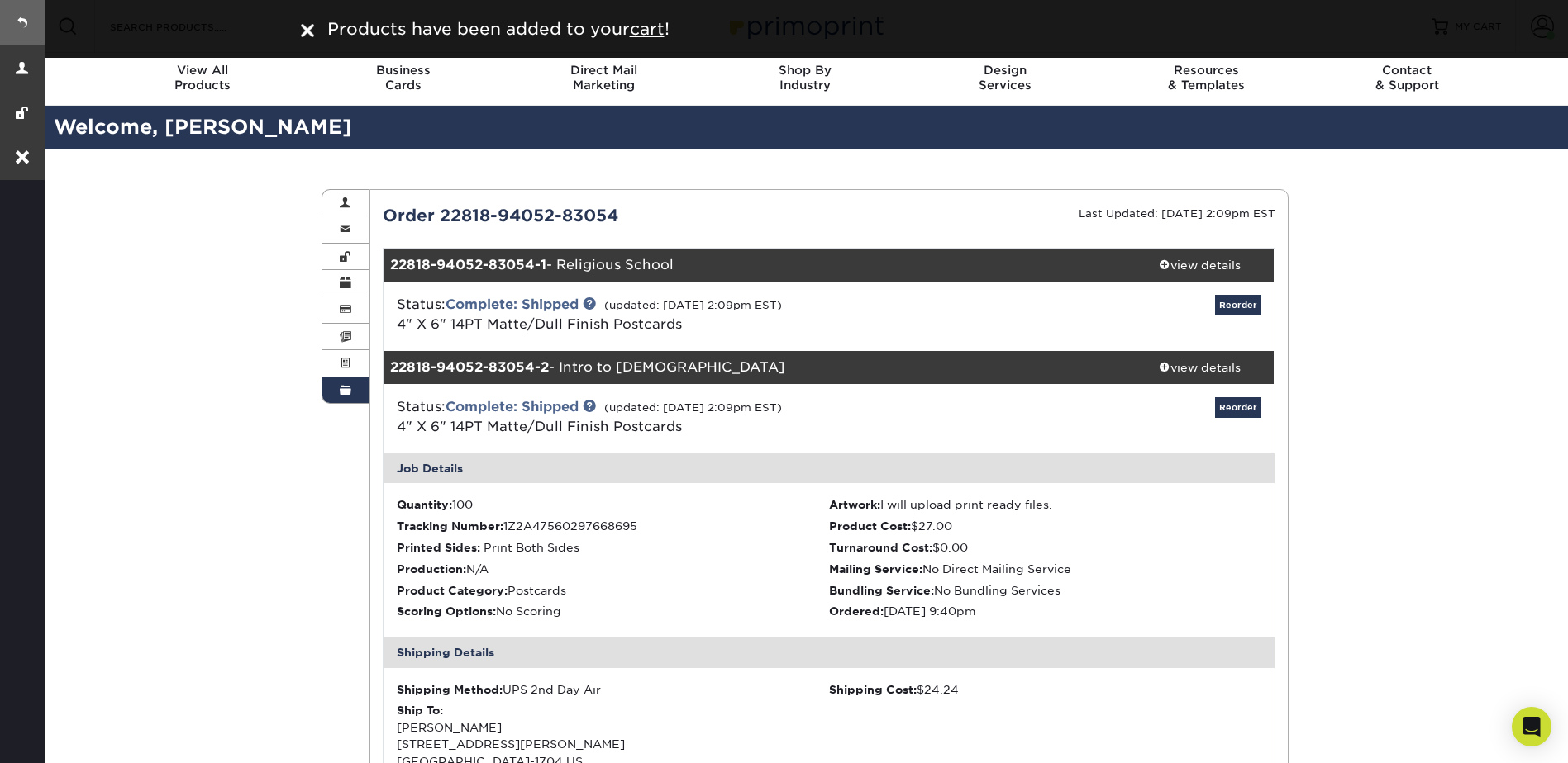
click at [25, 22] on link at bounding box center [22, 22] width 44 height 44
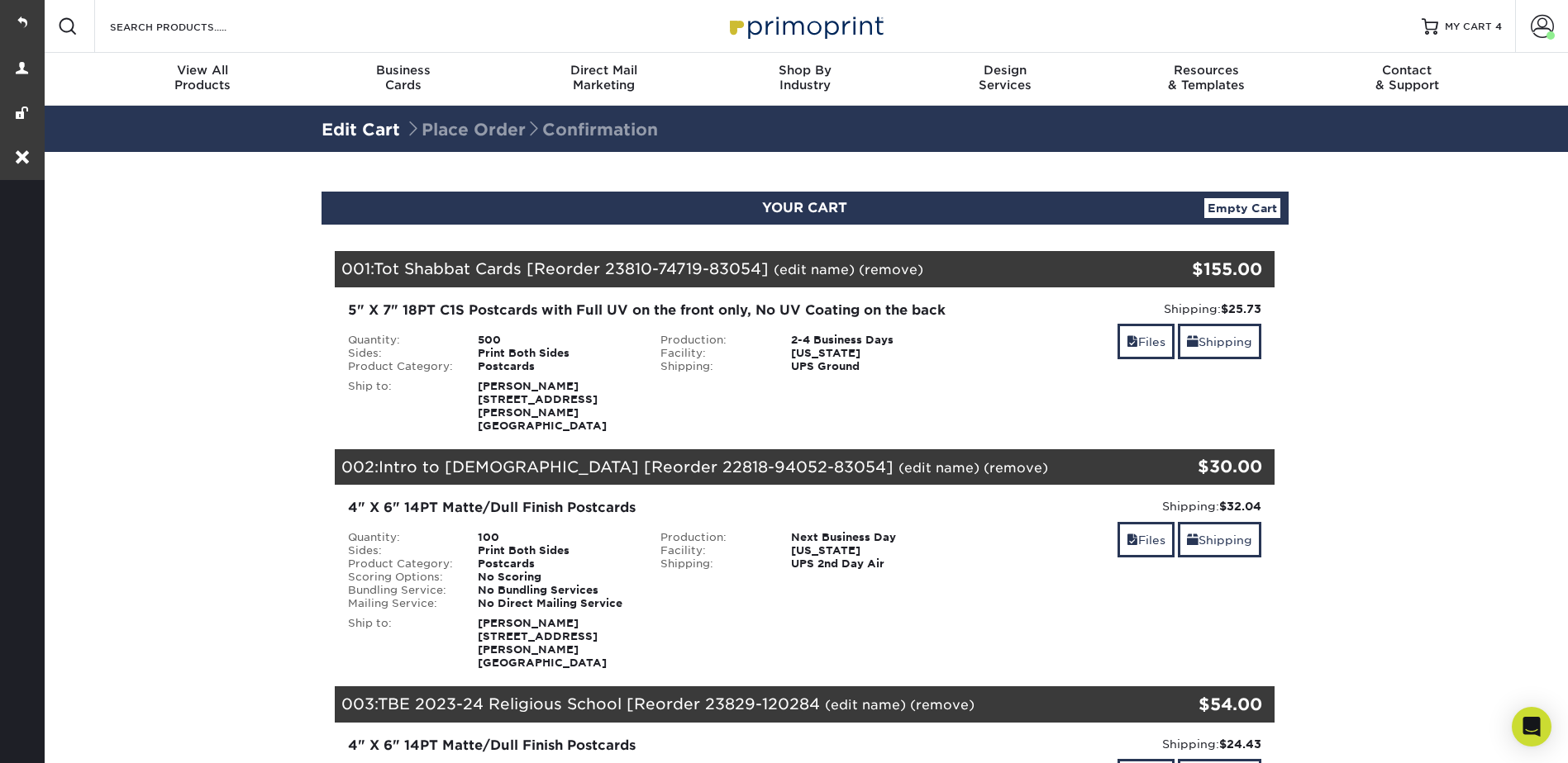
click at [898, 469] on link "(edit name)" at bounding box center [939, 468] width 81 height 16
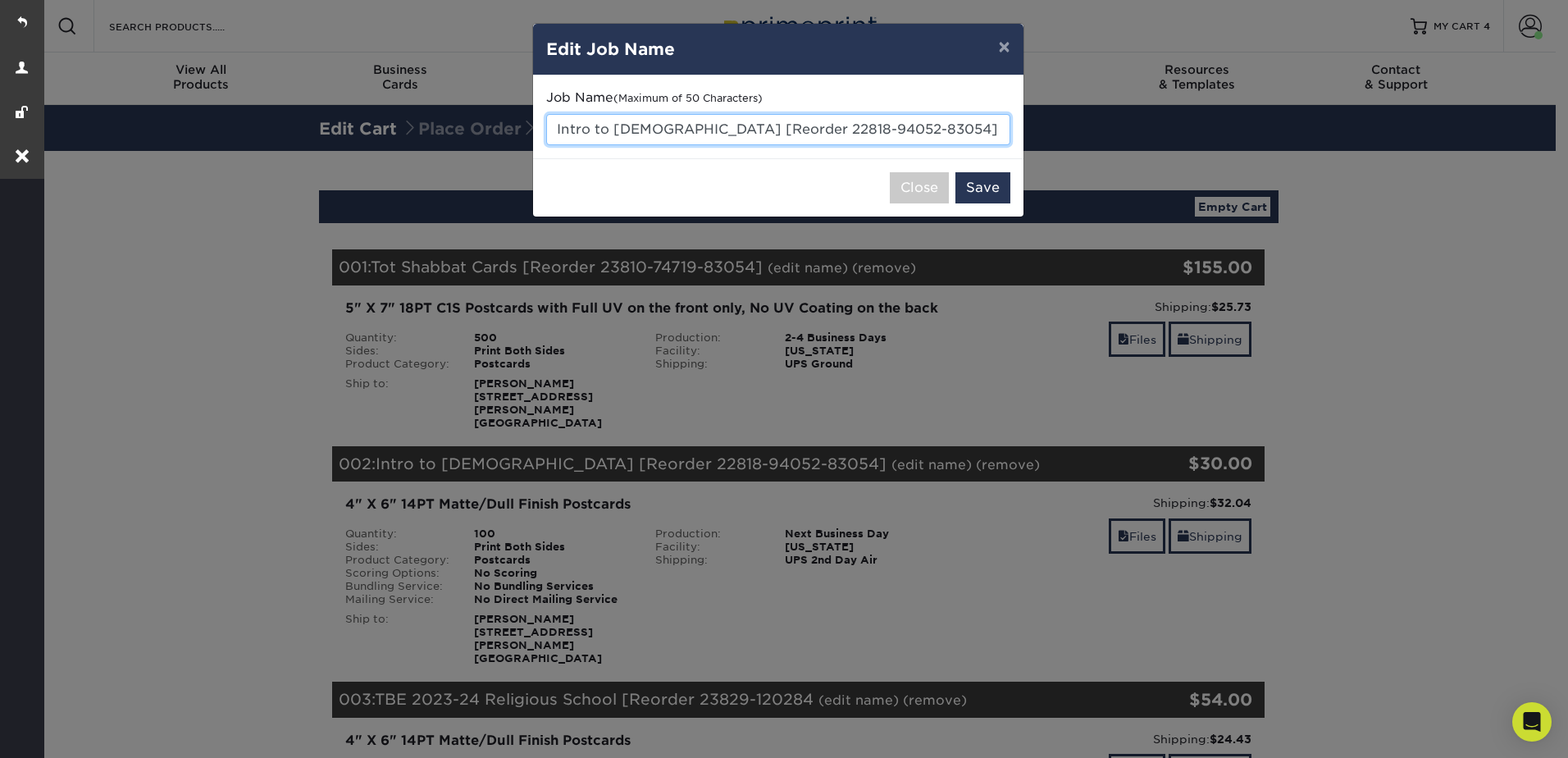
click at [671, 130] on input "Intro to Judaism [Reorder 22818-94052-83054]" at bounding box center [778, 130] width 464 height 31
drag, startPoint x: 884, startPoint y: 125, endPoint x: 862, endPoint y: 124, distance: 22.0
click at [862, 124] on input "Intro to Judaism - ch [Reorder 22818-94052-83054]" at bounding box center [778, 130] width 464 height 31
type input "Intro to [DEMOGRAPHIC_DATA] - check QR [Reorder 22818-94052"
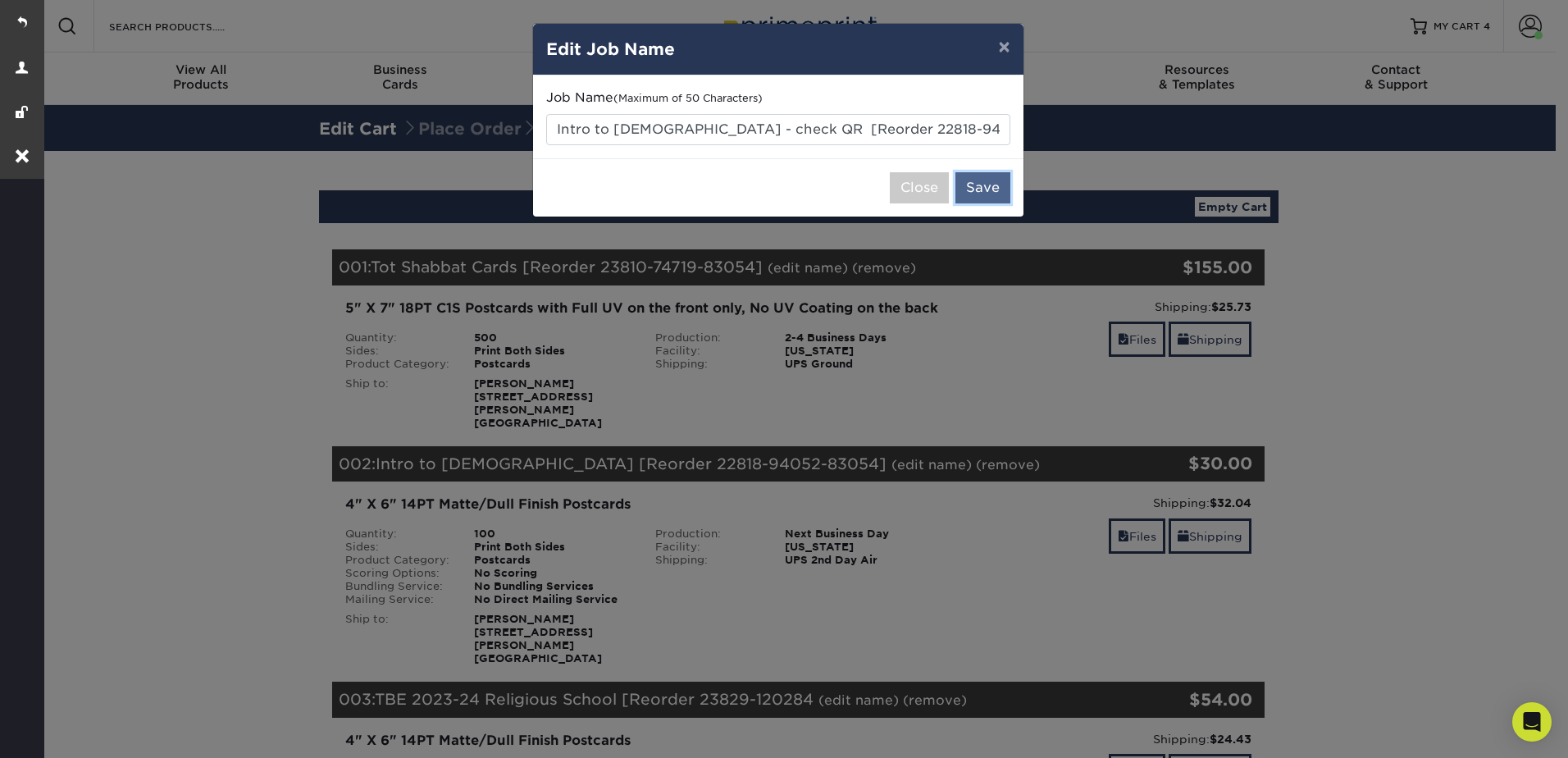
click at [984, 199] on button "Save" at bounding box center [983, 188] width 55 height 31
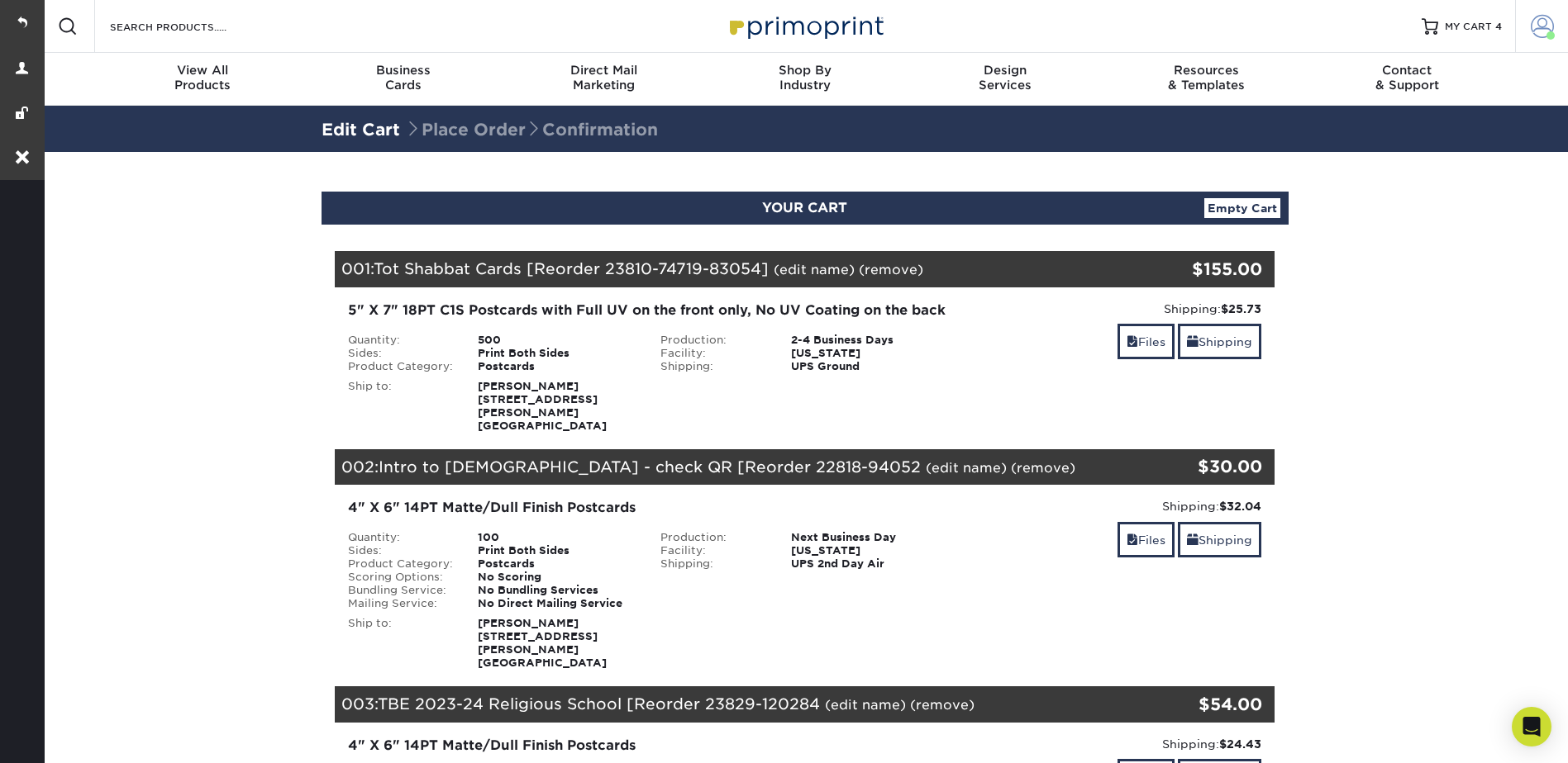
click at [1558, 20] on link "Account" at bounding box center [1541, 27] width 53 height 53
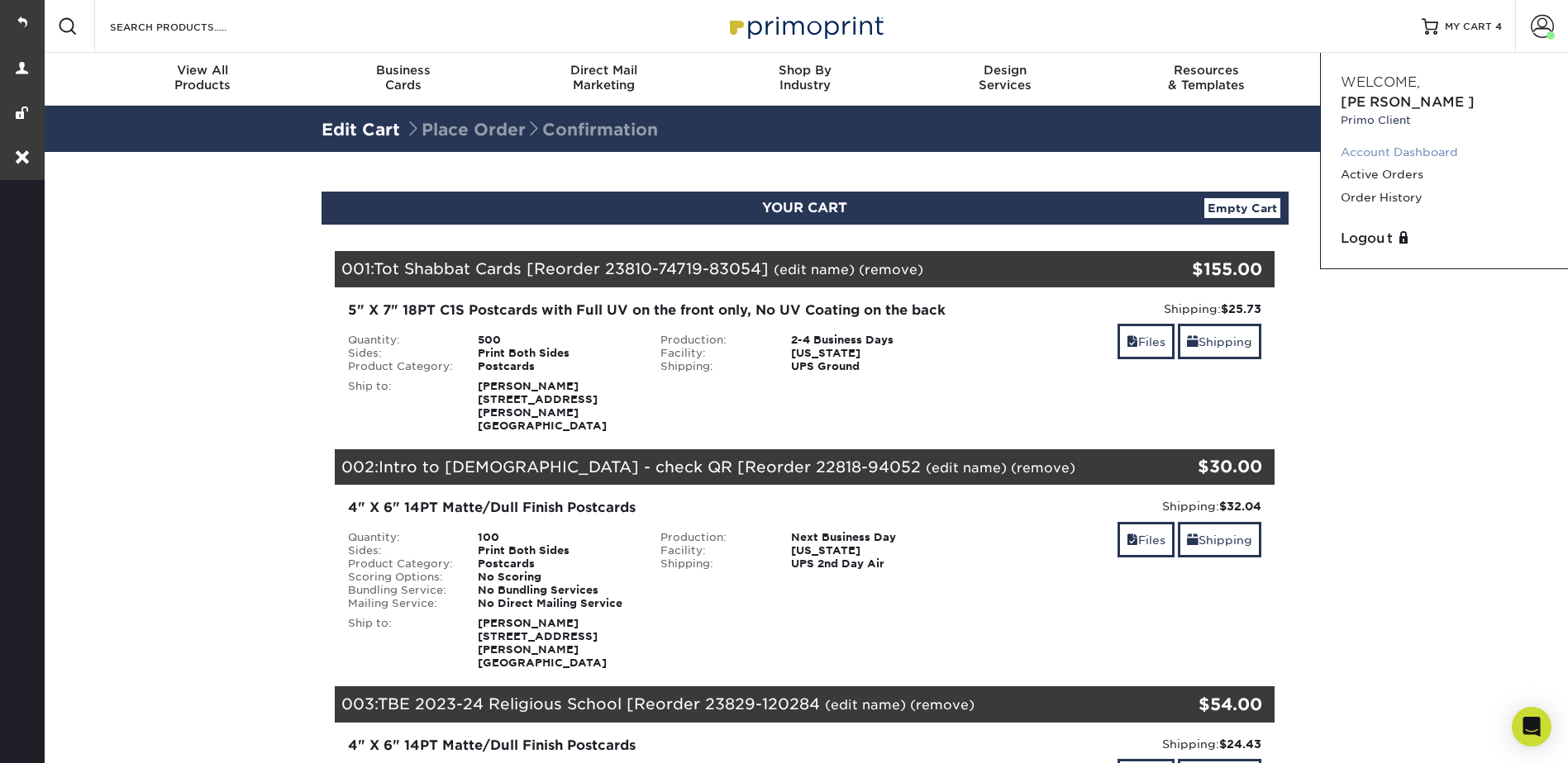
click at [1402, 141] on link "Account Dashboard" at bounding box center [1444, 152] width 208 height 23
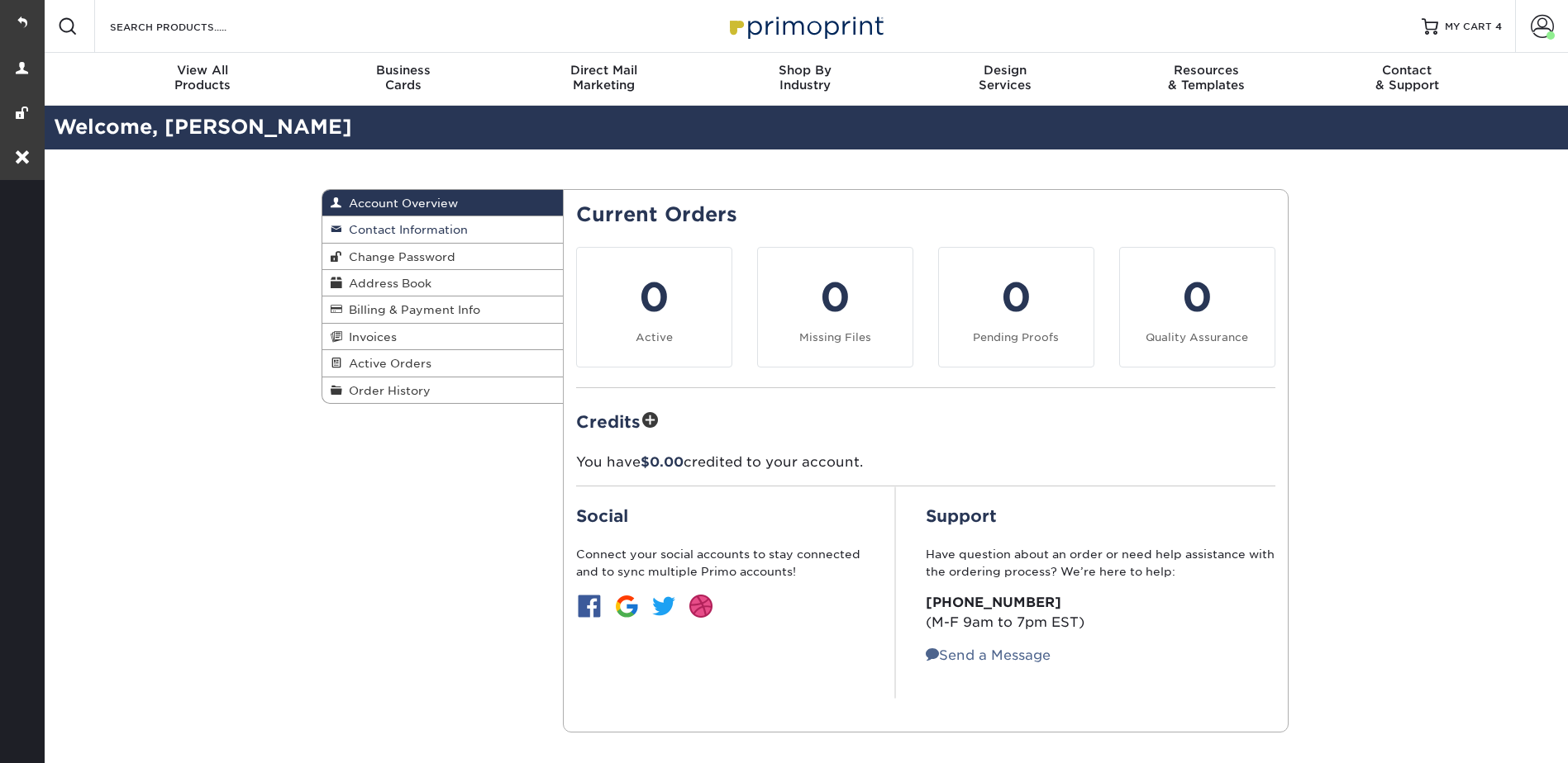
drag, startPoint x: 454, startPoint y: 233, endPoint x: 472, endPoint y: 229, distance: 18.4
click at [453, 233] on span "Contact Information" at bounding box center [405, 229] width 126 height 13
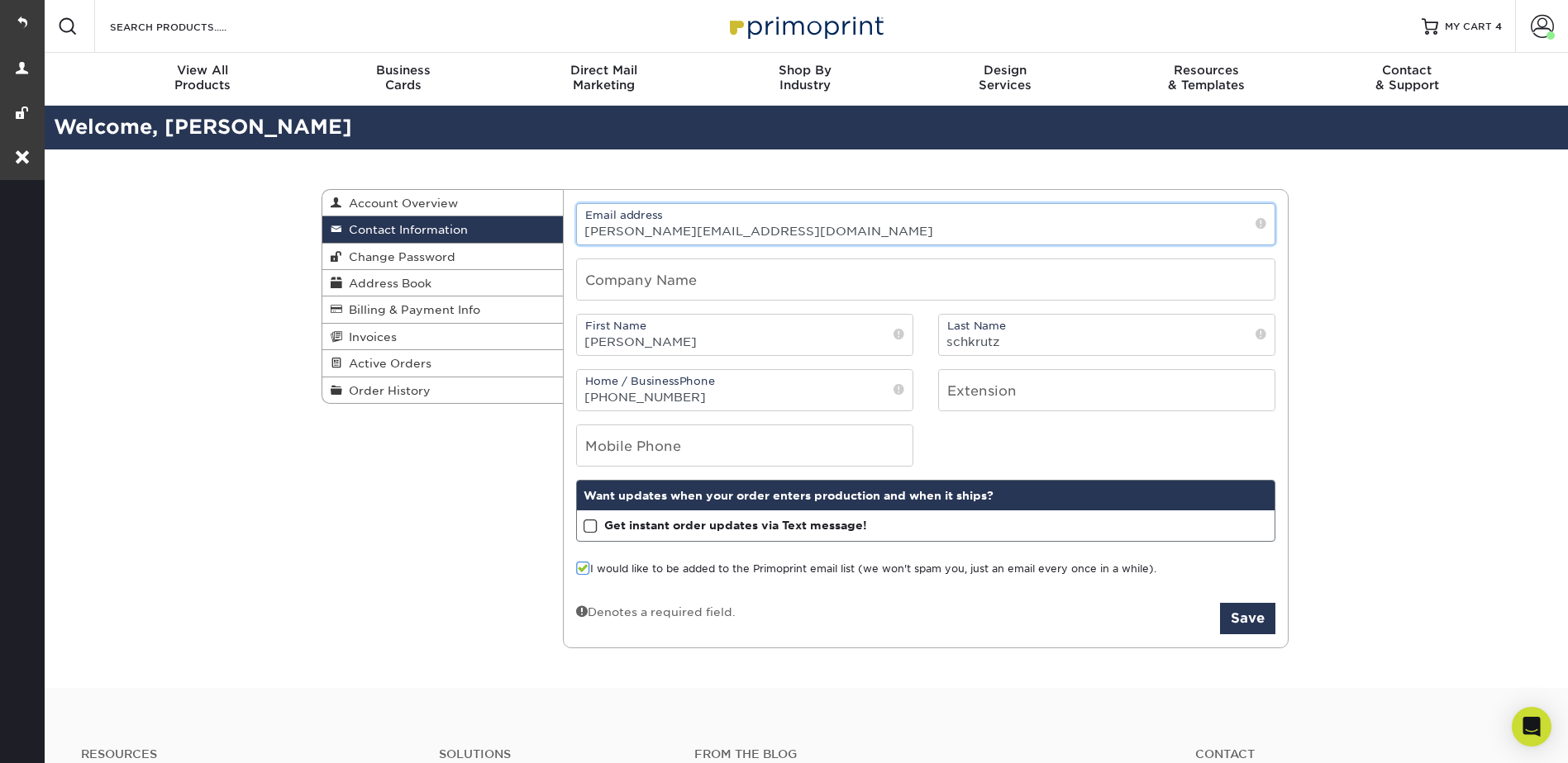
drag, startPoint x: 765, startPoint y: 223, endPoint x: 583, endPoint y: 223, distance: 182.0
click at [583, 223] on input "[PERSON_NAME][EMAIL_ADDRESS][DOMAIN_NAME]" at bounding box center [926, 223] width 697 height 40
